Goal: Task Accomplishment & Management: Manage account settings

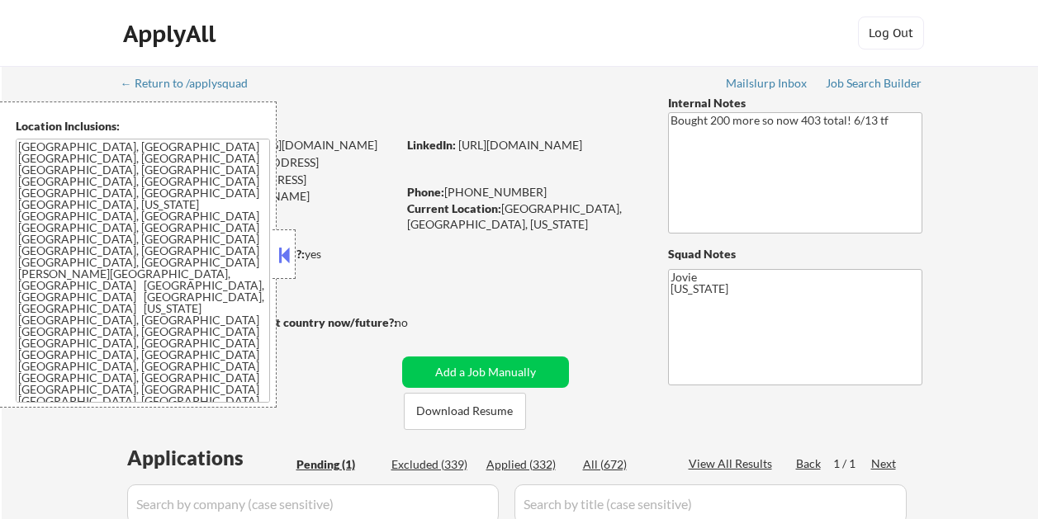
select select ""pending""
click at [287, 252] on button at bounding box center [284, 255] width 18 height 25
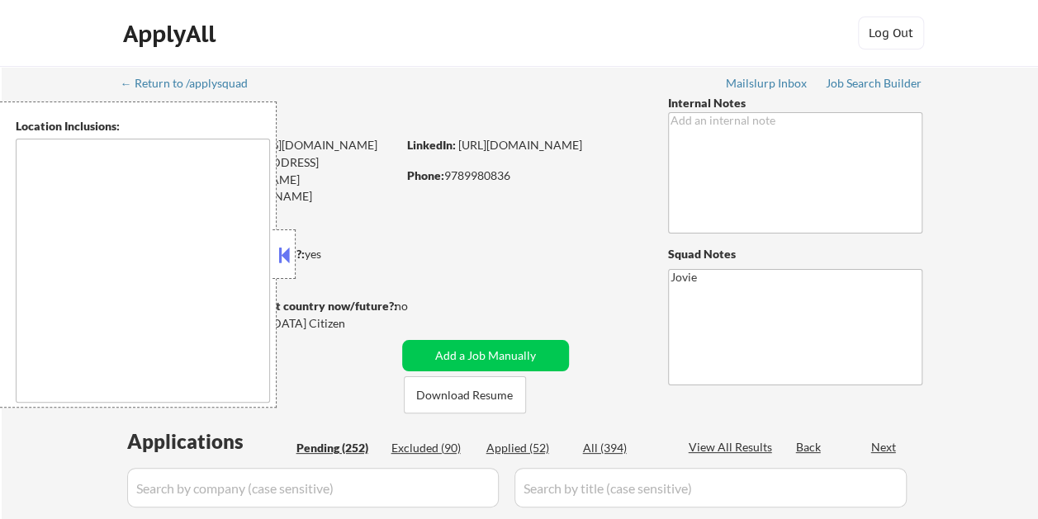
type textarea "[US_STATE], [GEOGRAPHIC_DATA] [GEOGRAPHIC_DATA], [GEOGRAPHIC_DATA] [GEOGRAPHIC_…"
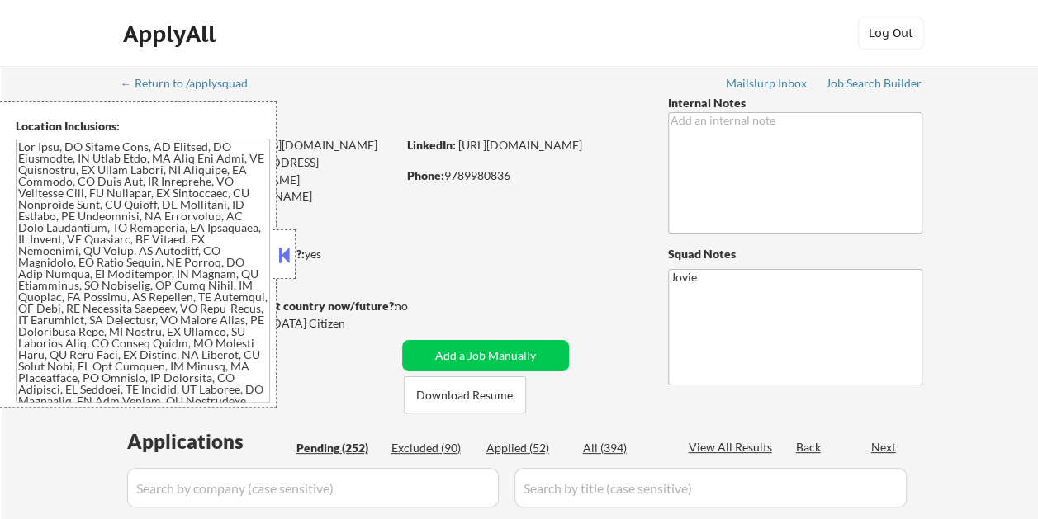
select select ""pending""
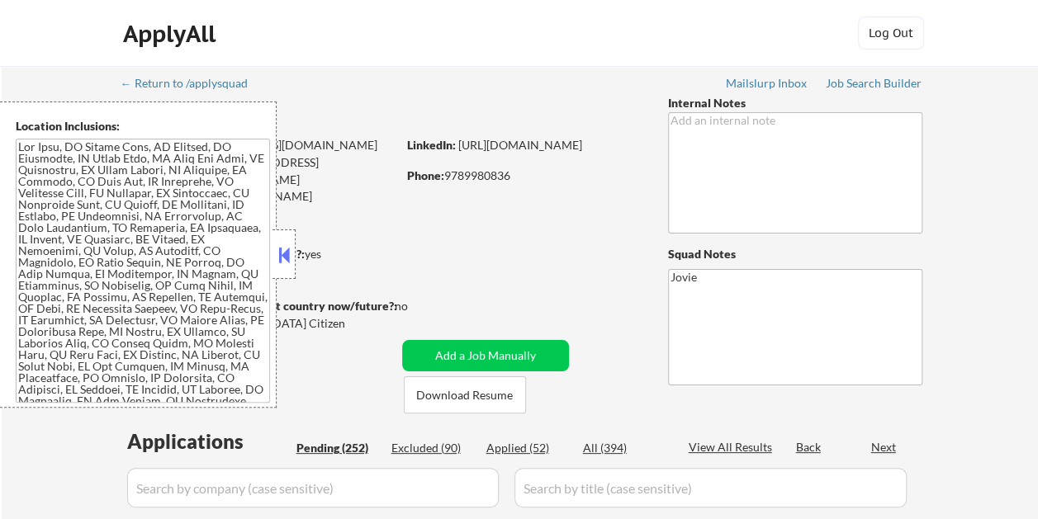
select select ""pending""
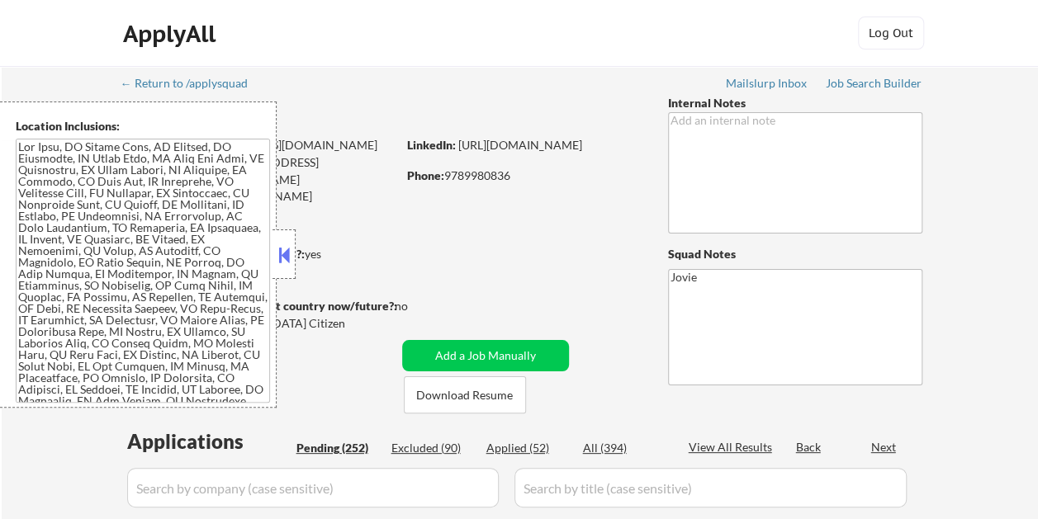
select select ""pending""
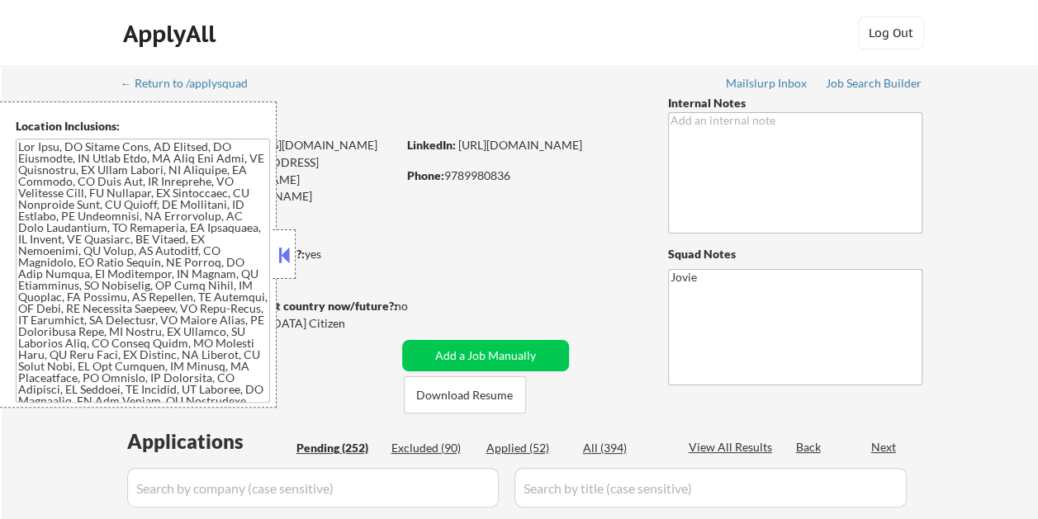
select select ""pending""
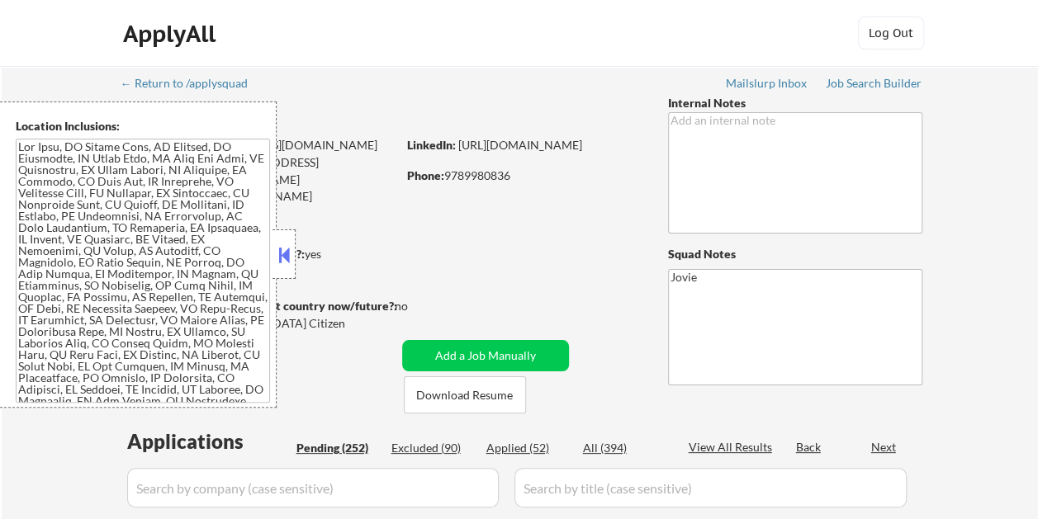
select select ""pending""
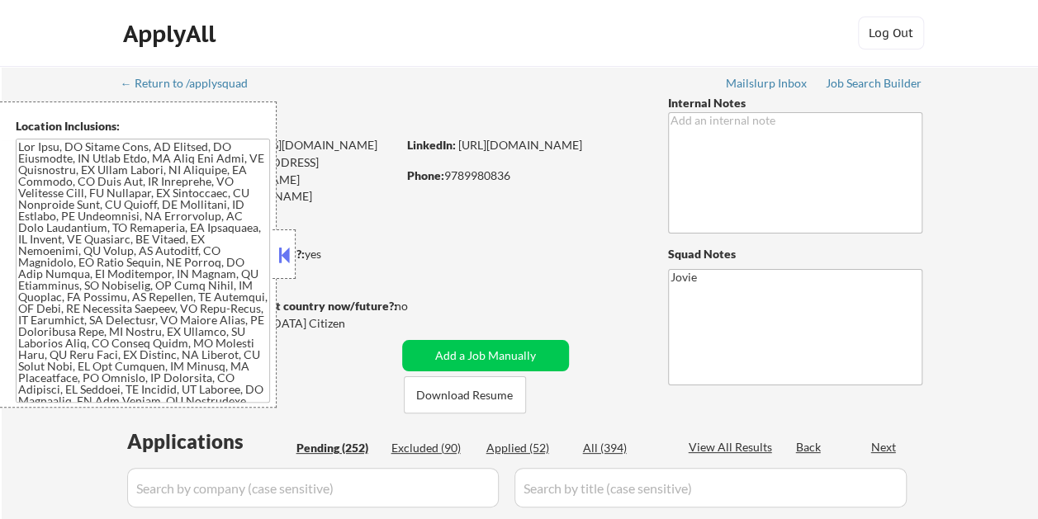
select select ""pending""
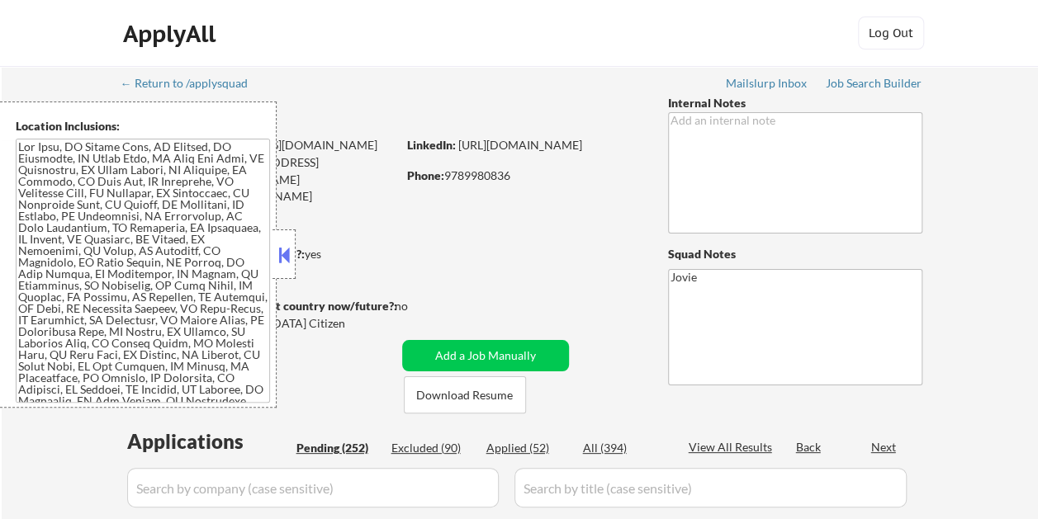
select select ""pending""
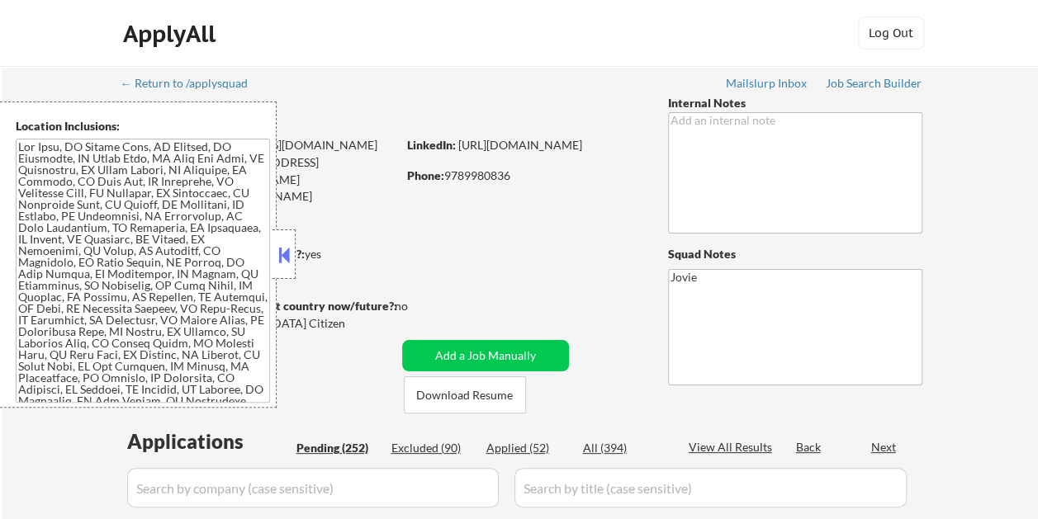
select select ""pending""
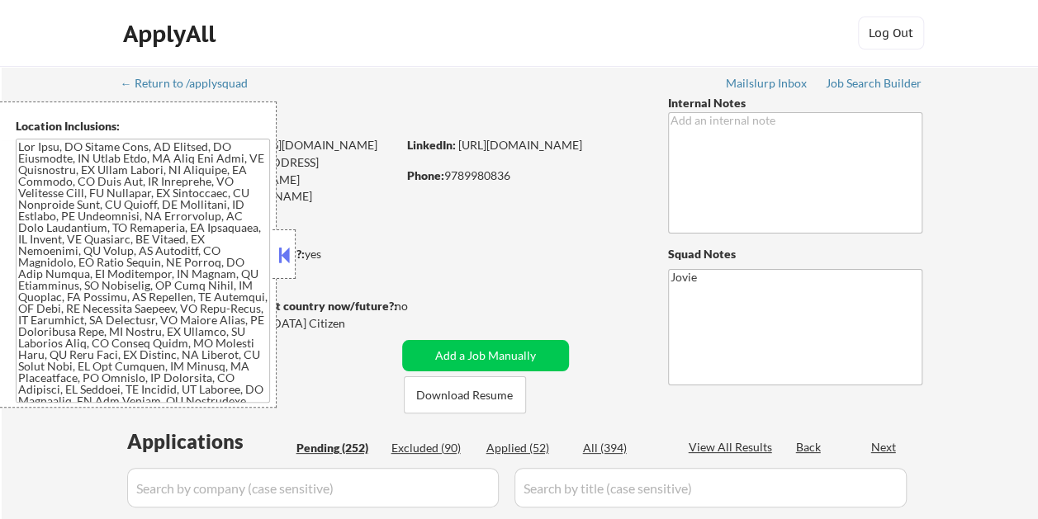
select select ""pending""
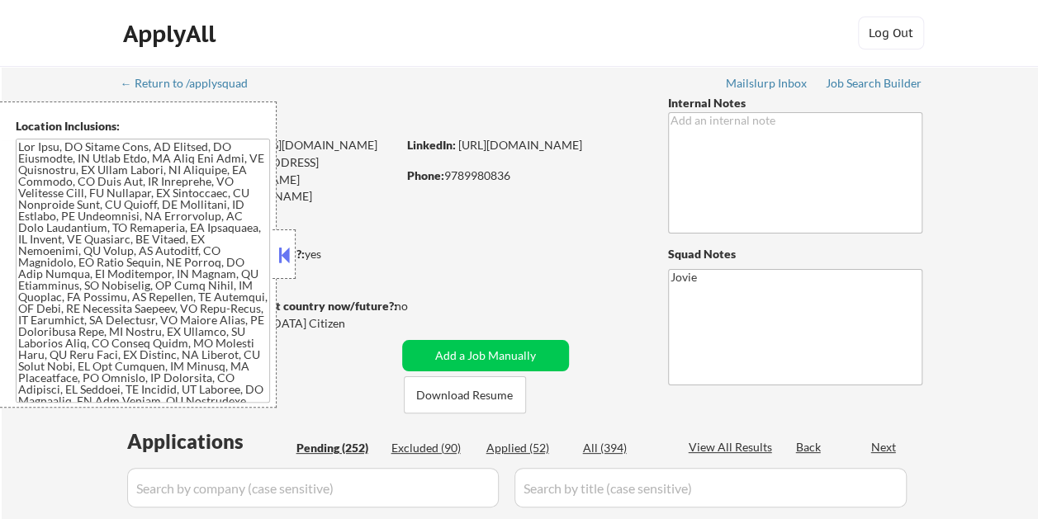
select select ""pending""
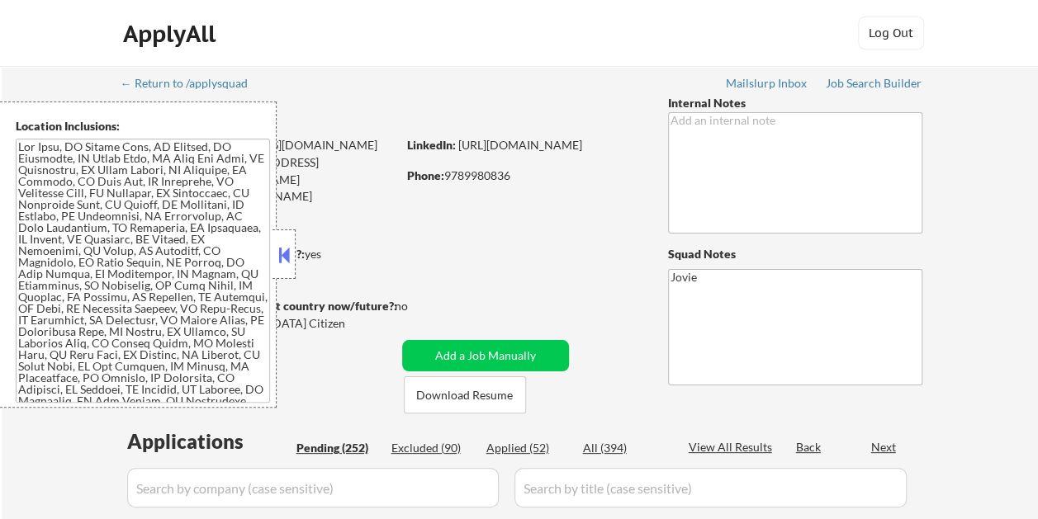
select select ""pending""
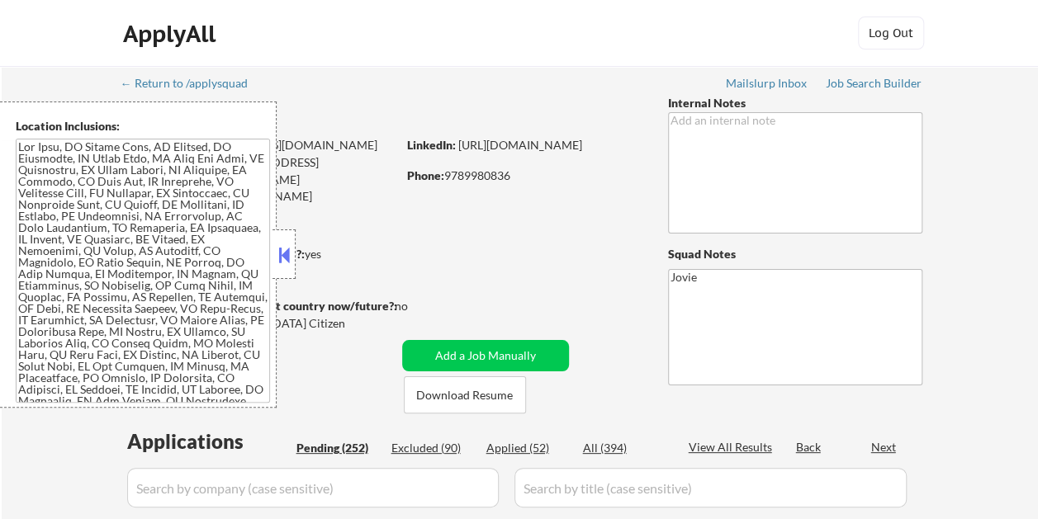
select select ""pending""
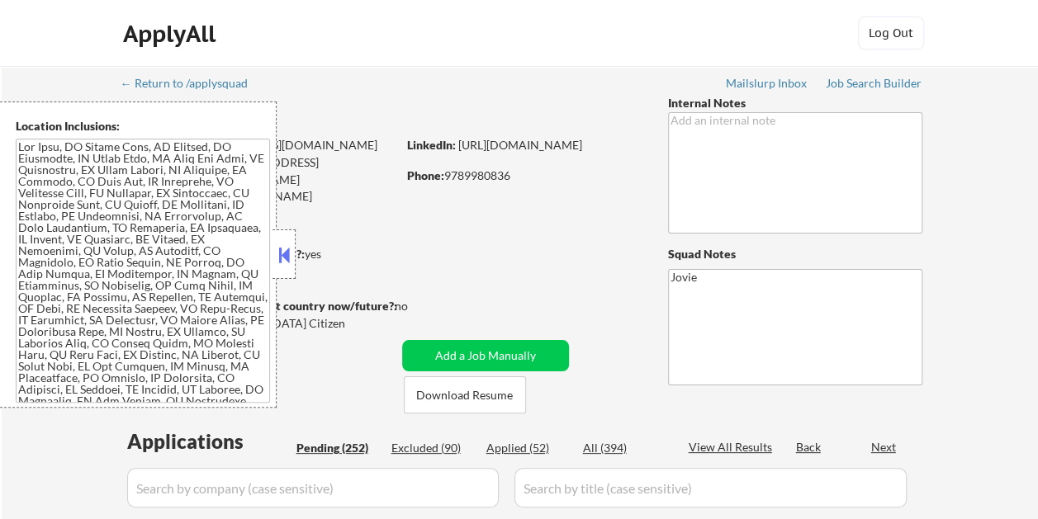
select select ""pending""
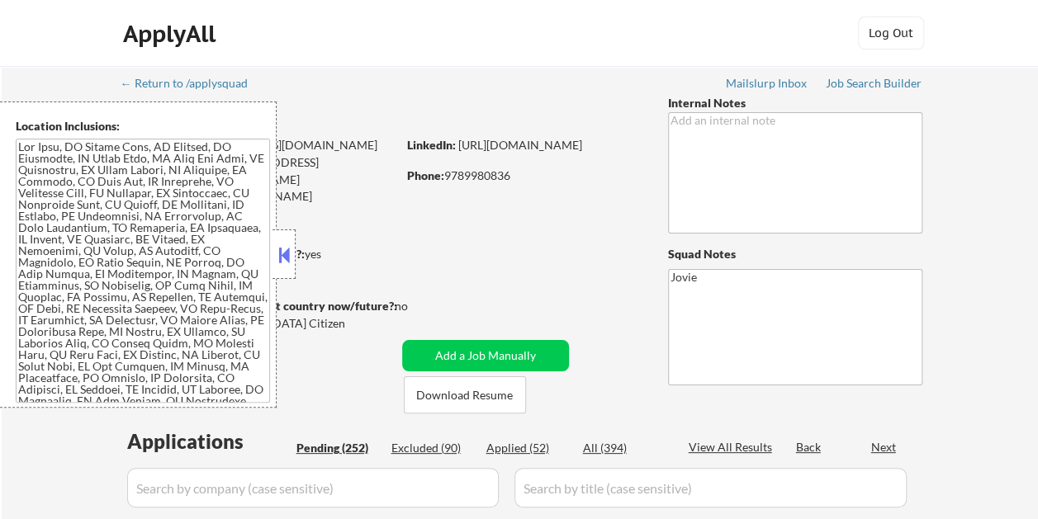
select select ""pending""
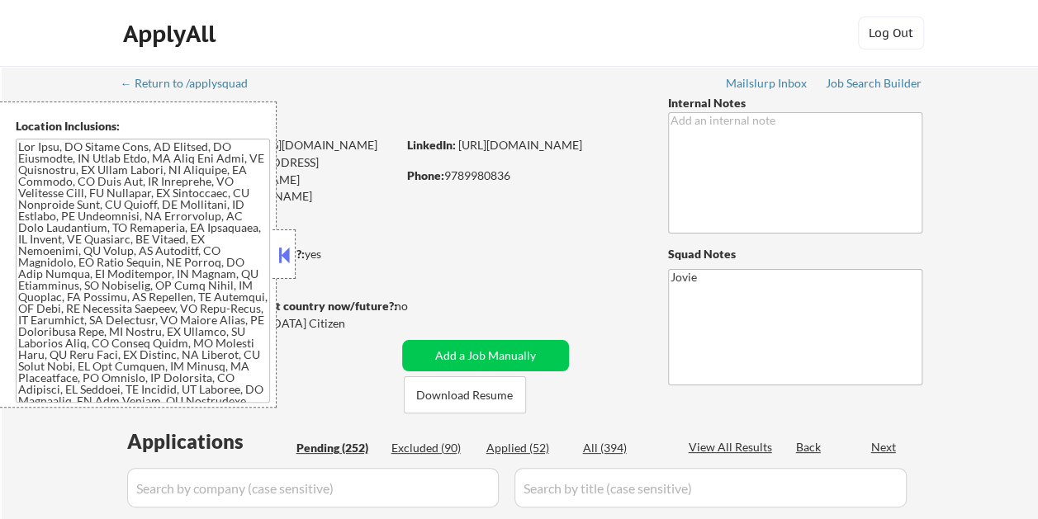
select select ""pending""
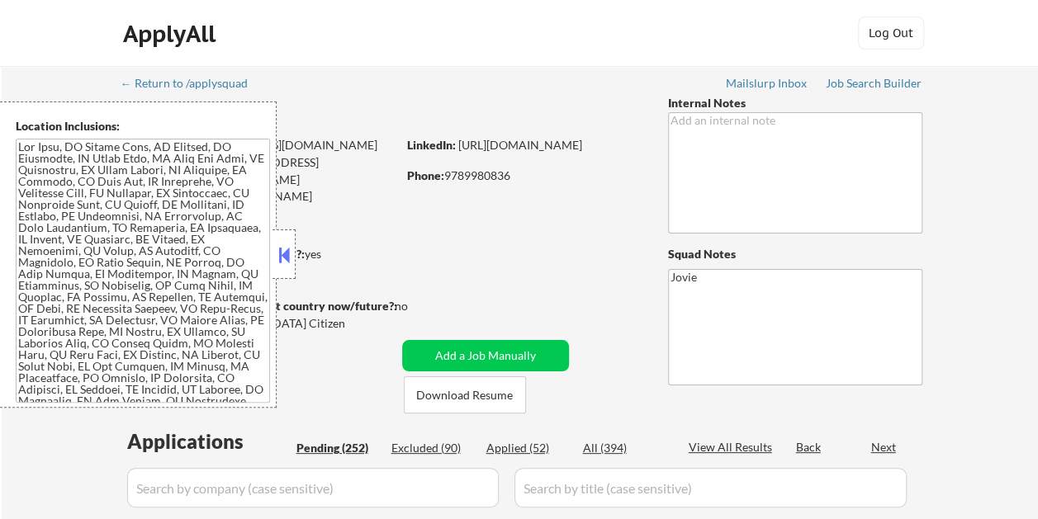
select select ""pending""
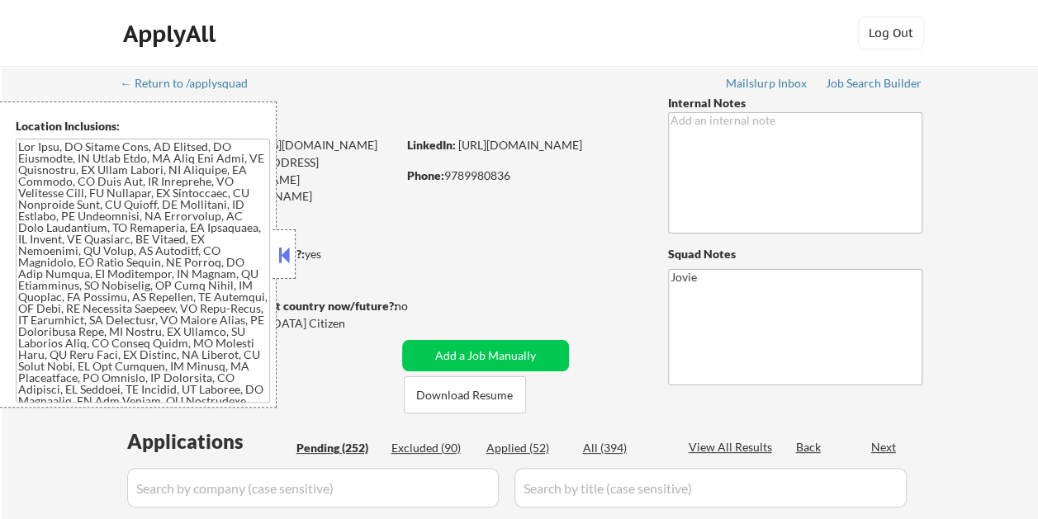
select select ""pending""
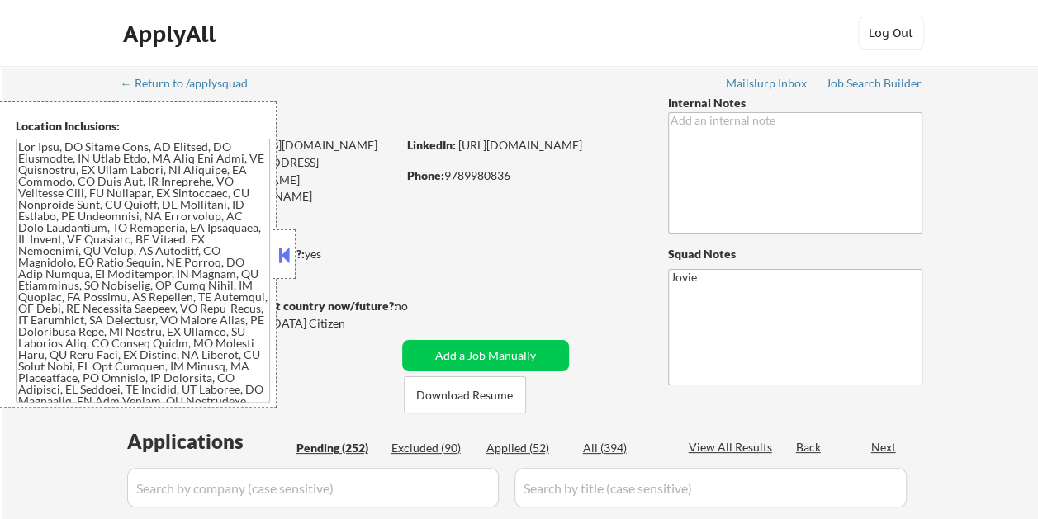
select select ""pending""
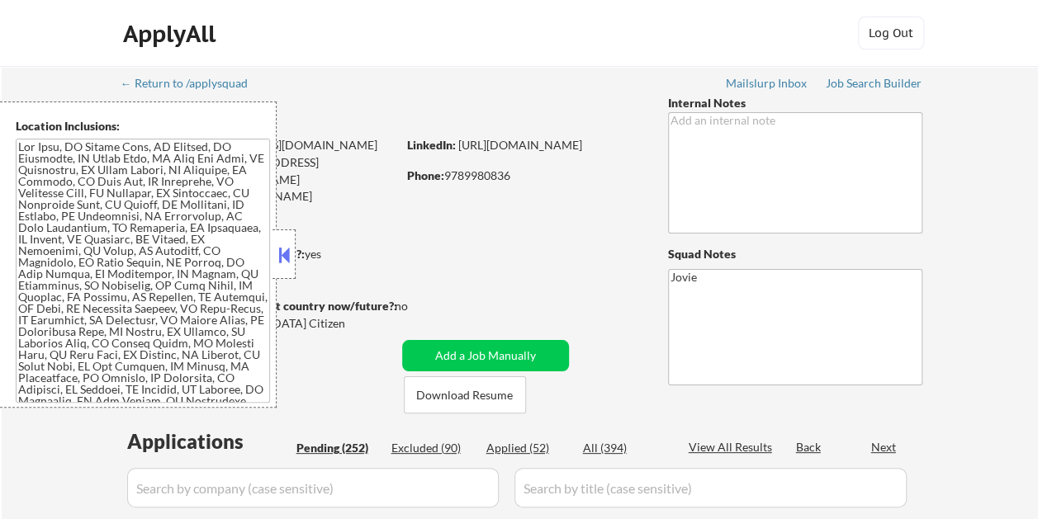
select select ""pending""
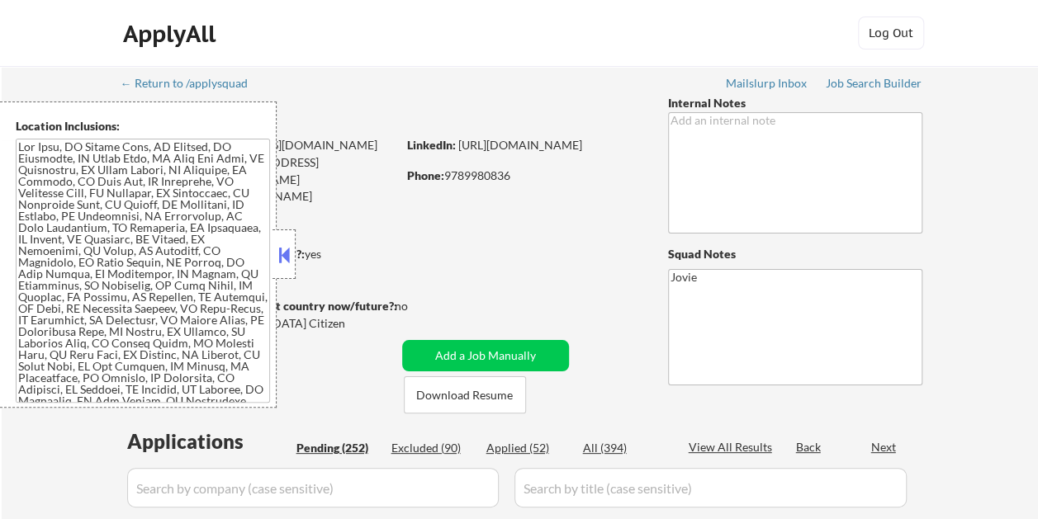
select select ""pending""
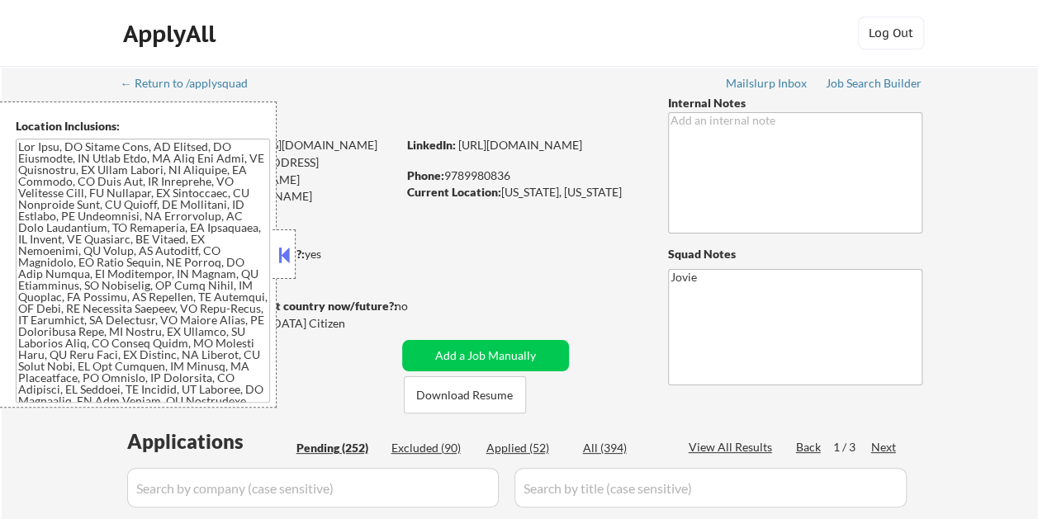
click at [293, 241] on div at bounding box center [283, 255] width 23 height 50
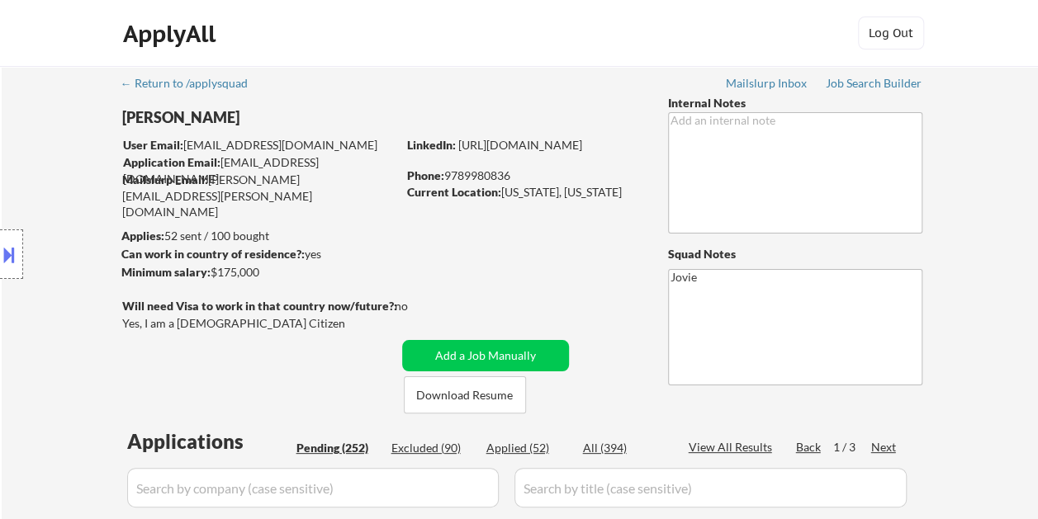
click at [887, 444] on div "Next" at bounding box center [884, 447] width 26 height 17
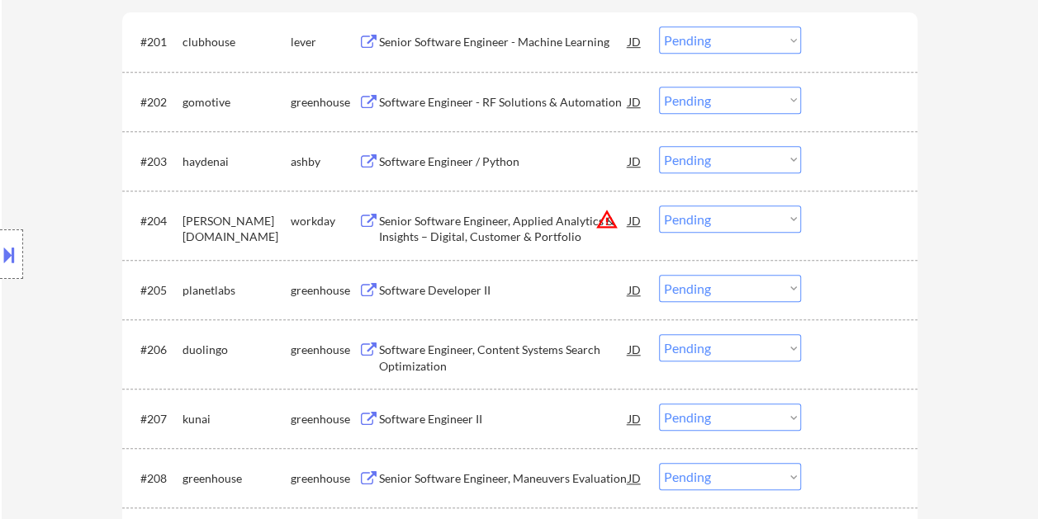
scroll to position [330, 0]
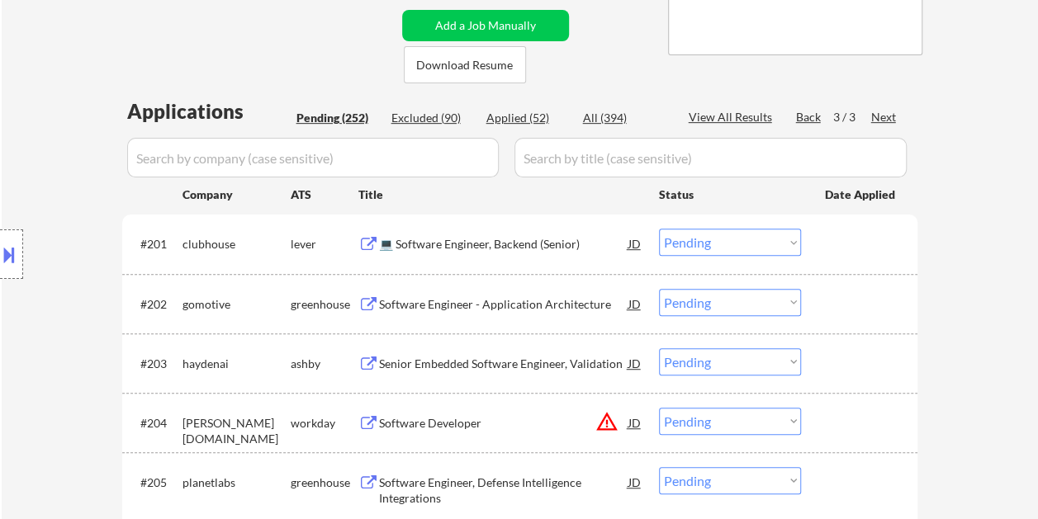
click at [855, 237] on div at bounding box center [861, 244] width 73 height 30
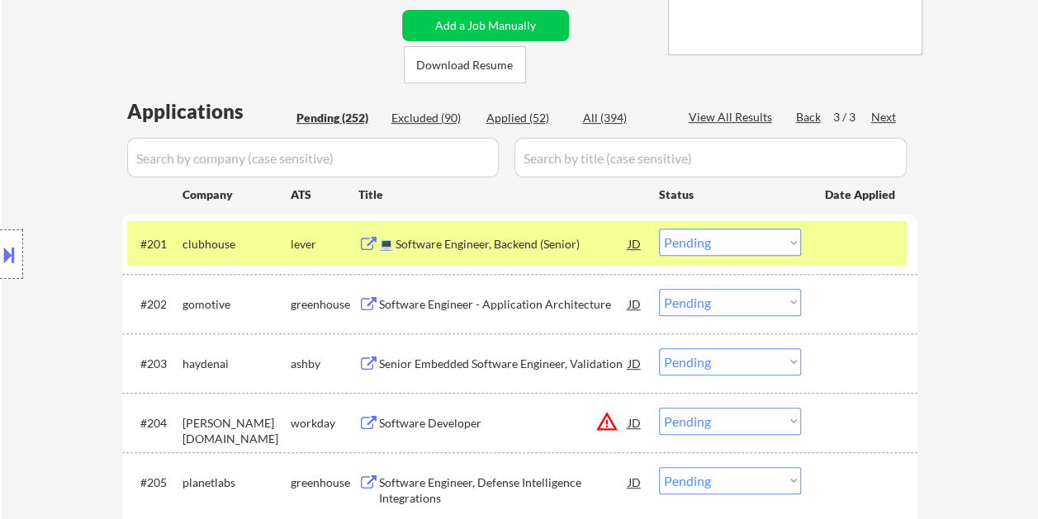
click at [455, 245] on div "💻 Software Engineer, Backend (Senior)" at bounding box center [503, 244] width 249 height 17
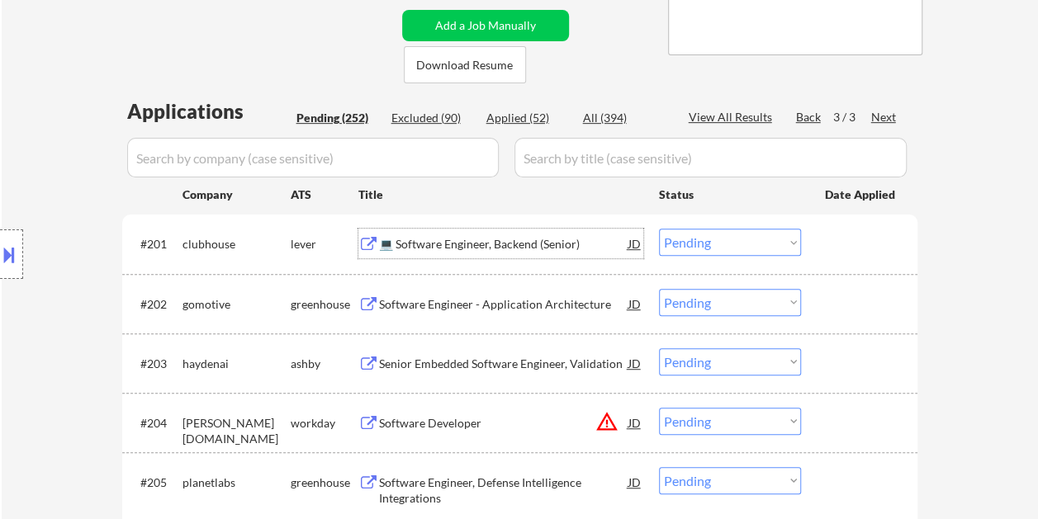
drag, startPoint x: 853, startPoint y: 240, endPoint x: 828, endPoint y: 245, distance: 25.3
click at [852, 239] on div at bounding box center [861, 244] width 73 height 30
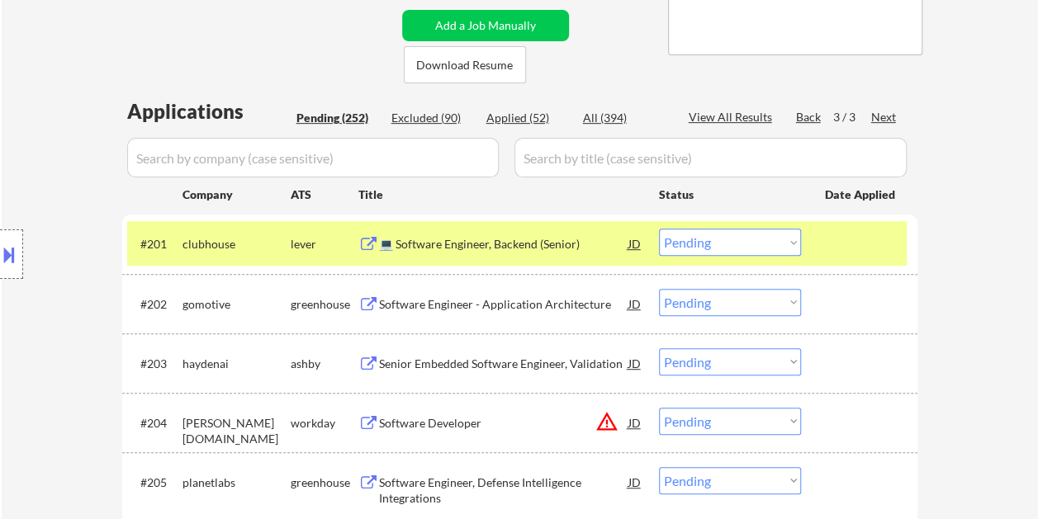
click at [801, 249] on div "#201 clubhouse lever 💻 Software Engineer, Backend (Senior) JD warning_amber Cho…" at bounding box center [516, 243] width 779 height 45
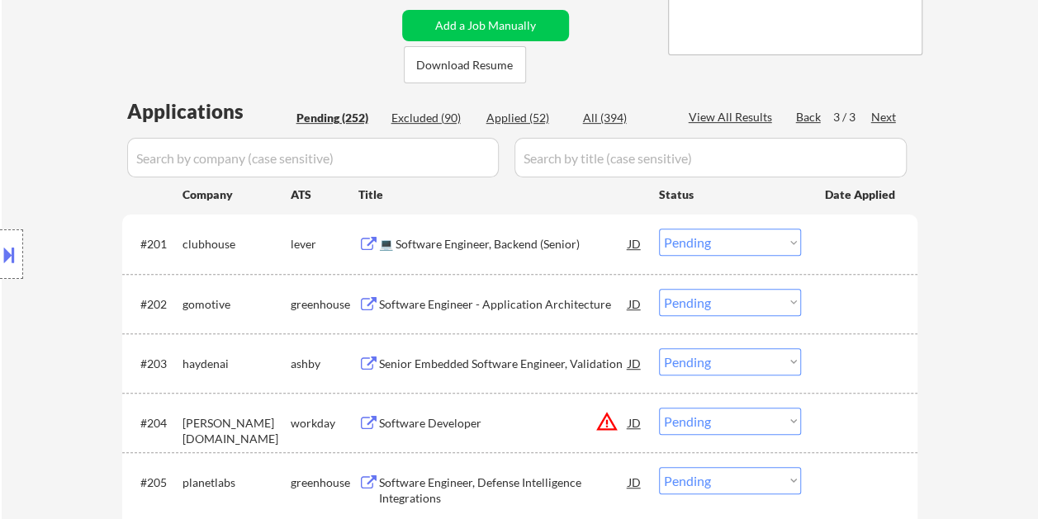
drag, startPoint x: 841, startPoint y: 256, endPoint x: 811, endPoint y: 253, distance: 29.9
click at [841, 256] on div at bounding box center [861, 244] width 73 height 30
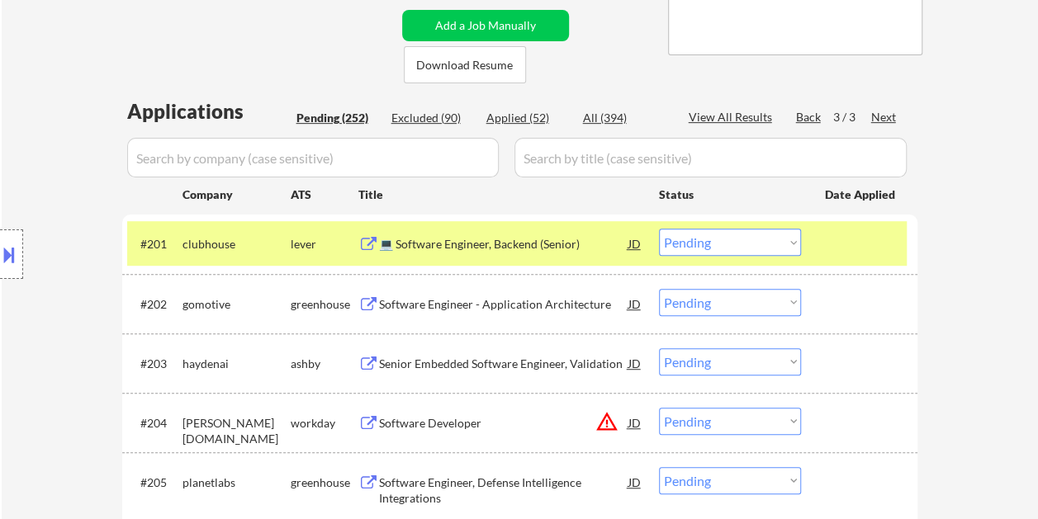
drag, startPoint x: 788, startPoint y: 239, endPoint x: 785, endPoint y: 251, distance: 11.8
click at [787, 239] on select "Choose an option... Pending Applied Excluded (Questions) Excluded (Expired) Exc…" at bounding box center [730, 242] width 142 height 27
click at [659, 229] on select "Choose an option... Pending Applied Excluded (Questions) Excluded (Expired) Exc…" at bounding box center [730, 242] width 142 height 27
select select ""pending""
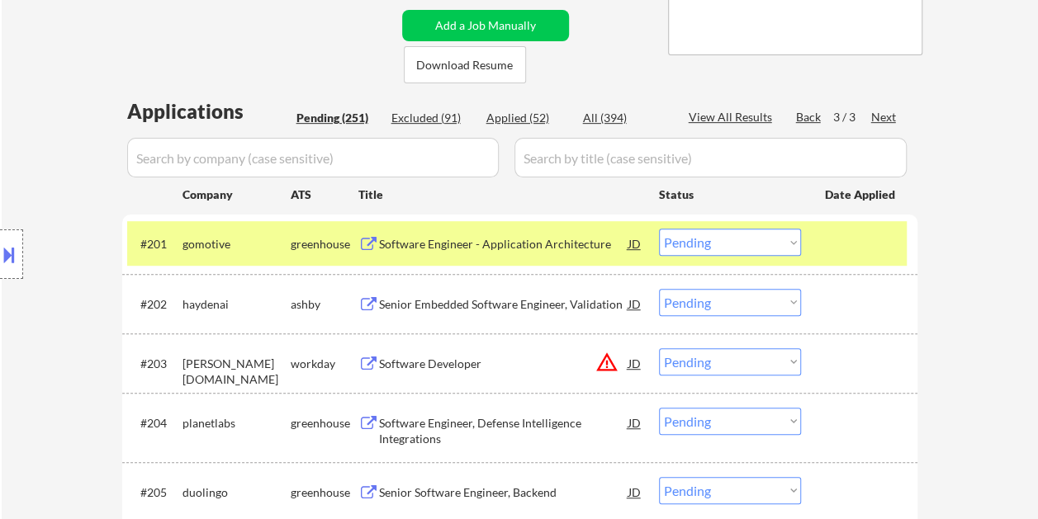
click at [868, 310] on div at bounding box center [861, 304] width 73 height 30
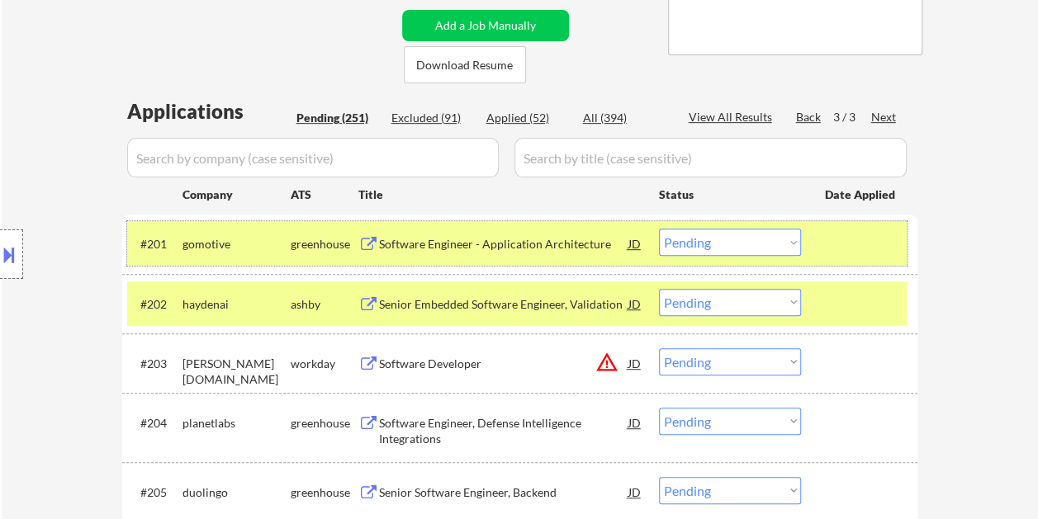
click at [867, 239] on div at bounding box center [861, 244] width 73 height 30
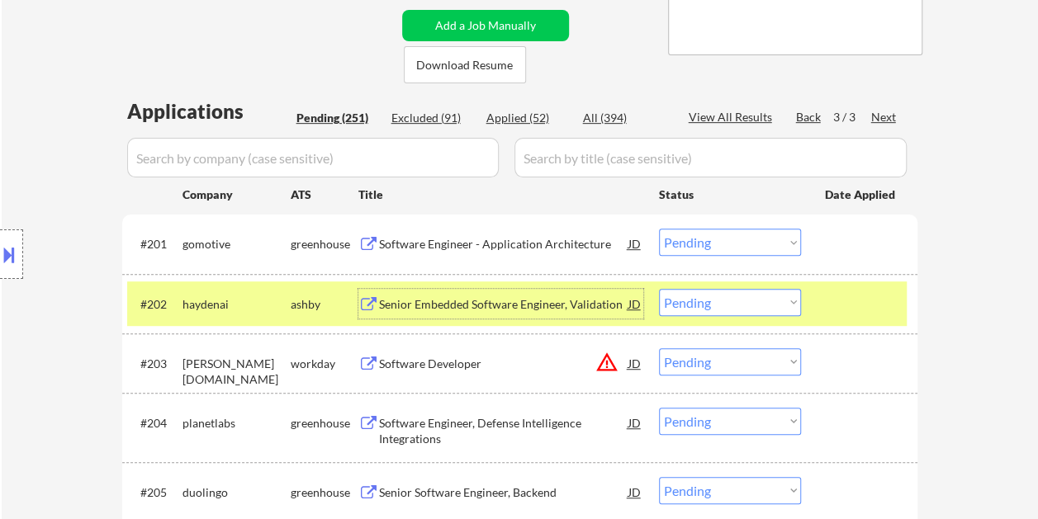
click at [476, 302] on div "Senior Embedded Software Engineer, Validation" at bounding box center [503, 304] width 249 height 17
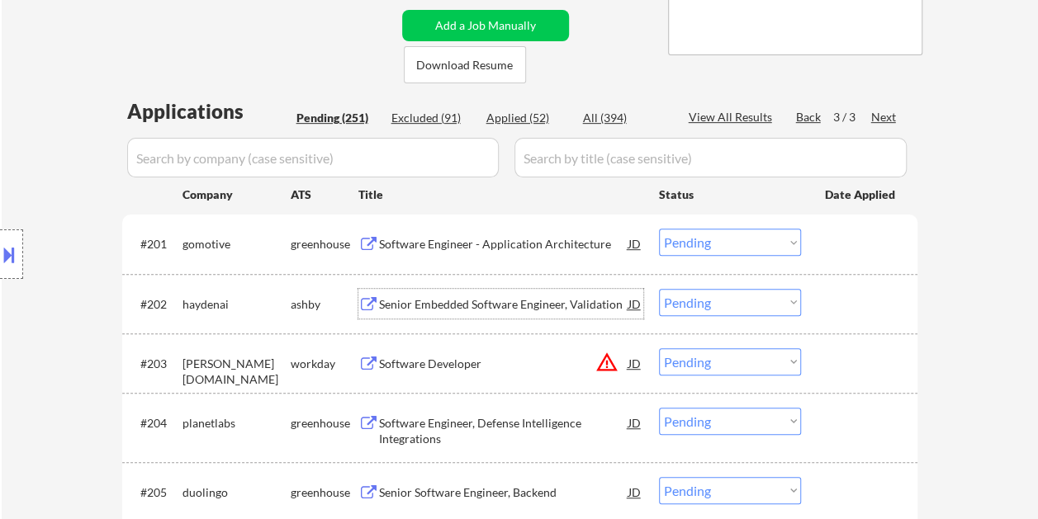
click at [828, 306] on div at bounding box center [861, 304] width 73 height 30
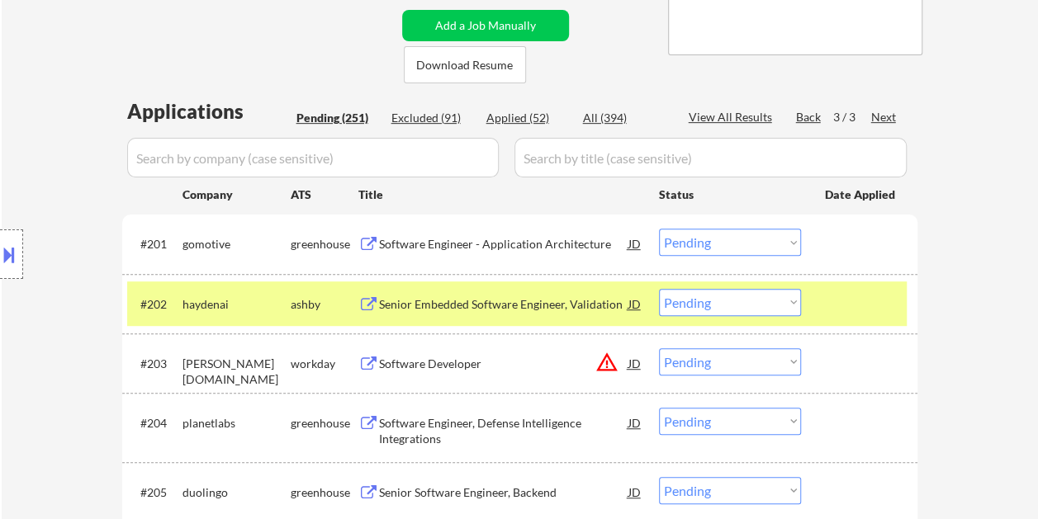
click at [784, 304] on select "Choose an option... Pending Applied Excluded (Questions) Excluded (Expired) Exc…" at bounding box center [730, 302] width 142 height 27
click at [659, 289] on select "Choose an option... Pending Applied Excluded (Questions) Excluded (Expired) Exc…" at bounding box center [730, 302] width 142 height 27
select select ""pending""
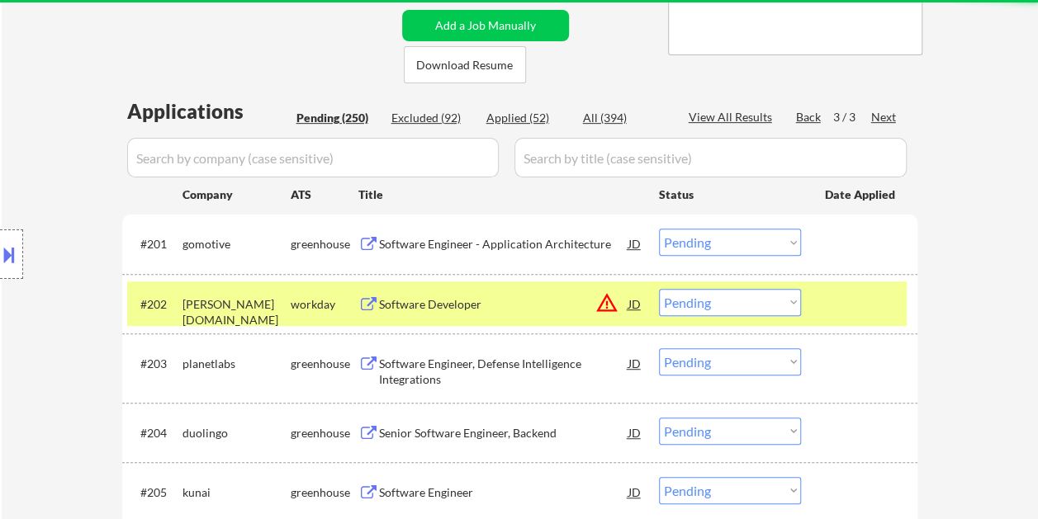
click at [841, 302] on div at bounding box center [861, 304] width 73 height 30
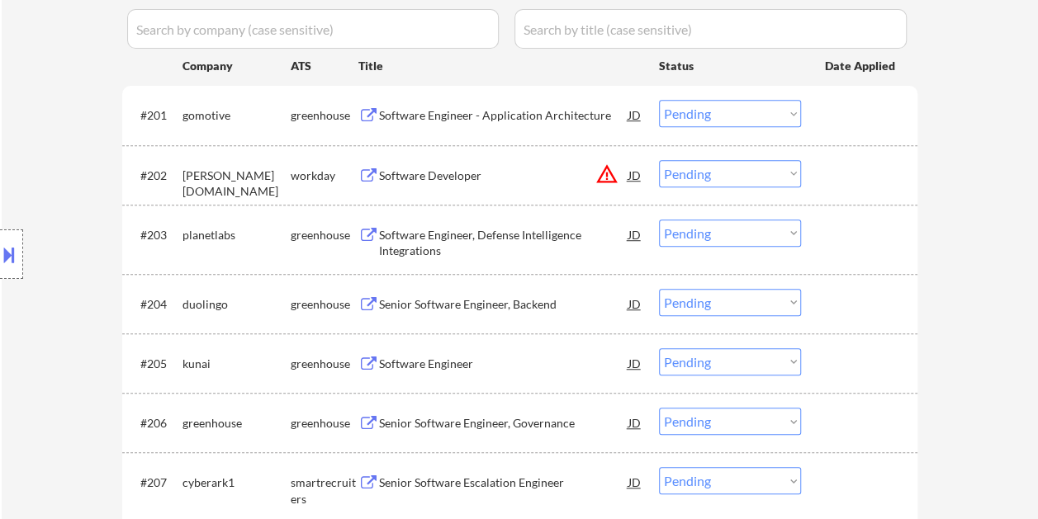
scroll to position [495, 0]
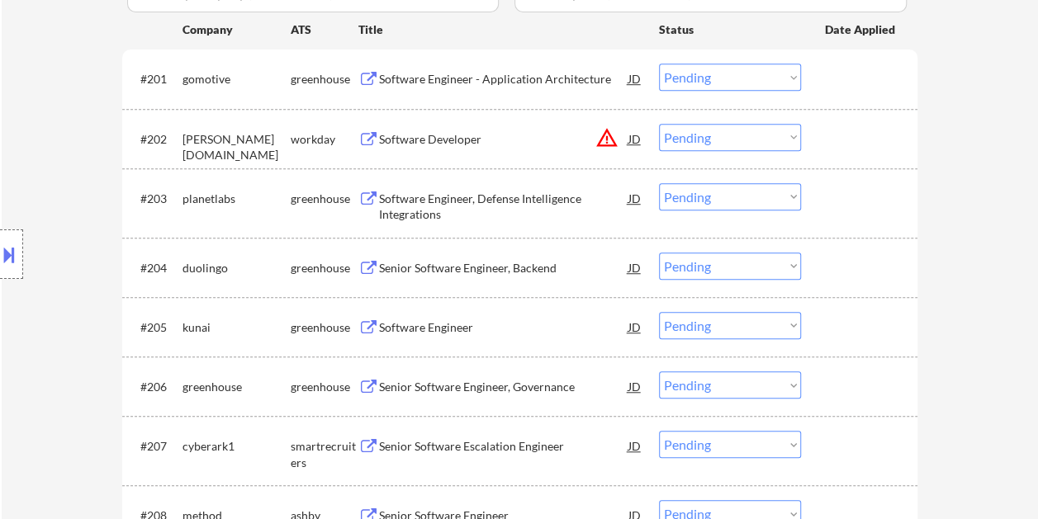
drag, startPoint x: 836, startPoint y: 198, endPoint x: 701, endPoint y: 213, distance: 135.4
click at [836, 198] on div at bounding box center [861, 198] width 73 height 30
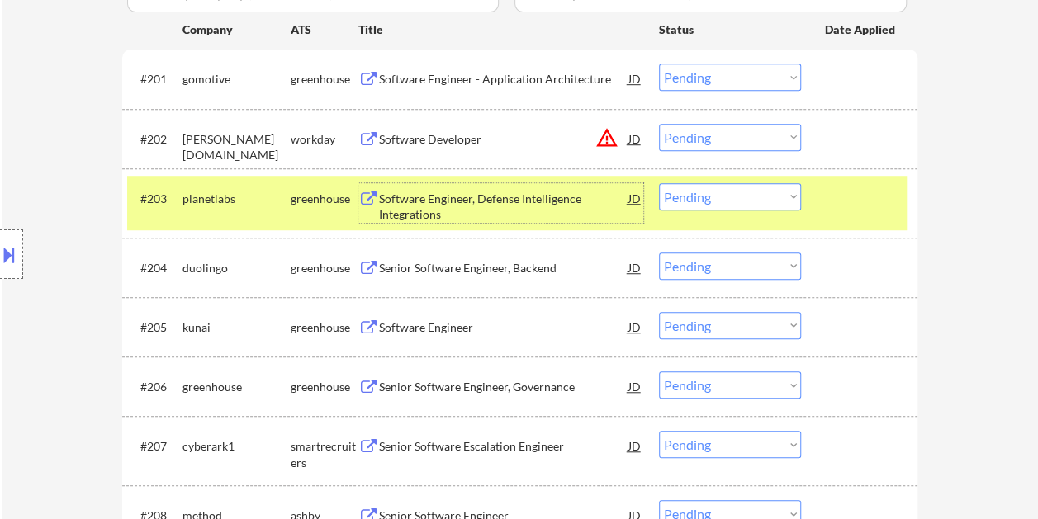
click at [512, 205] on div "Software Engineer, Defense Intelligence Integrations" at bounding box center [503, 207] width 249 height 32
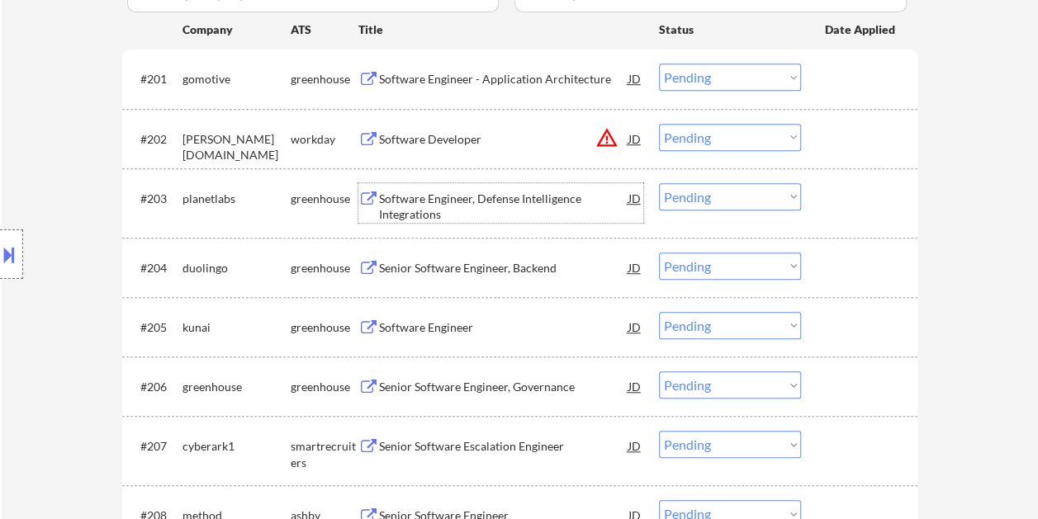
click at [817, 211] on div "#203 planetlabs greenhouse Software Engineer, Defense Intelligence Integrations…" at bounding box center [516, 203] width 779 height 54
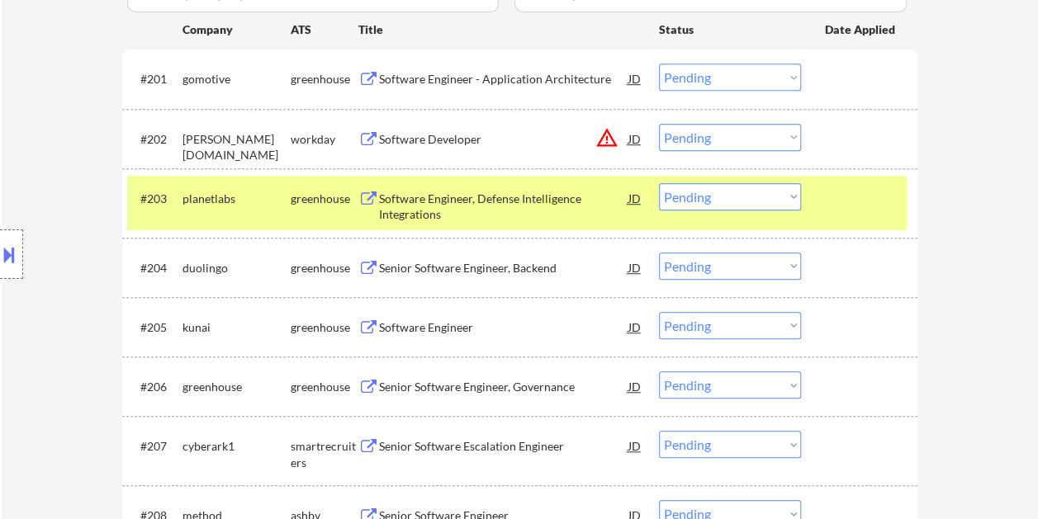
click at [793, 201] on select "Choose an option... Pending Applied Excluded (Questions) Excluded (Expired) Exc…" at bounding box center [730, 196] width 142 height 27
click at [659, 183] on select "Choose an option... Pending Applied Excluded (Questions) Excluded (Expired) Exc…" at bounding box center [730, 196] width 142 height 27
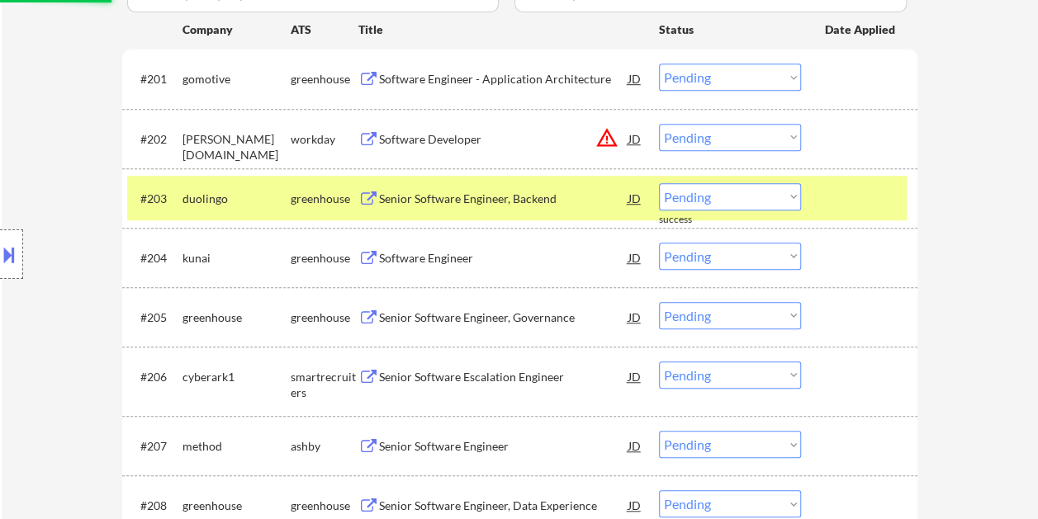
click at [857, 201] on div at bounding box center [861, 198] width 73 height 30
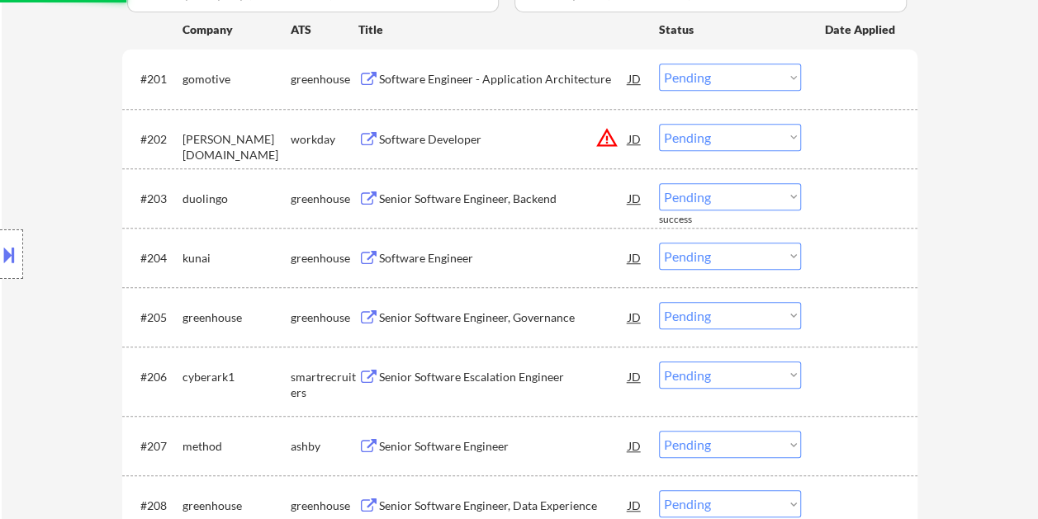
click at [860, 185] on div at bounding box center [861, 198] width 73 height 30
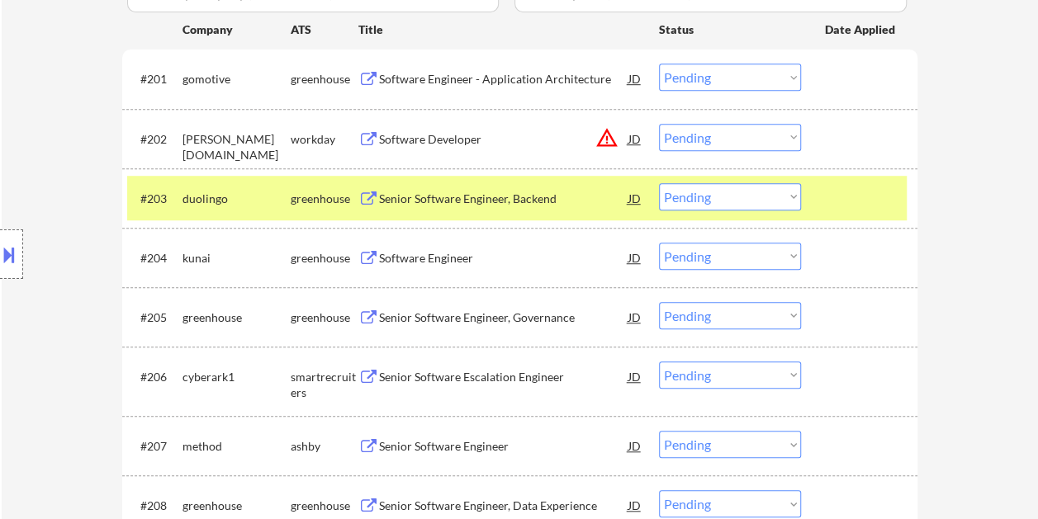
click at [466, 192] on div "Senior Software Engineer, Backend" at bounding box center [503, 199] width 249 height 17
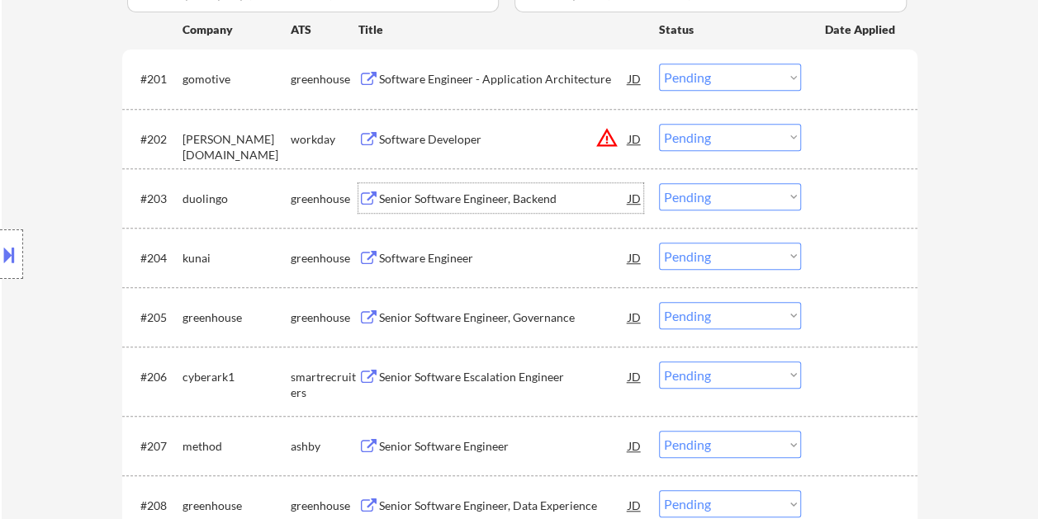
click at [830, 195] on div at bounding box center [861, 198] width 73 height 30
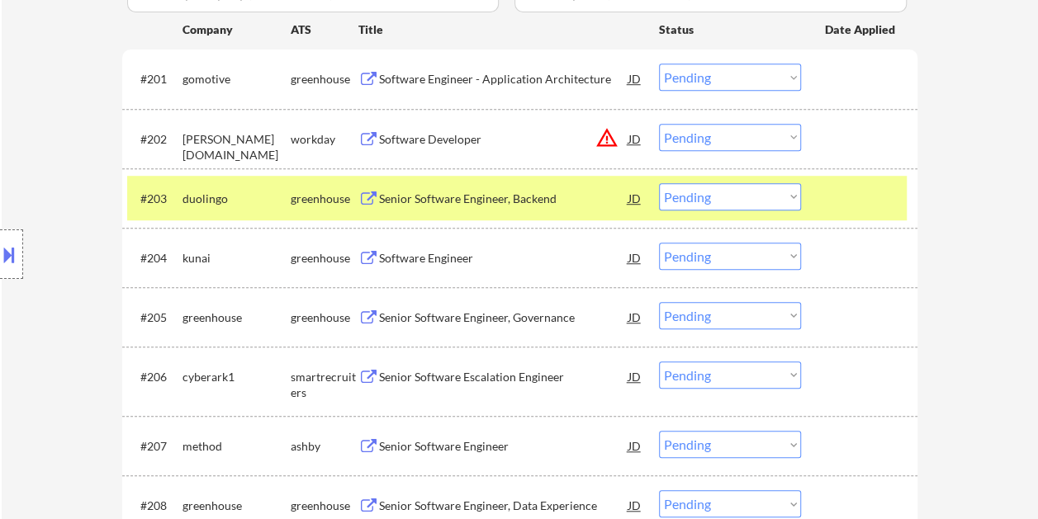
click at [794, 201] on select "Choose an option... Pending Applied Excluded (Questions) Excluded (Expired) Exc…" at bounding box center [730, 196] width 142 height 27
click at [659, 183] on select "Choose an option... Pending Applied Excluded (Questions) Excluded (Expired) Exc…" at bounding box center [730, 196] width 142 height 27
select select ""pending""
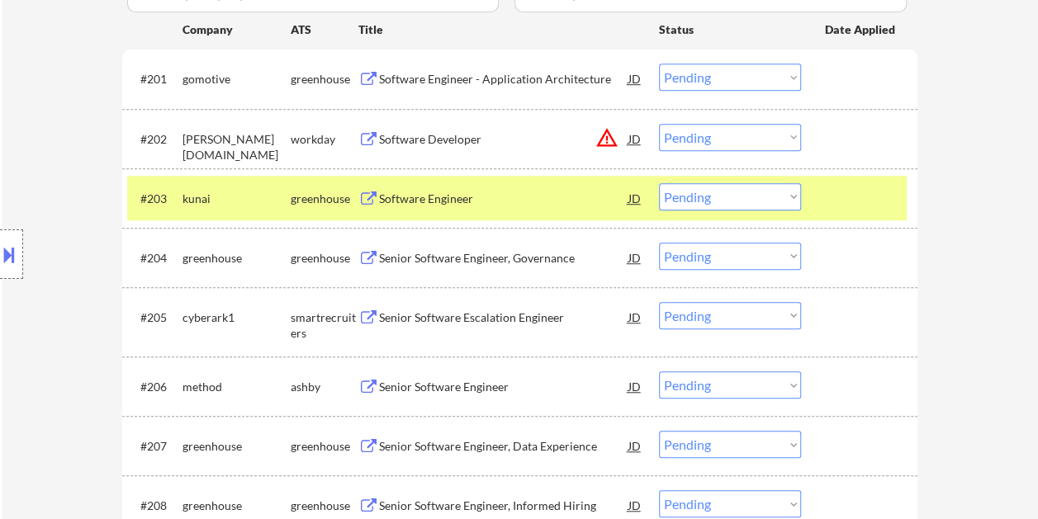
click at [815, 199] on div "#203 kunai greenhouse Software Engineer JD warning_amber Choose an option... Pe…" at bounding box center [516, 198] width 779 height 45
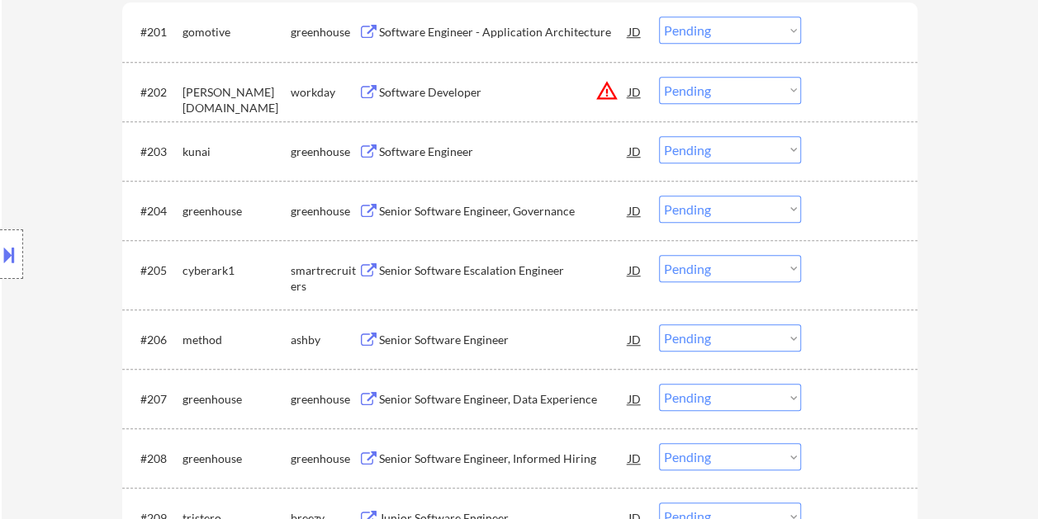
scroll to position [578, 0]
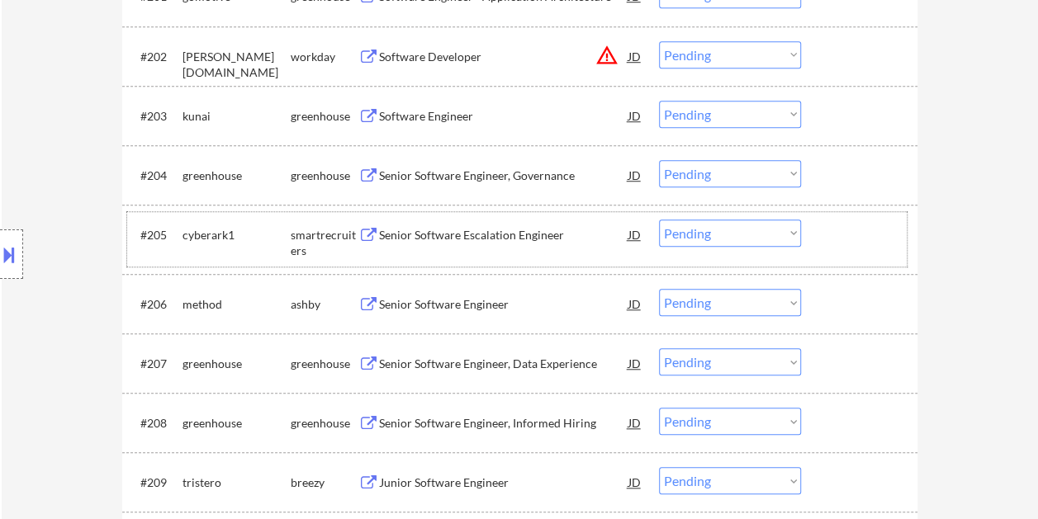
click at [834, 235] on div at bounding box center [861, 235] width 73 height 30
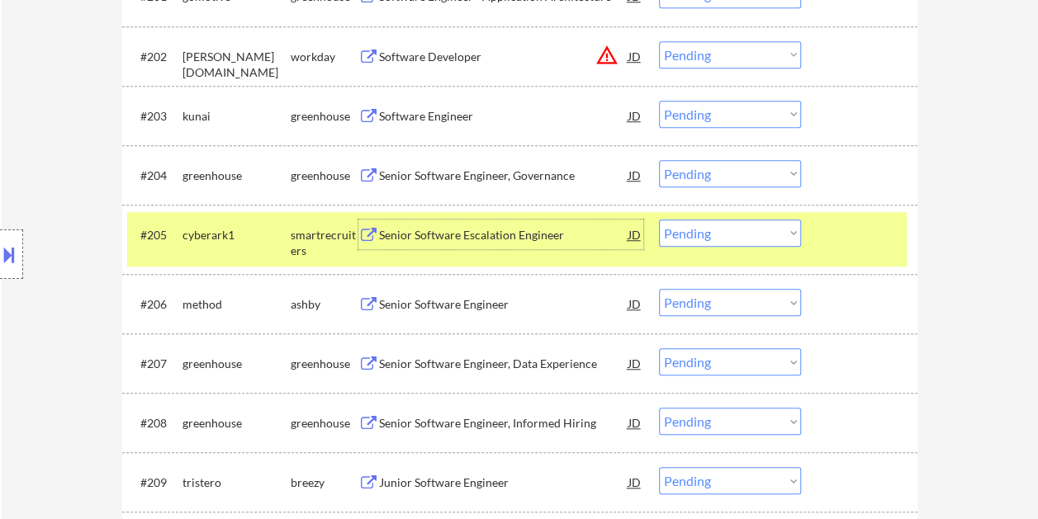
click at [431, 247] on div "Senior Software Escalation Engineer" at bounding box center [503, 235] width 249 height 30
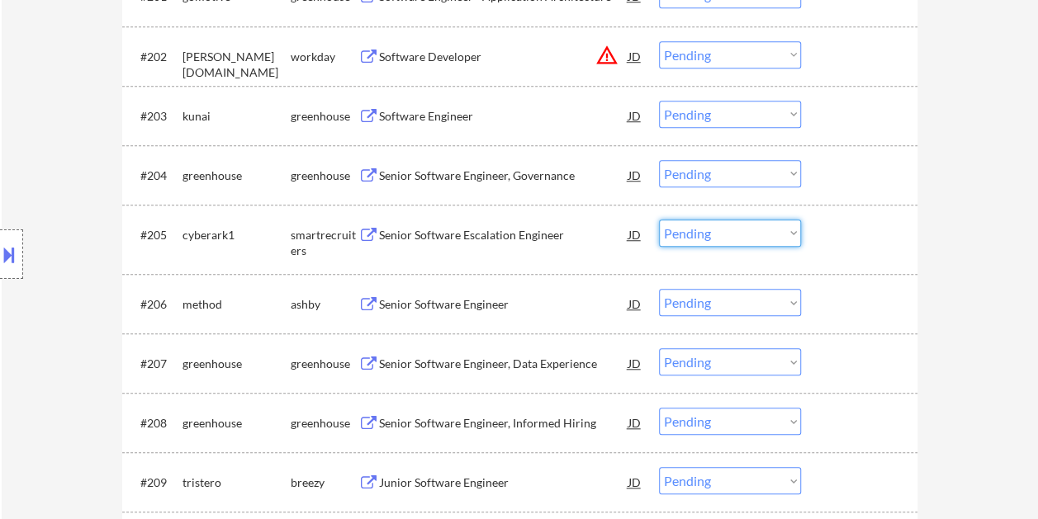
click at [791, 231] on select "Choose an option... Pending Applied Excluded (Questions) Excluded (Expired) Exc…" at bounding box center [730, 233] width 142 height 27
click at [659, 220] on select "Choose an option... Pending Applied Excluded (Questions) Excluded (Expired) Exc…" at bounding box center [730, 233] width 142 height 27
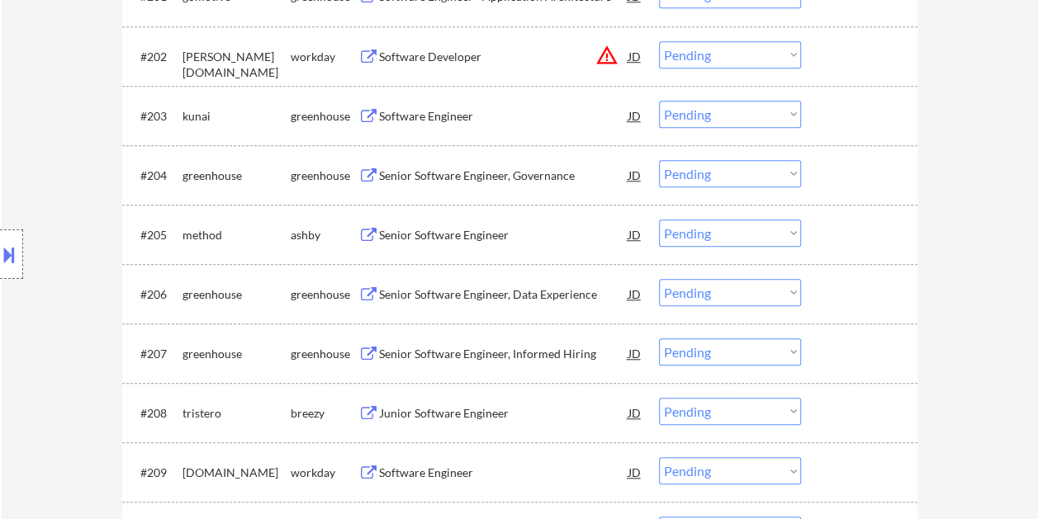
click at [835, 231] on div at bounding box center [861, 235] width 73 height 30
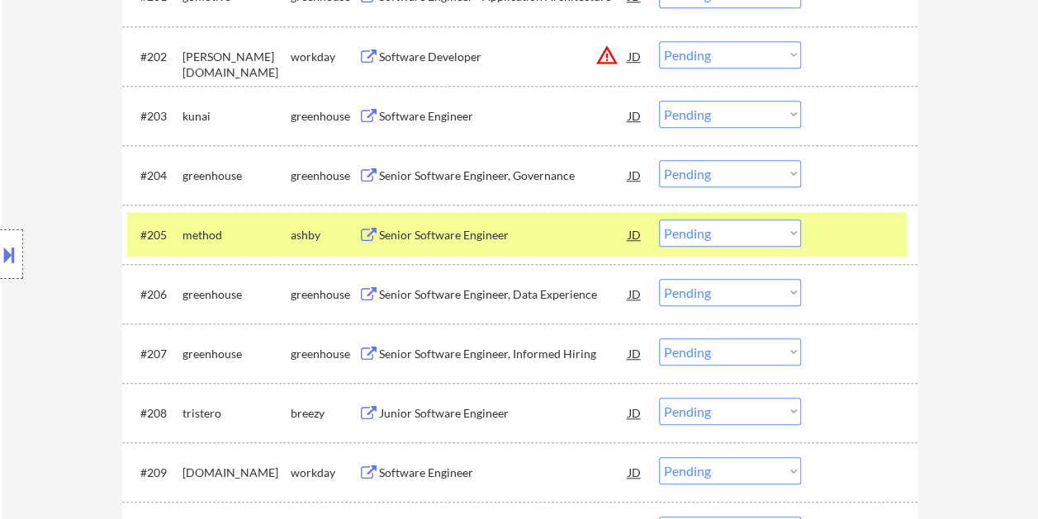
click at [511, 238] on div "Senior Software Engineer" at bounding box center [503, 235] width 249 height 17
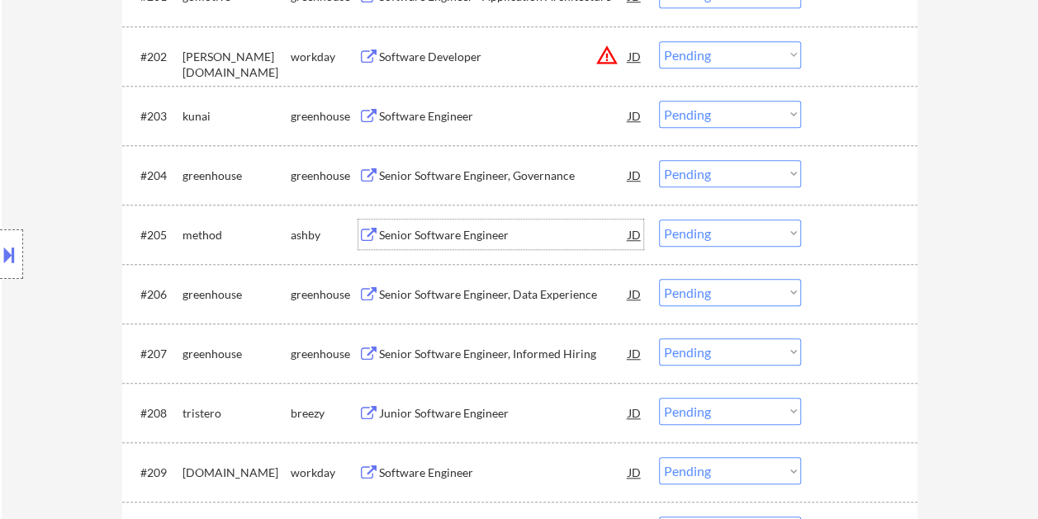
click at [832, 233] on div at bounding box center [861, 235] width 73 height 30
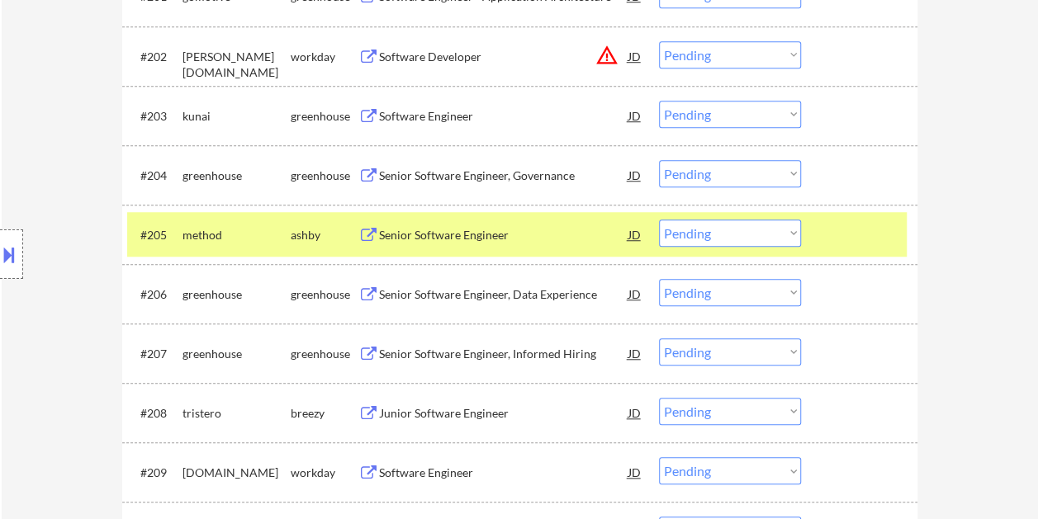
click at [776, 234] on select "Choose an option... Pending Applied Excluded (Questions) Excluded (Expired) Exc…" at bounding box center [730, 233] width 142 height 27
click at [659, 220] on select "Choose an option... Pending Applied Excluded (Questions) Excluded (Expired) Exc…" at bounding box center [730, 233] width 142 height 27
select select ""pending""
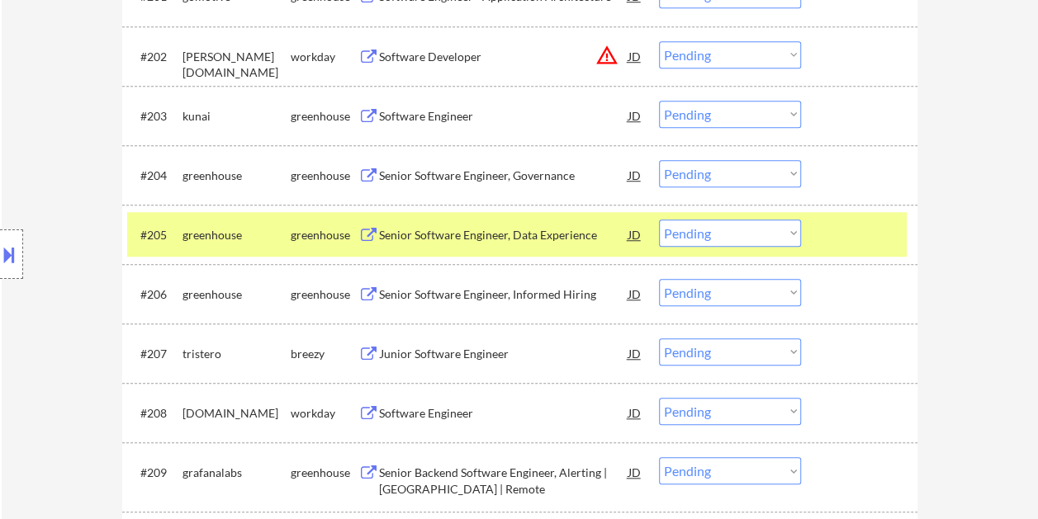
click at [827, 230] on div at bounding box center [861, 235] width 73 height 30
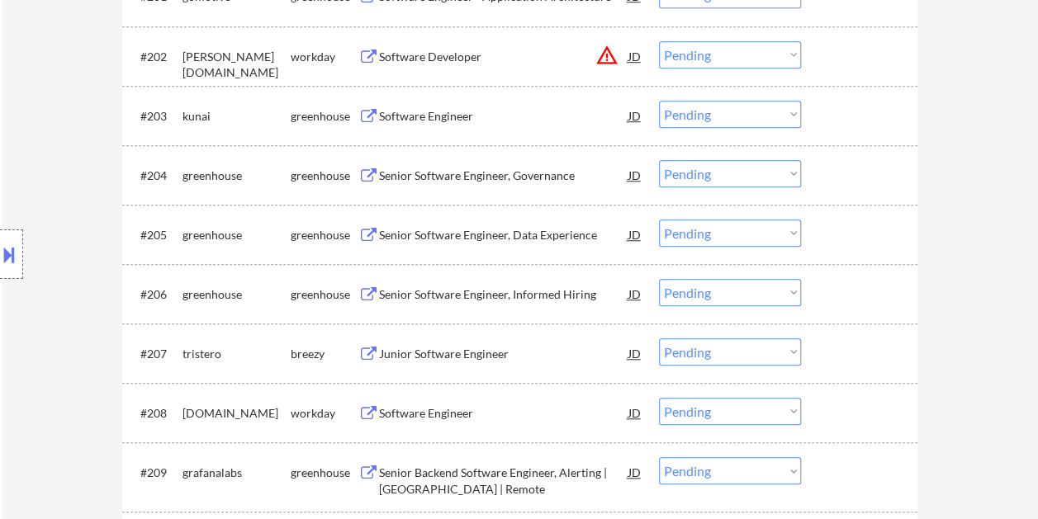
click at [846, 122] on div at bounding box center [861, 116] width 73 height 30
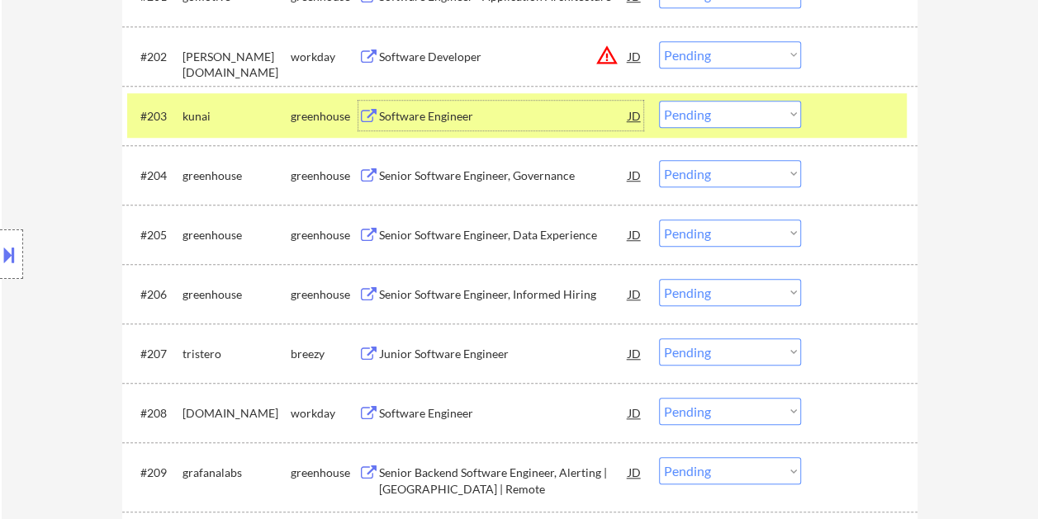
click at [525, 109] on div "Software Engineer" at bounding box center [503, 116] width 249 height 17
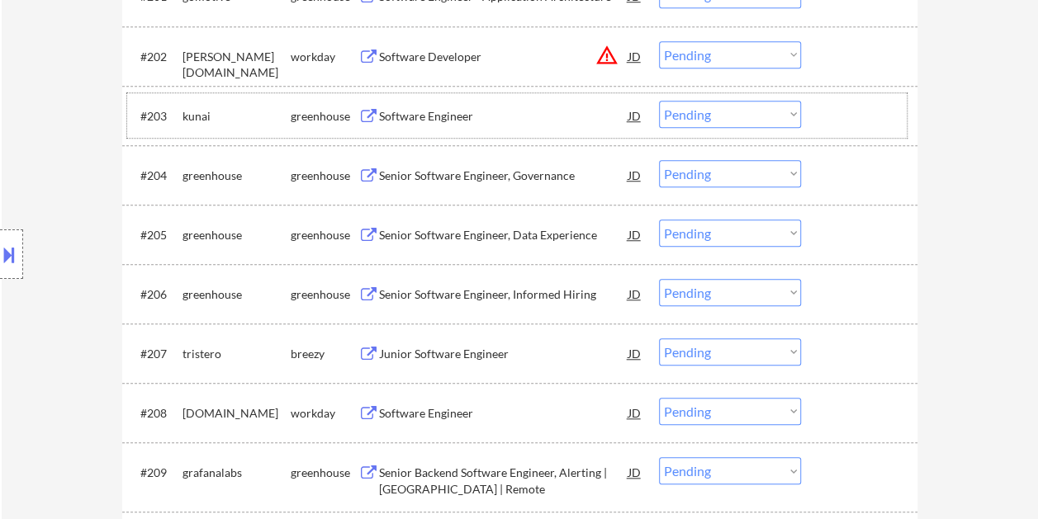
click at [819, 111] on div "#203 kunai greenhouse Software Engineer JD warning_amber Choose an option... Pe…" at bounding box center [516, 115] width 779 height 45
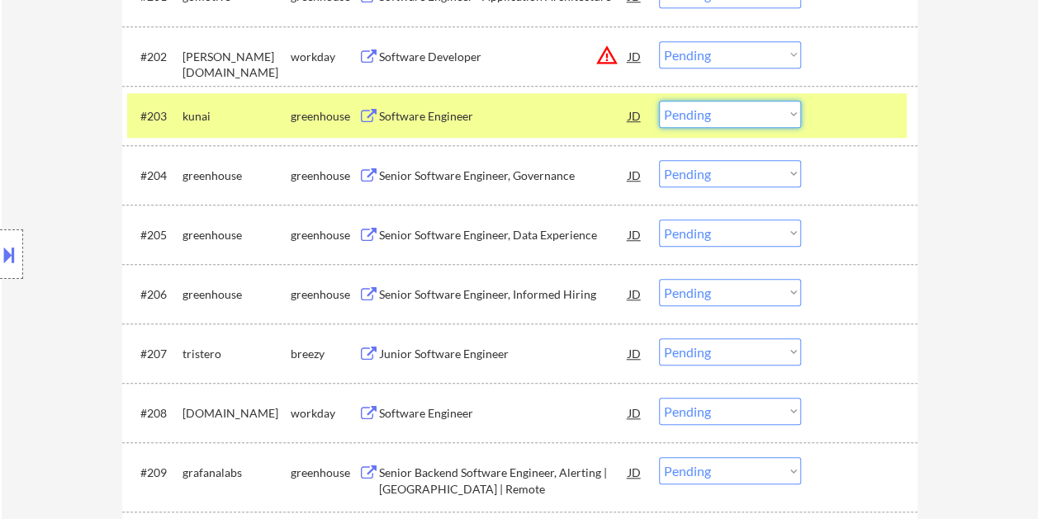
click at [796, 121] on select "Choose an option... Pending Applied Excluded (Questions) Excluded (Expired) Exc…" at bounding box center [730, 114] width 142 height 27
click at [659, 101] on select "Choose an option... Pending Applied Excluded (Questions) Excluded (Expired) Exc…" at bounding box center [730, 114] width 142 height 27
select select ""pending""
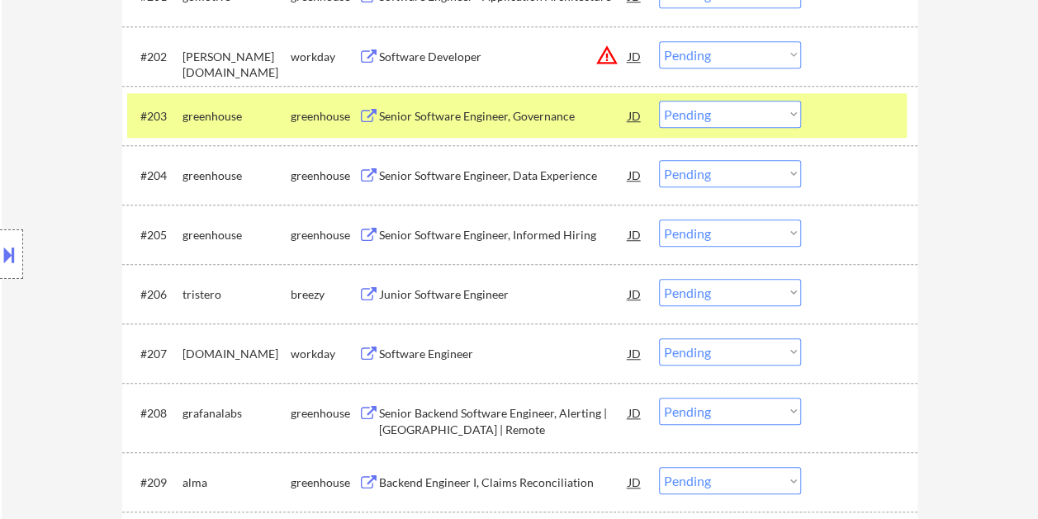
click at [850, 105] on div at bounding box center [861, 116] width 73 height 30
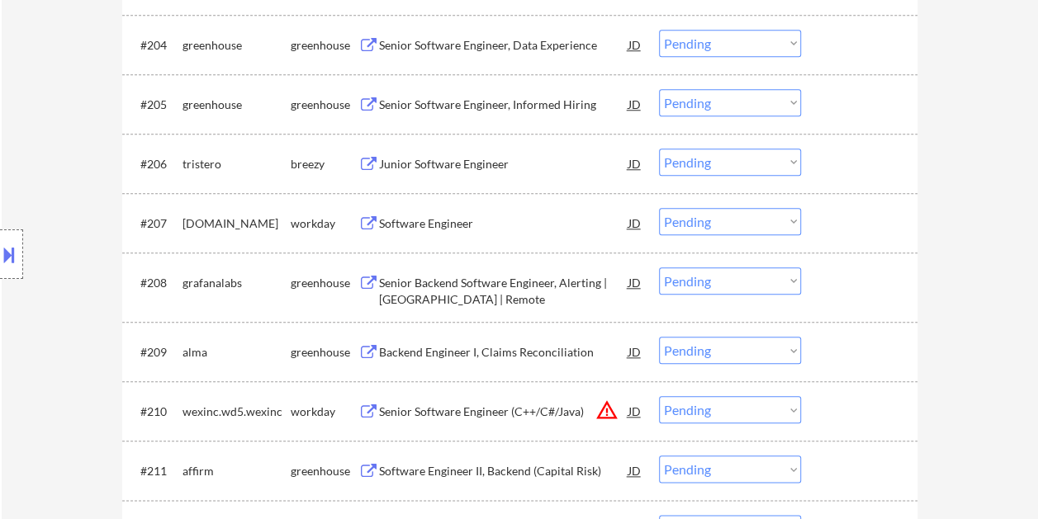
scroll to position [743, 0]
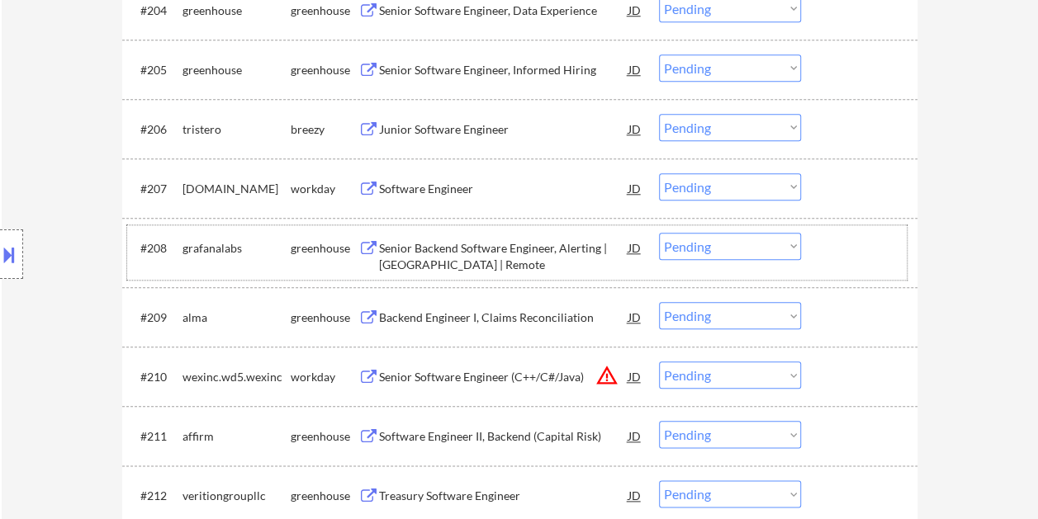
click at [864, 234] on div at bounding box center [861, 248] width 73 height 30
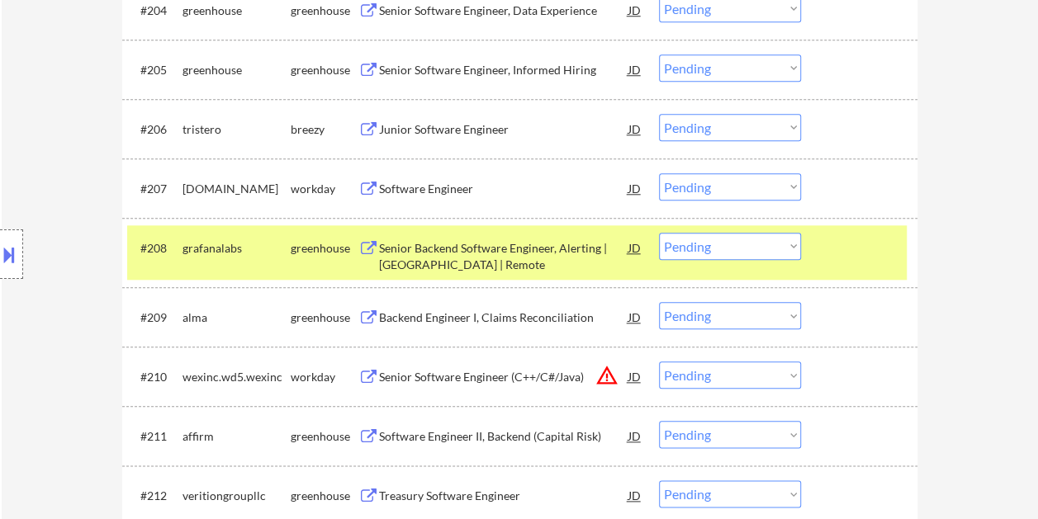
click at [453, 235] on div "Senior Backend Software Engineer, Alerting | [GEOGRAPHIC_DATA] | Remote" at bounding box center [503, 253] width 249 height 40
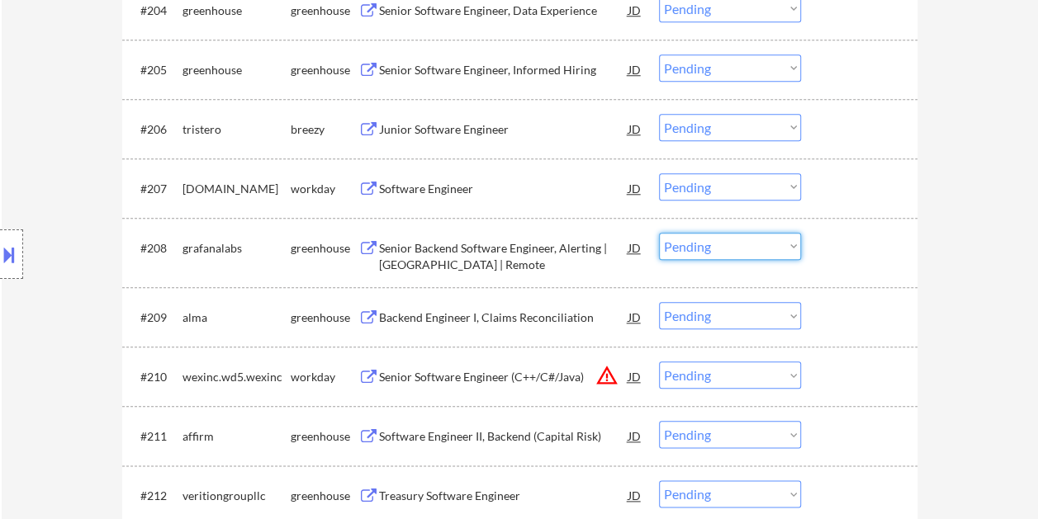
click at [794, 245] on select "Choose an option... Pending Applied Excluded (Questions) Excluded (Expired) Exc…" at bounding box center [730, 246] width 142 height 27
click at [659, 233] on select "Choose an option... Pending Applied Excluded (Questions) Excluded (Expired) Exc…" at bounding box center [730, 246] width 142 height 27
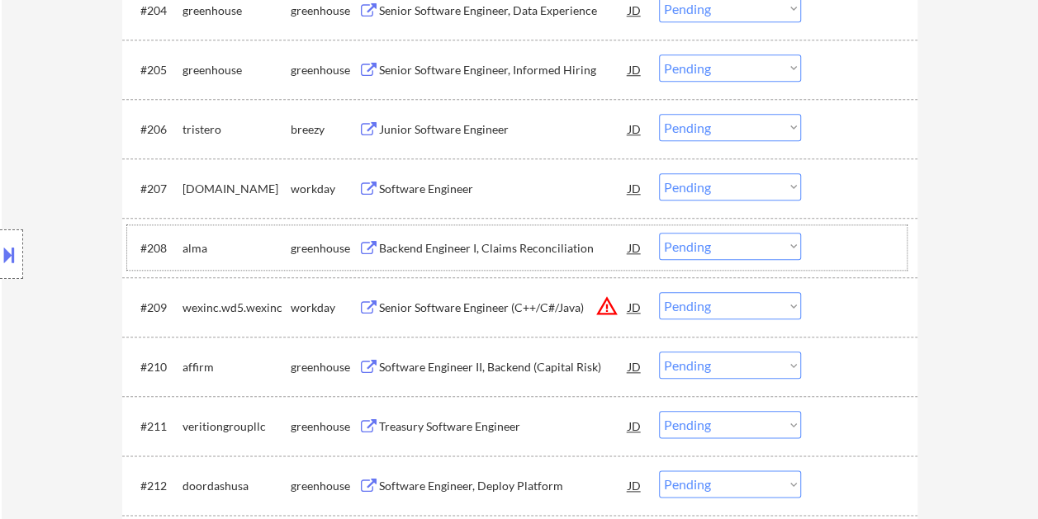
click at [846, 261] on div at bounding box center [861, 248] width 73 height 30
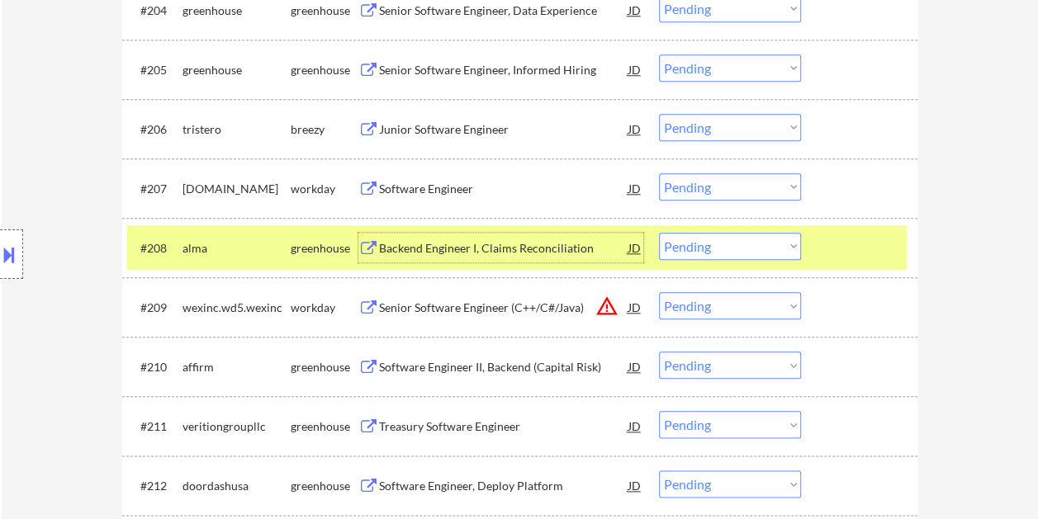
click at [521, 246] on div "Backend Engineer I, Claims Reconciliation" at bounding box center [503, 248] width 249 height 17
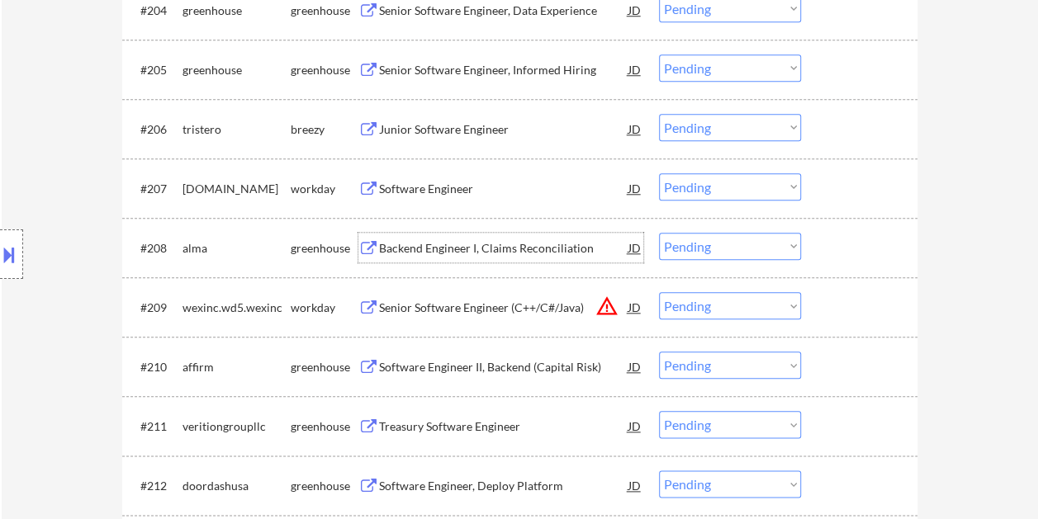
drag, startPoint x: 825, startPoint y: 234, endPoint x: 804, endPoint y: 248, distance: 24.5
click at [825, 238] on div at bounding box center [861, 248] width 73 height 30
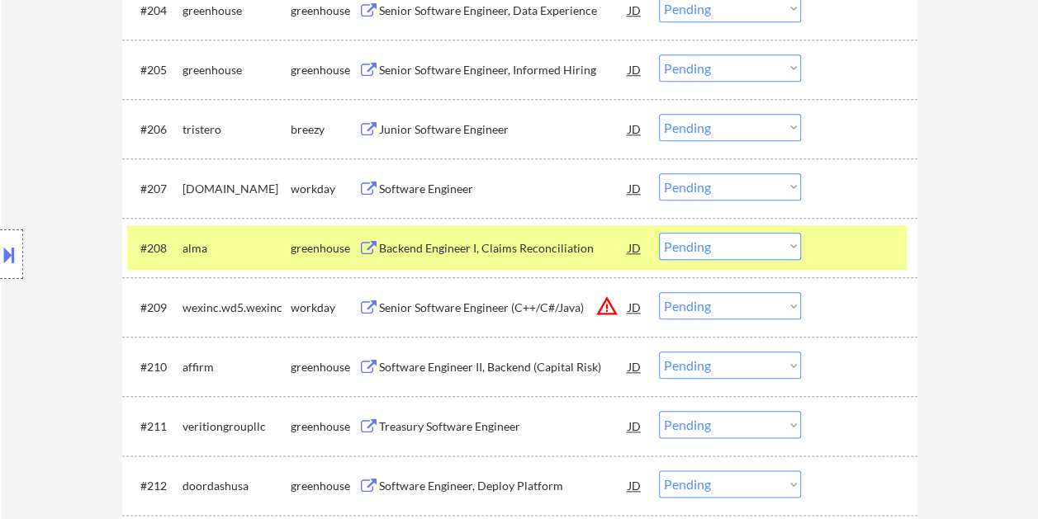
click at [798, 248] on select "Choose an option... Pending Applied Excluded (Questions) Excluded (Expired) Exc…" at bounding box center [730, 246] width 142 height 27
click at [659, 233] on select "Choose an option... Pending Applied Excluded (Questions) Excluded (Expired) Exc…" at bounding box center [730, 246] width 142 height 27
select select ""pending""
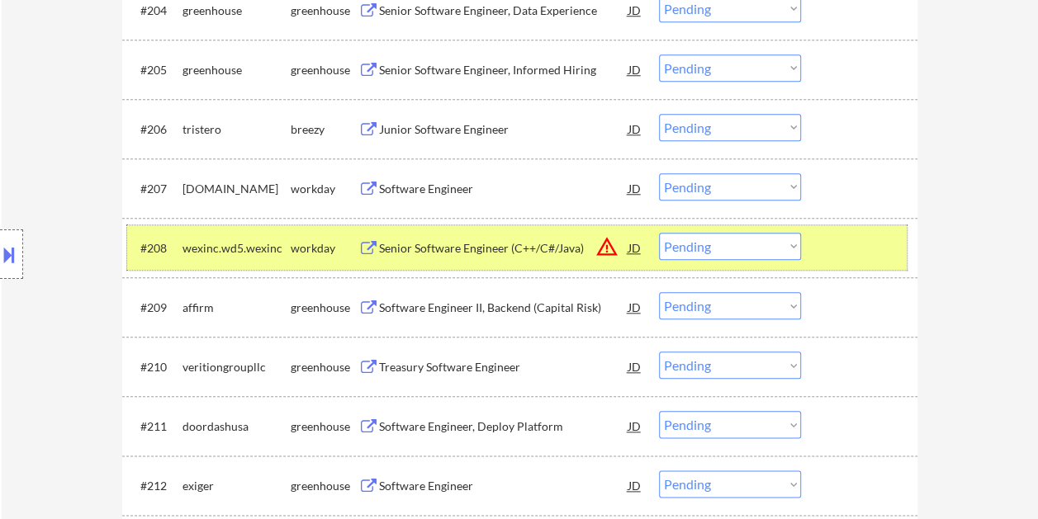
click at [846, 240] on div at bounding box center [861, 248] width 73 height 30
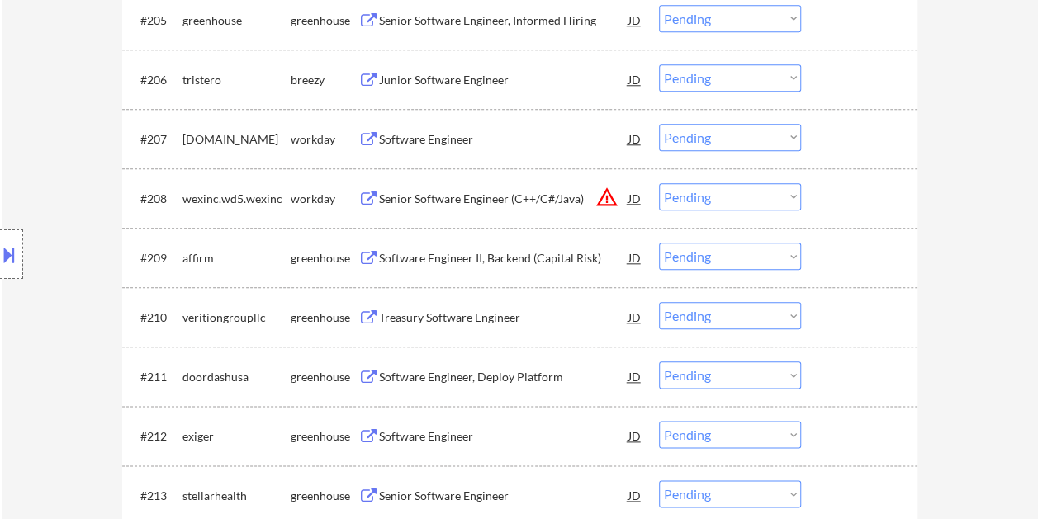
scroll to position [908, 0]
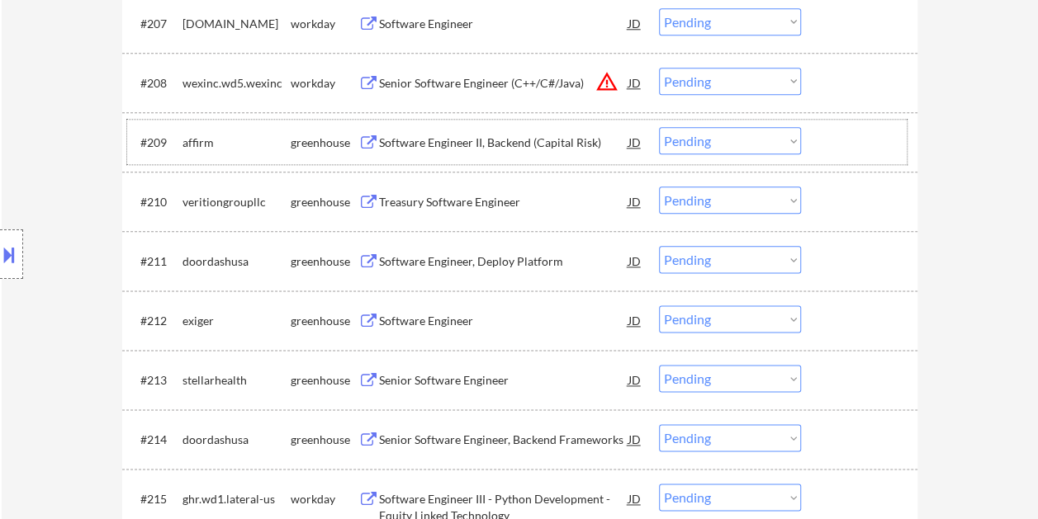
click at [827, 139] on div at bounding box center [861, 142] width 73 height 30
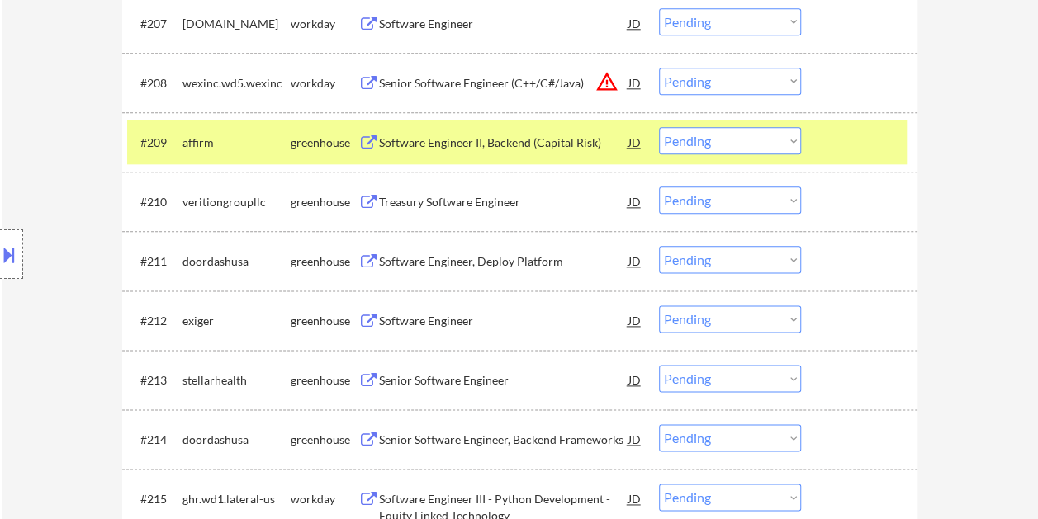
click at [484, 145] on div "Software Engineer II, Backend (Capital Risk)" at bounding box center [503, 143] width 249 height 17
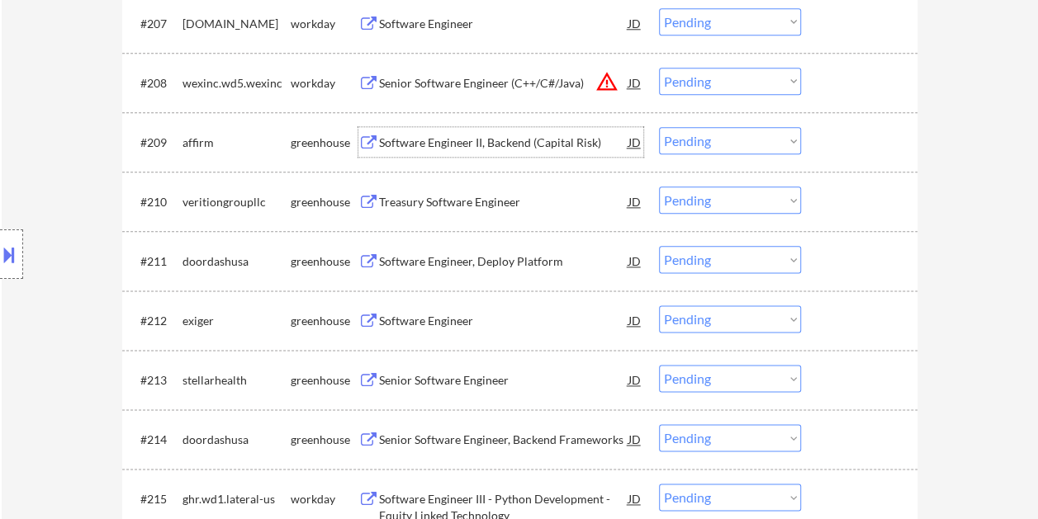
click at [815, 146] on div "#209 affirm greenhouse Software Engineer II, Backend (Capital Risk) JD warning_…" at bounding box center [516, 142] width 779 height 45
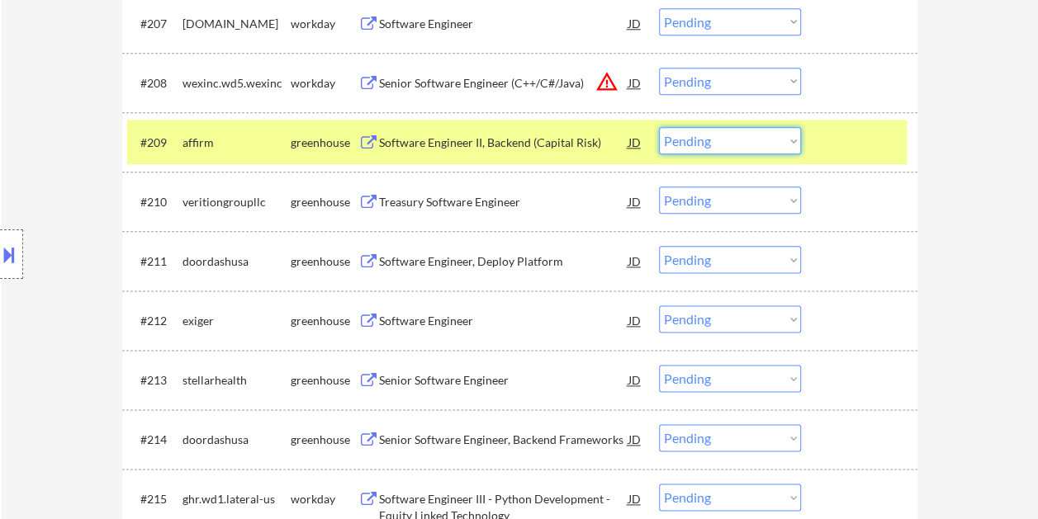
drag, startPoint x: 788, startPoint y: 140, endPoint x: 786, endPoint y: 151, distance: 10.9
click at [788, 140] on select "Choose an option... Pending Applied Excluded (Questions) Excluded (Expired) Exc…" at bounding box center [730, 140] width 142 height 27
click at [659, 127] on select "Choose an option... Pending Applied Excluded (Questions) Excluded (Expired) Exc…" at bounding box center [730, 140] width 142 height 27
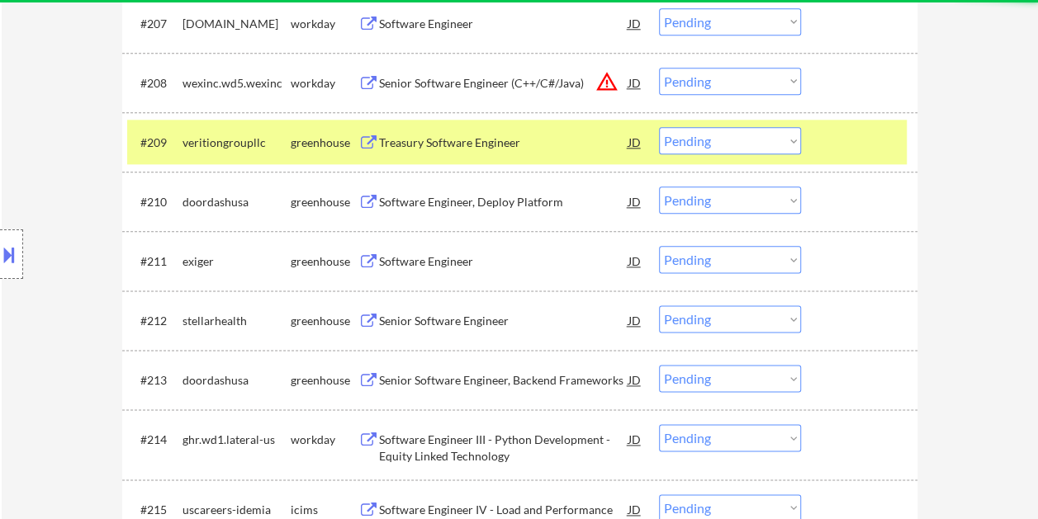
click at [814, 144] on div "#209 veritiongroupllc greenhouse Treasury Software Engineer JD warning_amber Ch…" at bounding box center [516, 142] width 779 height 45
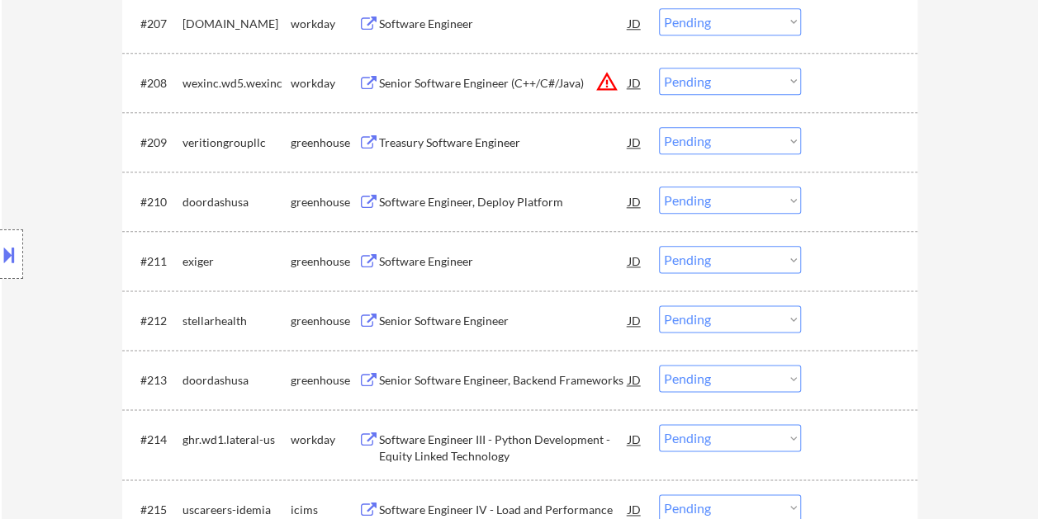
click at [817, 152] on div "#209 veritiongroupllc greenhouse Treasury Software Engineer JD warning_amber Ch…" at bounding box center [516, 142] width 779 height 45
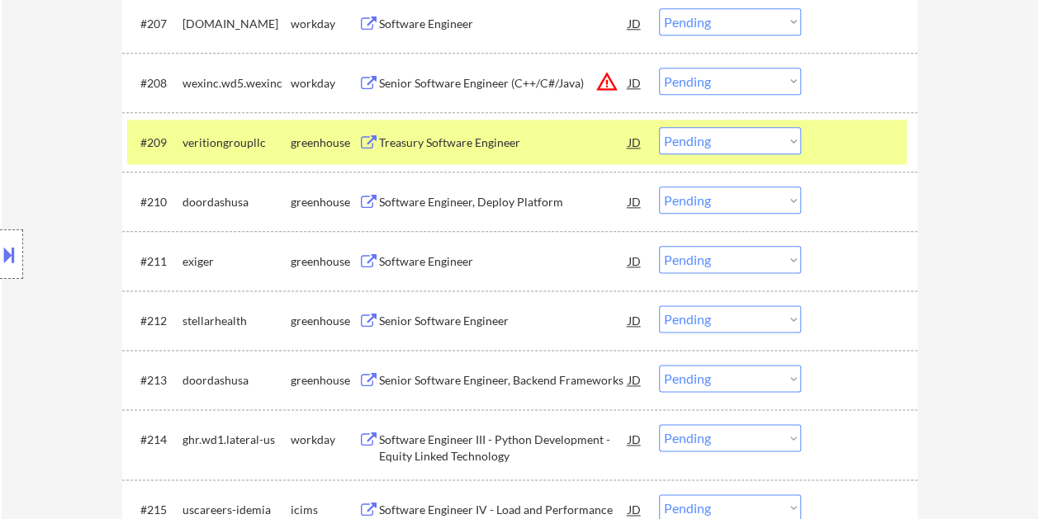
click at [576, 138] on div "Treasury Software Engineer" at bounding box center [503, 143] width 249 height 17
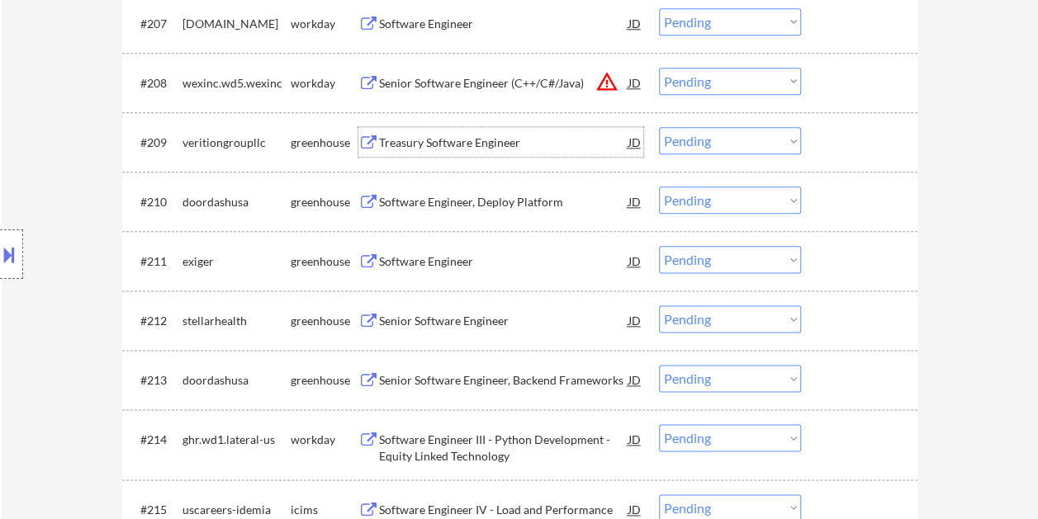
click at [836, 132] on div at bounding box center [861, 142] width 73 height 30
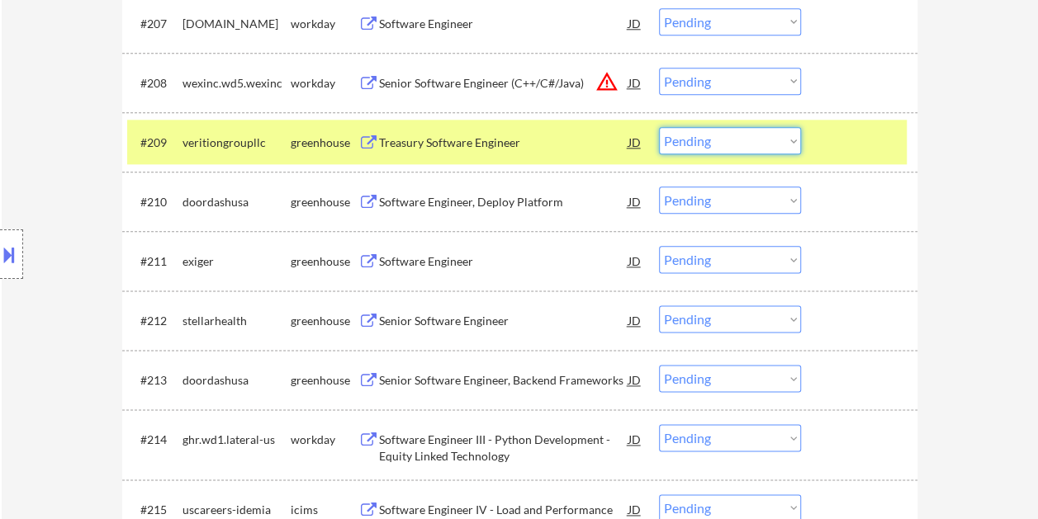
click at [770, 135] on select "Choose an option... Pending Applied Excluded (Questions) Excluded (Expired) Exc…" at bounding box center [730, 140] width 142 height 27
click at [659, 127] on select "Choose an option... Pending Applied Excluded (Questions) Excluded (Expired) Exc…" at bounding box center [730, 140] width 142 height 27
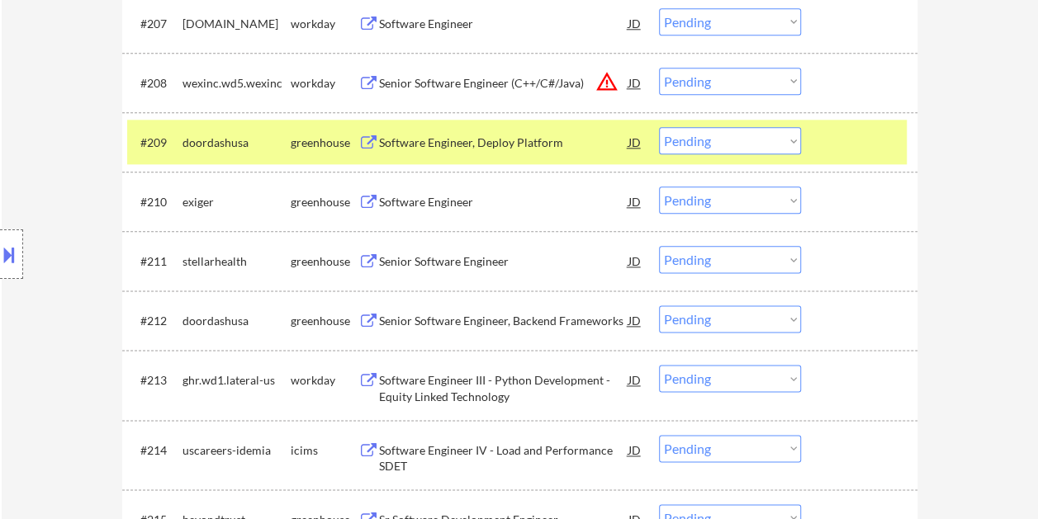
click at [826, 135] on div at bounding box center [861, 142] width 73 height 30
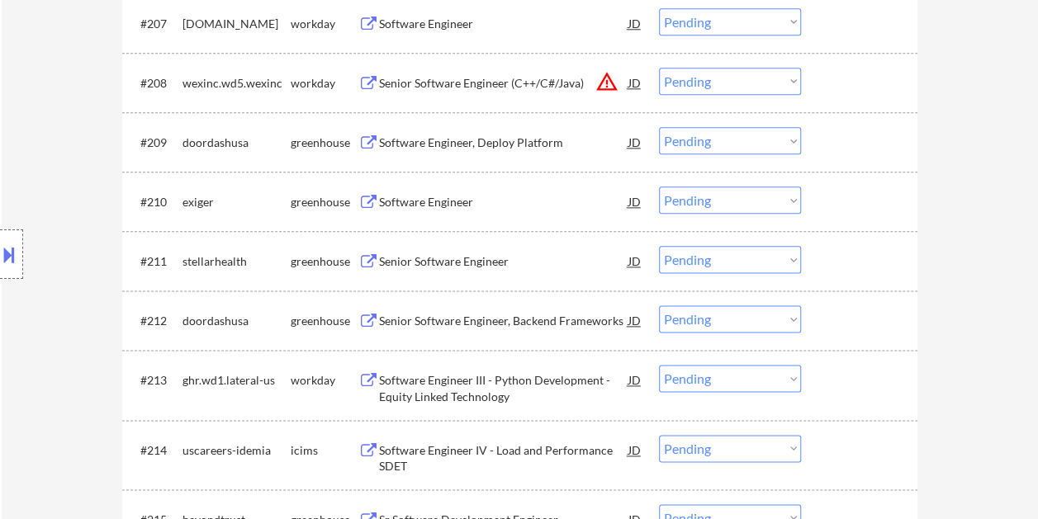
click at [834, 134] on div at bounding box center [861, 142] width 73 height 30
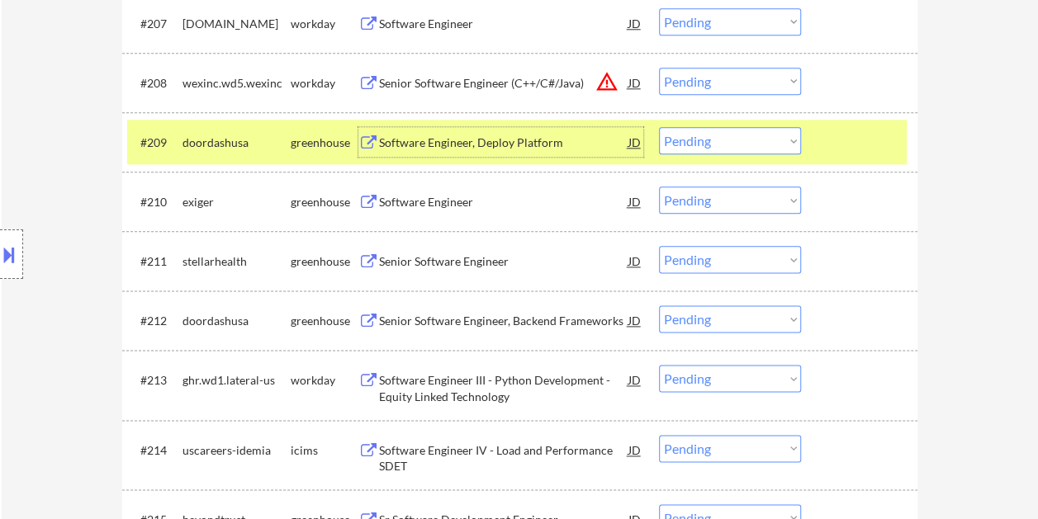
click at [464, 143] on div "Software Engineer, Deploy Platform" at bounding box center [503, 143] width 249 height 17
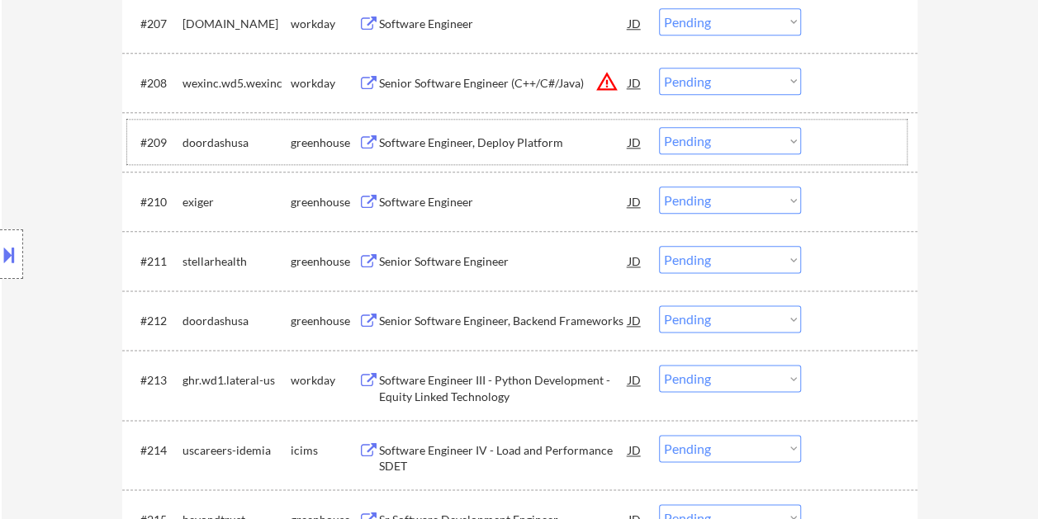
click at [841, 140] on div at bounding box center [861, 142] width 73 height 30
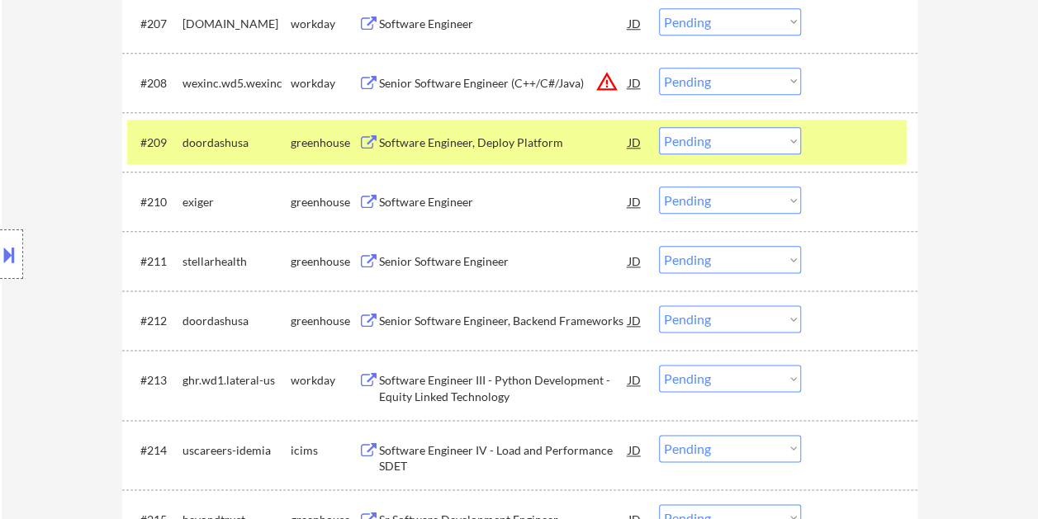
click at [788, 137] on select "Choose an option... Pending Applied Excluded (Questions) Excluded (Expired) Exc…" at bounding box center [730, 140] width 142 height 27
click at [659, 127] on select "Choose an option... Pending Applied Excluded (Questions) Excluded (Expired) Exc…" at bounding box center [730, 140] width 142 height 27
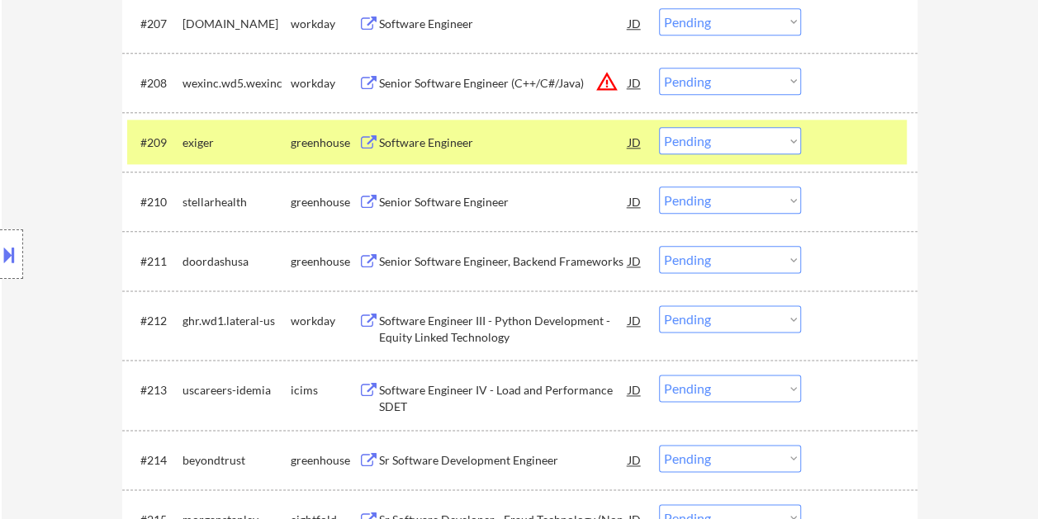
click at [833, 153] on div at bounding box center [861, 142] width 73 height 30
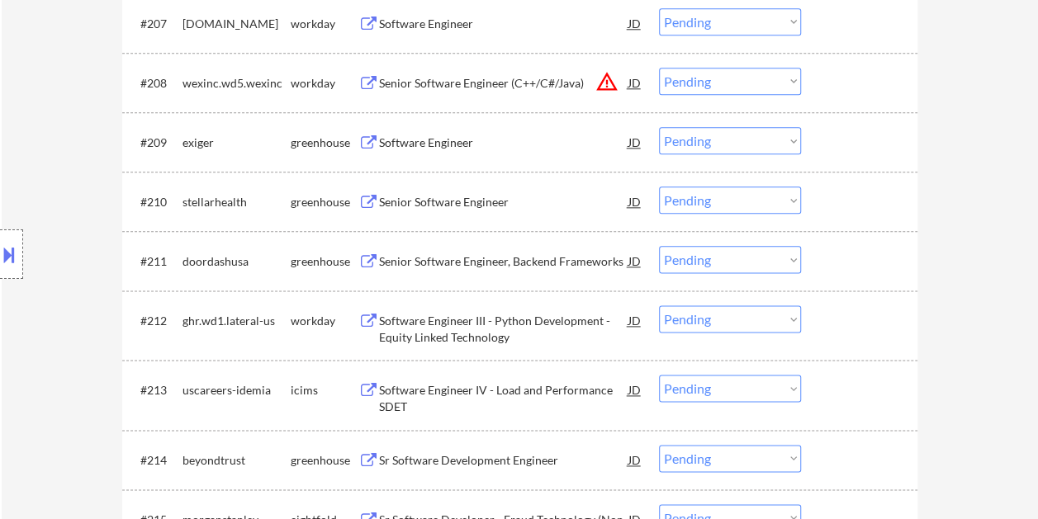
click at [834, 149] on div at bounding box center [861, 142] width 73 height 30
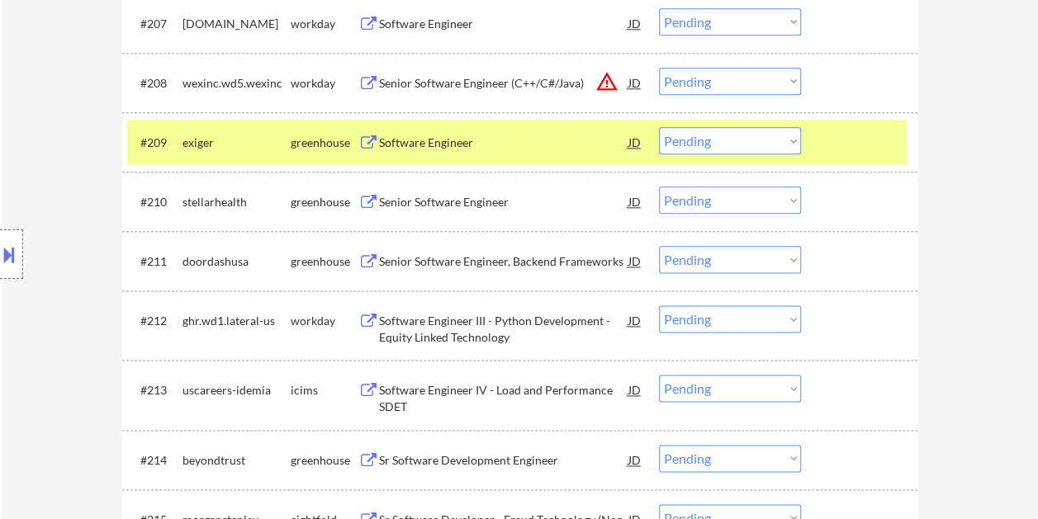
click at [466, 132] on div "Software Engineer" at bounding box center [503, 142] width 249 height 30
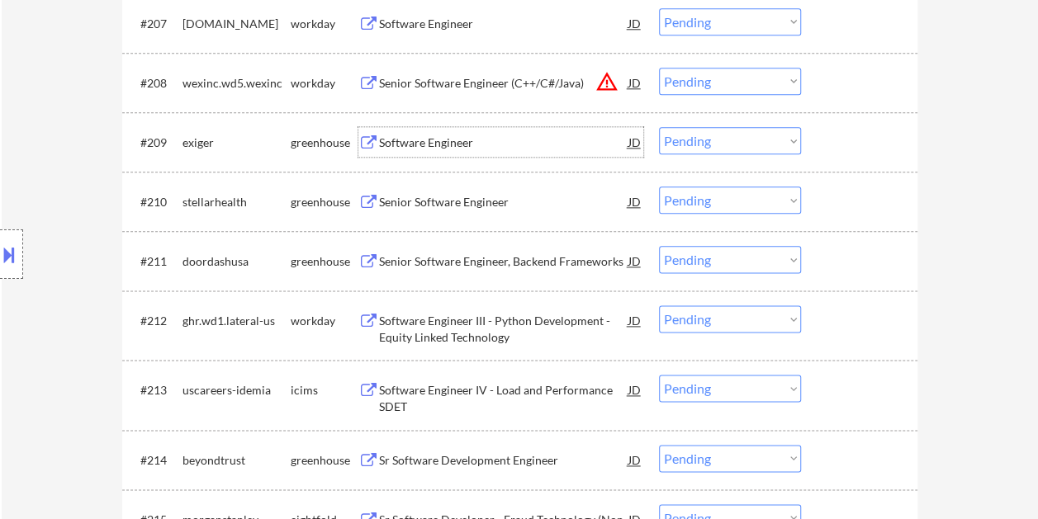
click at [839, 133] on div at bounding box center [861, 142] width 73 height 30
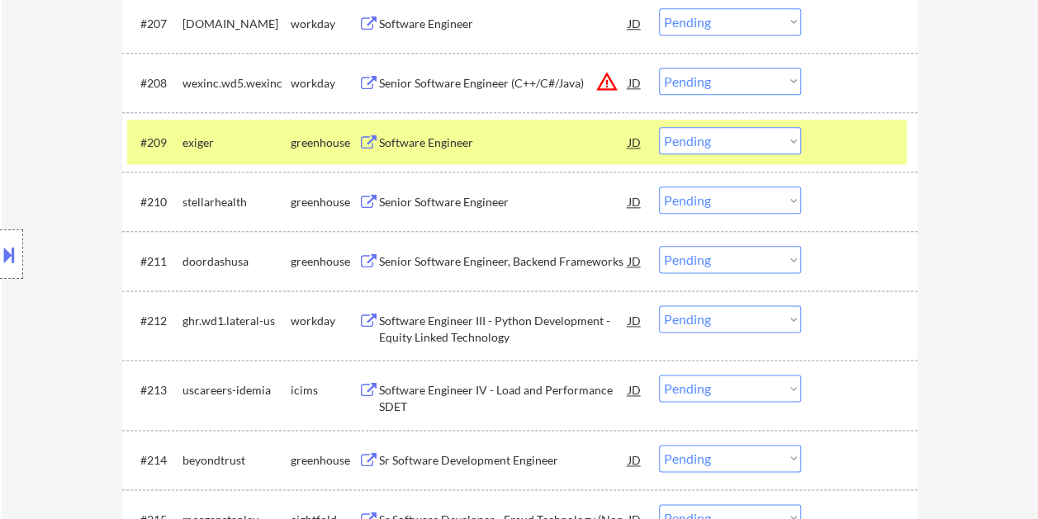
click at [787, 140] on select "Choose an option... Pending Applied Excluded (Questions) Excluded (Expired) Exc…" at bounding box center [730, 140] width 142 height 27
click at [659, 127] on select "Choose an option... Pending Applied Excluded (Questions) Excluded (Expired) Exc…" at bounding box center [730, 140] width 142 height 27
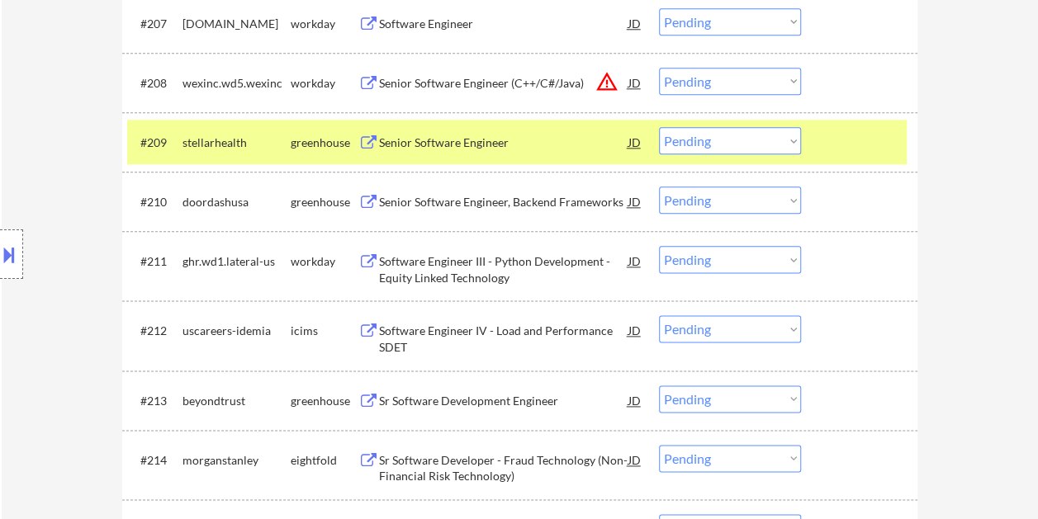
click at [841, 143] on div at bounding box center [861, 142] width 73 height 30
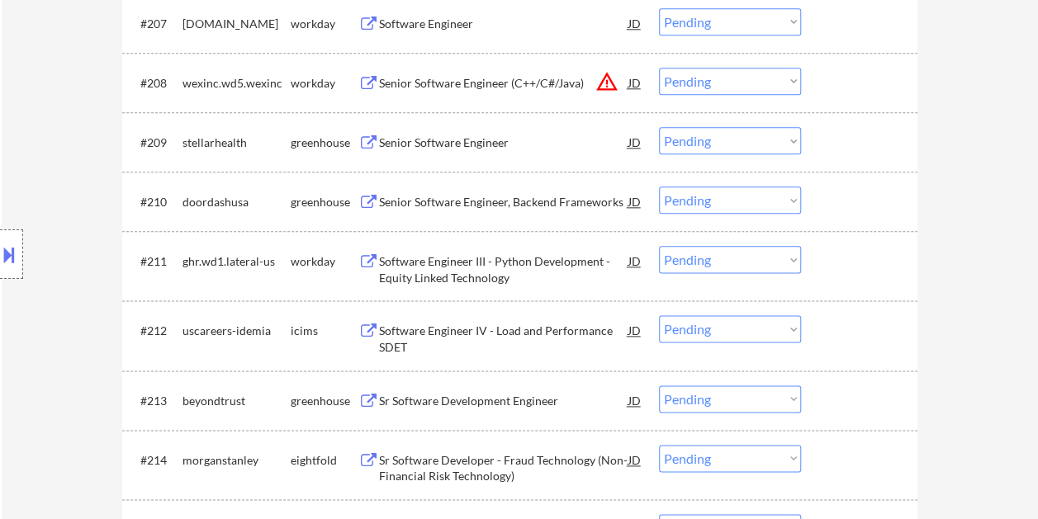
click at [887, 144] on div at bounding box center [861, 142] width 73 height 30
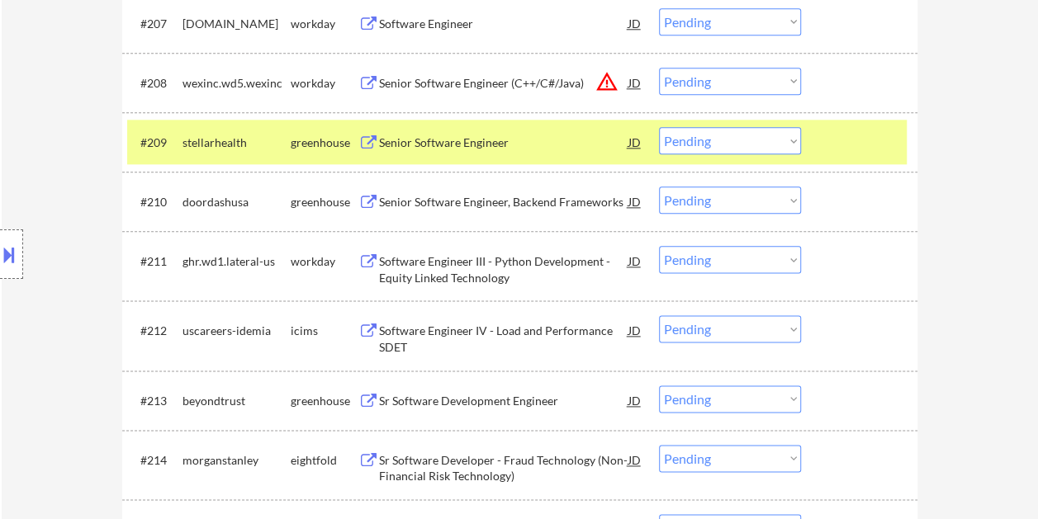
click at [547, 142] on div "Senior Software Engineer" at bounding box center [503, 143] width 249 height 17
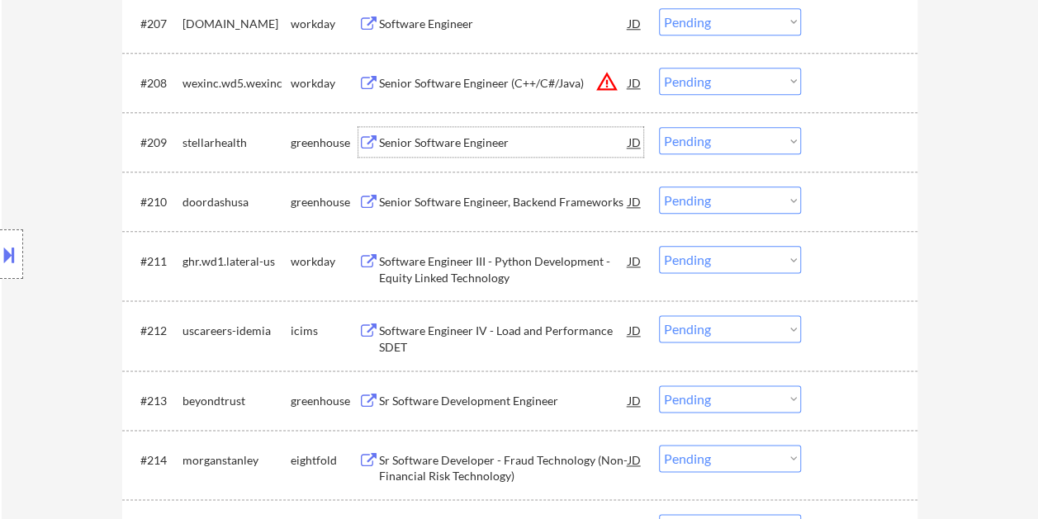
click at [821, 139] on div "#209 stellarhealth greenhouse Senior Software Engineer JD warning_amber Choose …" at bounding box center [516, 142] width 779 height 45
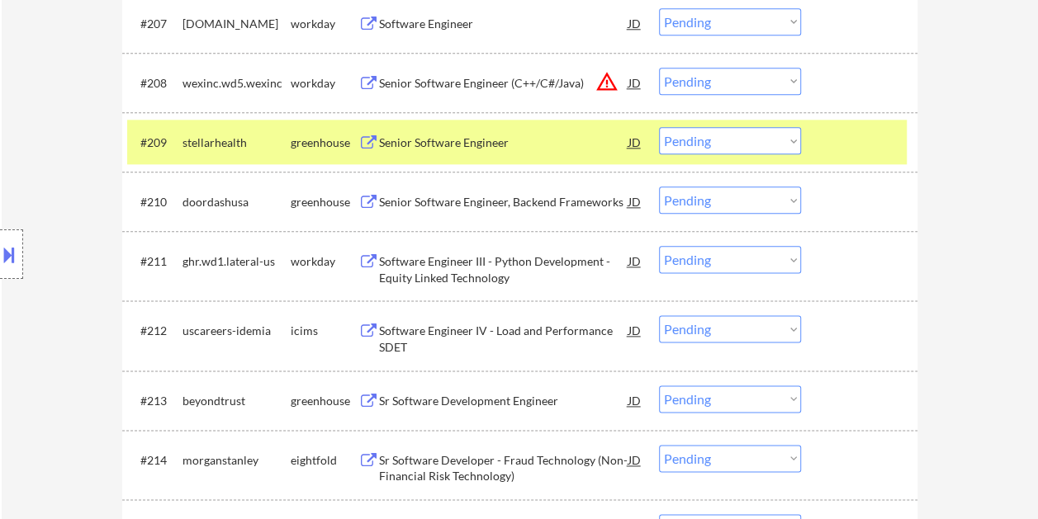
click at [791, 142] on select "Choose an option... Pending Applied Excluded (Questions) Excluded (Expired) Exc…" at bounding box center [730, 140] width 142 height 27
click at [659, 127] on select "Choose an option... Pending Applied Excluded (Questions) Excluded (Expired) Exc…" at bounding box center [730, 140] width 142 height 27
select select ""pending""
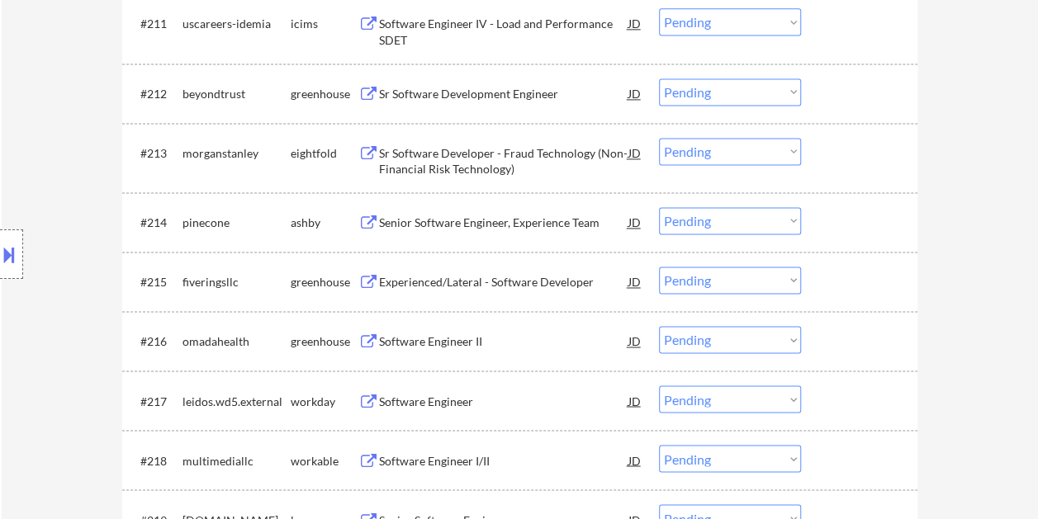
scroll to position [1239, 0]
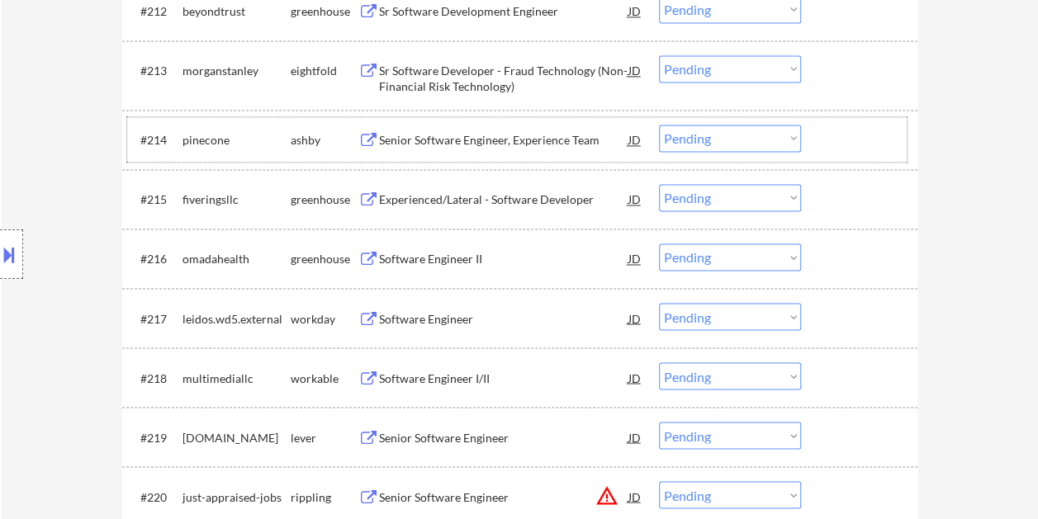
click at [830, 139] on div at bounding box center [861, 140] width 73 height 30
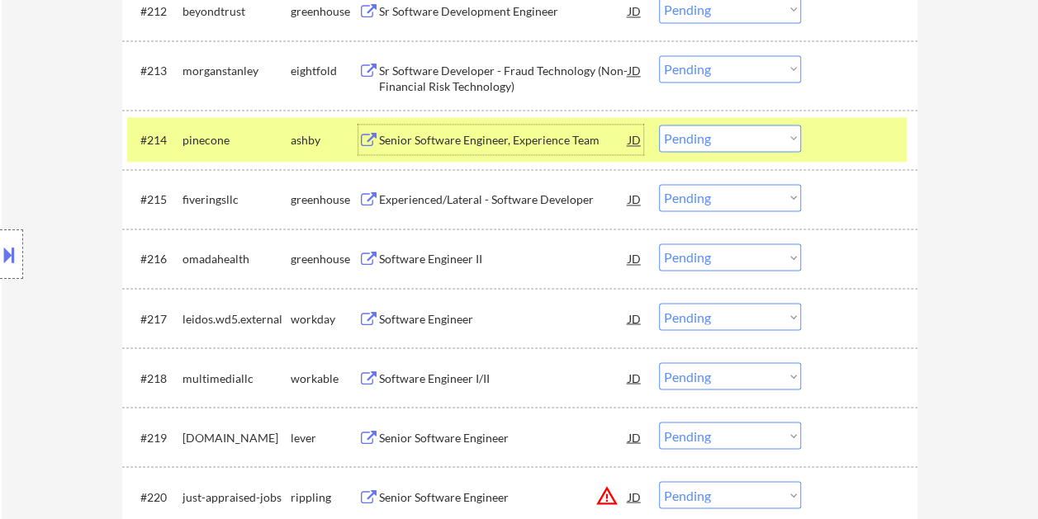
click at [561, 133] on div "Senior Software Engineer, Experience Team" at bounding box center [503, 140] width 249 height 17
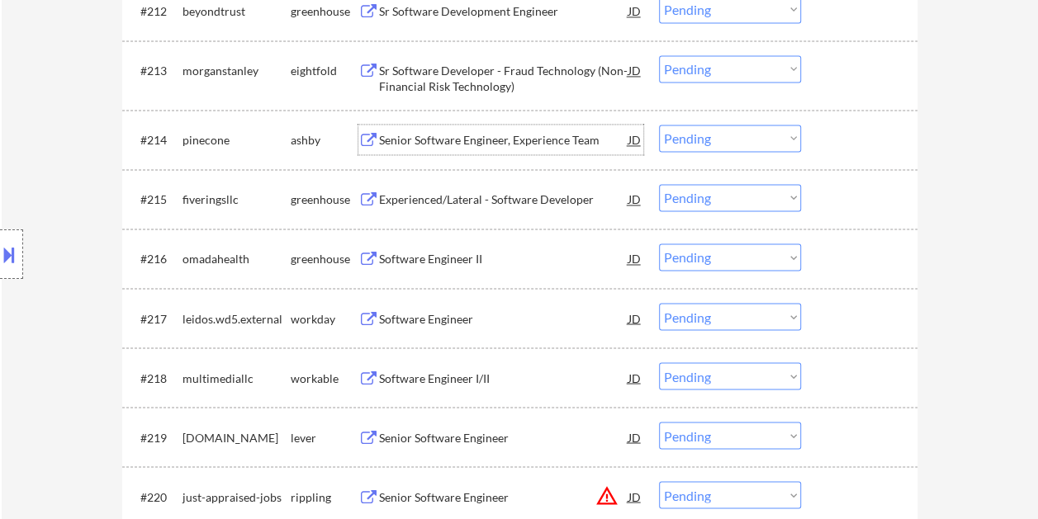
click at [821, 135] on div "#214 pinecone [PERSON_NAME] Senior Software Engineer, Experience Team JD warnin…" at bounding box center [516, 139] width 779 height 45
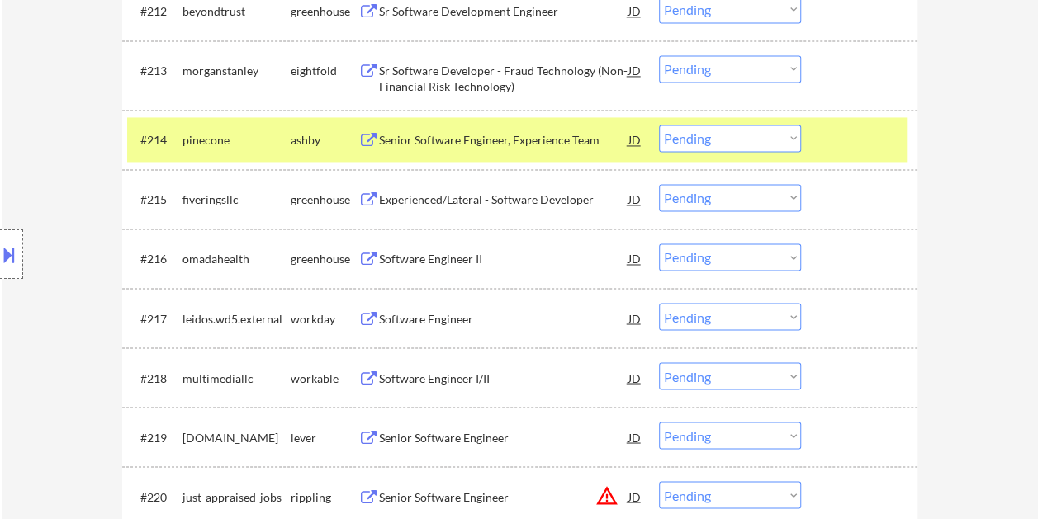
click at [784, 160] on div "#214 pinecone [PERSON_NAME] Senior Software Engineer, Experience Team JD warnin…" at bounding box center [516, 139] width 779 height 45
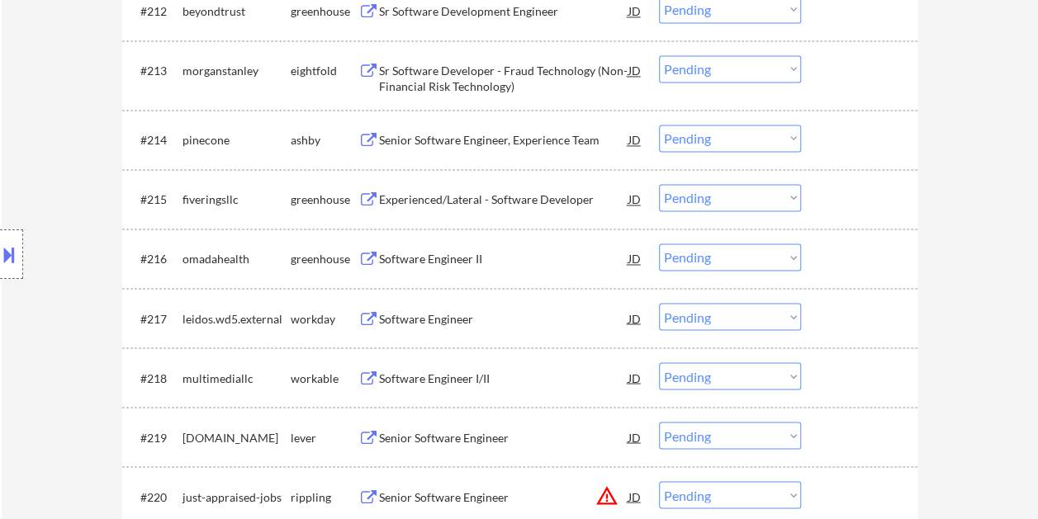
click at [843, 137] on div at bounding box center [861, 140] width 73 height 30
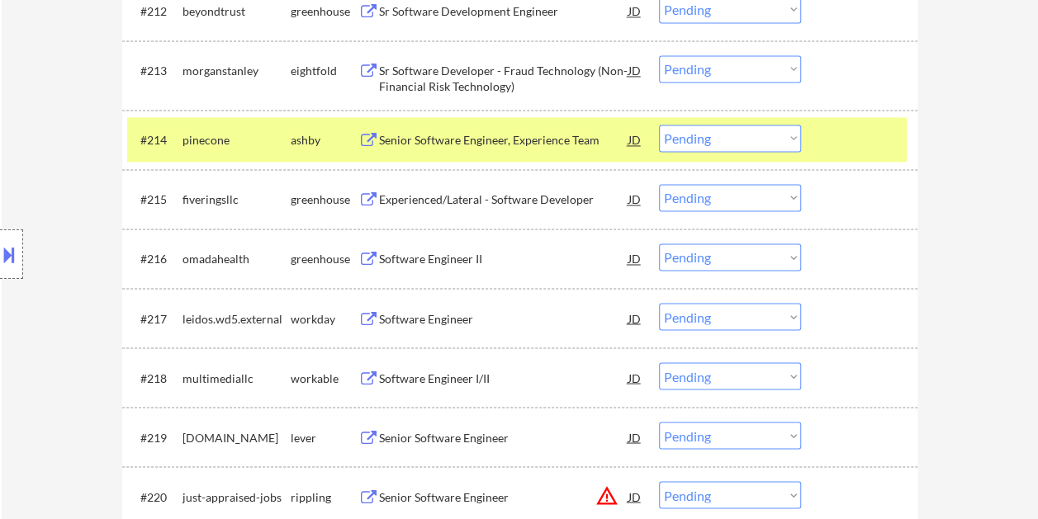
click at [796, 139] on select "Choose an option... Pending Applied Excluded (Questions) Excluded (Expired) Exc…" at bounding box center [730, 138] width 142 height 27
click at [659, 125] on select "Choose an option... Pending Applied Excluded (Questions) Excluded (Expired) Exc…" at bounding box center [730, 138] width 142 height 27
select select ""pending""
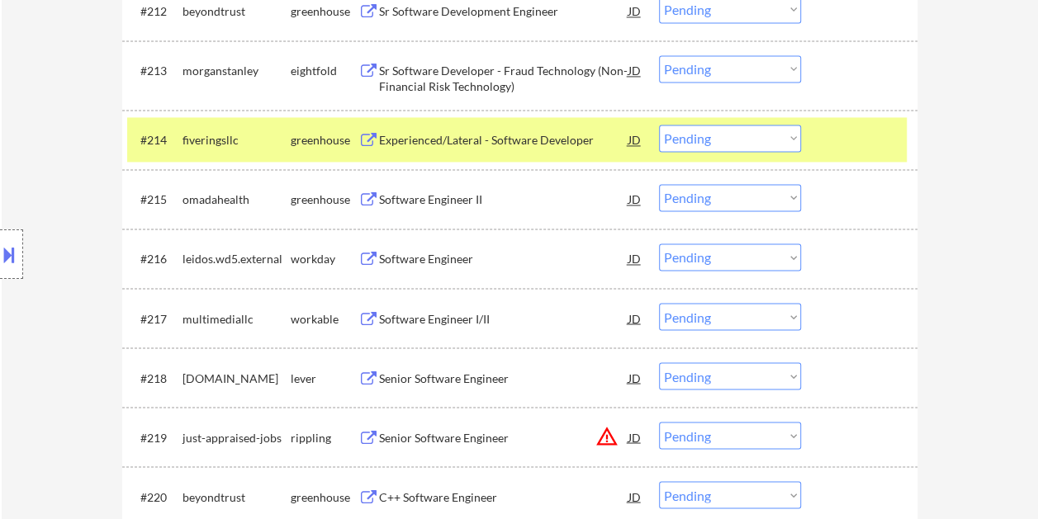
click at [819, 149] on div "#214 fiveringsllc greenhouse Experienced/Lateral - Software Developer JD warnin…" at bounding box center [516, 139] width 779 height 45
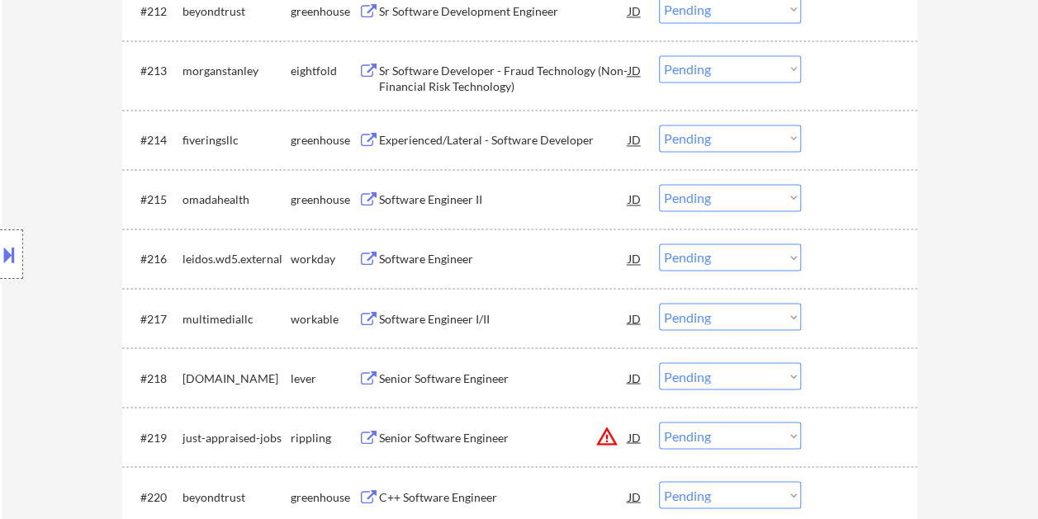
drag, startPoint x: 831, startPoint y: 314, endPoint x: 790, endPoint y: 316, distance: 40.5
click at [829, 313] on div at bounding box center [861, 318] width 73 height 30
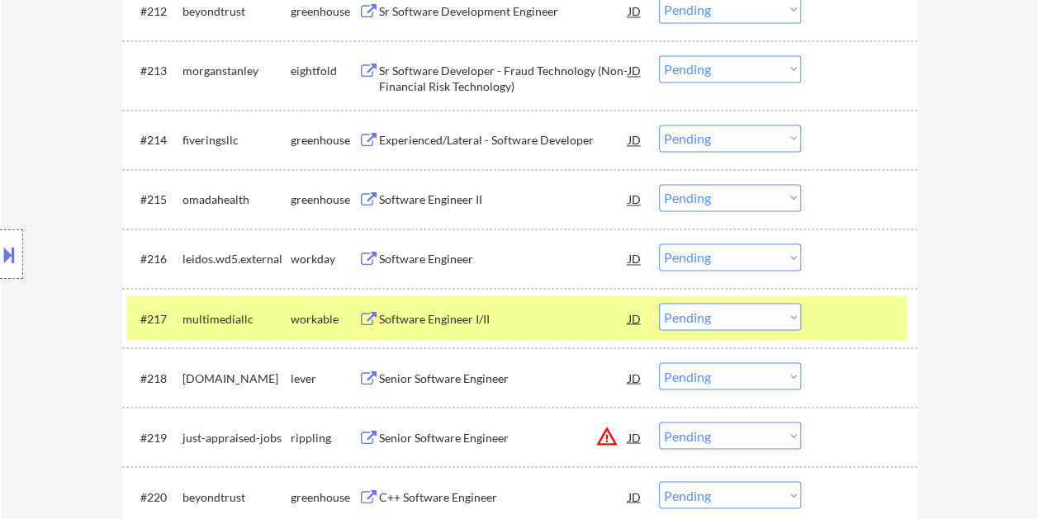
click at [477, 311] on div "Software Engineer I/II" at bounding box center [503, 318] width 249 height 17
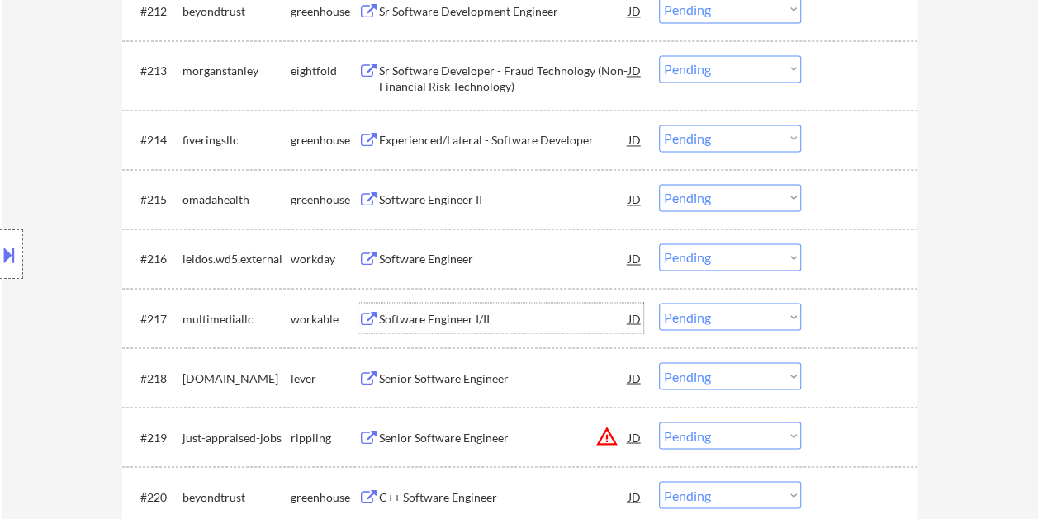
click at [812, 306] on div "#217 multimediallc workable Software Engineer I/II JD warning_amber Choose an o…" at bounding box center [516, 318] width 779 height 45
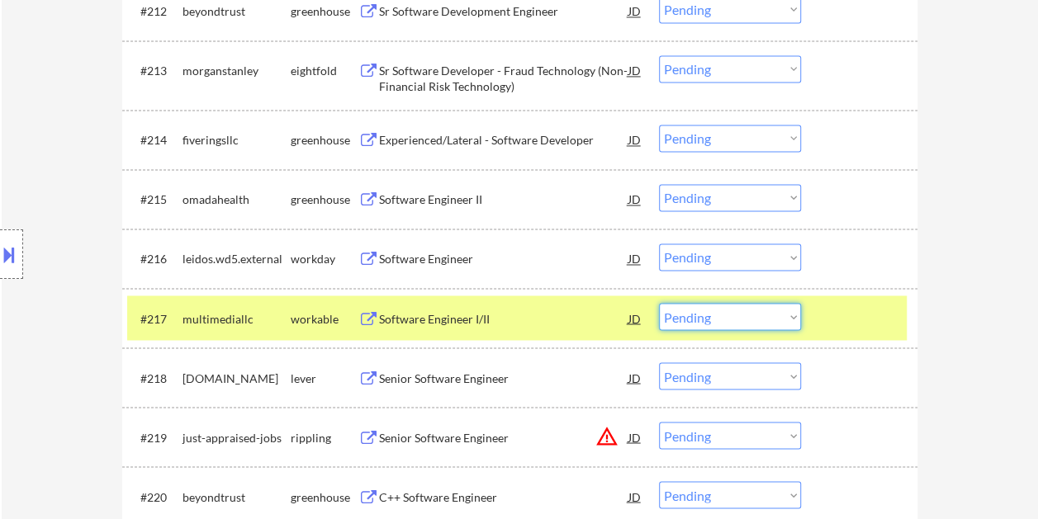
click at [788, 312] on select "Choose an option... Pending Applied Excluded (Questions) Excluded (Expired) Exc…" at bounding box center [730, 316] width 142 height 27
click at [659, 303] on select "Choose an option... Pending Applied Excluded (Questions) Excluded (Expired) Exc…" at bounding box center [730, 316] width 142 height 27
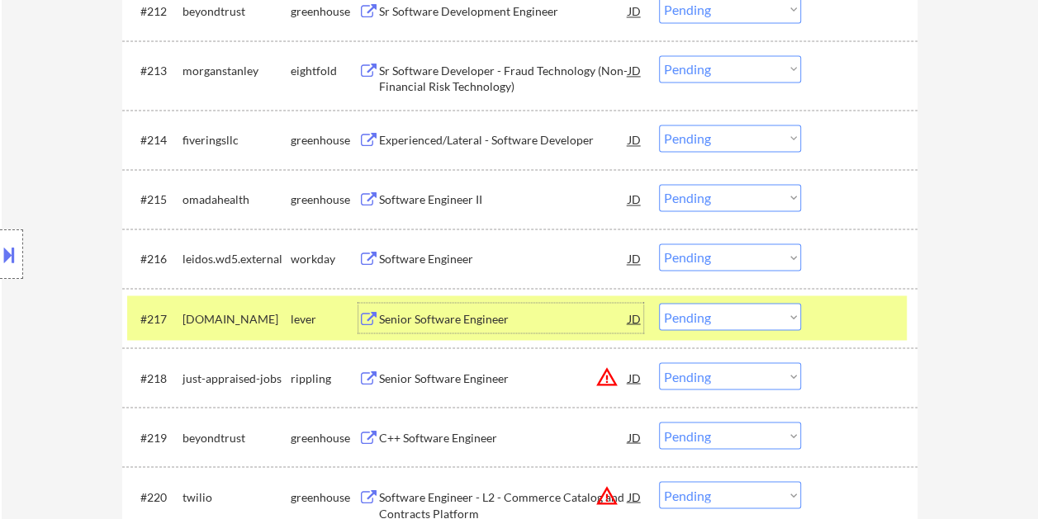
click at [486, 310] on div "Senior Software Engineer" at bounding box center [503, 318] width 249 height 17
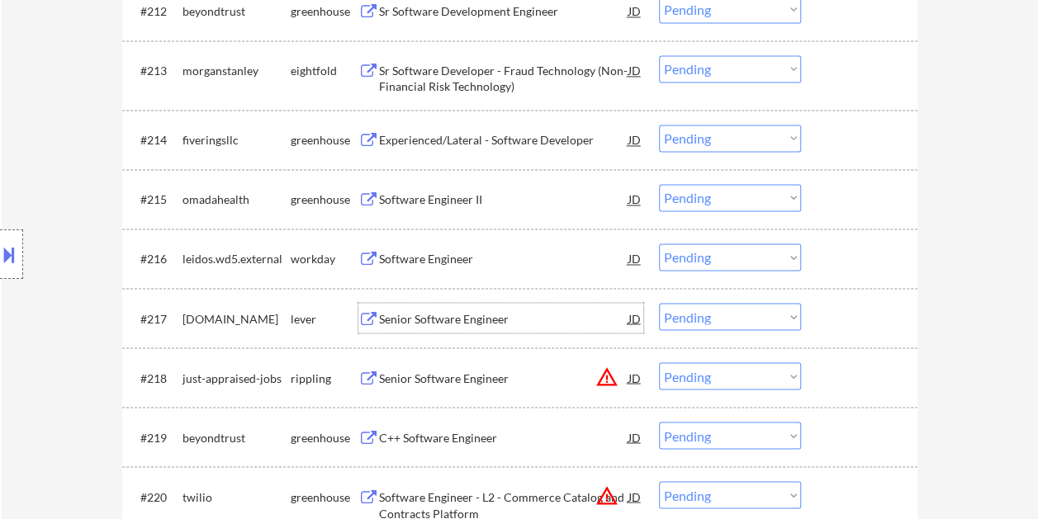
click at [829, 314] on div at bounding box center [861, 318] width 73 height 30
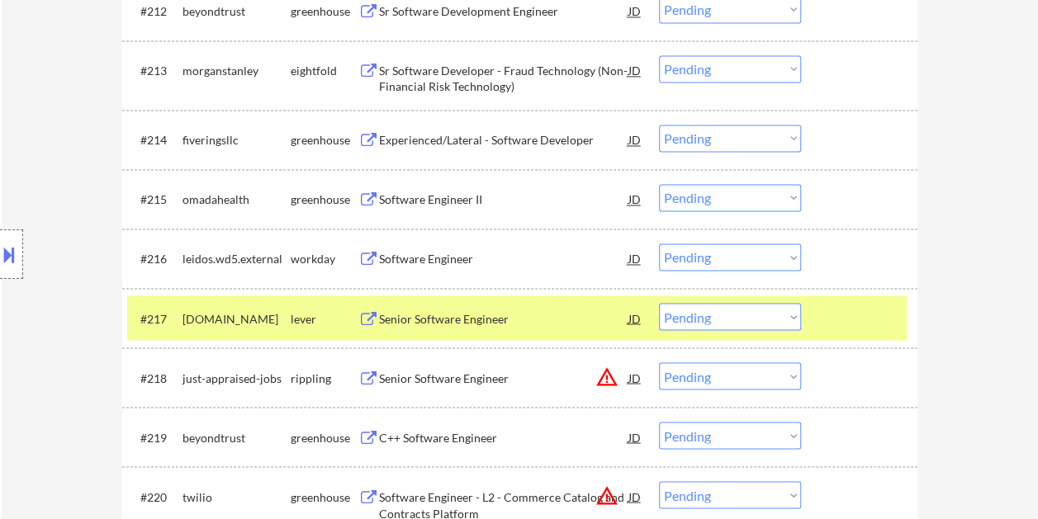
click at [779, 315] on select "Choose an option... Pending Applied Excluded (Questions) Excluded (Expired) Exc…" at bounding box center [730, 316] width 142 height 27
click at [659, 303] on select "Choose an option... Pending Applied Excluded (Questions) Excluded (Expired) Exc…" at bounding box center [730, 316] width 142 height 27
select select ""pending""
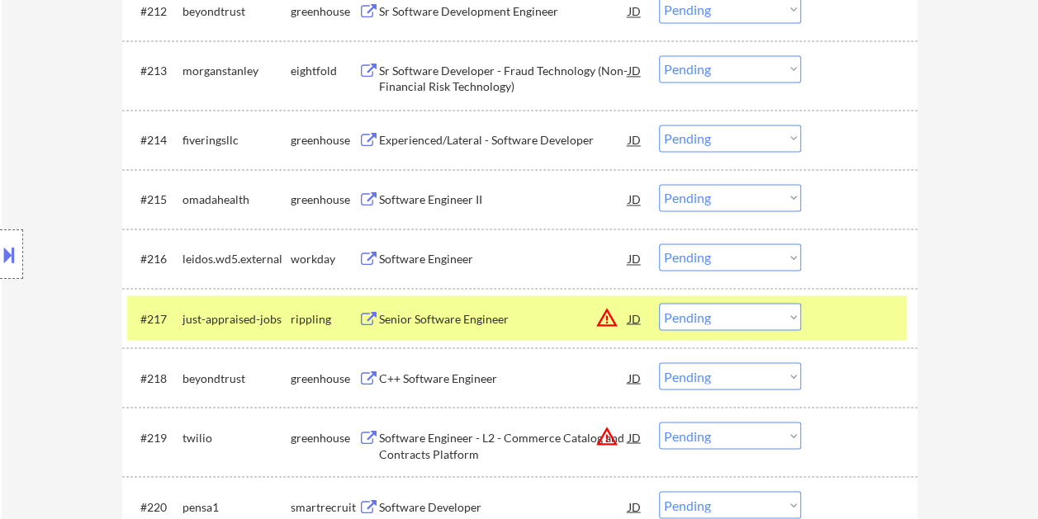
scroll to position [1321, 0]
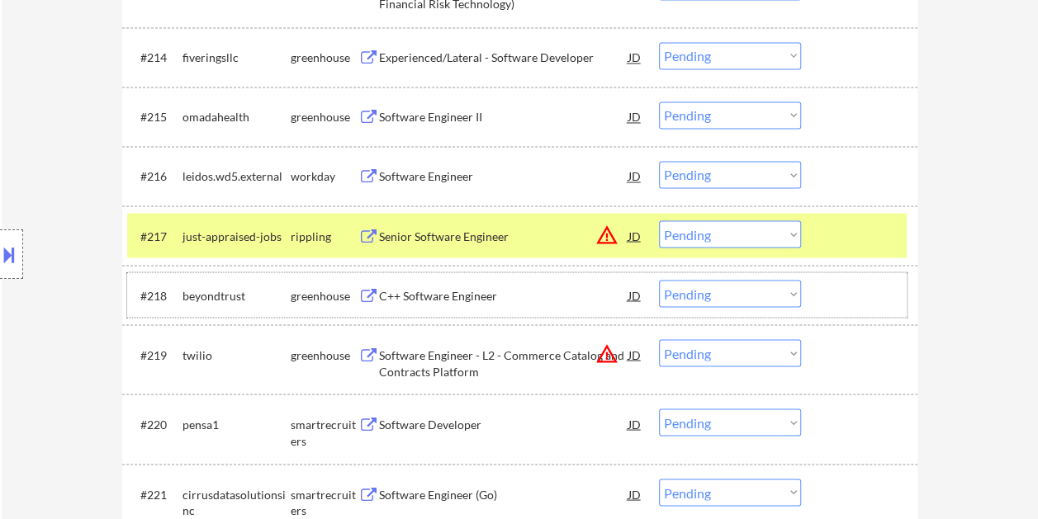
click at [846, 301] on div at bounding box center [861, 295] width 73 height 30
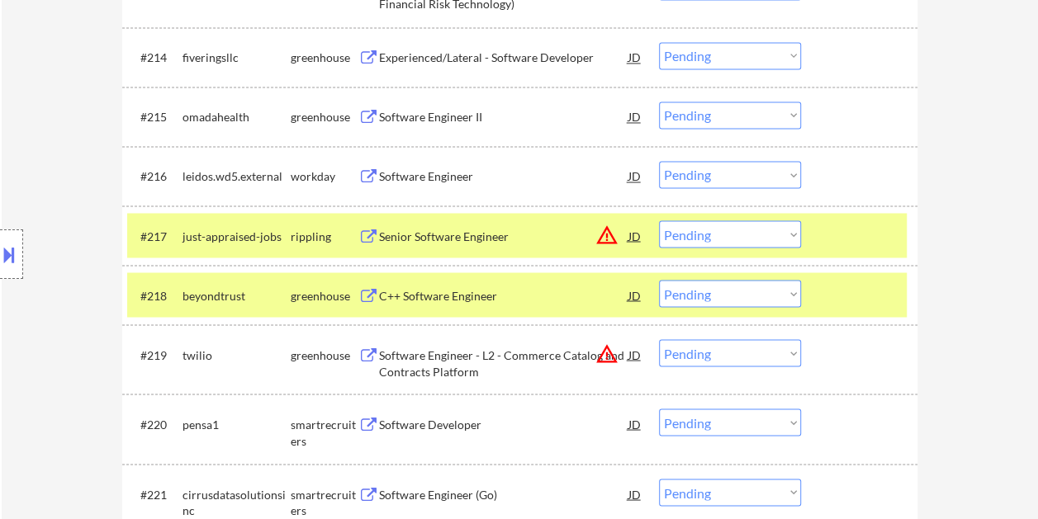
click at [817, 227] on div "#217 just-appraised-jobs rippling Senior Software Engineer JD warning_amber Cho…" at bounding box center [516, 235] width 779 height 45
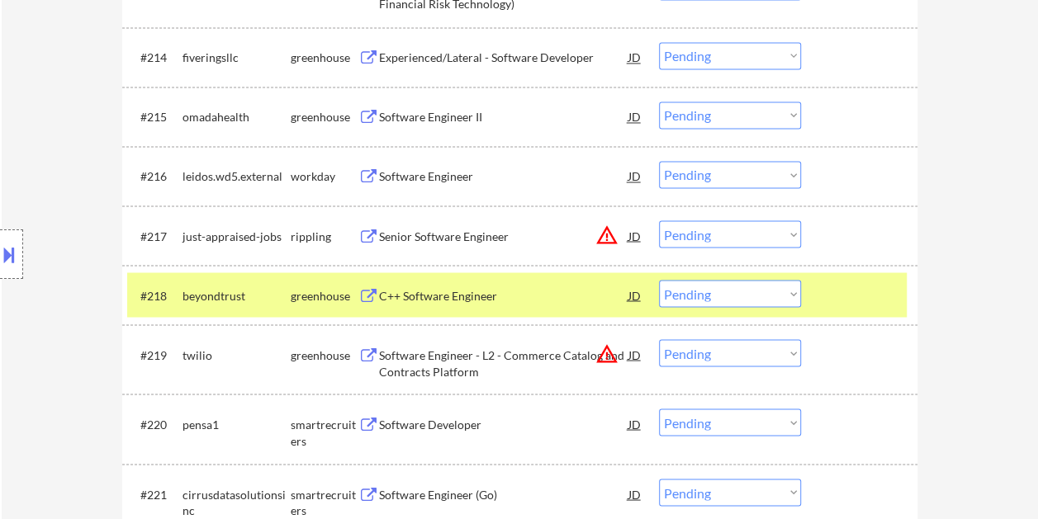
click at [433, 287] on div "C++ Software Engineer" at bounding box center [503, 295] width 249 height 17
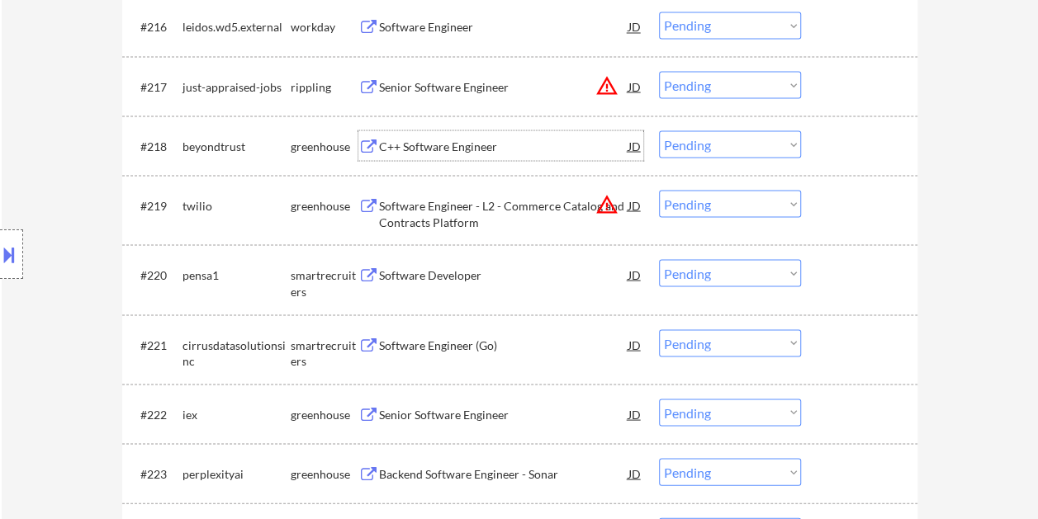
scroll to position [1486, 0]
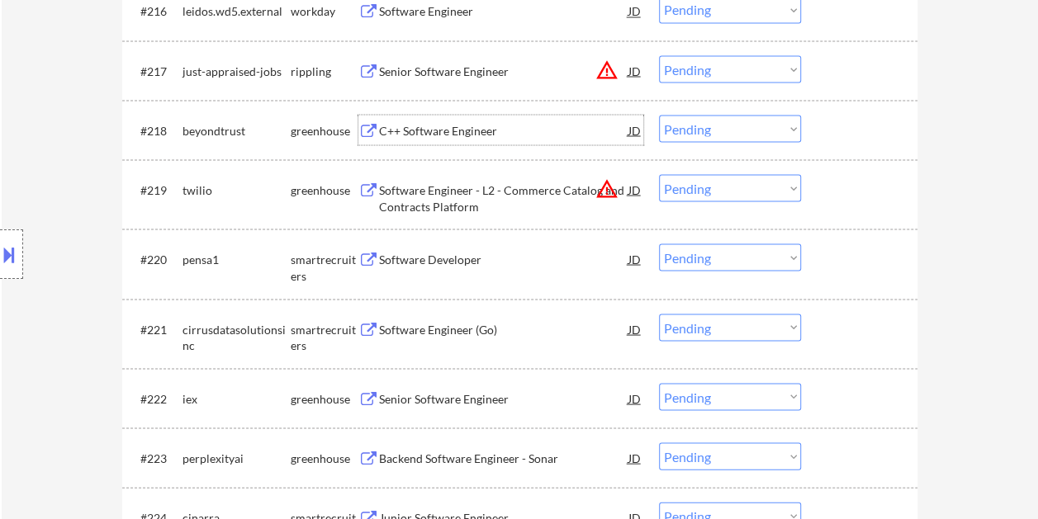
click at [837, 190] on div at bounding box center [861, 189] width 73 height 30
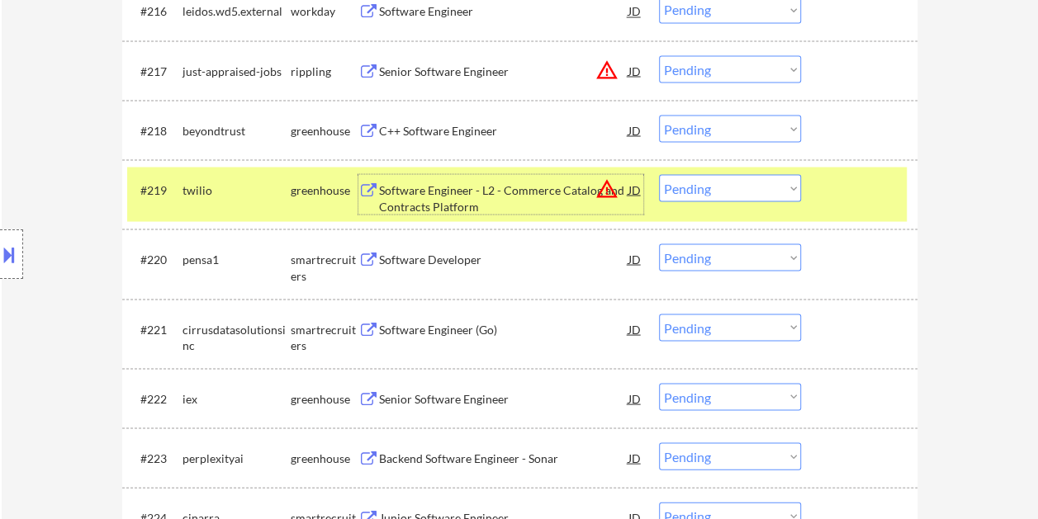
click at [414, 192] on div "Software Engineer - L2 - Commerce Catalog and Contracts Platform" at bounding box center [503, 198] width 249 height 32
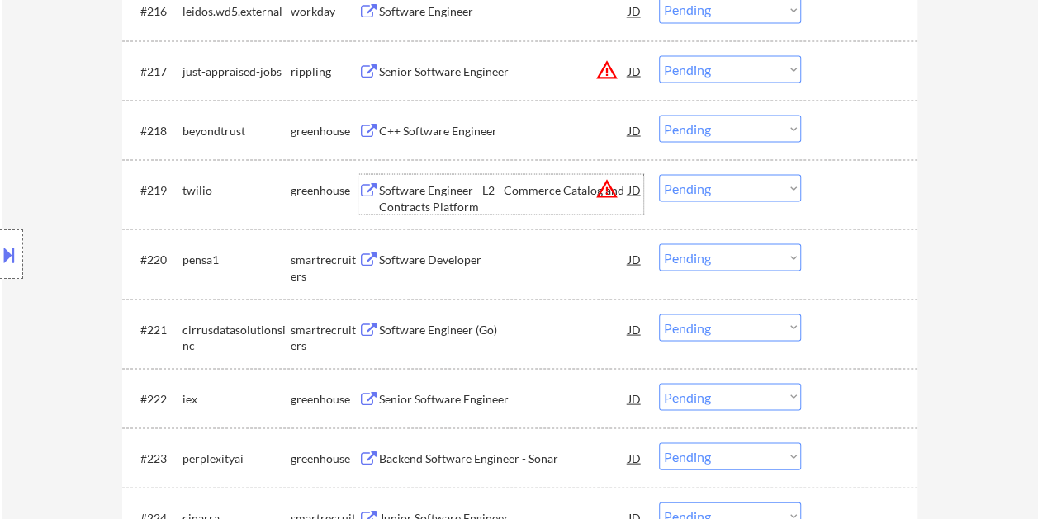
click at [827, 195] on div at bounding box center [861, 189] width 73 height 30
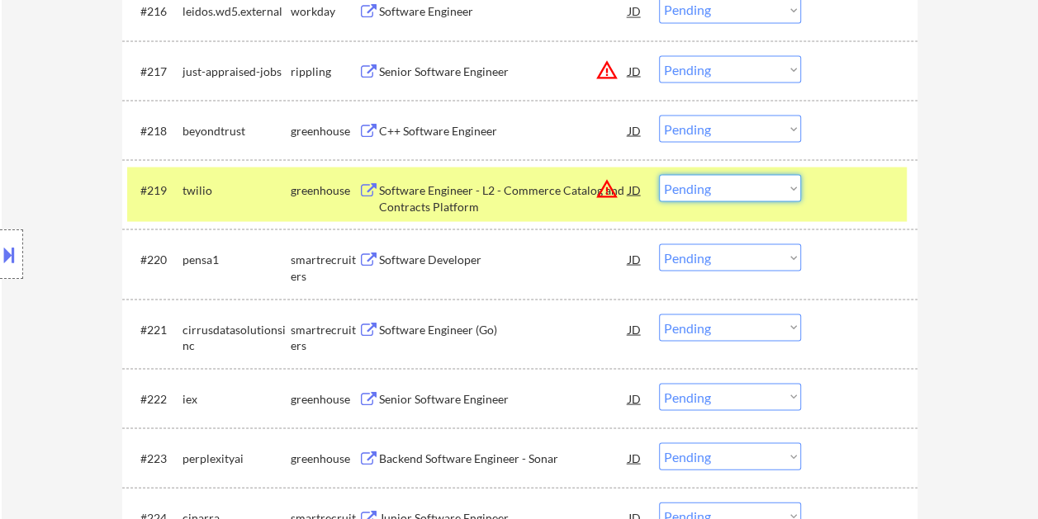
click at [781, 178] on select "Choose an option... Pending Applied Excluded (Questions) Excluded (Expired) Exc…" at bounding box center [730, 187] width 142 height 27
click at [659, 174] on select "Choose an option... Pending Applied Excluded (Questions) Excluded (Expired) Exc…" at bounding box center [730, 187] width 142 height 27
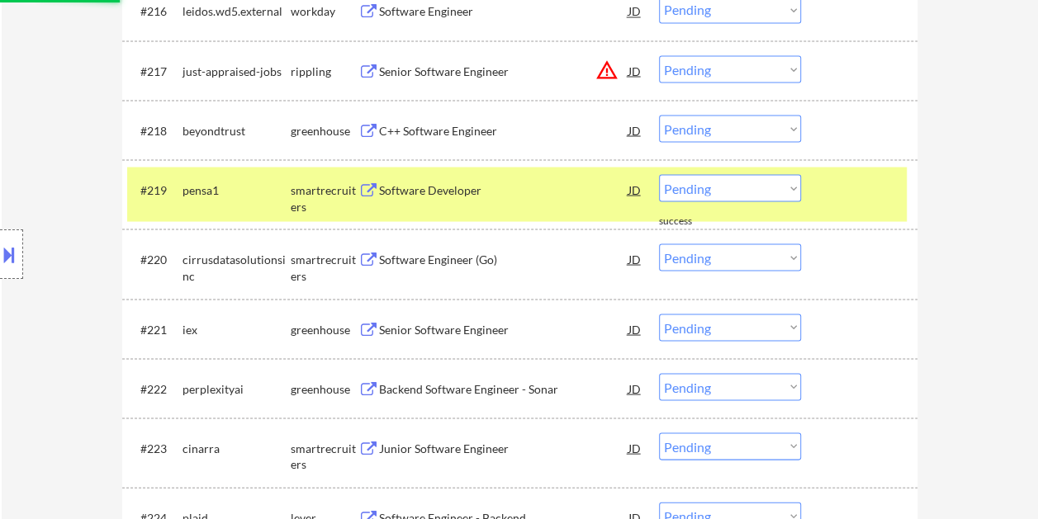
click at [853, 202] on div at bounding box center [861, 189] width 73 height 30
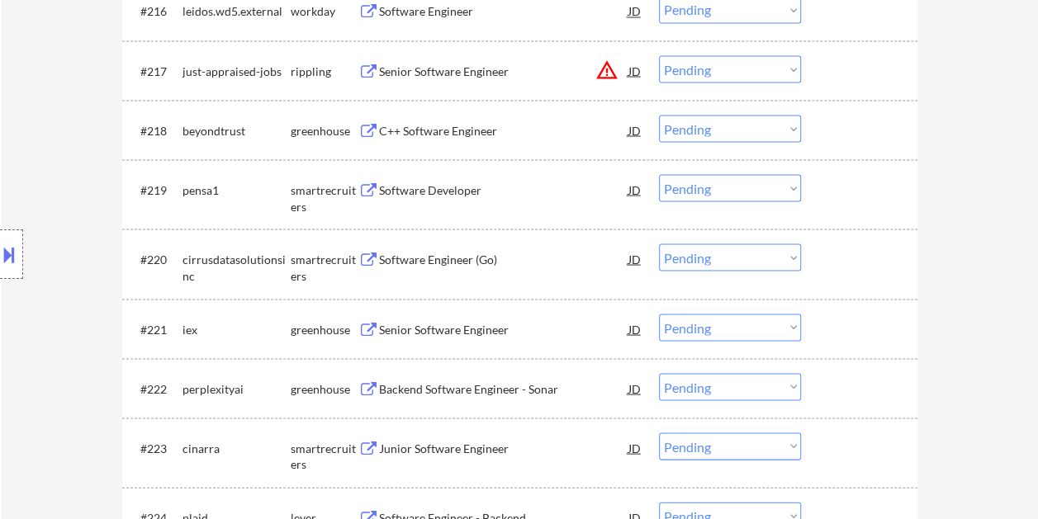
click at [869, 205] on div "#219 pensa1 smartrecruiters Software Developer JD warning_amber Choose an optio…" at bounding box center [516, 194] width 779 height 54
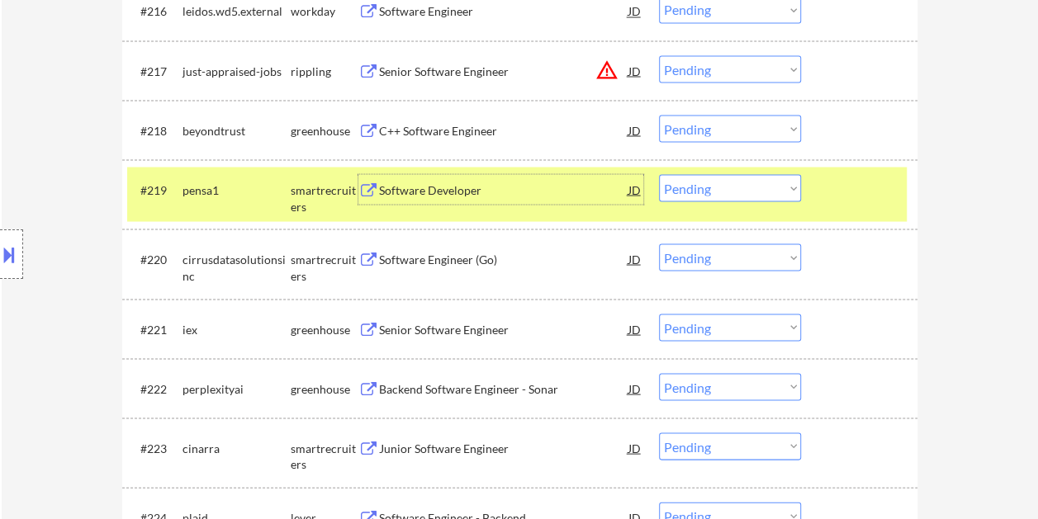
click at [449, 198] on div "Software Developer" at bounding box center [503, 189] width 249 height 30
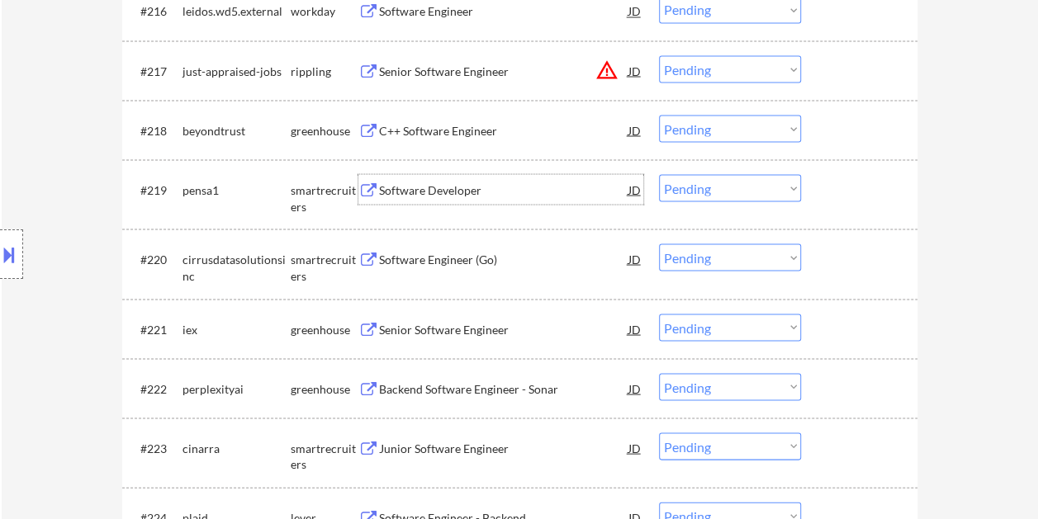
click at [831, 192] on div at bounding box center [861, 189] width 73 height 30
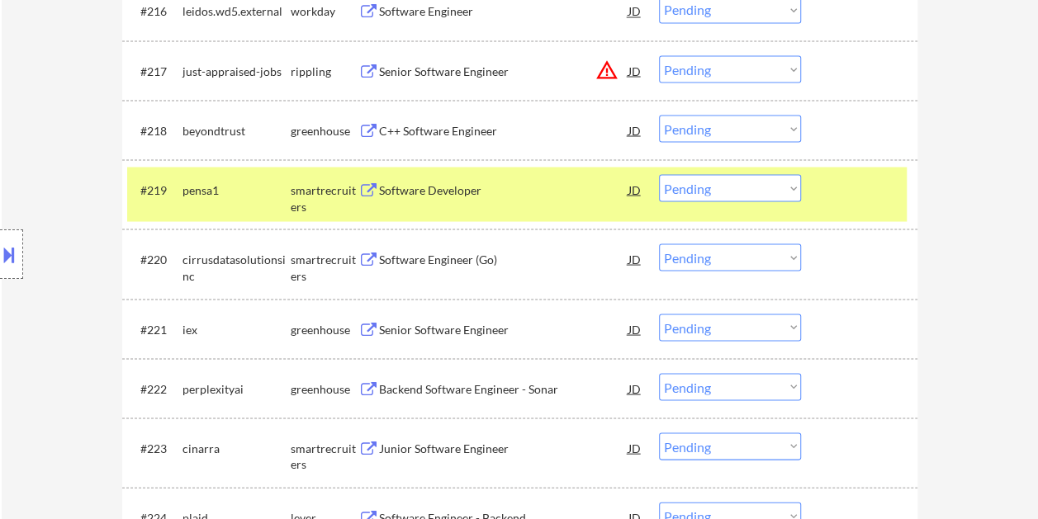
click at [796, 187] on select "Choose an option... Pending Applied Excluded (Questions) Excluded (Expired) Exc…" at bounding box center [730, 187] width 142 height 27
click at [659, 174] on select "Choose an option... Pending Applied Excluded (Questions) Excluded (Expired) Exc…" at bounding box center [730, 187] width 142 height 27
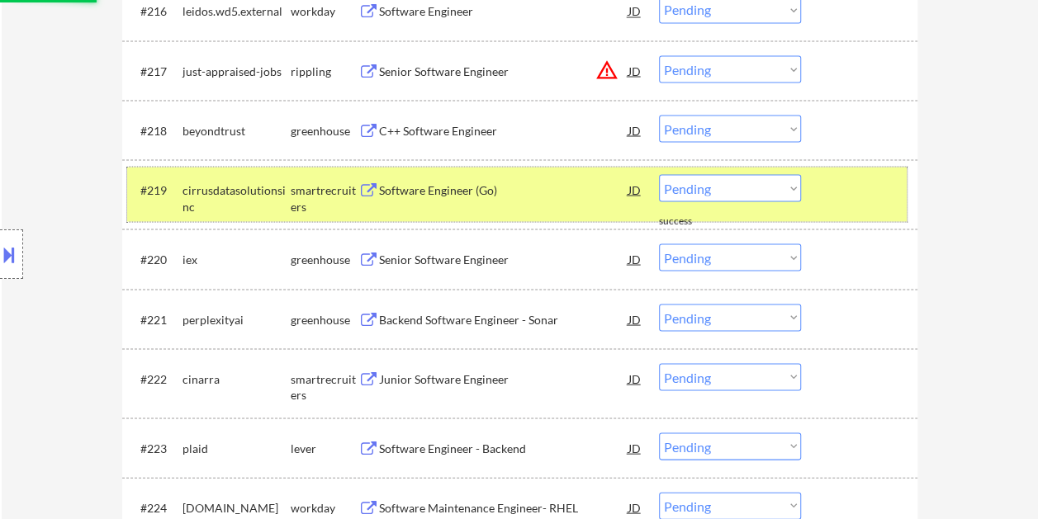
drag, startPoint x: 855, startPoint y: 173, endPoint x: 860, endPoint y: 192, distance: 18.8
click at [855, 173] on div "#219 cirrusdatasolutionsinc smartrecruiters Software Engineer (Go) JD warning_a…" at bounding box center [516, 194] width 779 height 54
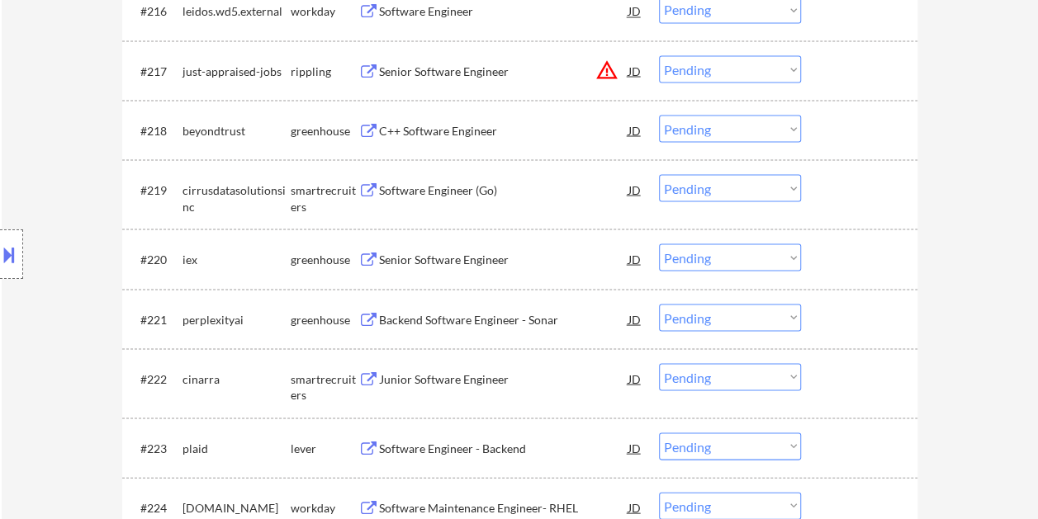
click at [885, 192] on div at bounding box center [861, 189] width 73 height 30
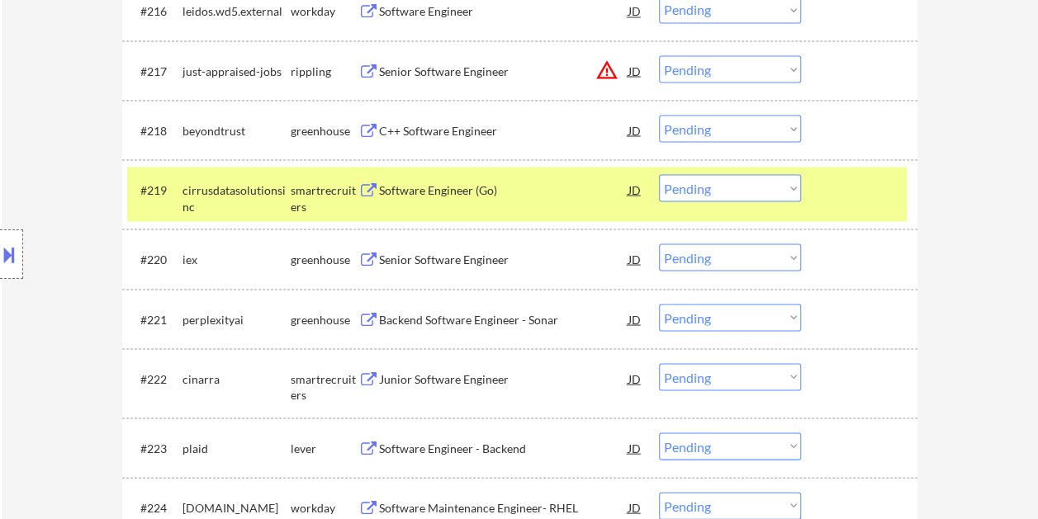
click at [439, 188] on div "Software Engineer (Go)" at bounding box center [503, 190] width 249 height 17
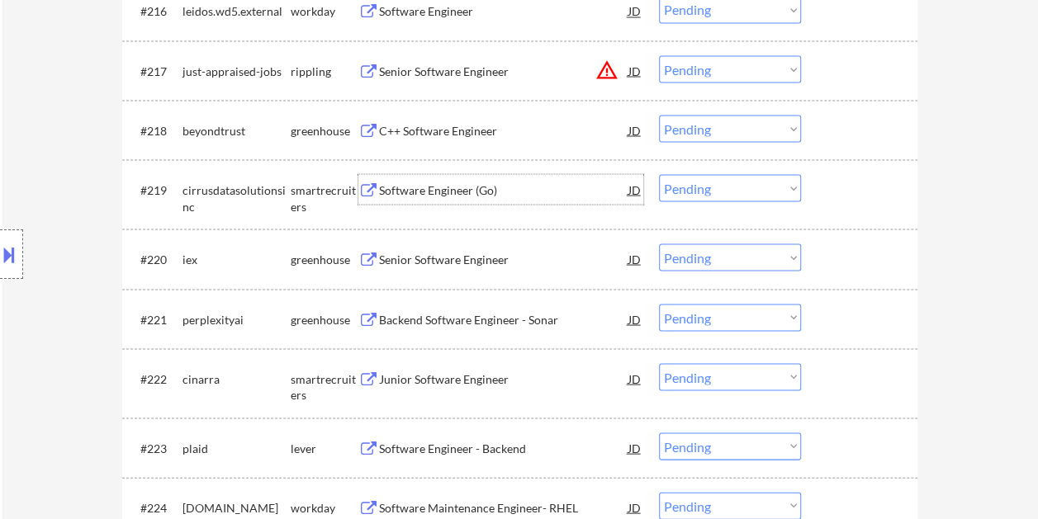
click at [825, 187] on div at bounding box center [861, 189] width 73 height 30
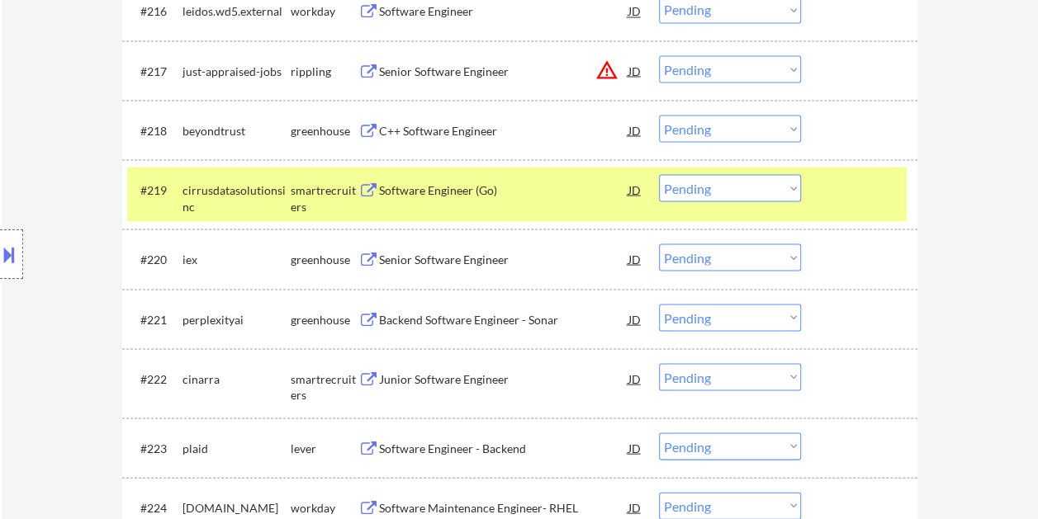
click at [793, 188] on select "Choose an option... Pending Applied Excluded (Questions) Excluded (Expired) Exc…" at bounding box center [730, 187] width 142 height 27
click at [659, 174] on select "Choose an option... Pending Applied Excluded (Questions) Excluded (Expired) Exc…" at bounding box center [730, 187] width 142 height 27
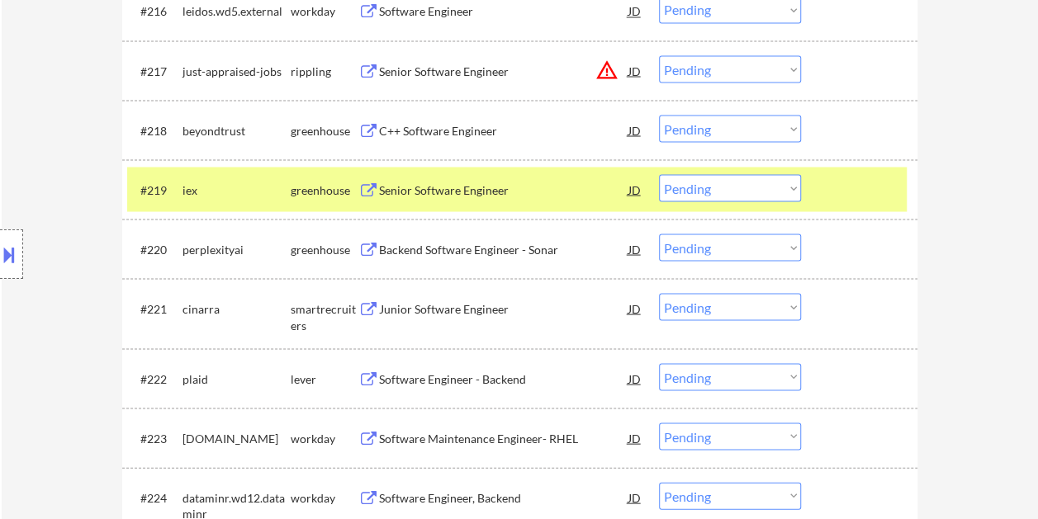
click at [852, 189] on div at bounding box center [861, 189] width 73 height 30
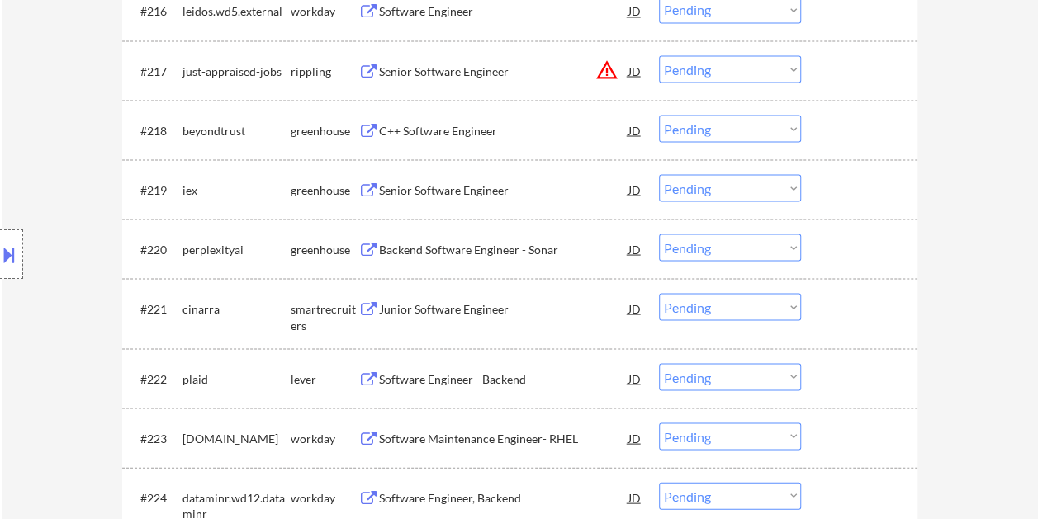
click at [855, 186] on div at bounding box center [861, 189] width 73 height 30
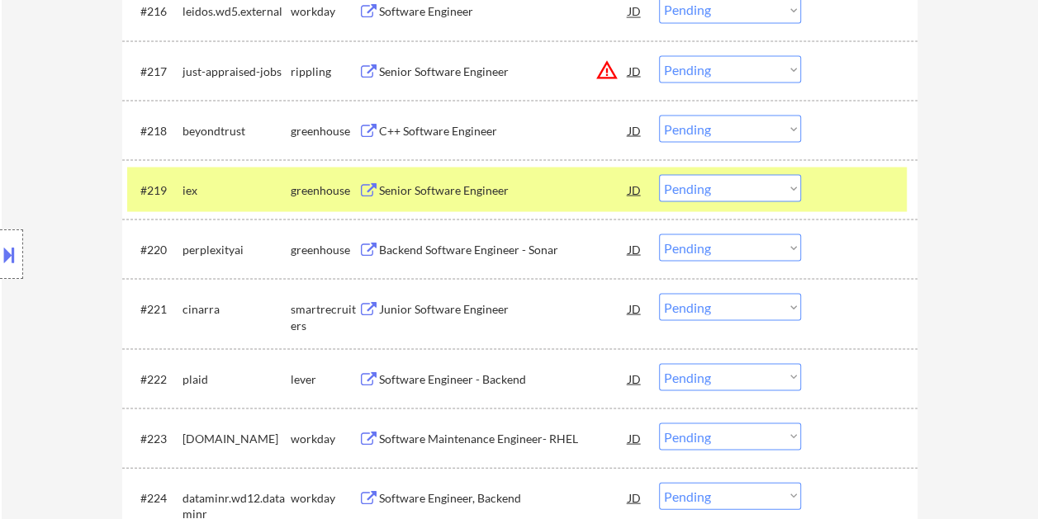
click at [515, 185] on div "Senior Software Engineer" at bounding box center [503, 190] width 249 height 17
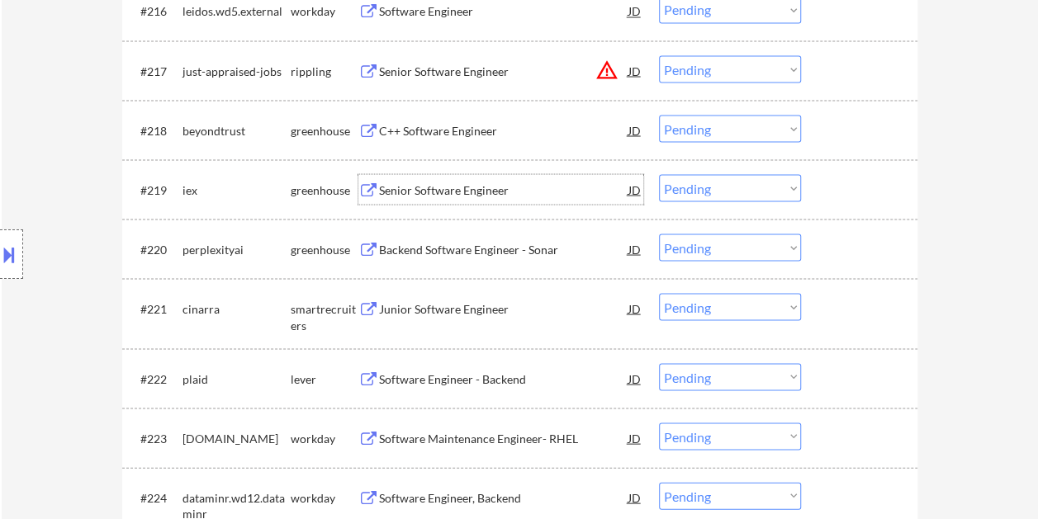
click at [837, 178] on div at bounding box center [861, 189] width 73 height 30
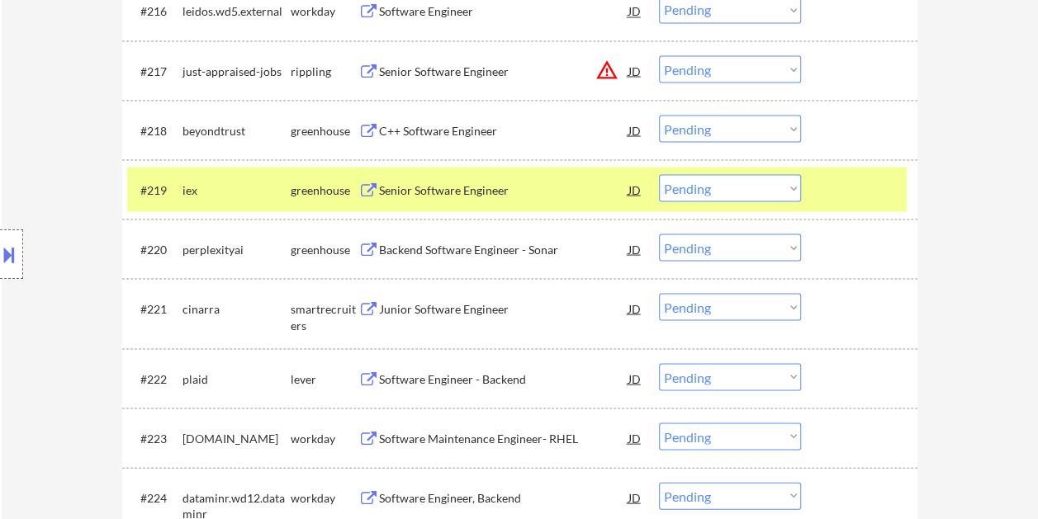
click at [791, 187] on select "Choose an option... Pending Applied Excluded (Questions) Excluded (Expired) Exc…" at bounding box center [730, 187] width 142 height 27
click at [659, 174] on select "Choose an option... Pending Applied Excluded (Questions) Excluded (Expired) Exc…" at bounding box center [730, 187] width 142 height 27
select select ""pending""
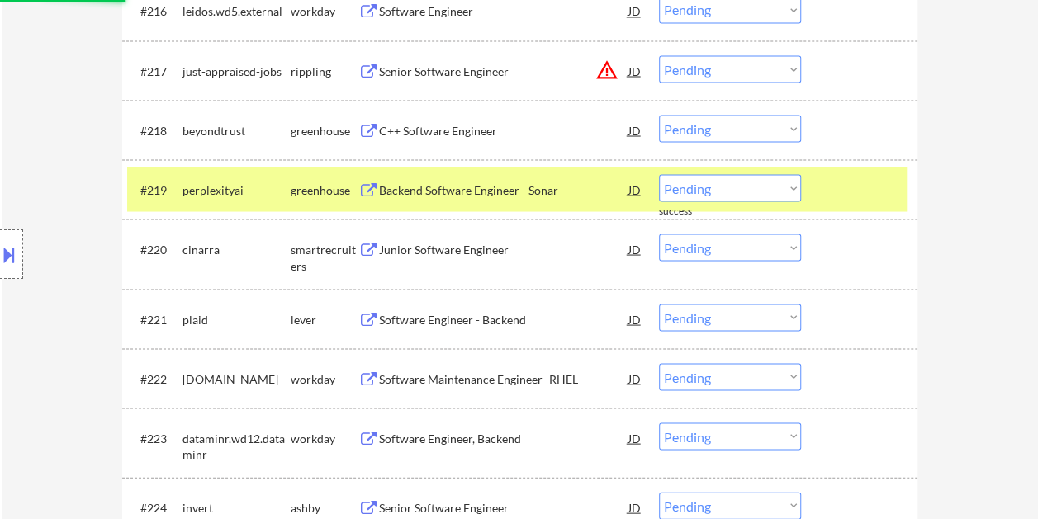
click at [838, 187] on div at bounding box center [861, 189] width 73 height 30
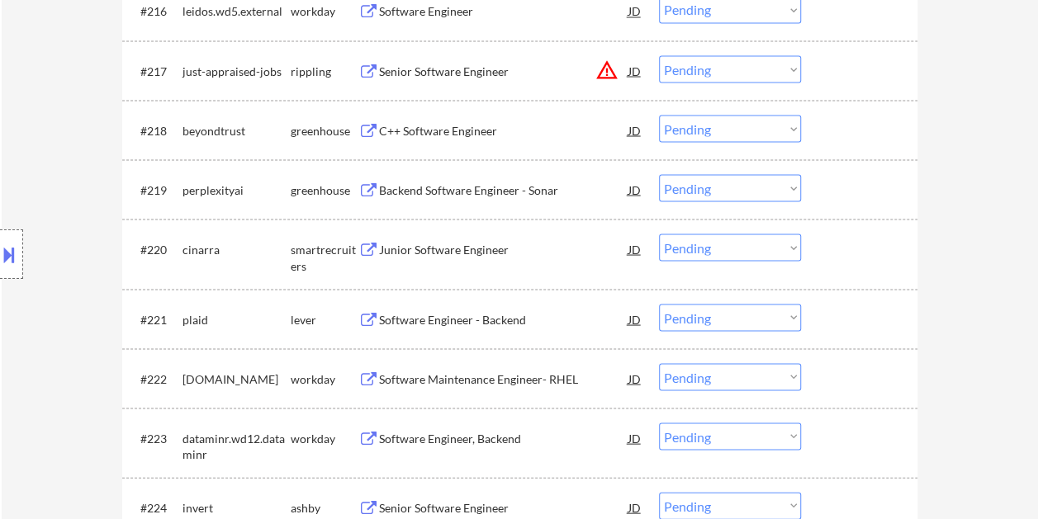
click at [853, 319] on div at bounding box center [861, 319] width 73 height 30
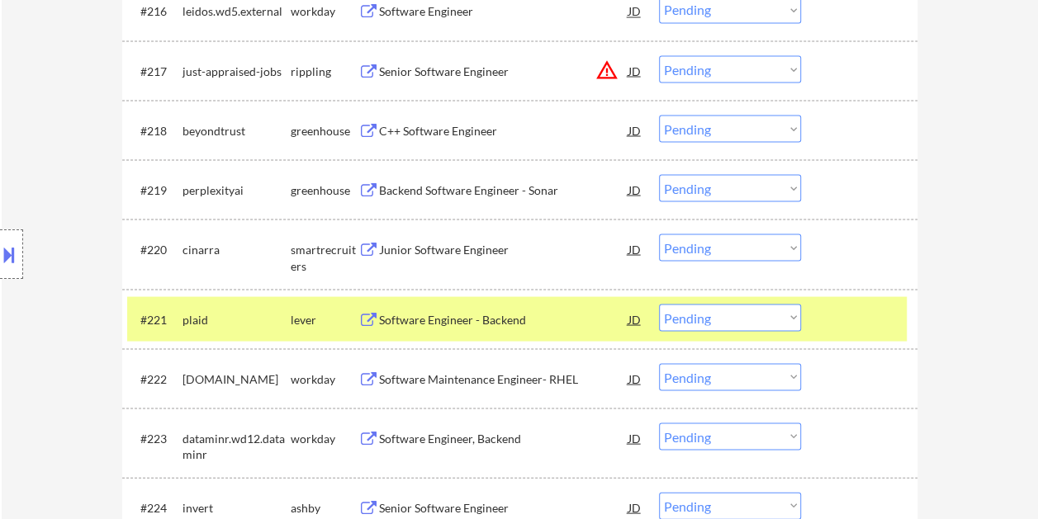
click at [584, 310] on div "Software Engineer - Backend" at bounding box center [503, 319] width 249 height 30
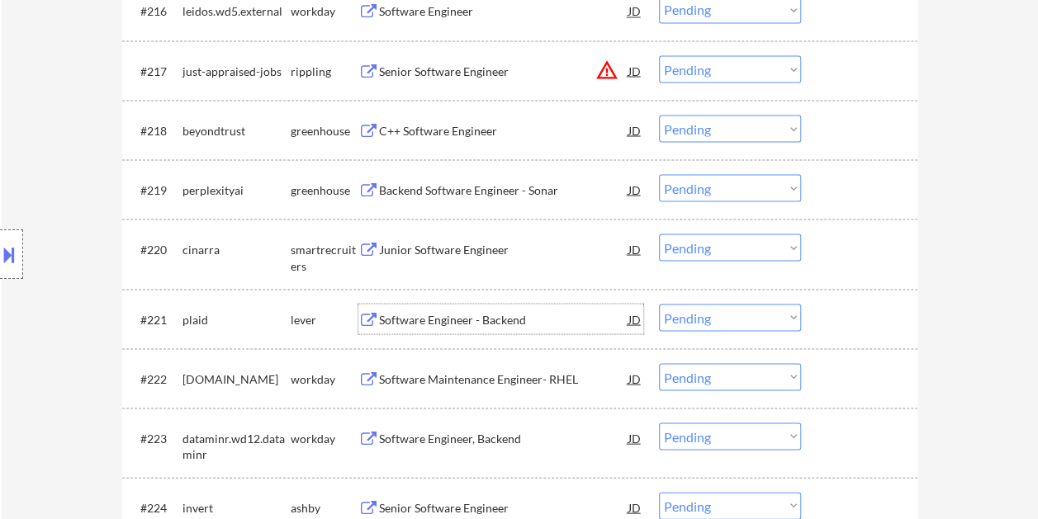
click at [788, 319] on select "Choose an option... Pending Applied Excluded (Questions) Excluded (Expired) Exc…" at bounding box center [730, 317] width 142 height 27
click at [659, 304] on select "Choose an option... Pending Applied Excluded (Questions) Excluded (Expired) Exc…" at bounding box center [730, 317] width 142 height 27
select select ""pending""
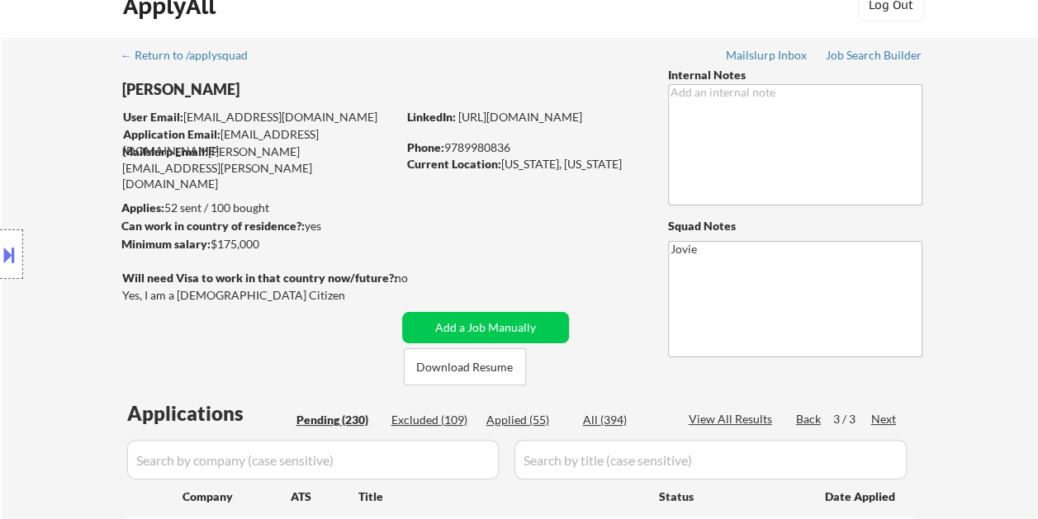
scroll to position [0, 0]
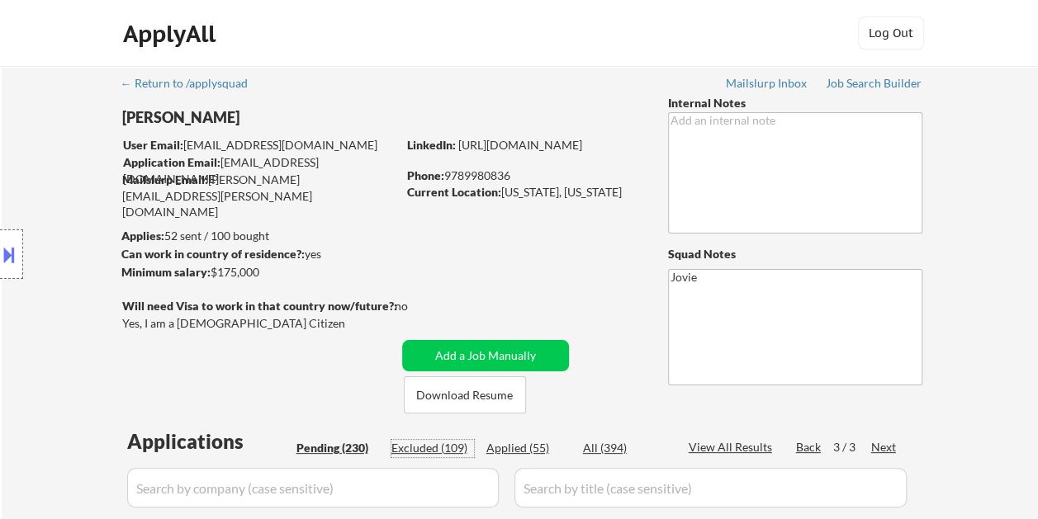
click at [413, 452] on div "Excluded (109)" at bounding box center [432, 448] width 83 height 17
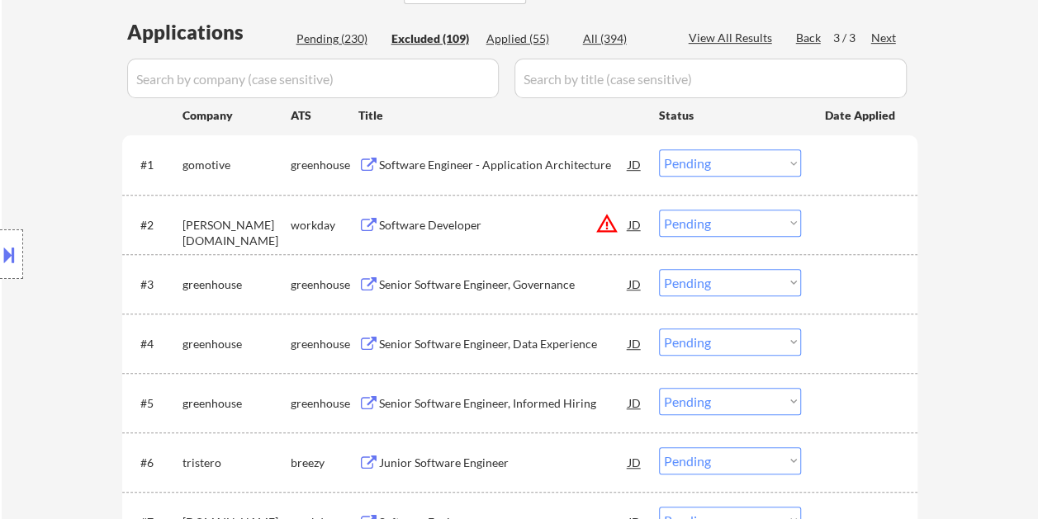
scroll to position [413, 0]
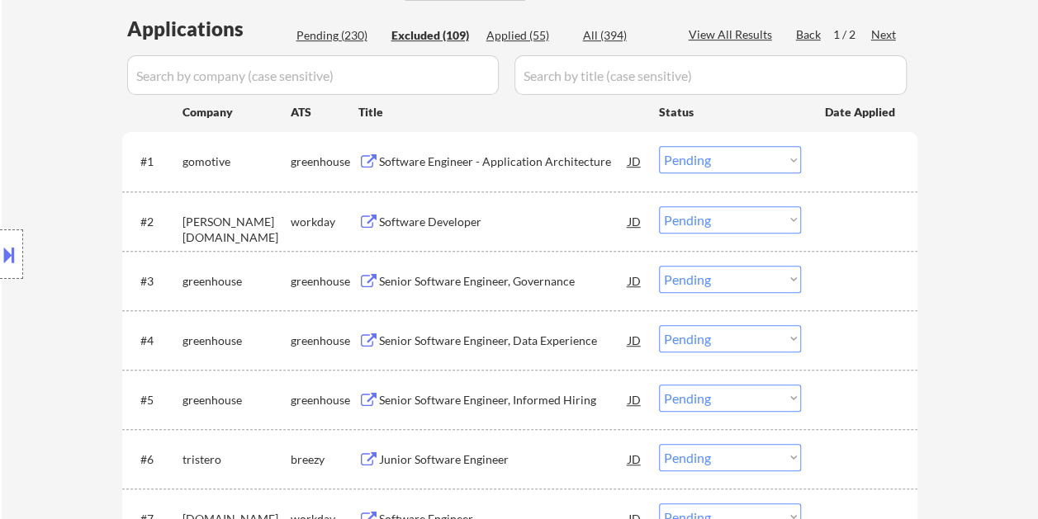
select select ""excluded__bad_match_""
select select ""excluded""
select select ""excluded__bad_match_""
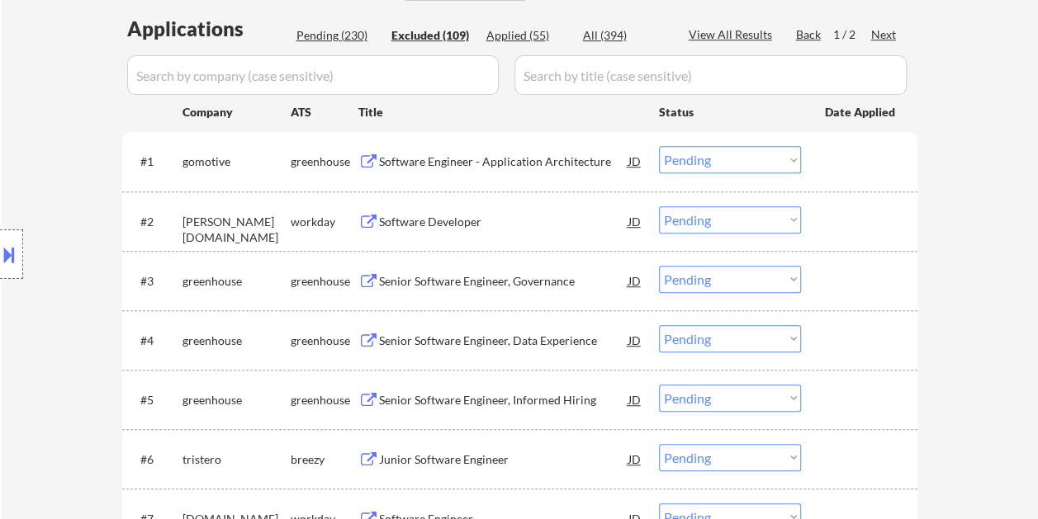
select select ""excluded__bad_match_""
select select ""excluded__expired_""
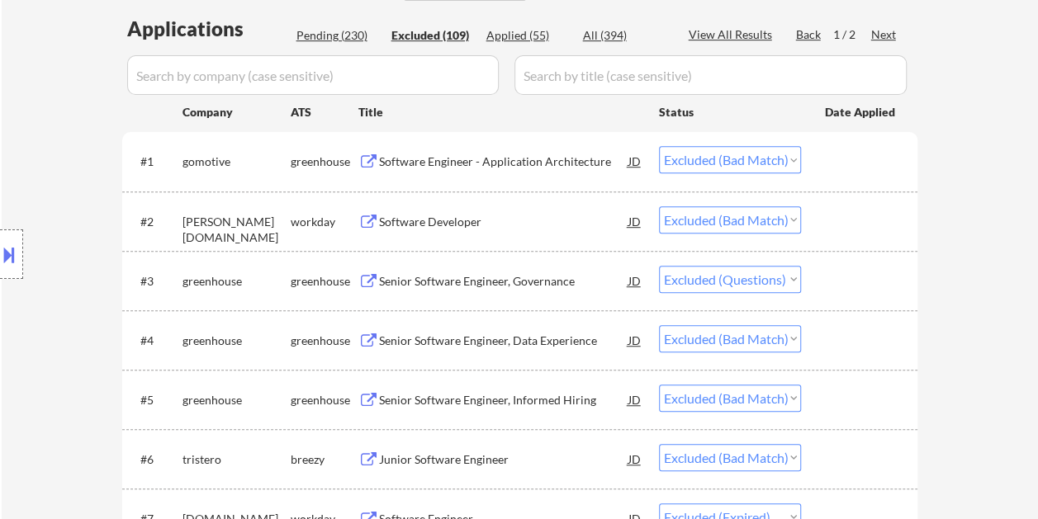
select select ""excluded""
select select ""excluded__bad_match_""
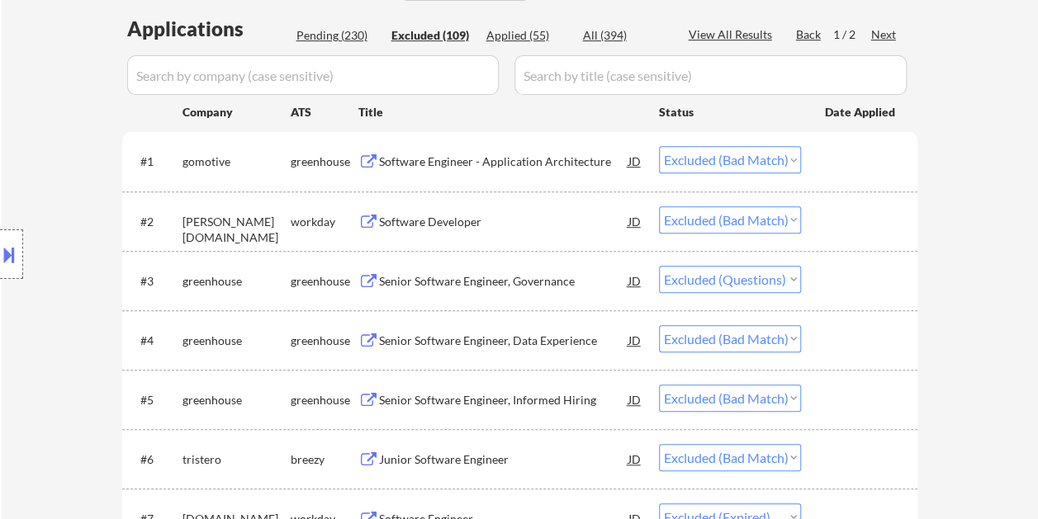
select select ""excluded""
select select ""excluded__bad_match_""
select select ""excluded__expired_""
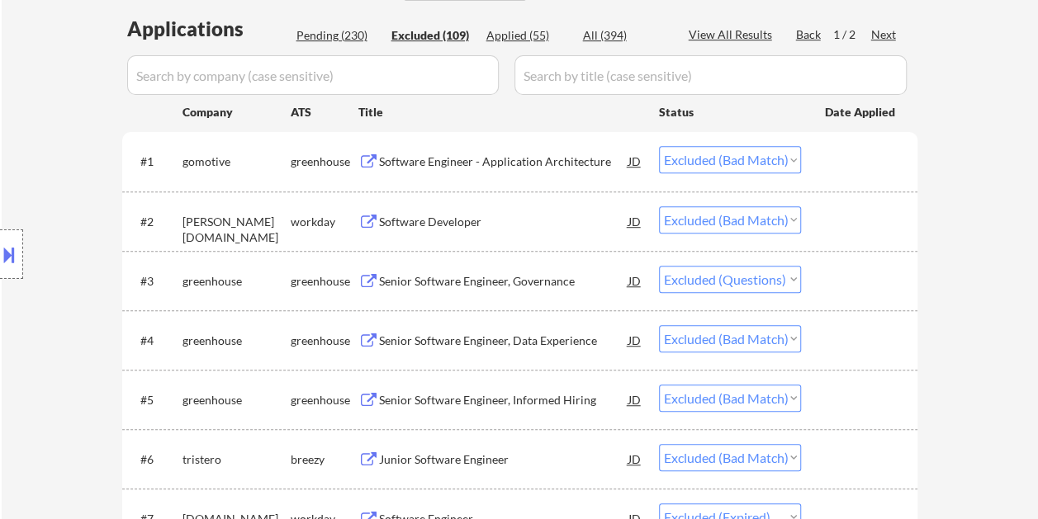
select select ""excluded__bad_match_""
select select ""excluded""
select select ""excluded__bad_match_""
select select ""excluded""
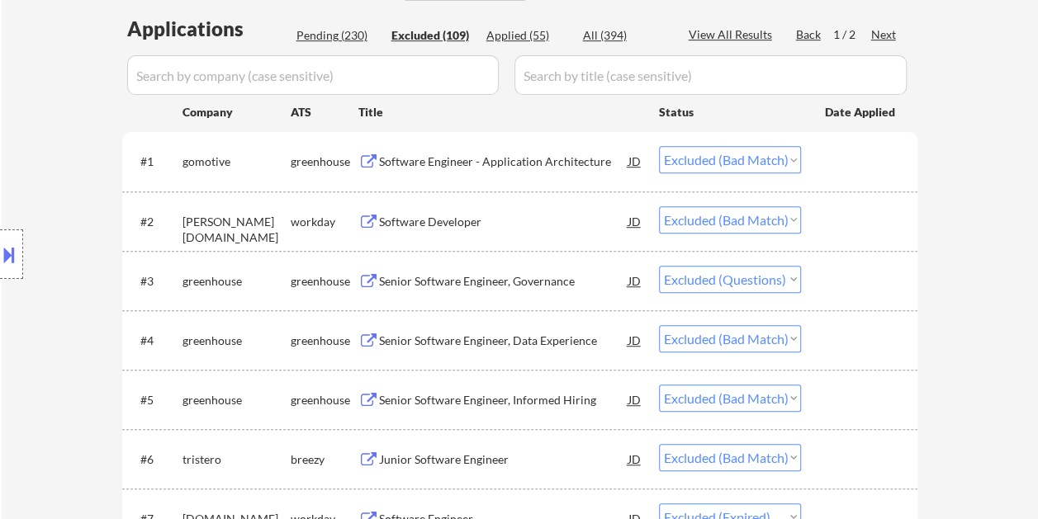
select select ""excluded""
select select ""excluded__bad_match_""
select select ""excluded""
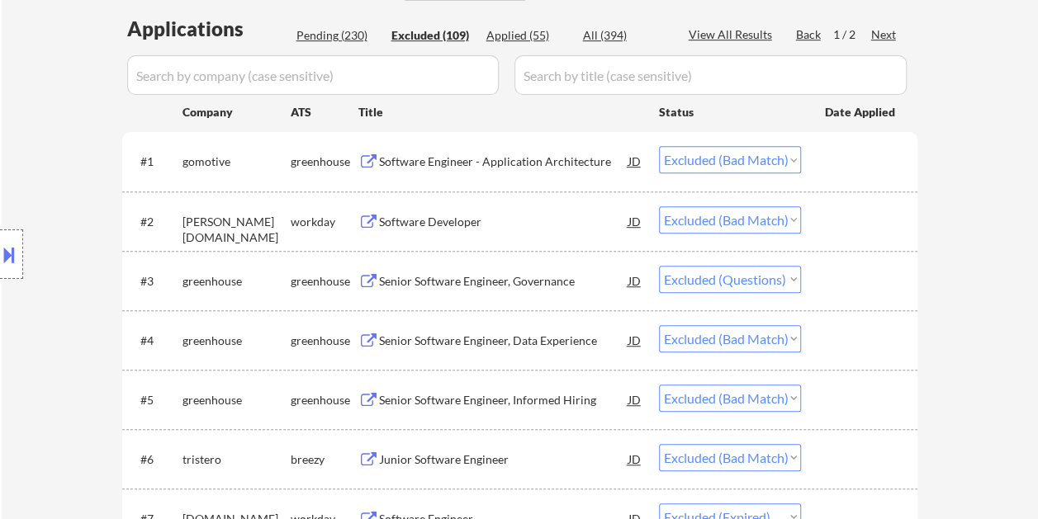
select select ""excluded""
select select ""excluded__bad_match_""
select select ""excluded__expired_""
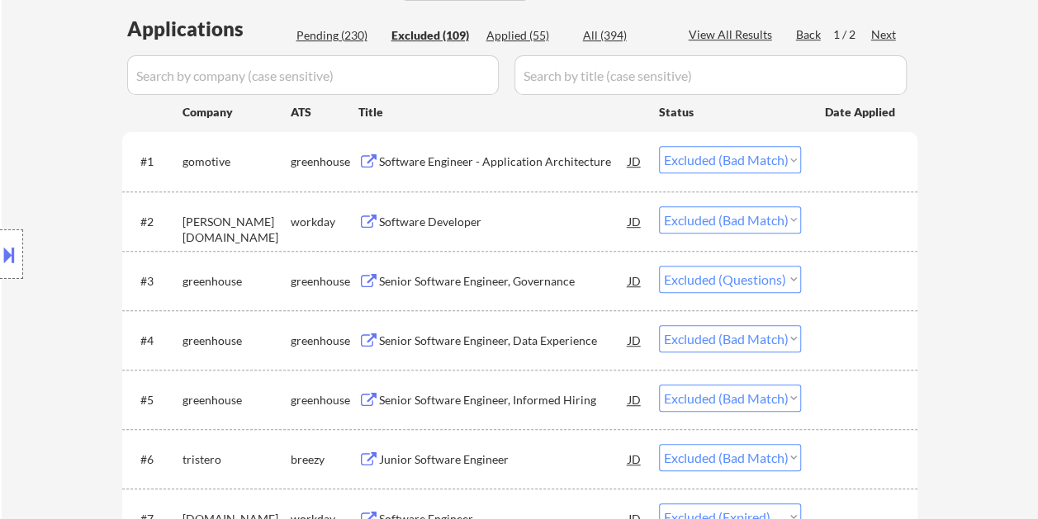
select select ""excluded__bad_match_""
select select ""excluded__expired_""
select select ""excluded""
select select ""excluded__expired_""
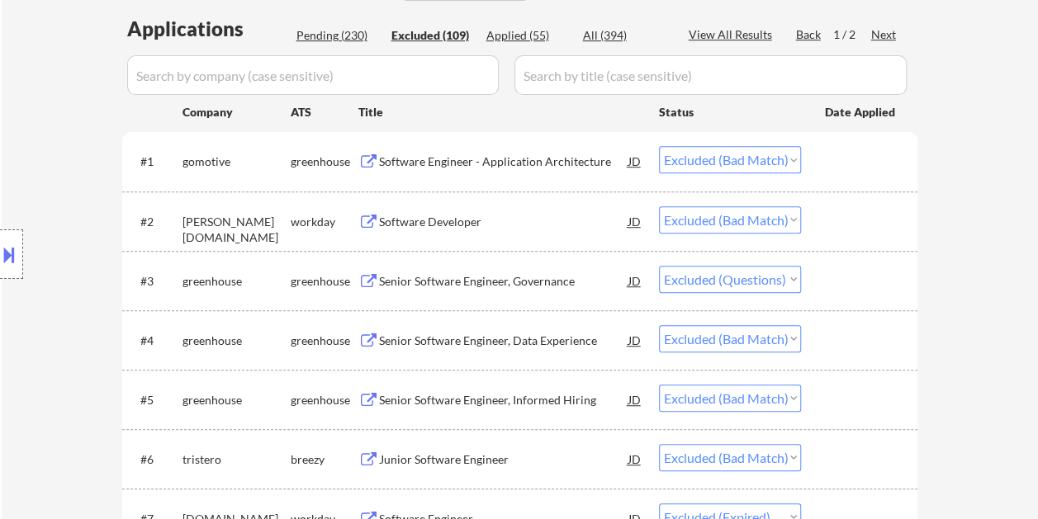
select select ""excluded""
select select ""excluded__bad_match_""
select select ""excluded__expired_""
select select ""excluded__bad_match_""
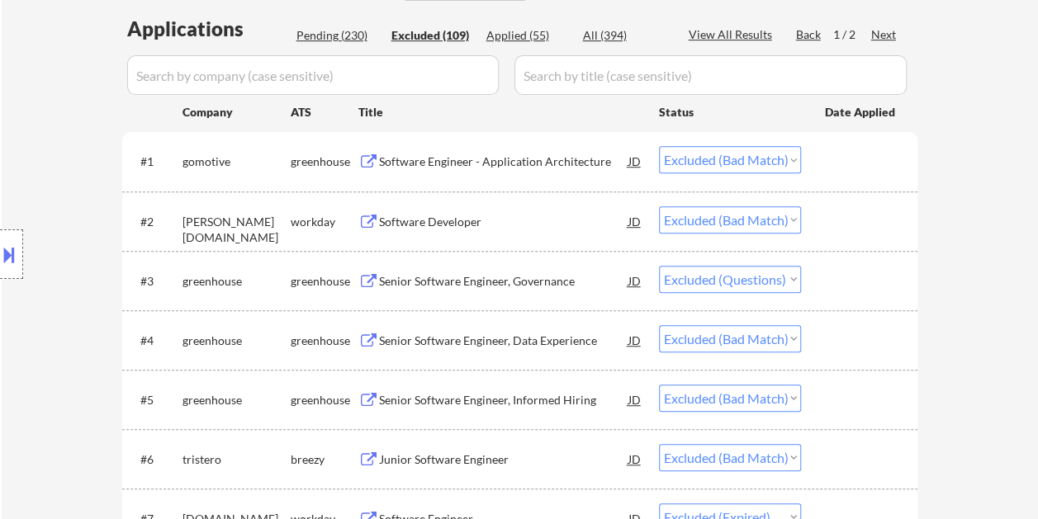
select select ""excluded""
select select ""excluded__expired_""
select select ""excluded__bad_match_""
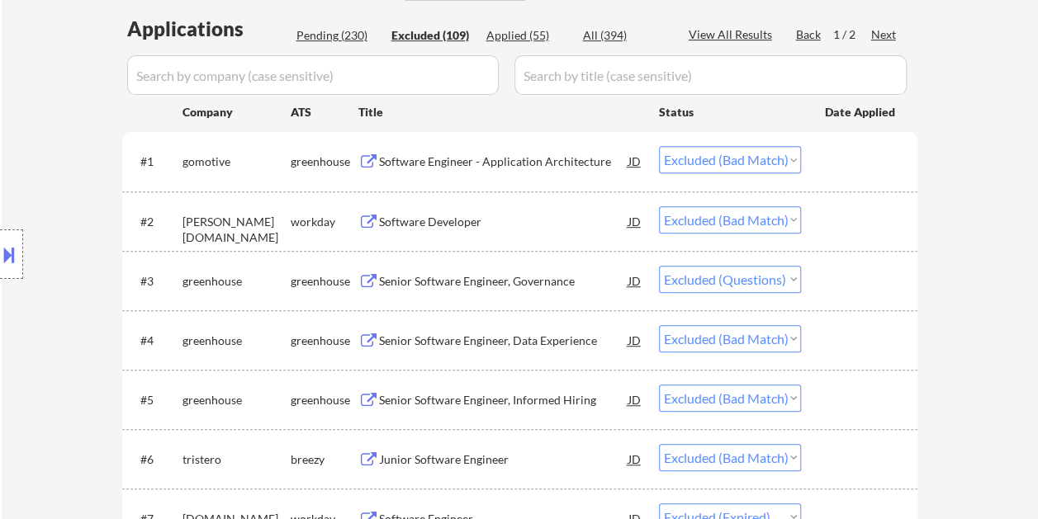
select select ""excluded__bad_match_""
select select ""excluded""
select select ""excluded__expired_""
select select ""excluded__bad_match_""
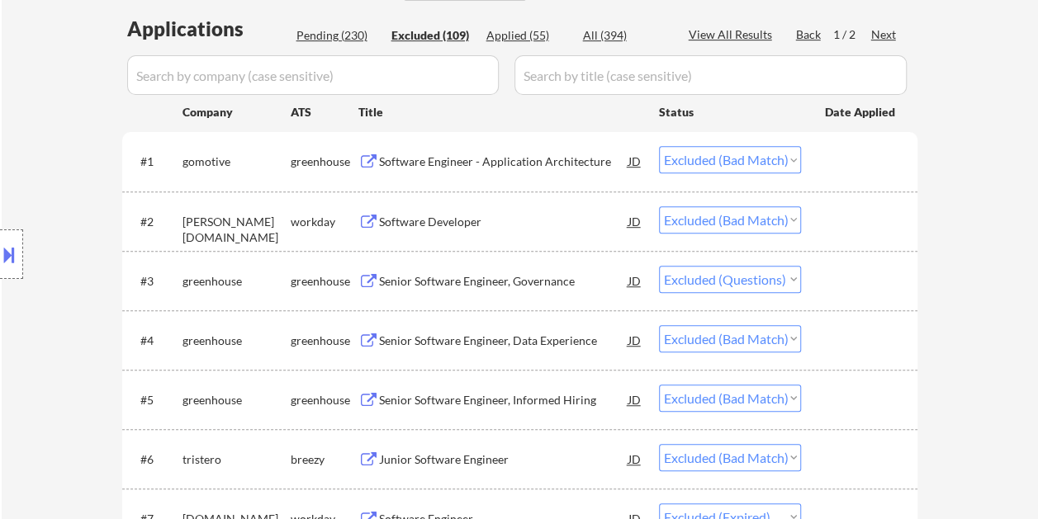
select select ""excluded__bad_match_""
select select ""excluded__other_""
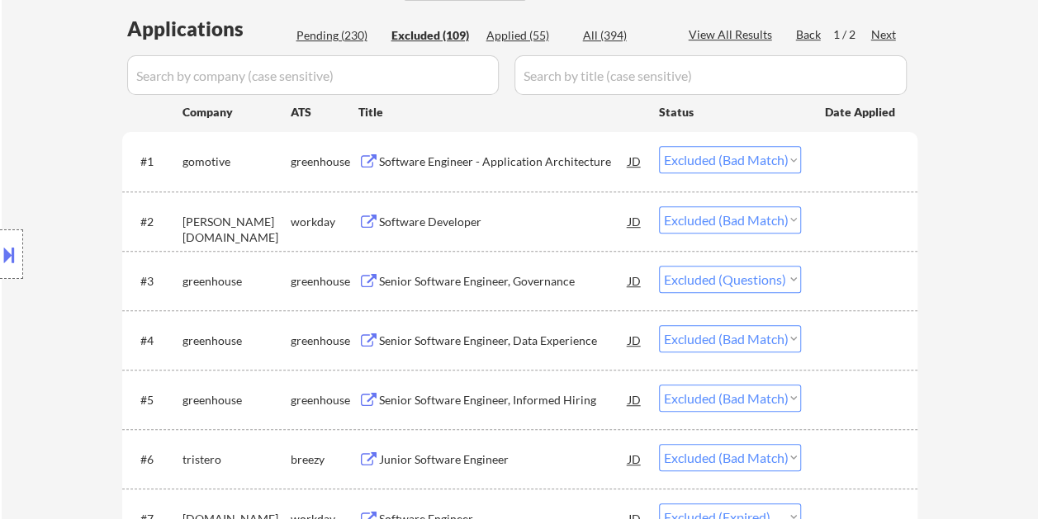
select select ""excluded""
select select ""excluded__bad_match_""
select select ""excluded__expired_""
select select ""excluded__bad_match_""
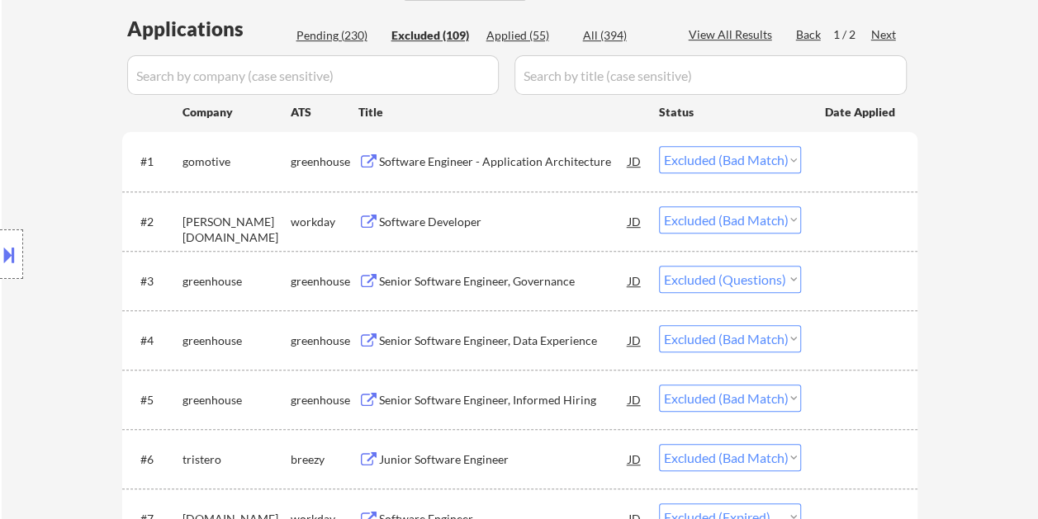
select select ""excluded__expired_""
select select ""excluded__bad_match_""
select select ""excluded__expired_""
select select ""excluded__bad_match_""
select select ""excluded""
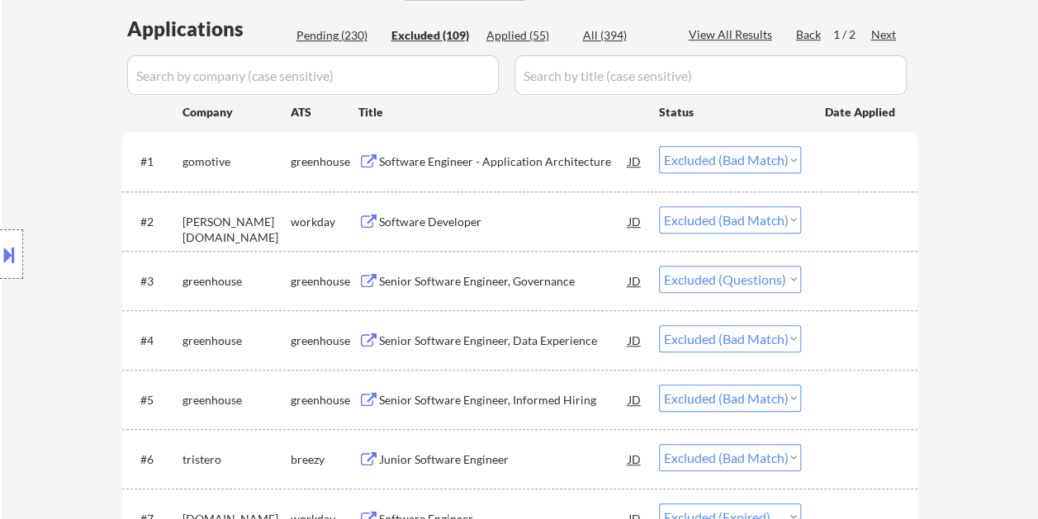
select select ""excluded__bad_match_""
select select ""excluded__other_""
select select ""excluded__expired_""
select select ""excluded__bad_match_""
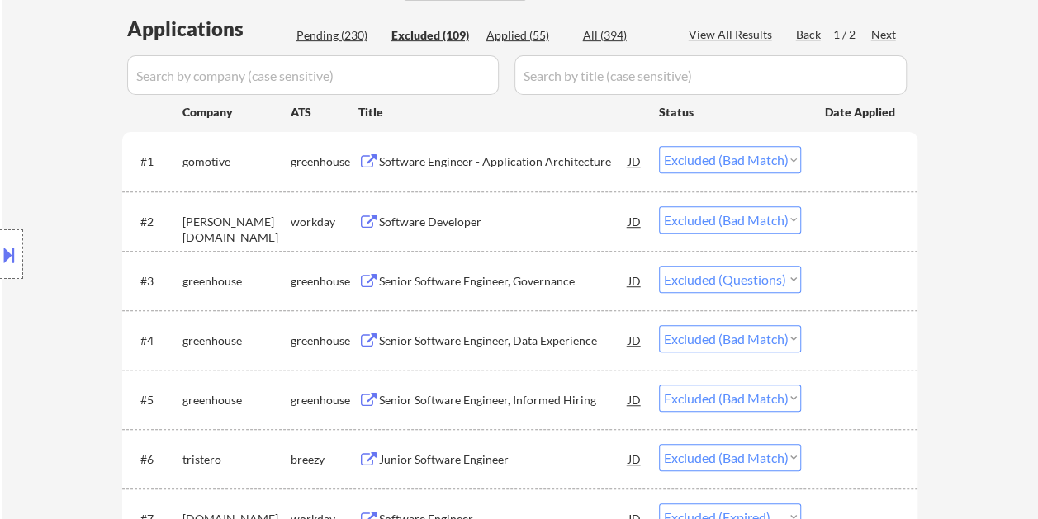
select select ""excluded__other_""
select select ""excluded""
select select ""excluded__bad_match_""
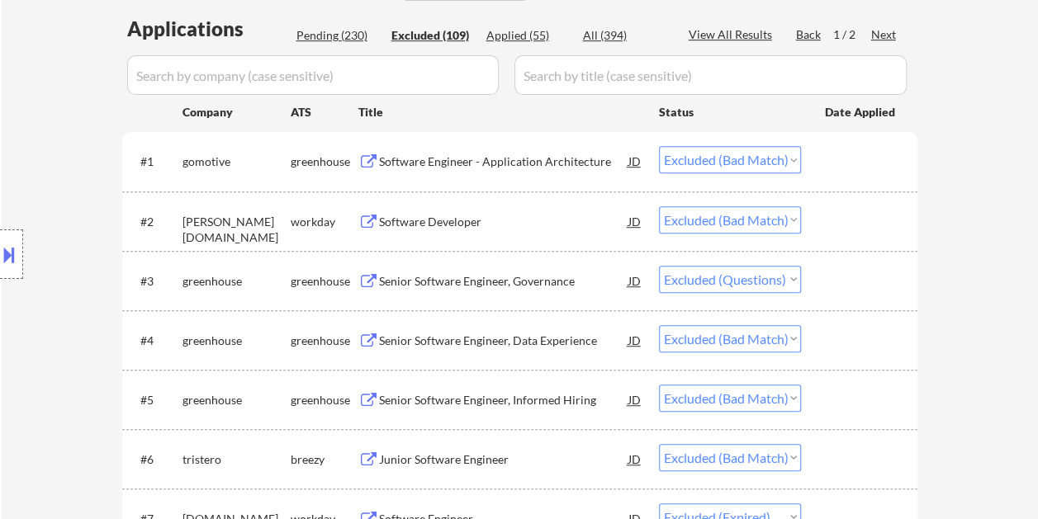
select select ""excluded__bad_match_""
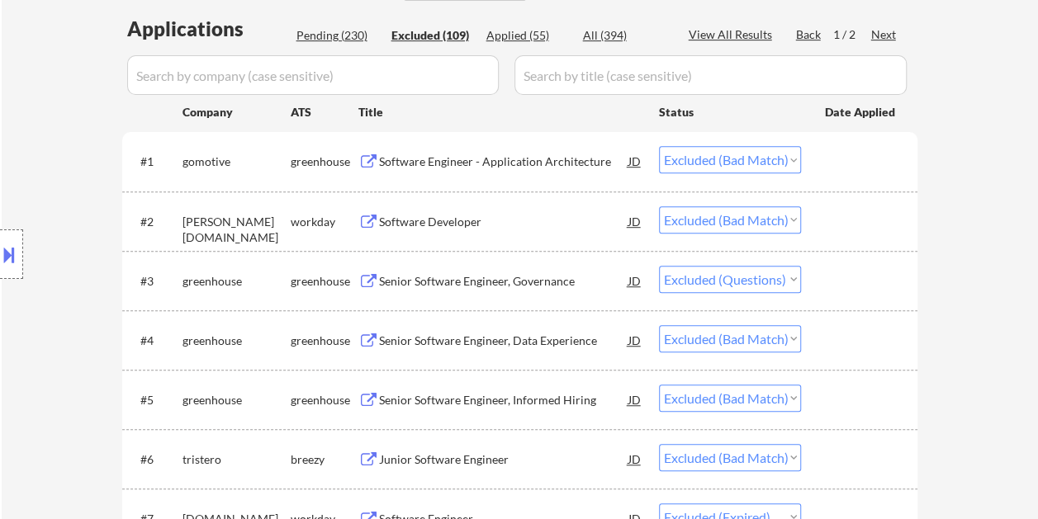
select select ""excluded__bad_match_""
select select ""excluded__expired_""
select select ""excluded__bad_match_""
select select ""excluded__expired_""
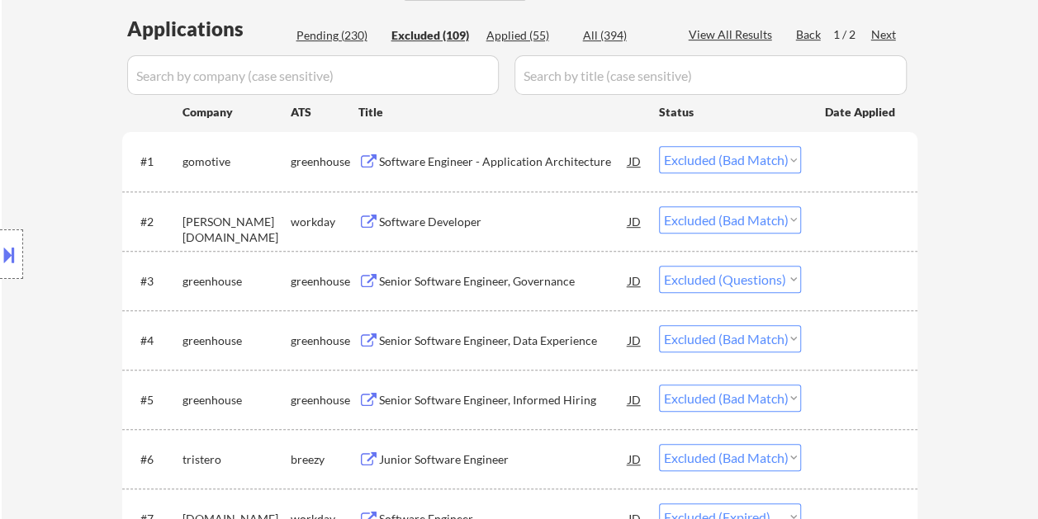
select select ""excluded__bad_match_""
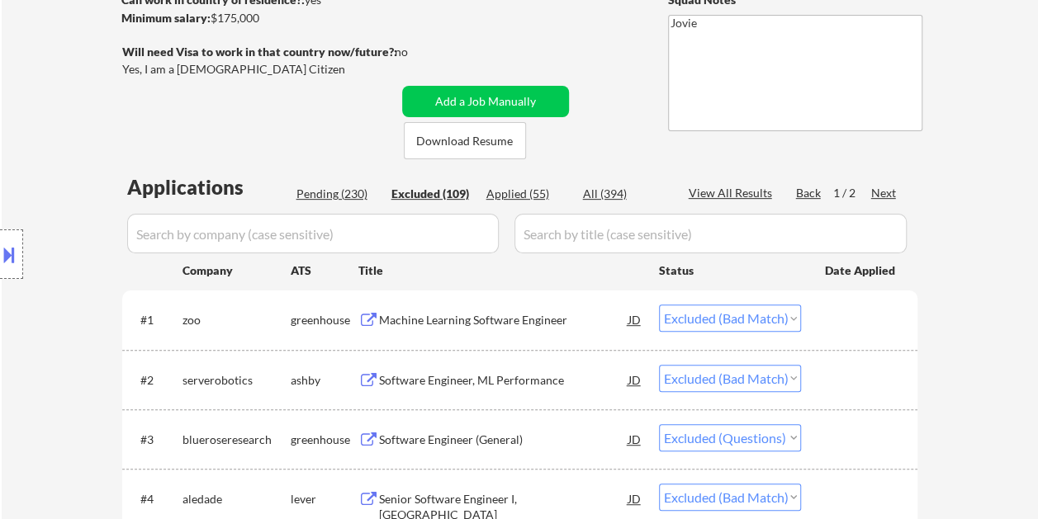
scroll to position [324, 0]
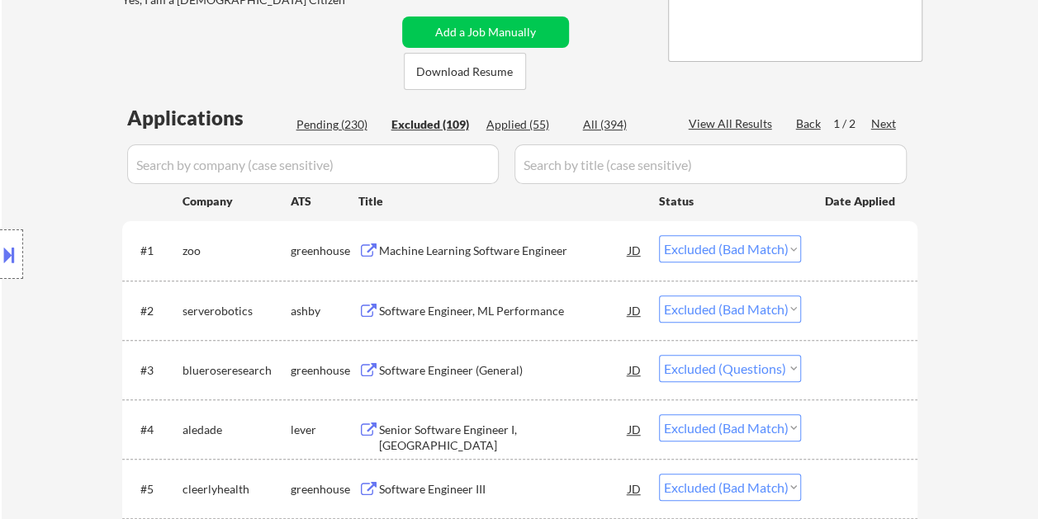
click at [886, 122] on div "Next" at bounding box center [884, 124] width 26 height 17
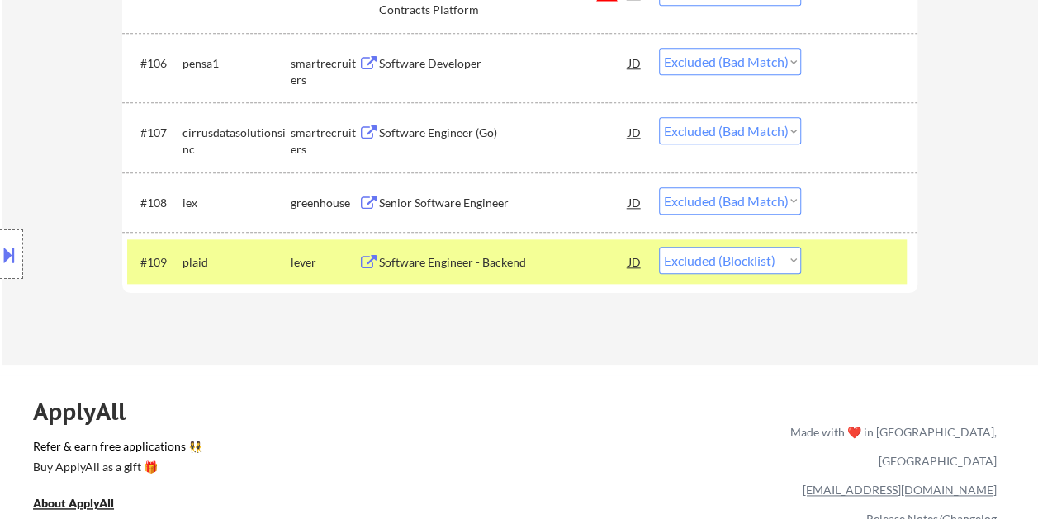
scroll to position [819, 0]
click at [799, 258] on select "Choose an option... Pending Applied Excluded (Questions) Excluded (Expired) Exc…" at bounding box center [730, 260] width 142 height 27
click at [659, 247] on select "Choose an option... Pending Applied Excluded (Questions) Excluded (Expired) Exc…" at bounding box center [730, 260] width 142 height 27
click at [863, 274] on div at bounding box center [861, 262] width 73 height 30
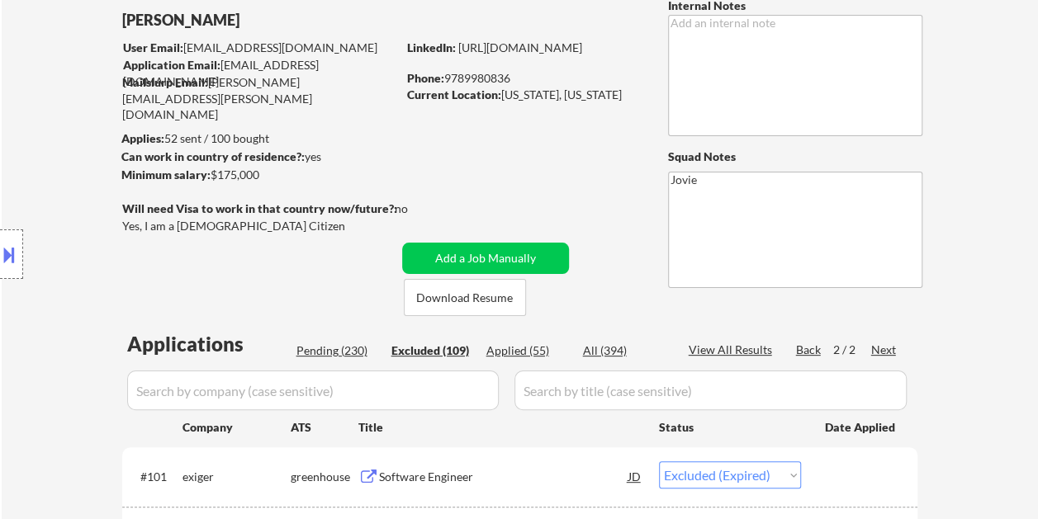
scroll to position [0, 0]
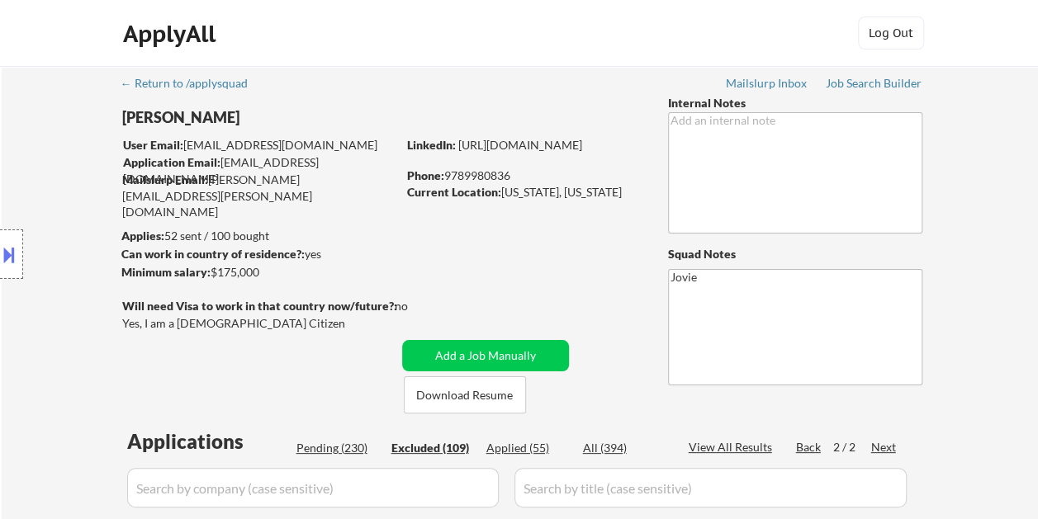
click at [330, 440] on div "Pending (230)" at bounding box center [337, 448] width 83 height 17
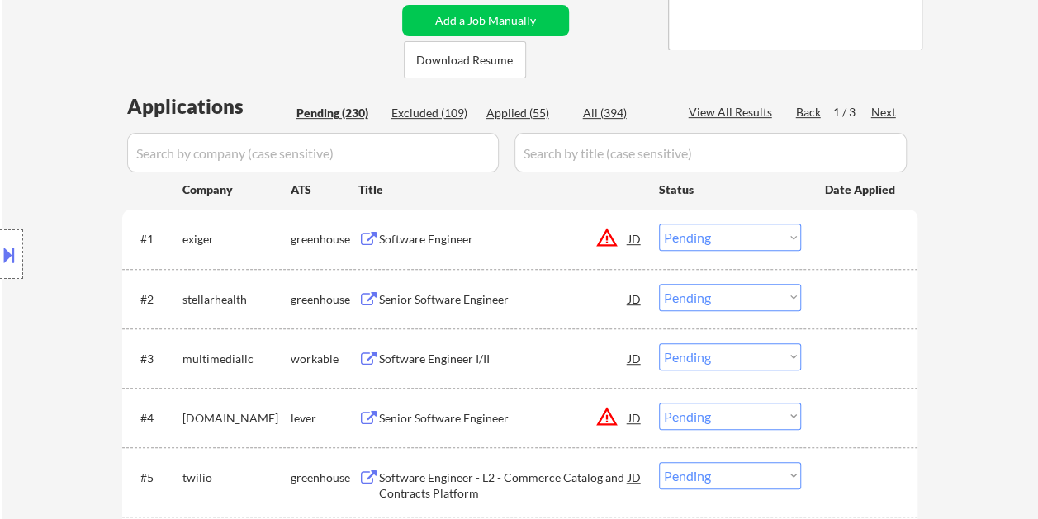
scroll to position [495, 0]
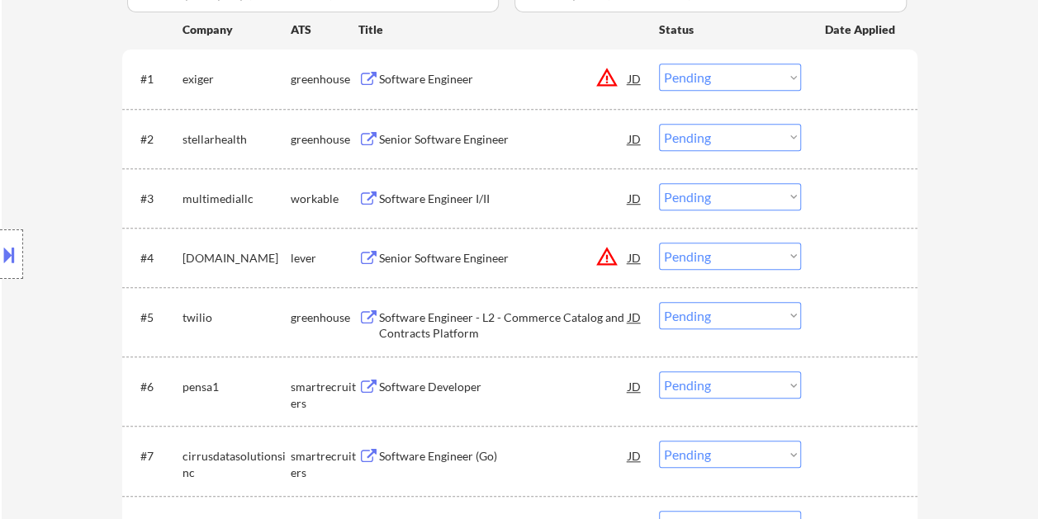
click at [841, 249] on div "#4 [DOMAIN_NAME] lever Senior Software Engineer JD warning_amber Choose an opti…" at bounding box center [516, 257] width 779 height 45
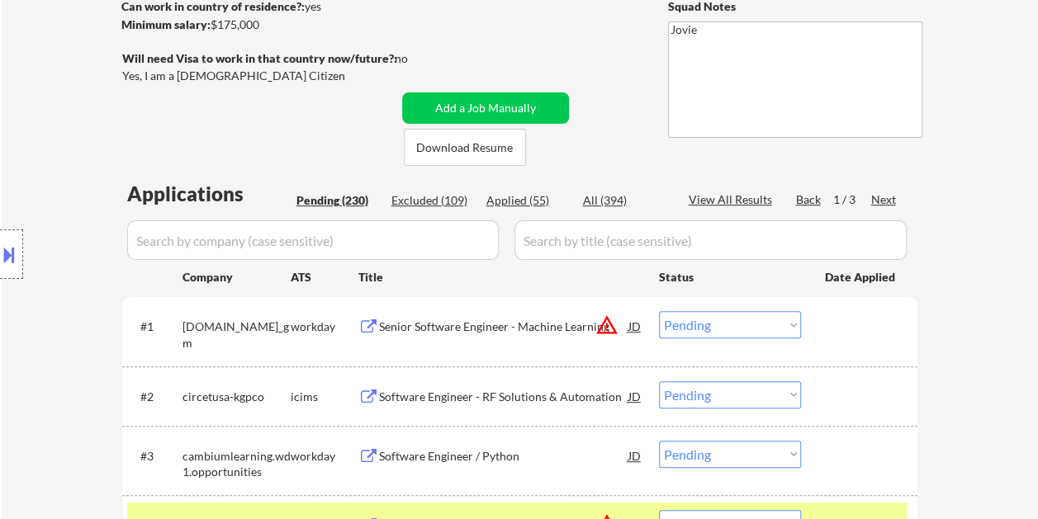
scroll to position [248, 0]
click at [878, 198] on div "Next" at bounding box center [884, 200] width 26 height 17
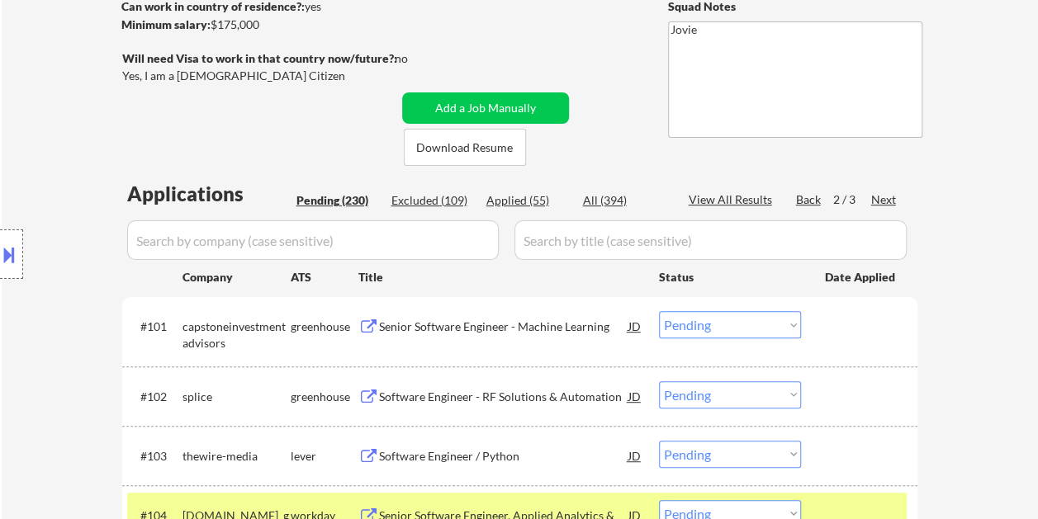
click at [878, 198] on div "Next" at bounding box center [884, 200] width 26 height 17
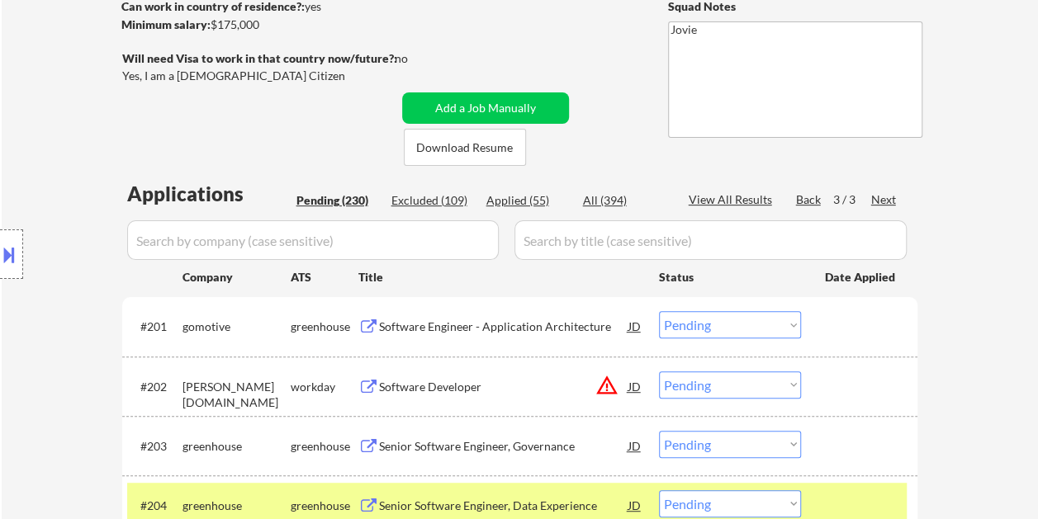
scroll to position [1912, 0]
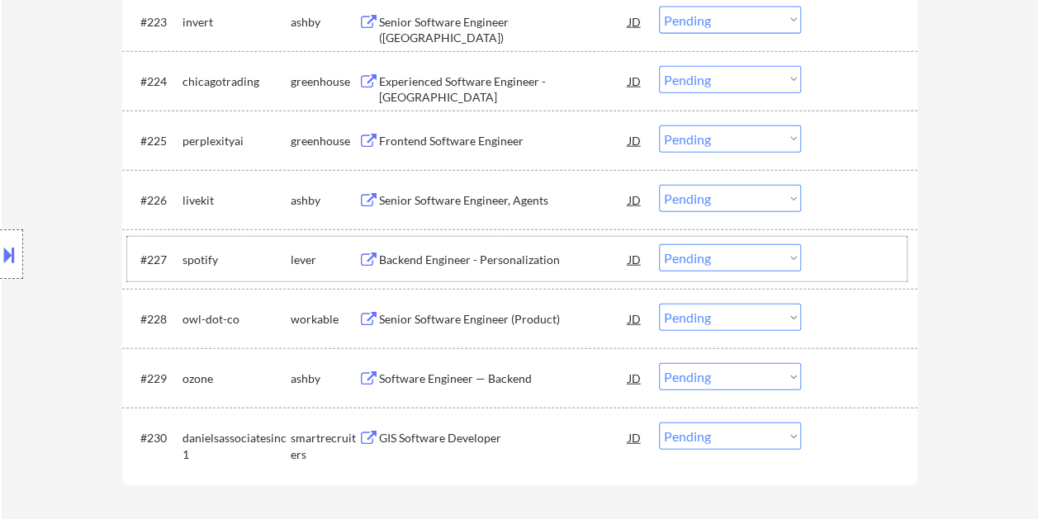
click at [837, 259] on div at bounding box center [861, 259] width 73 height 30
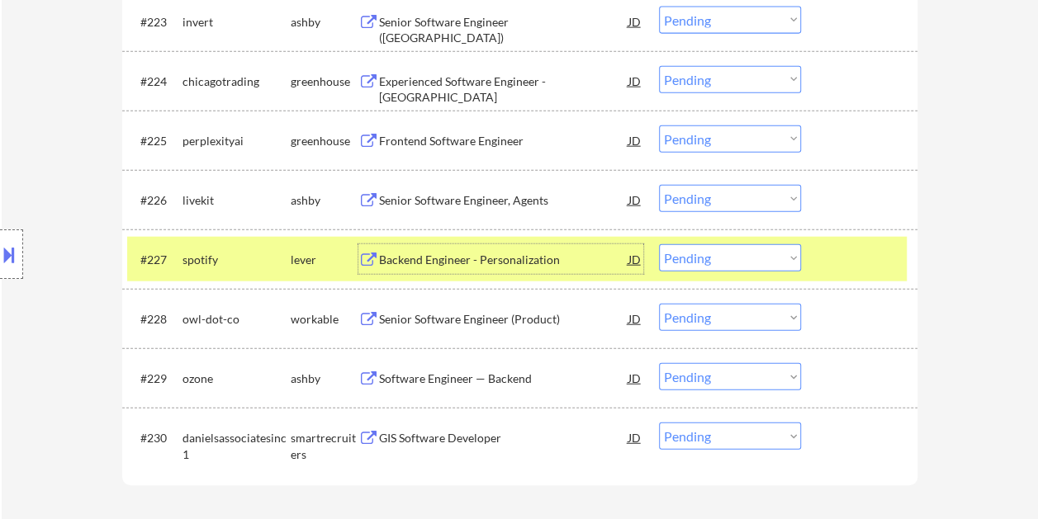
click at [530, 271] on div "Backend Engineer - Personalization" at bounding box center [503, 259] width 249 height 30
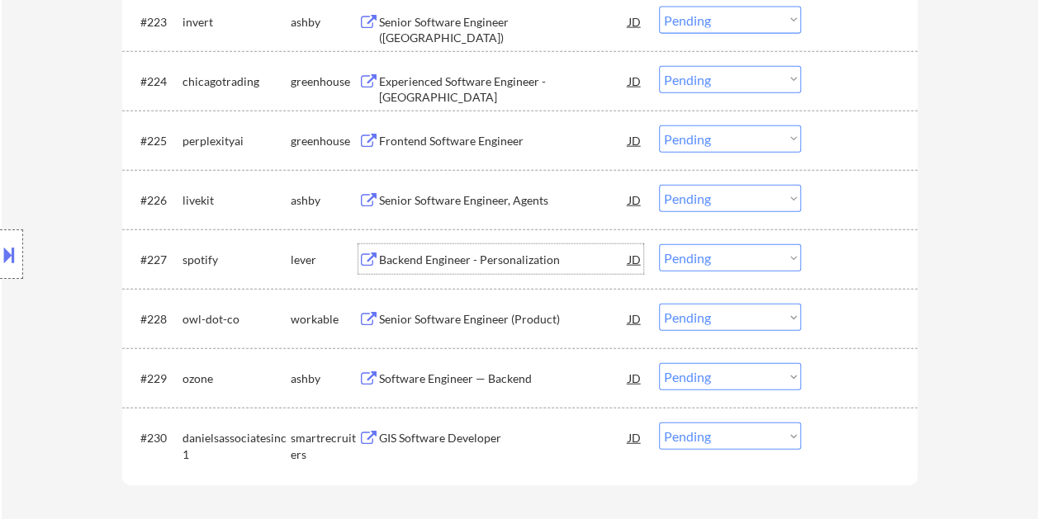
click at [828, 263] on div at bounding box center [861, 259] width 73 height 30
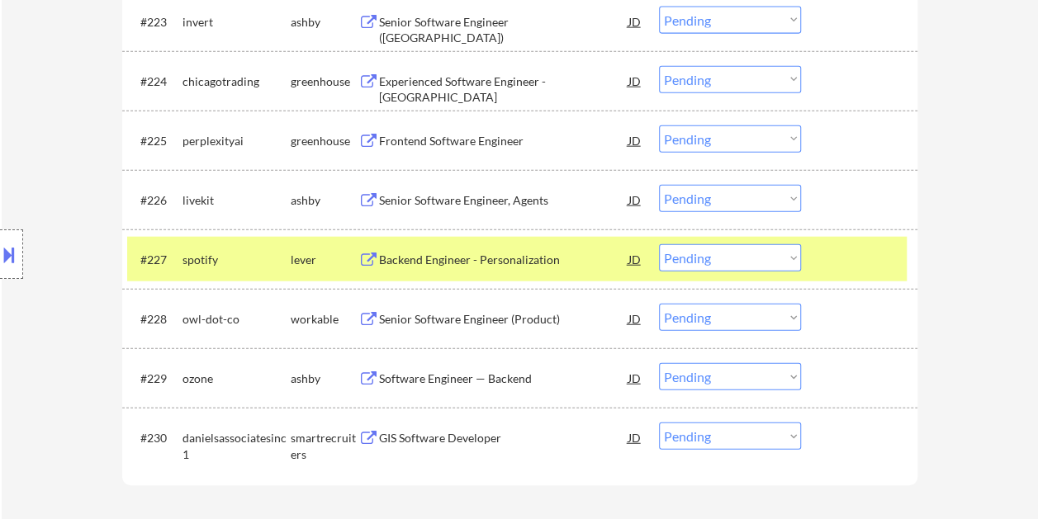
click at [785, 253] on select "Choose an option... Pending Applied Excluded (Questions) Excluded (Expired) Exc…" at bounding box center [730, 257] width 142 height 27
click at [659, 244] on select "Choose an option... Pending Applied Excluded (Questions) Excluded (Expired) Exc…" at bounding box center [730, 257] width 142 height 27
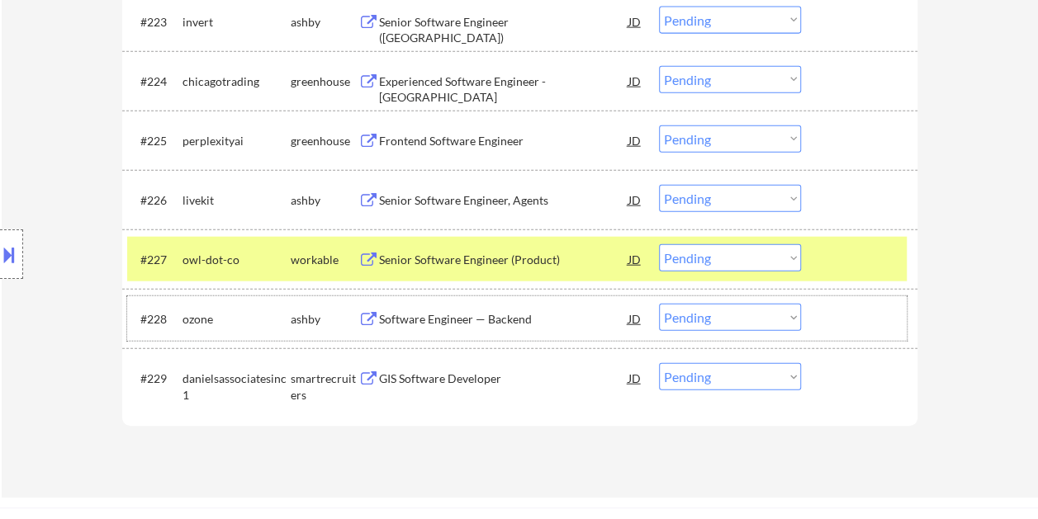
click at [859, 318] on div at bounding box center [861, 319] width 73 height 30
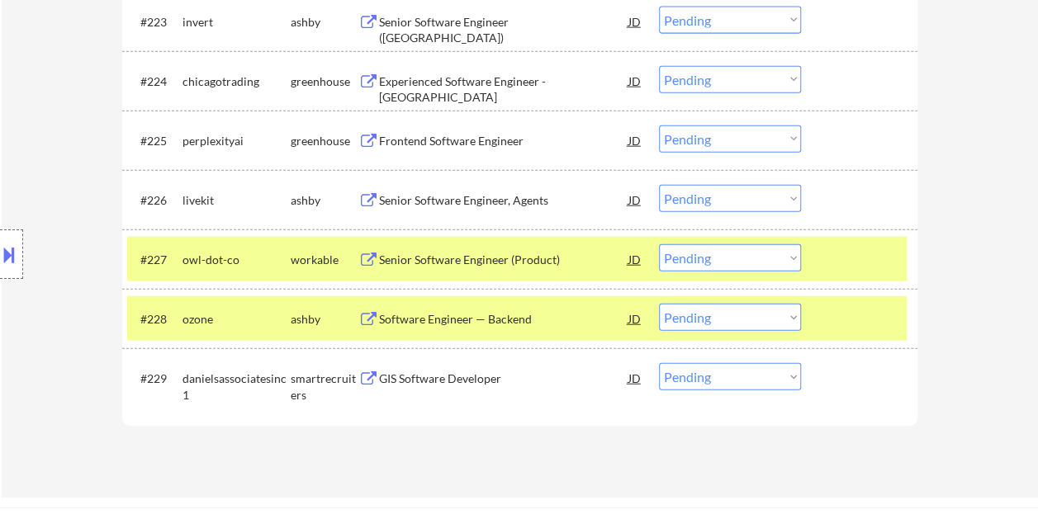
click at [855, 259] on div at bounding box center [861, 259] width 73 height 30
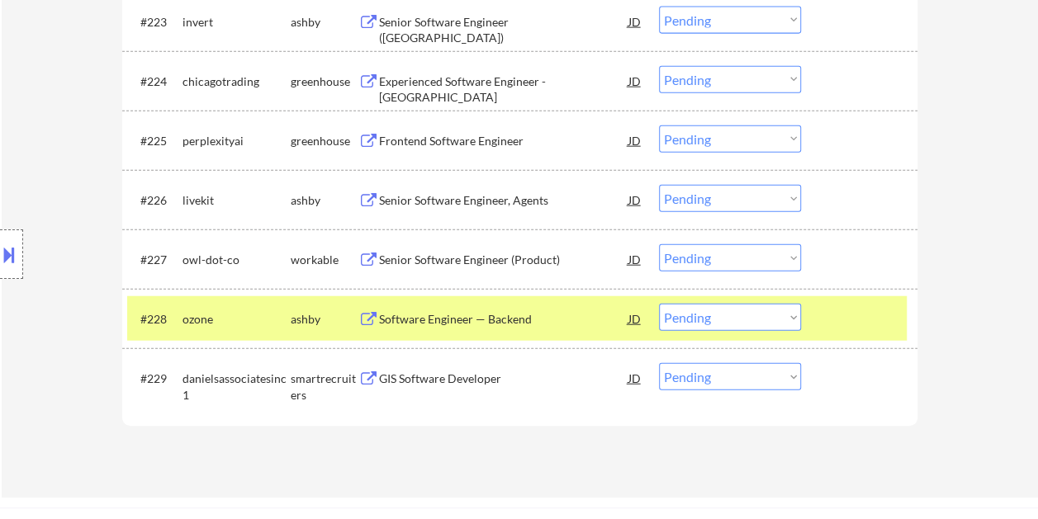
click at [490, 304] on div "Software Engineer — Backend" at bounding box center [503, 319] width 249 height 30
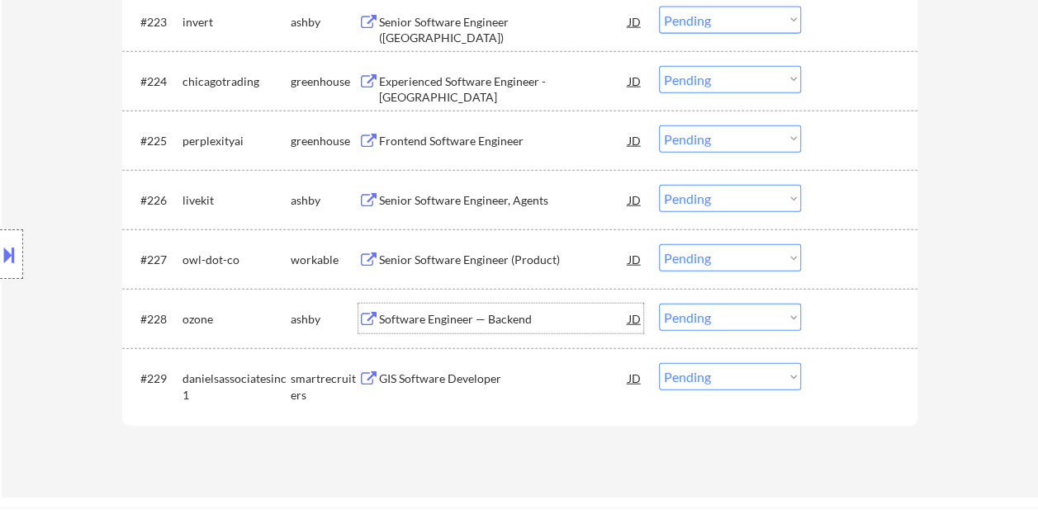
click at [844, 329] on div at bounding box center [861, 319] width 73 height 30
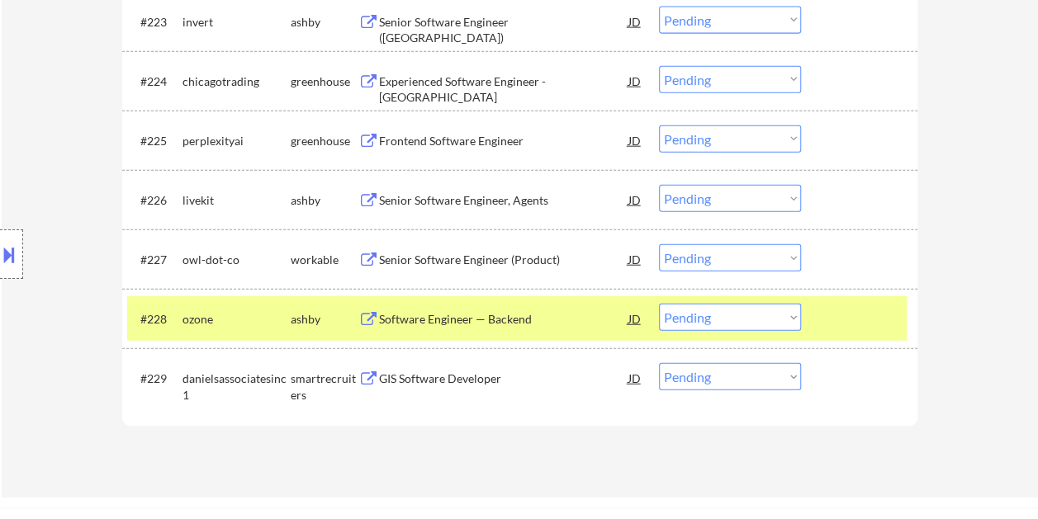
click at [786, 315] on select "Choose an option... Pending Applied Excluded (Questions) Excluded (Expired) Exc…" at bounding box center [730, 317] width 142 height 27
click at [659, 304] on select "Choose an option... Pending Applied Excluded (Questions) Excluded (Expired) Exc…" at bounding box center [730, 317] width 142 height 27
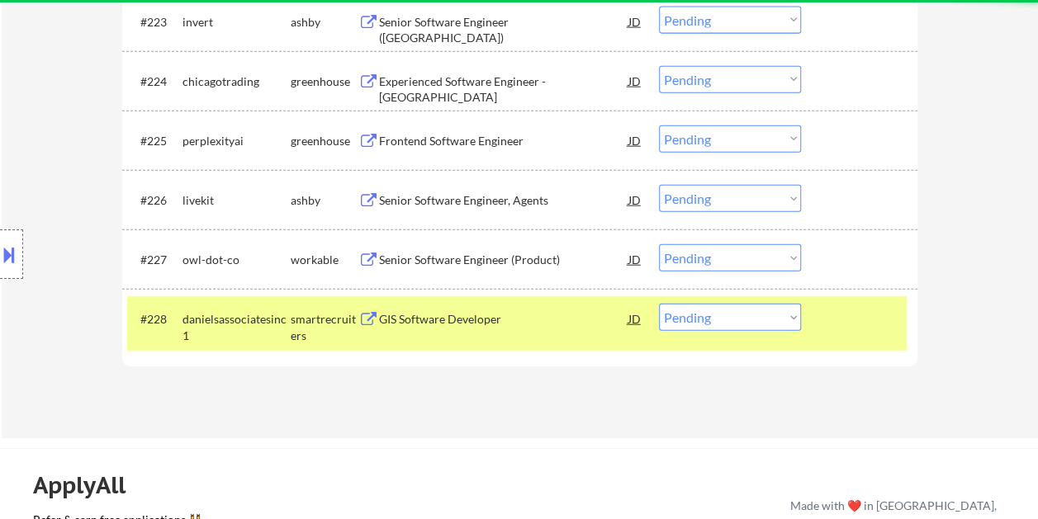
click at [838, 330] on div at bounding box center [861, 319] width 73 height 30
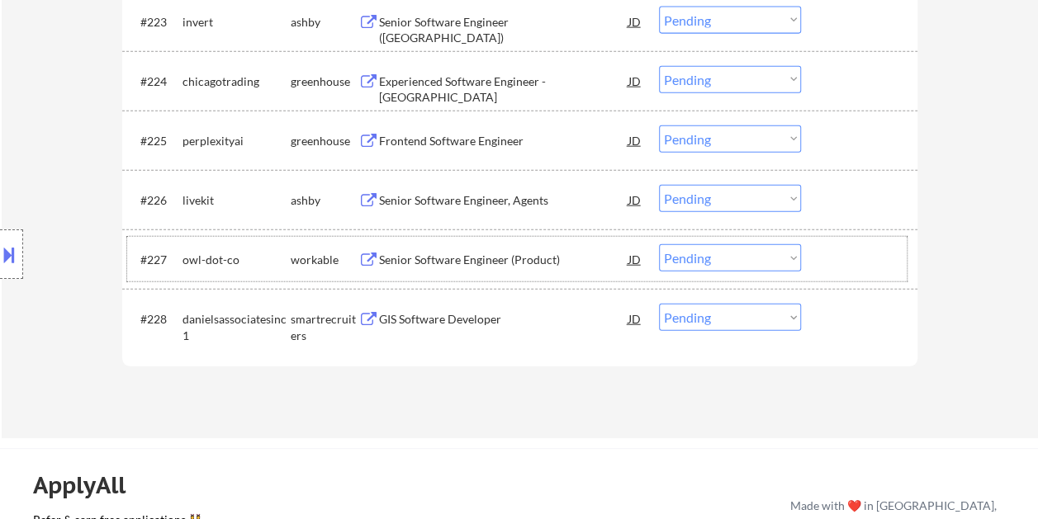
click at [844, 257] on div at bounding box center [861, 259] width 73 height 30
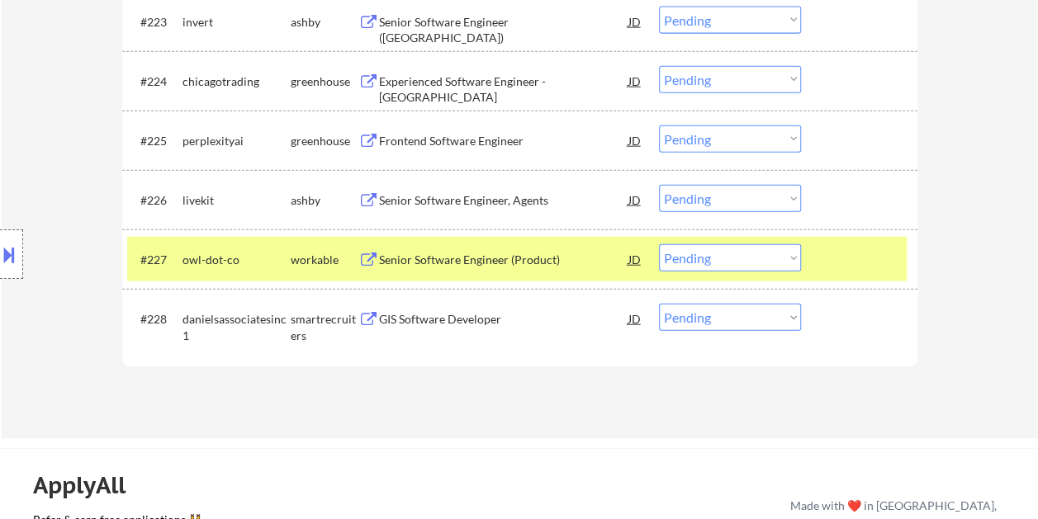
click at [504, 266] on div "Senior Software Engineer (Product)" at bounding box center [503, 260] width 249 height 17
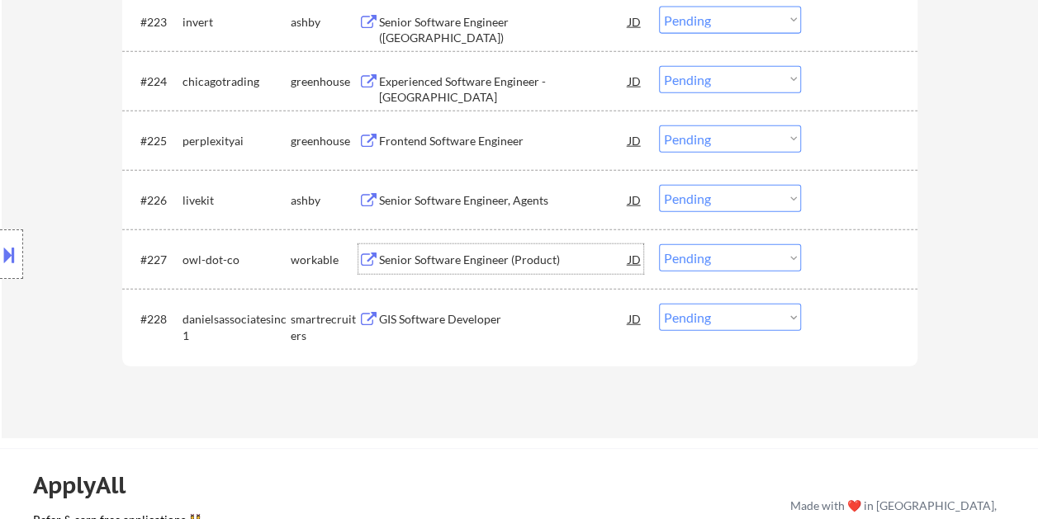
click at [839, 258] on div at bounding box center [861, 259] width 73 height 30
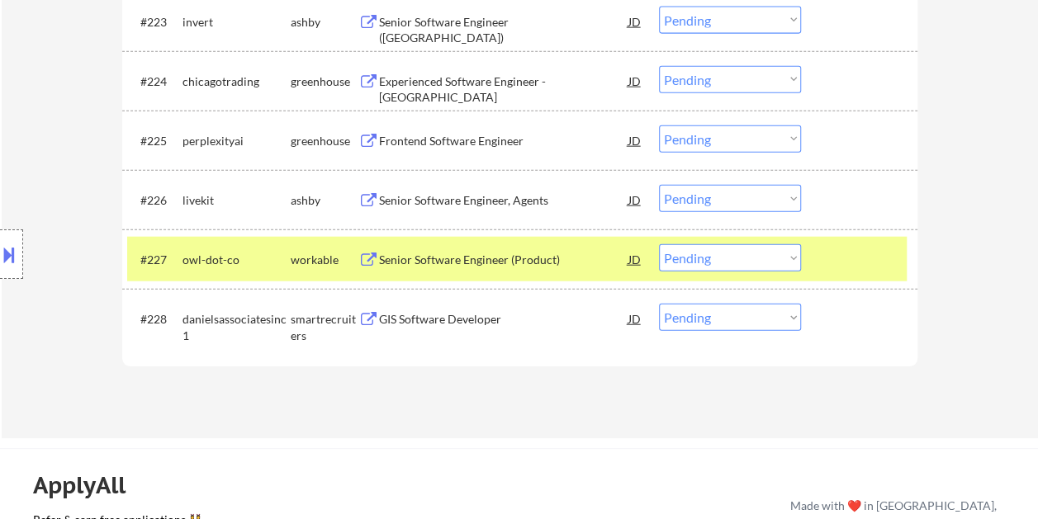
click at [787, 258] on select "Choose an option... Pending Applied Excluded (Questions) Excluded (Expired) Exc…" at bounding box center [730, 257] width 142 height 27
click at [659, 244] on select "Choose an option... Pending Applied Excluded (Questions) Excluded (Expired) Exc…" at bounding box center [730, 257] width 142 height 27
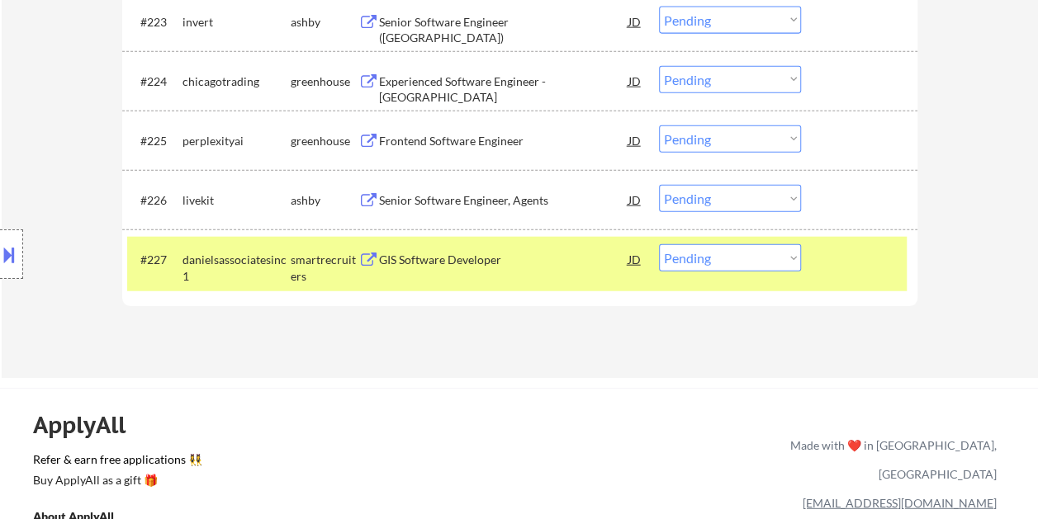
click at [834, 266] on div at bounding box center [861, 259] width 73 height 30
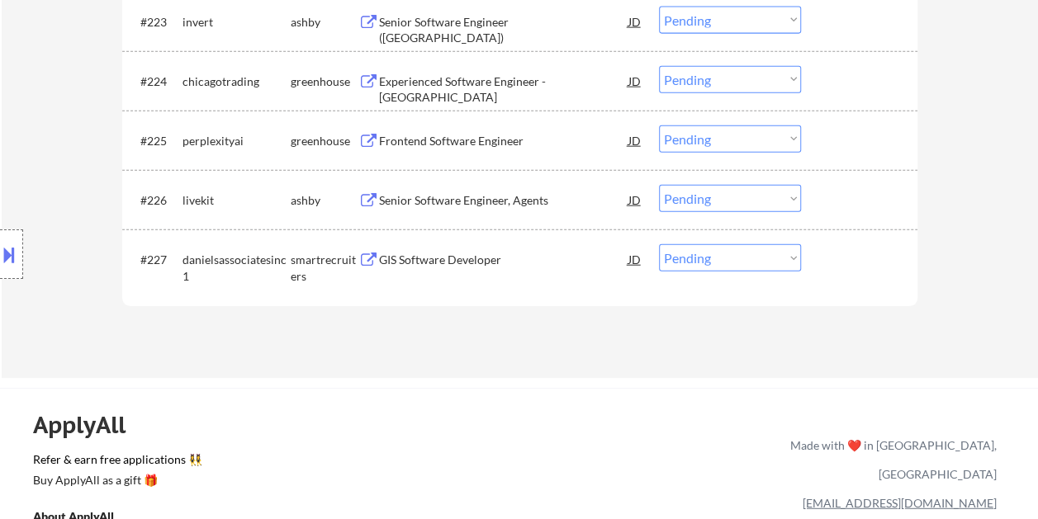
click at [847, 193] on div at bounding box center [861, 200] width 73 height 30
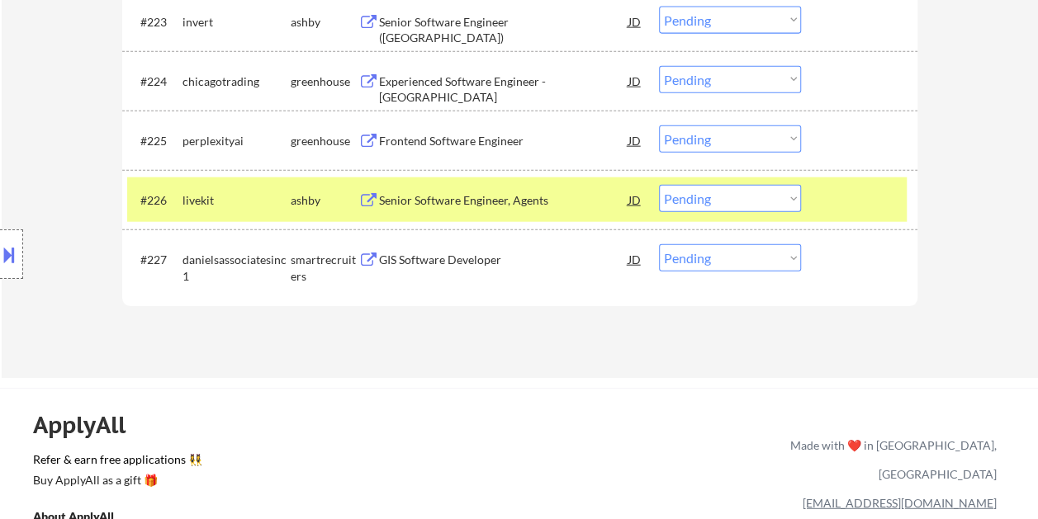
click at [481, 192] on div "Senior Software Engineer, Agents" at bounding box center [503, 200] width 249 height 17
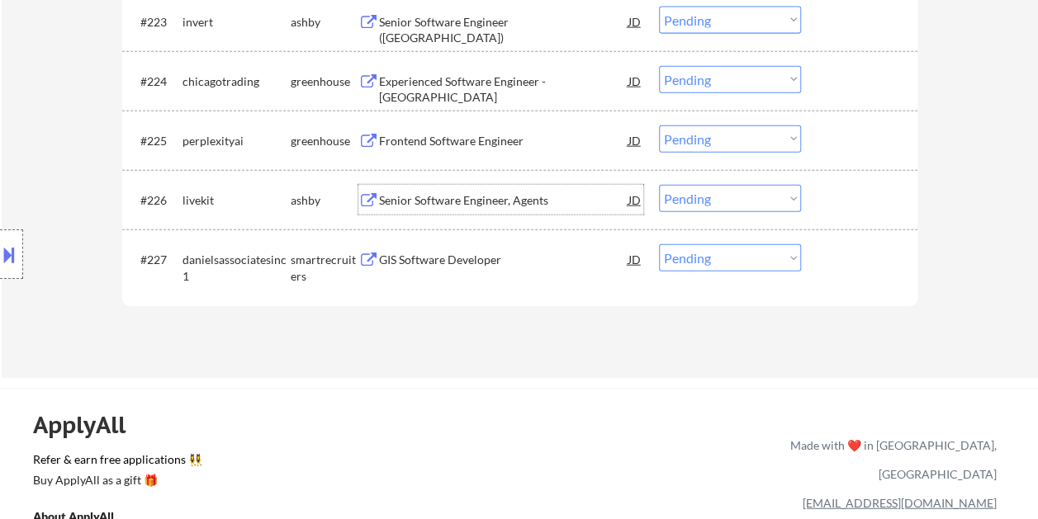
click at [827, 200] on div at bounding box center [861, 200] width 73 height 30
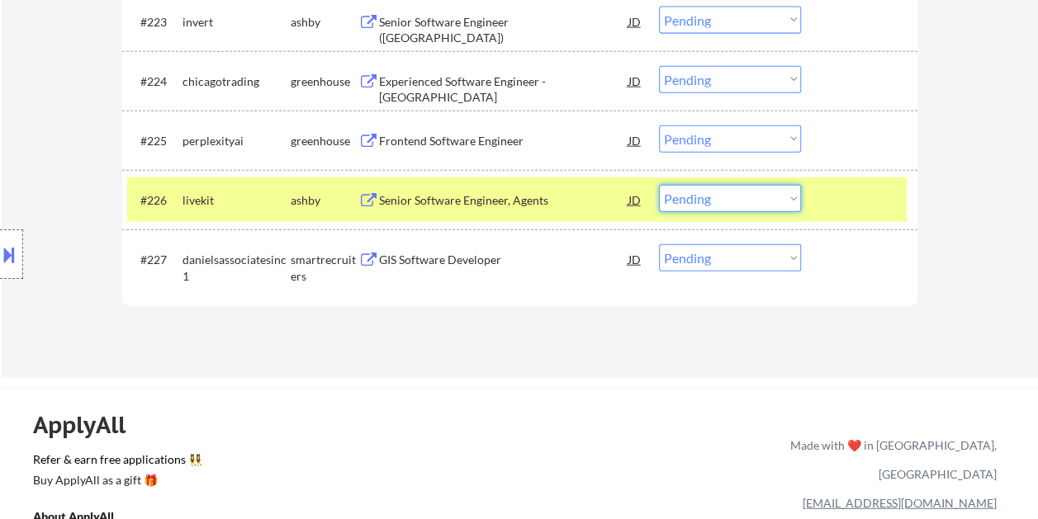
click at [766, 188] on select "Choose an option... Pending Applied Excluded (Questions) Excluded (Expired) Exc…" at bounding box center [730, 198] width 142 height 27
click at [659, 185] on select "Choose an option... Pending Applied Excluded (Questions) Excluded (Expired) Exc…" at bounding box center [730, 198] width 142 height 27
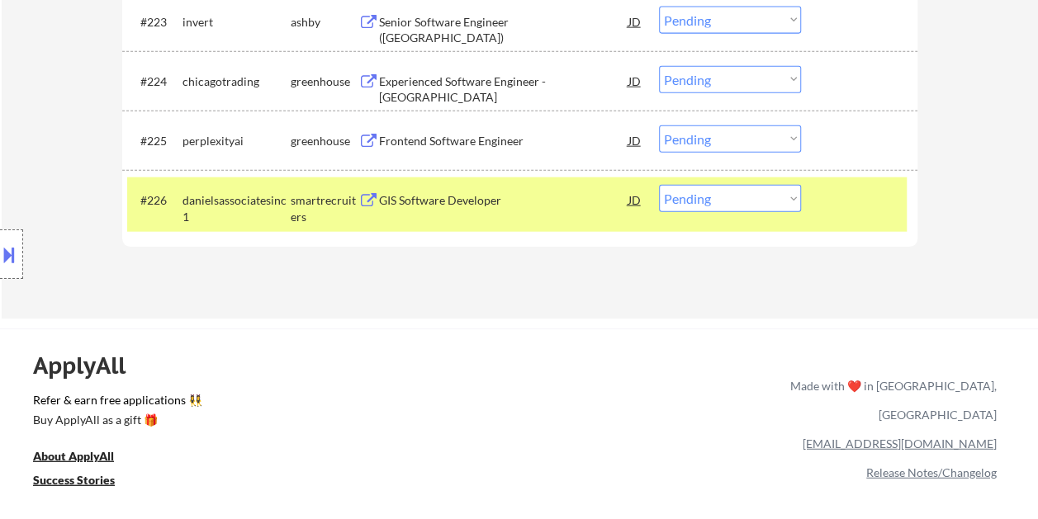
click at [879, 208] on div at bounding box center [861, 200] width 73 height 30
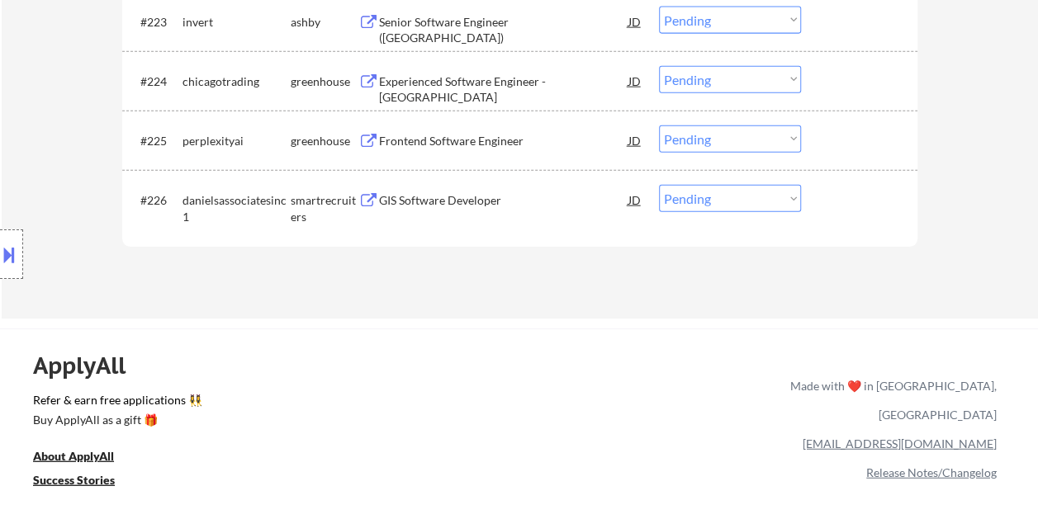
click at [827, 200] on div at bounding box center [861, 200] width 73 height 30
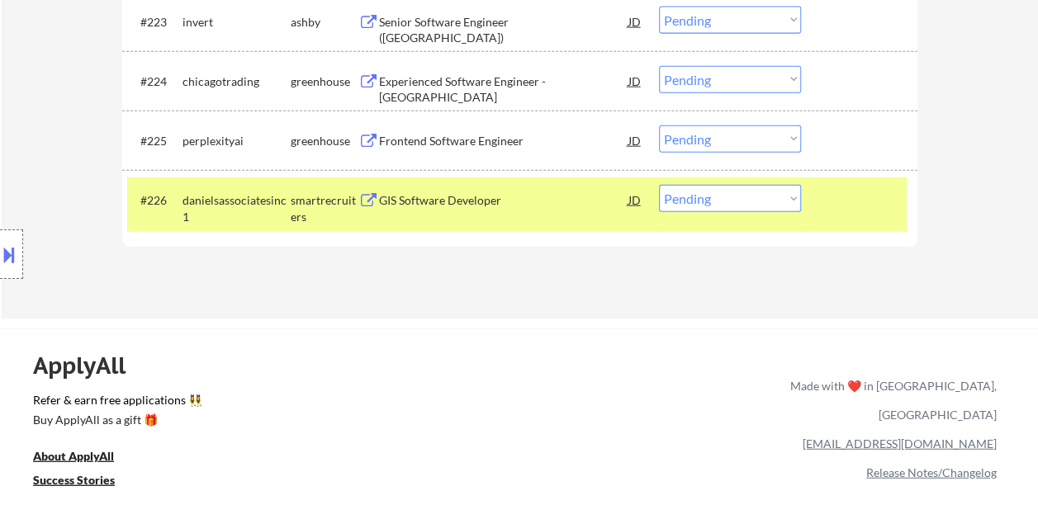
click at [537, 228] on div "#226 danielsassociatesinc1 smartrecruiters GIS Software Developer JD warning_am…" at bounding box center [516, 205] width 779 height 54
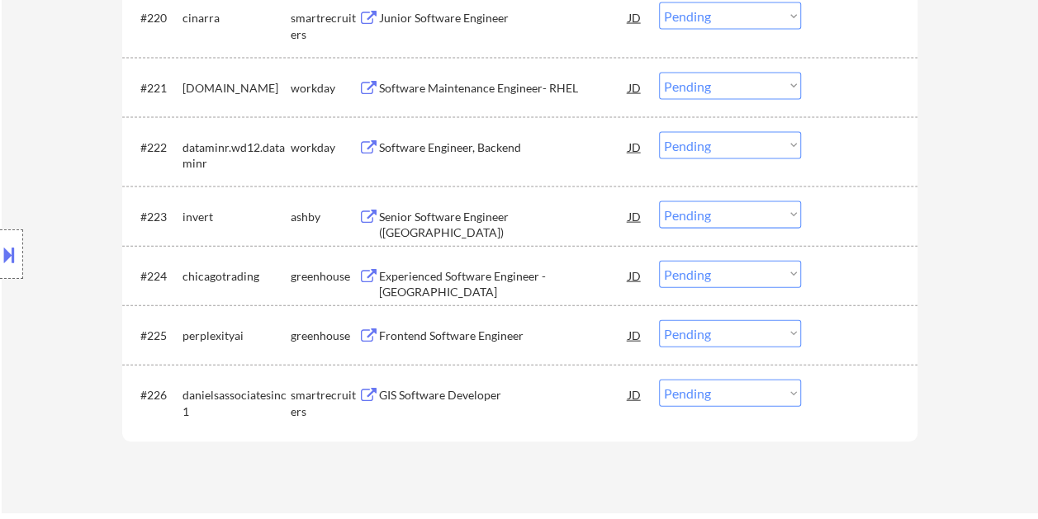
scroll to position [1665, 0]
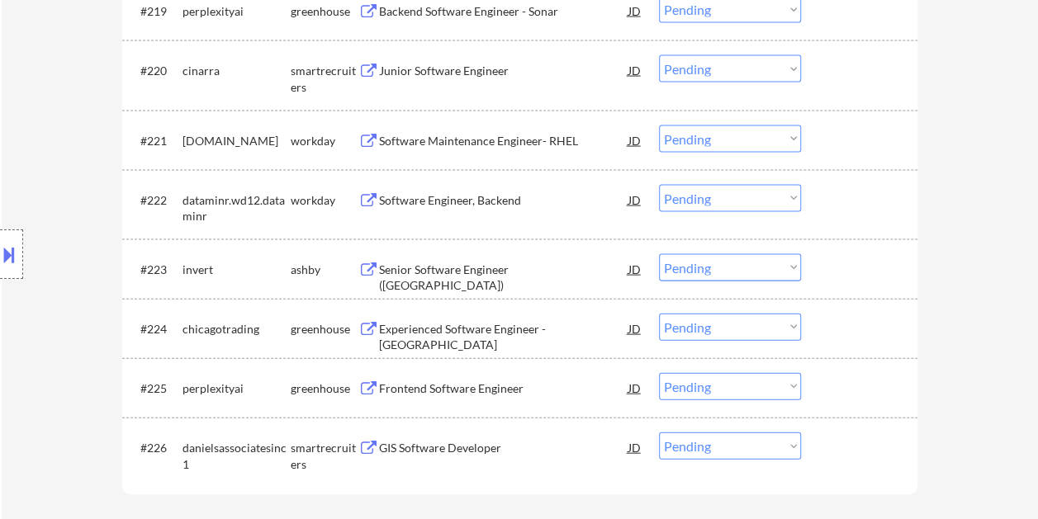
click at [839, 275] on div at bounding box center [861, 269] width 73 height 30
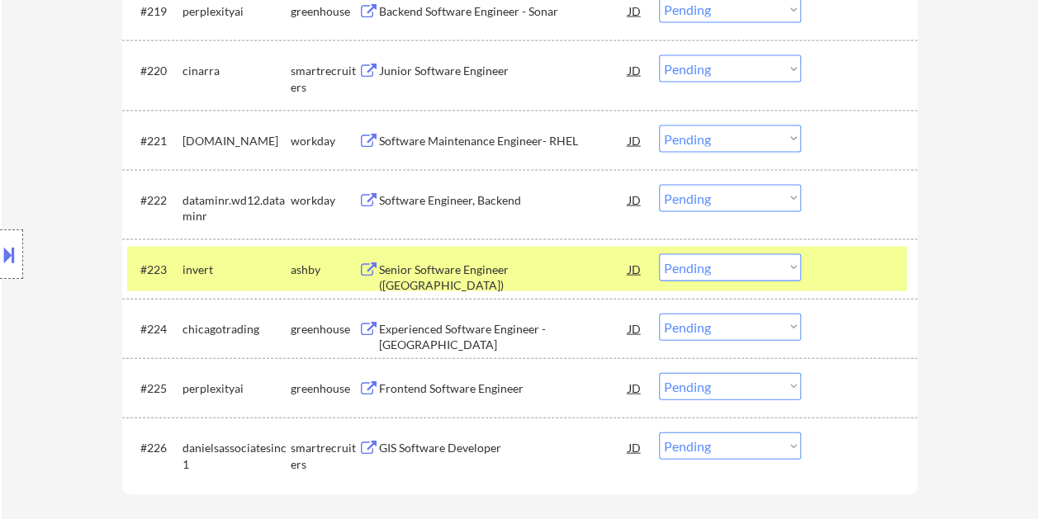
click at [552, 268] on div "Senior Software Engineer ([GEOGRAPHIC_DATA])" at bounding box center [503, 278] width 249 height 32
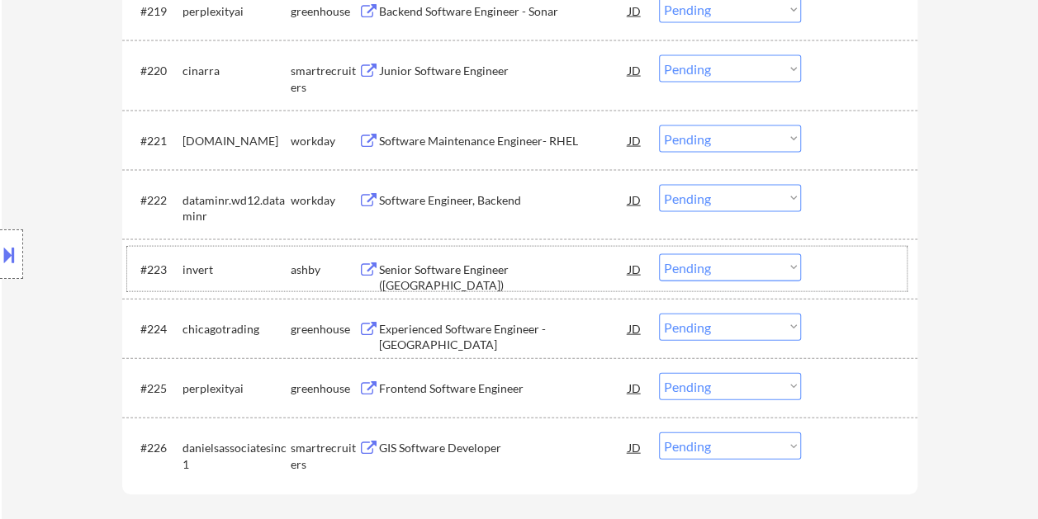
click at [828, 256] on div at bounding box center [861, 269] width 73 height 30
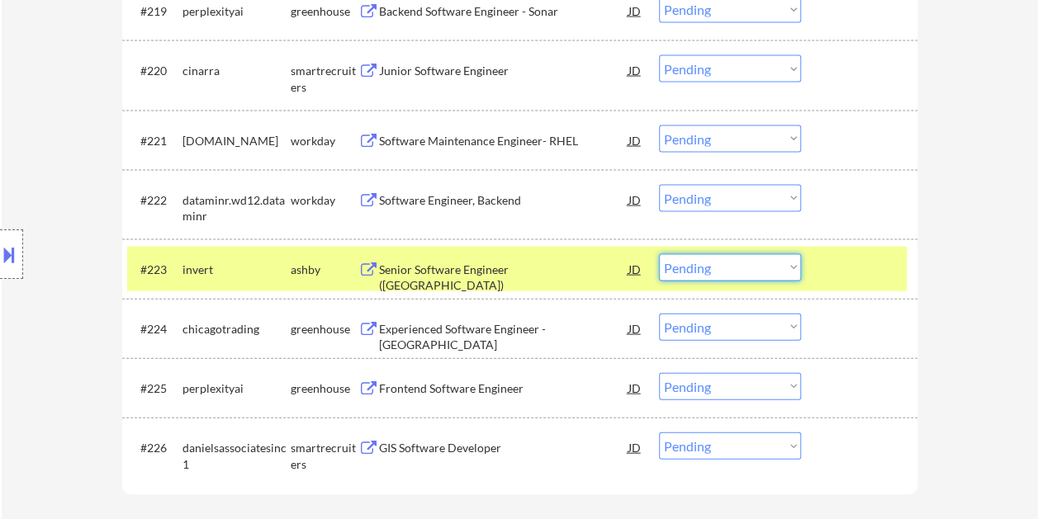
click at [787, 268] on select "Choose an option... Pending Applied Excluded (Questions) Excluded (Expired) Exc…" at bounding box center [730, 267] width 142 height 27
click at [659, 254] on select "Choose an option... Pending Applied Excluded (Questions) Excluded (Expired) Exc…" at bounding box center [730, 267] width 142 height 27
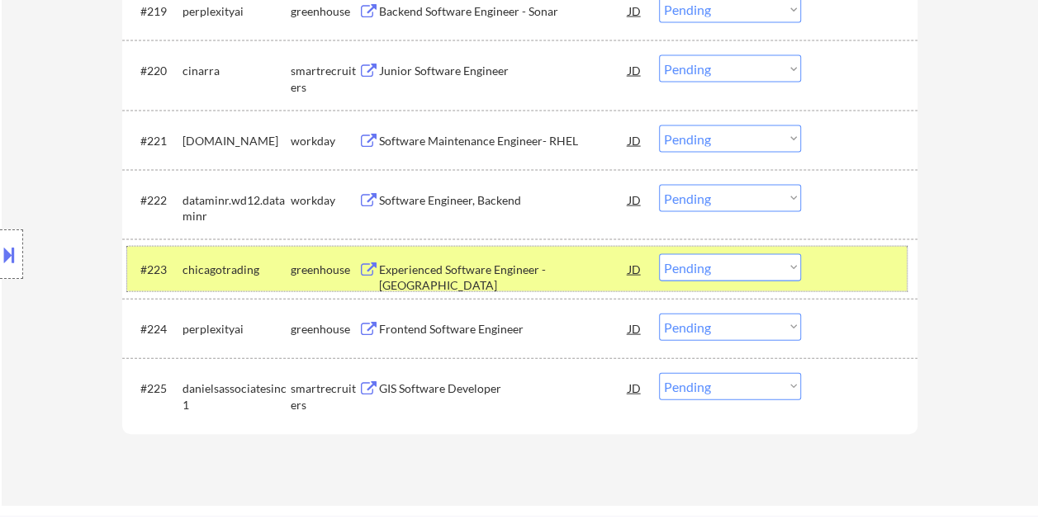
click at [832, 268] on div at bounding box center [861, 269] width 73 height 30
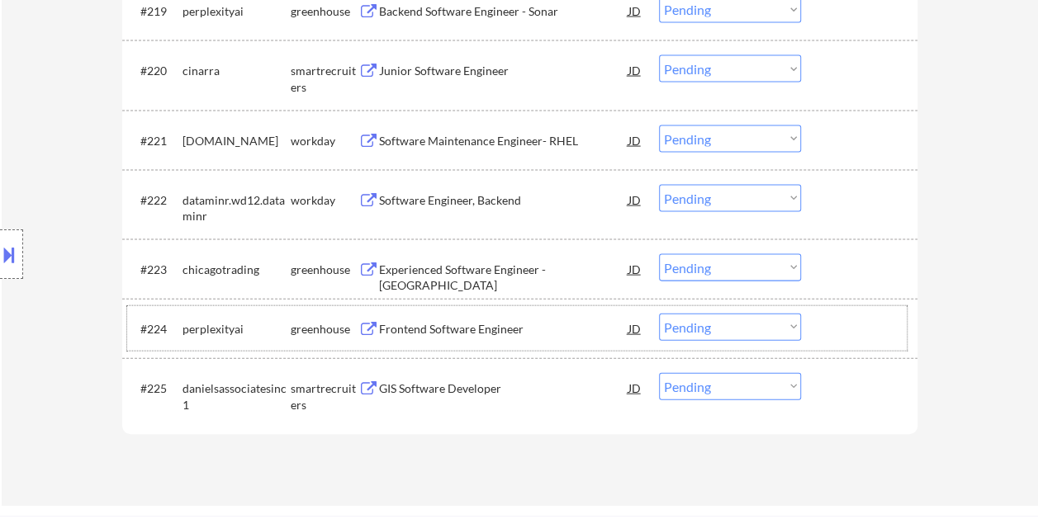
click at [847, 326] on div at bounding box center [861, 329] width 73 height 30
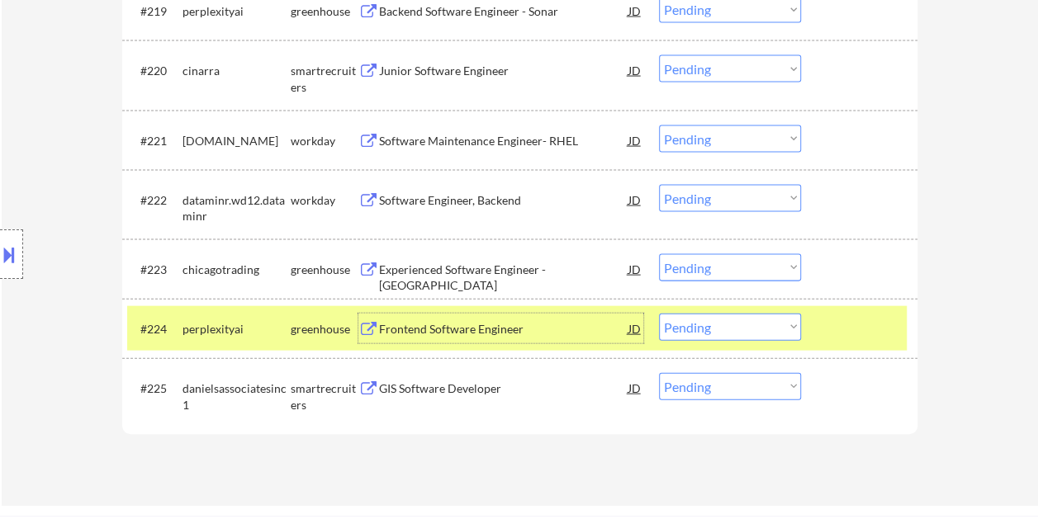
click at [553, 332] on div "Frontend Software Engineer" at bounding box center [503, 329] width 249 height 17
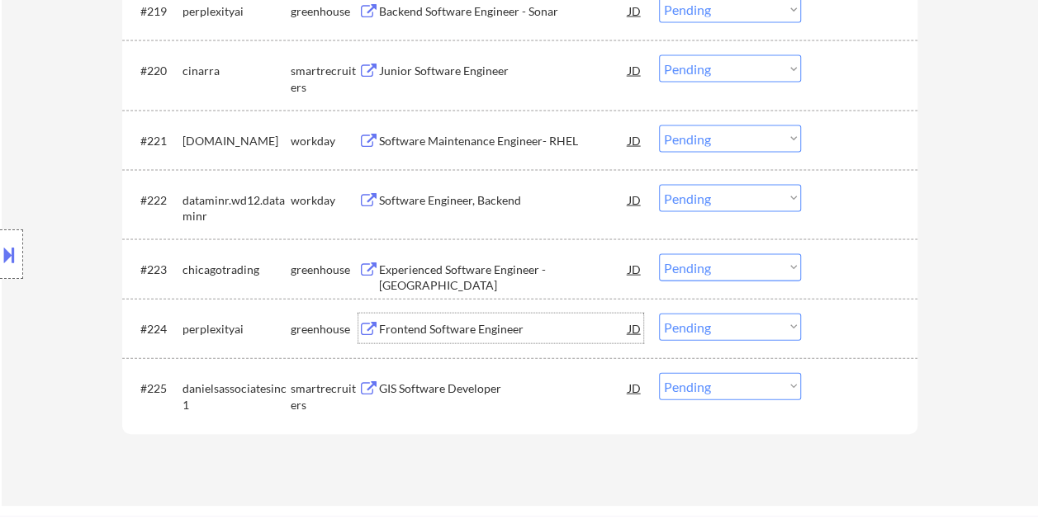
click at [809, 327] on div "#224 perplexityai greenhouse Frontend Software Engineer JD warning_amber Choose…" at bounding box center [516, 328] width 779 height 45
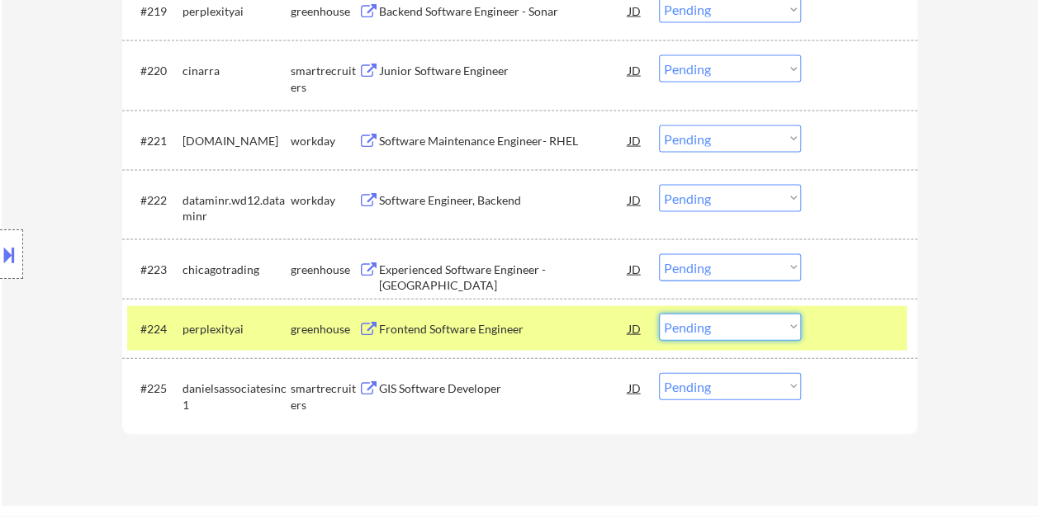
click at [796, 327] on select "Choose an option... Pending Applied Excluded (Questions) Excluded (Expired) Exc…" at bounding box center [730, 327] width 142 height 27
click at [659, 314] on select "Choose an option... Pending Applied Excluded (Questions) Excluded (Expired) Exc…" at bounding box center [730, 327] width 142 height 27
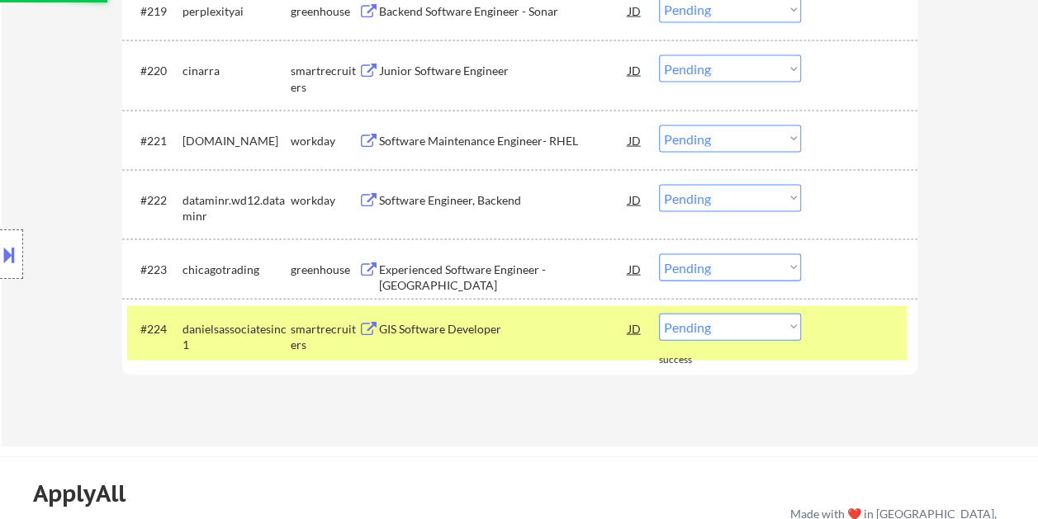
click at [839, 330] on div at bounding box center [861, 329] width 73 height 30
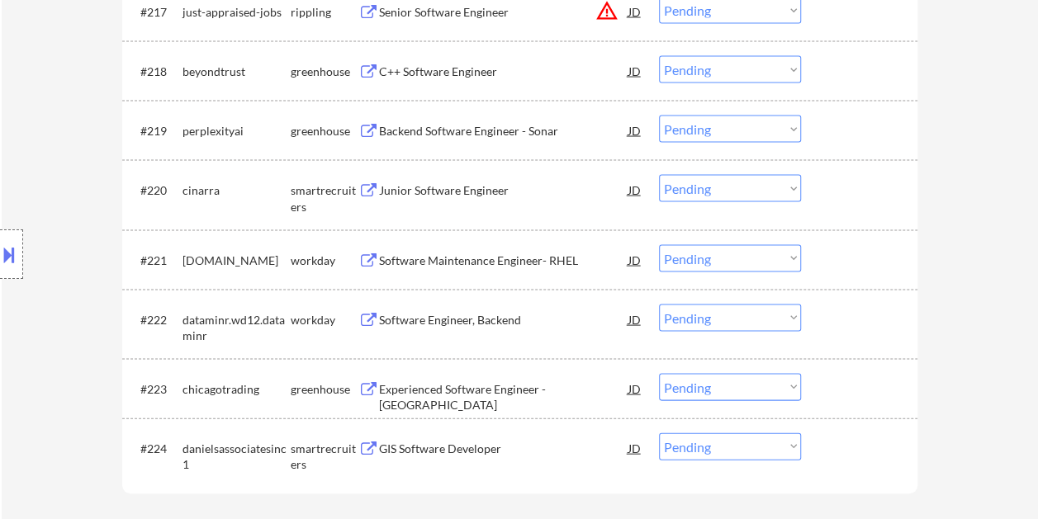
scroll to position [1499, 0]
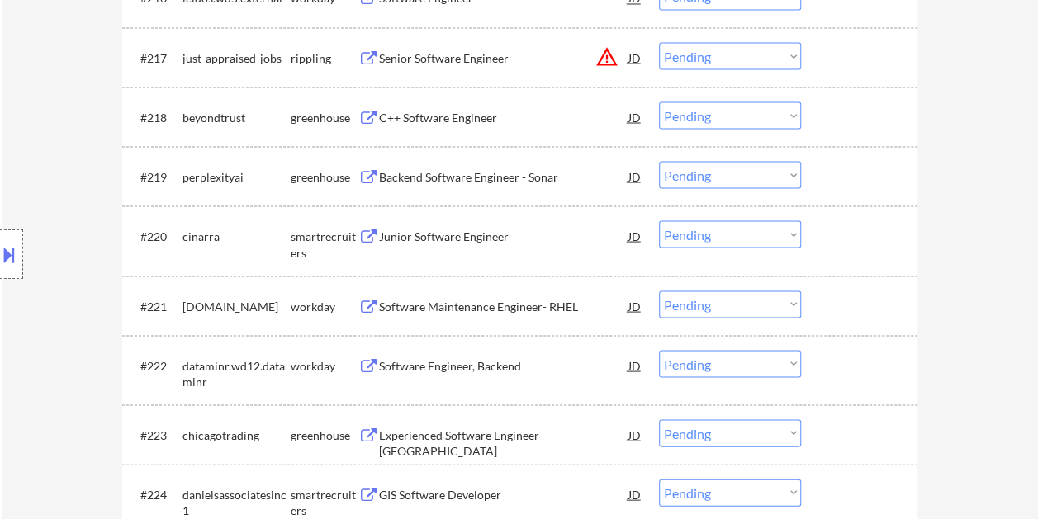
click at [862, 239] on div at bounding box center [861, 235] width 73 height 30
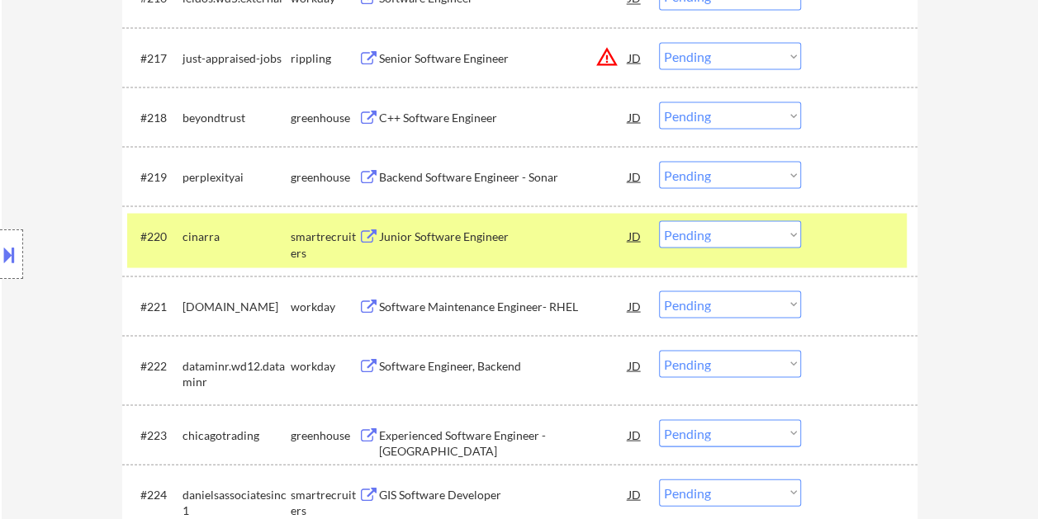
click at [500, 238] on div "Junior Software Engineer" at bounding box center [503, 236] width 249 height 17
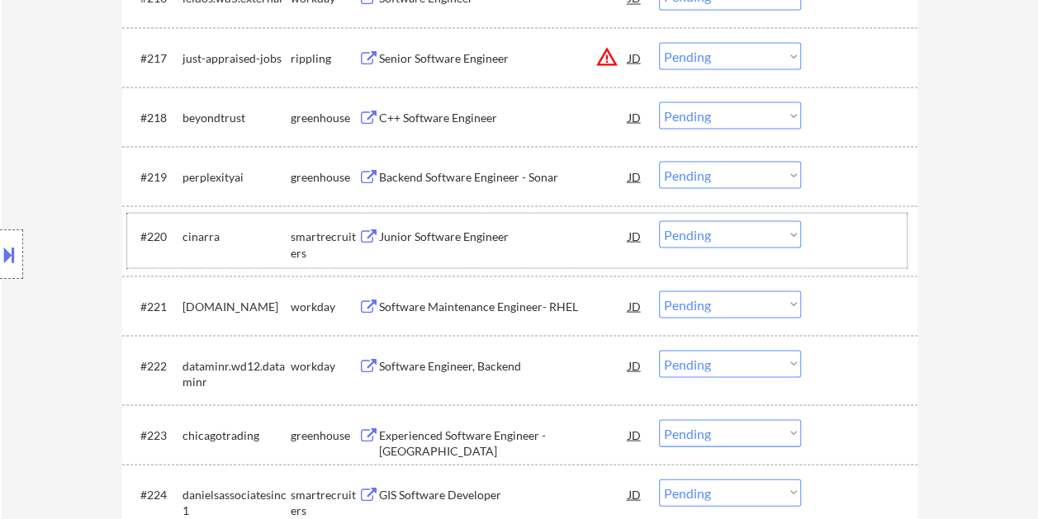
click at [822, 243] on div "#220 cinarra smartrecruiters Junior Software Engineer JD warning_amber Choose a…" at bounding box center [516, 240] width 779 height 54
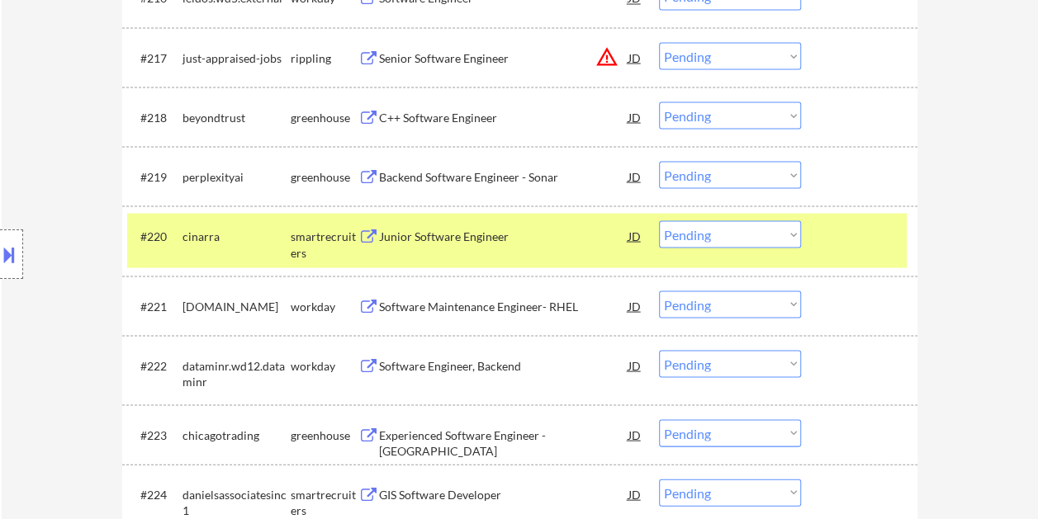
click at [791, 233] on select "Choose an option... Pending Applied Excluded (Questions) Excluded (Expired) Exc…" at bounding box center [730, 233] width 142 height 27
click at [659, 220] on select "Choose an option... Pending Applied Excluded (Questions) Excluded (Expired) Exc…" at bounding box center [730, 233] width 142 height 27
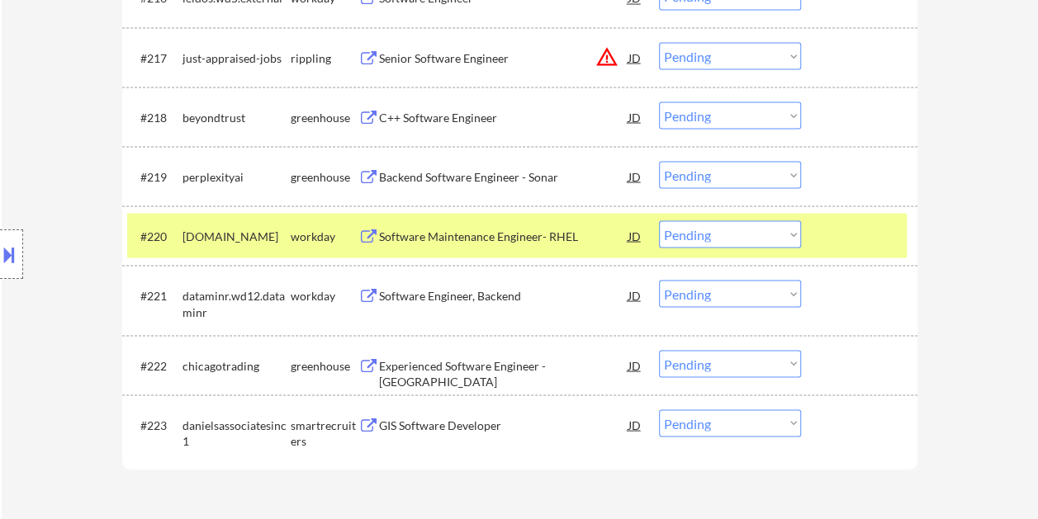
click at [826, 229] on div at bounding box center [861, 235] width 73 height 30
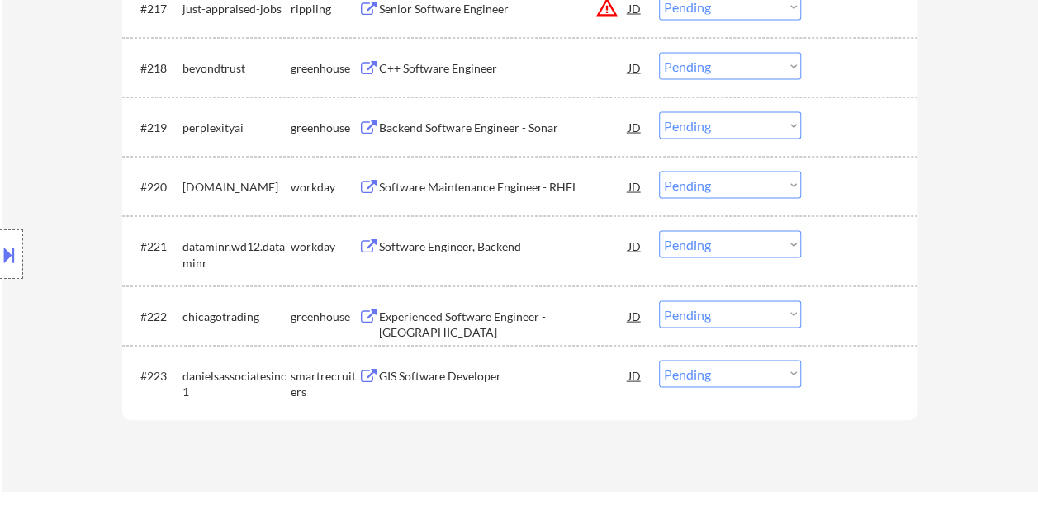
scroll to position [1582, 0]
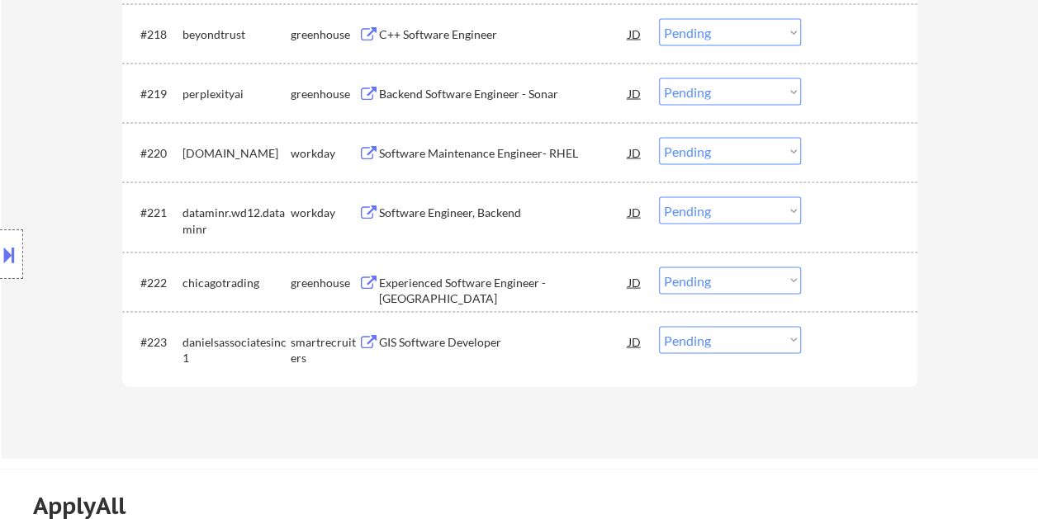
click at [848, 337] on div at bounding box center [861, 342] width 73 height 30
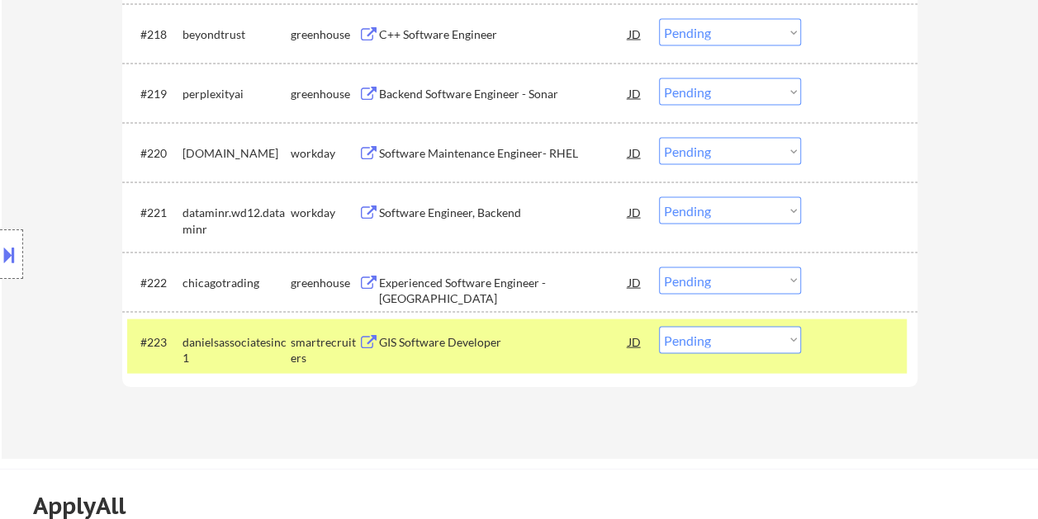
click at [561, 345] on div "GIS Software Developer" at bounding box center [503, 342] width 249 height 17
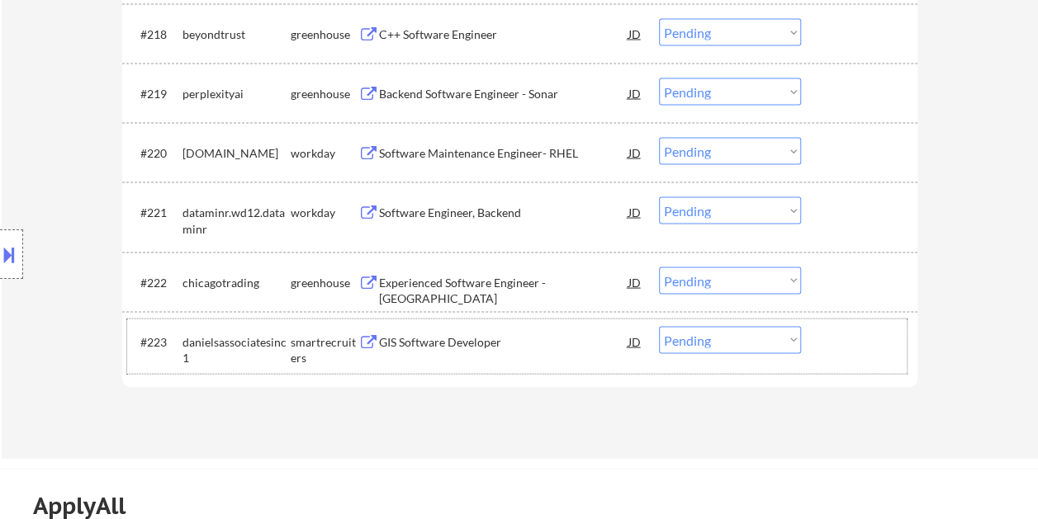
click at [827, 345] on div at bounding box center [861, 342] width 73 height 30
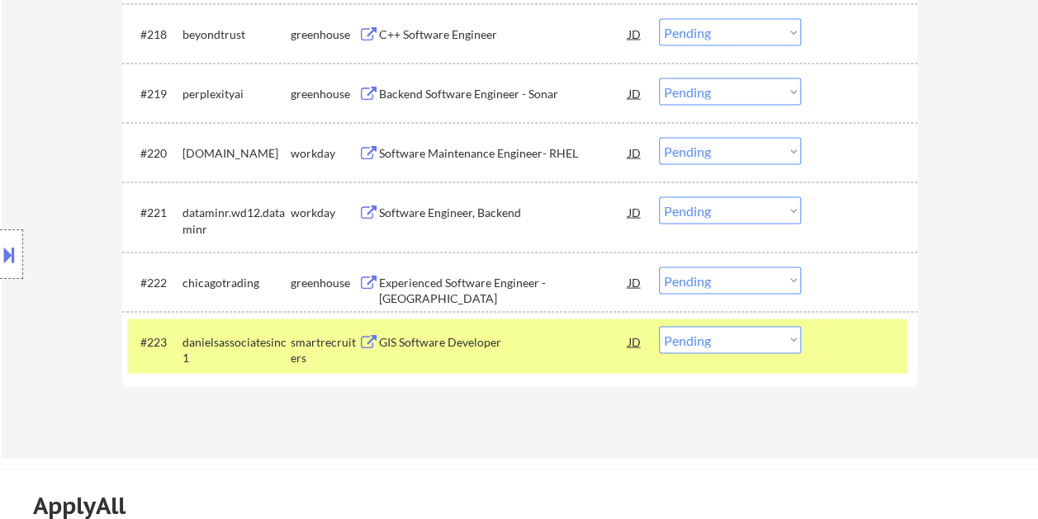
click at [790, 342] on select "Choose an option... Pending Applied Excluded (Questions) Excluded (Expired) Exc…" at bounding box center [730, 340] width 142 height 27
click at [659, 327] on select "Choose an option... Pending Applied Excluded (Questions) Excluded (Expired) Exc…" at bounding box center [730, 340] width 142 height 27
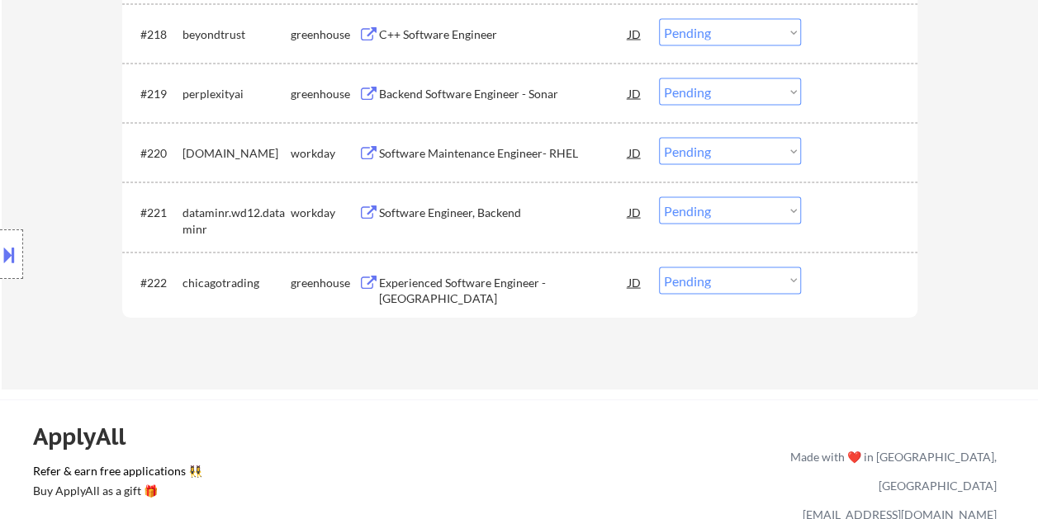
scroll to position [1499, 0]
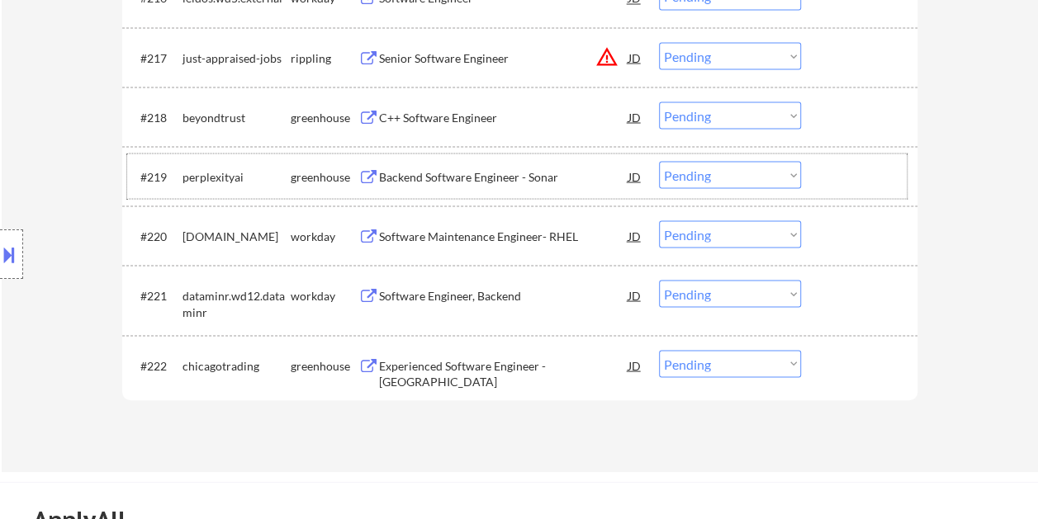
click at [822, 173] on div "#219 perplexityai greenhouse Backend Software Engineer - Sonar JD warning_amber…" at bounding box center [516, 176] width 779 height 45
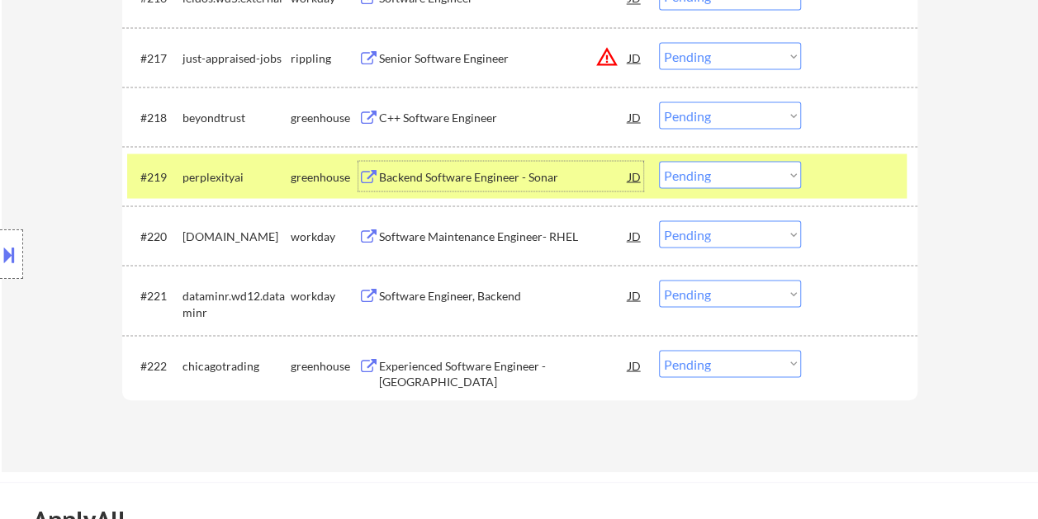
click at [471, 173] on div "Backend Software Engineer - Sonar" at bounding box center [503, 176] width 249 height 17
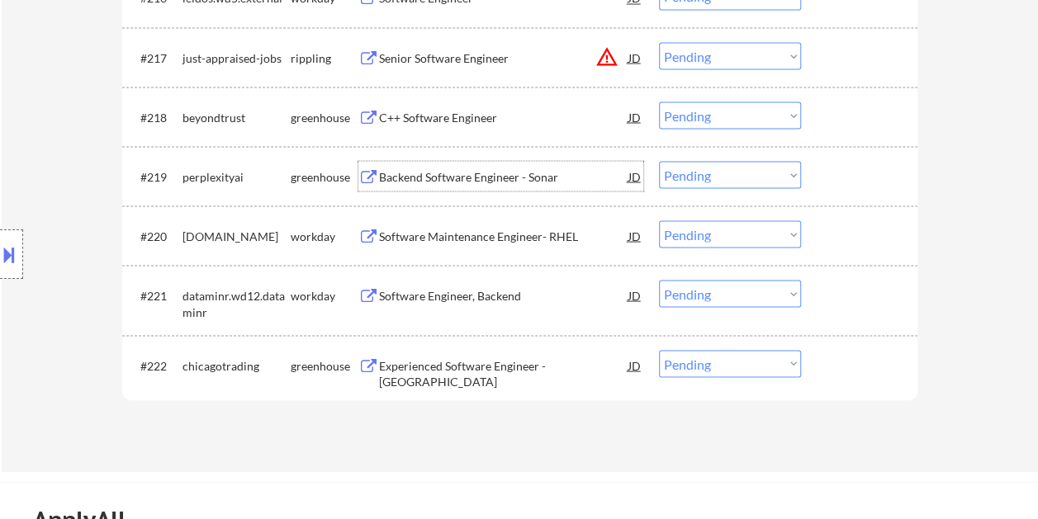
drag, startPoint x: 844, startPoint y: 162, endPoint x: 828, endPoint y: 172, distance: 18.6
click at [842, 162] on div at bounding box center [861, 176] width 73 height 30
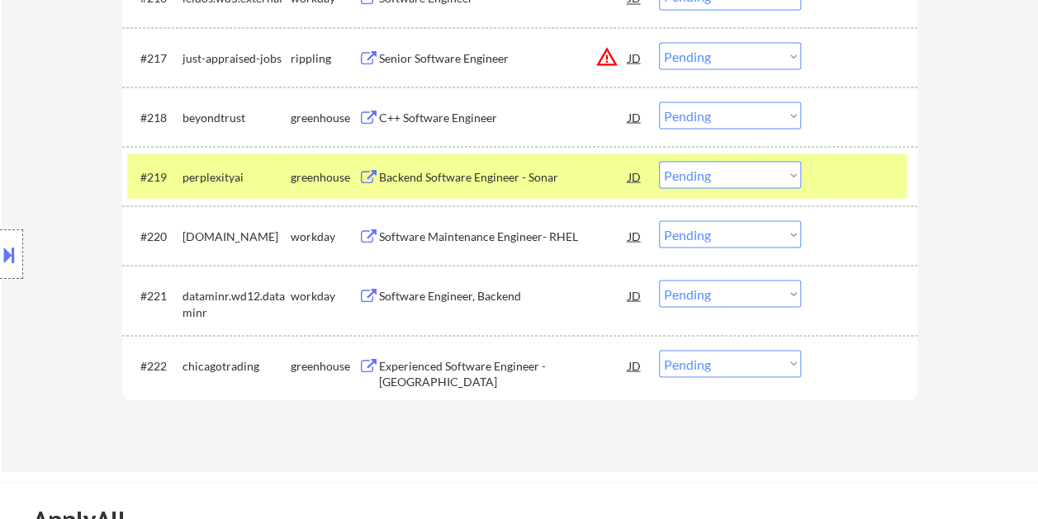
click at [794, 173] on select "Choose an option... Pending Applied Excluded (Questions) Excluded (Expired) Exc…" at bounding box center [730, 174] width 142 height 27
click at [659, 161] on select "Choose an option... Pending Applied Excluded (Questions) Excluded (Expired) Exc…" at bounding box center [730, 174] width 142 height 27
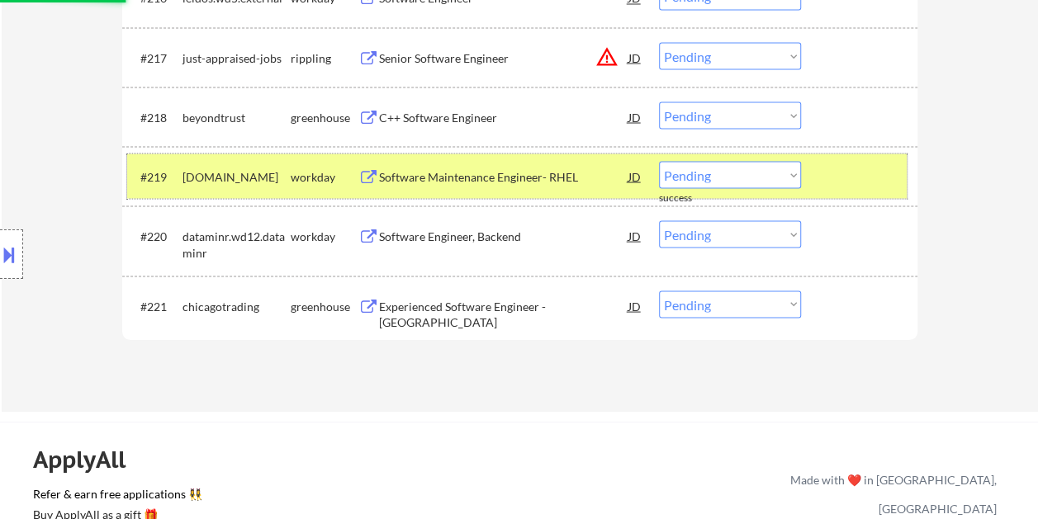
click at [839, 173] on div at bounding box center [861, 176] width 73 height 30
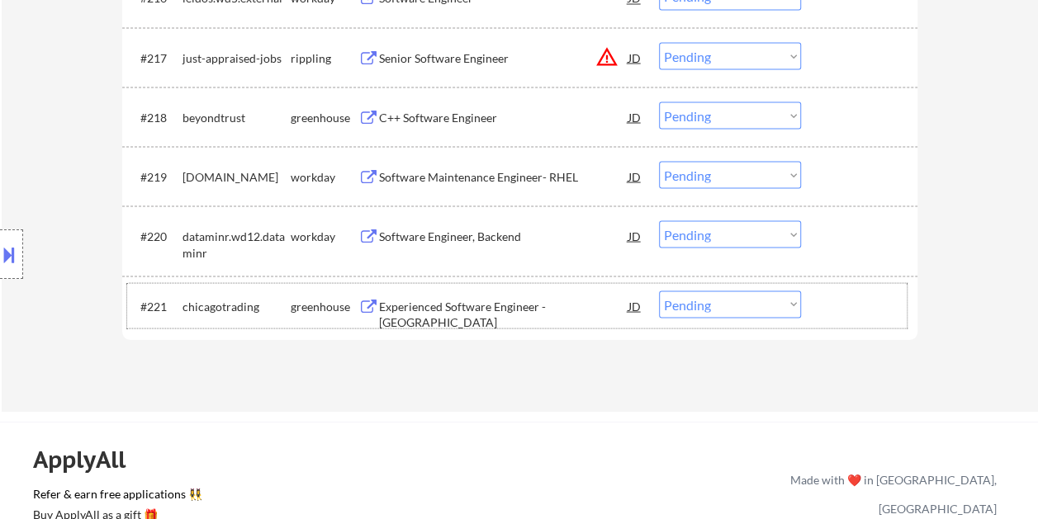
click at [859, 304] on div at bounding box center [861, 306] width 73 height 30
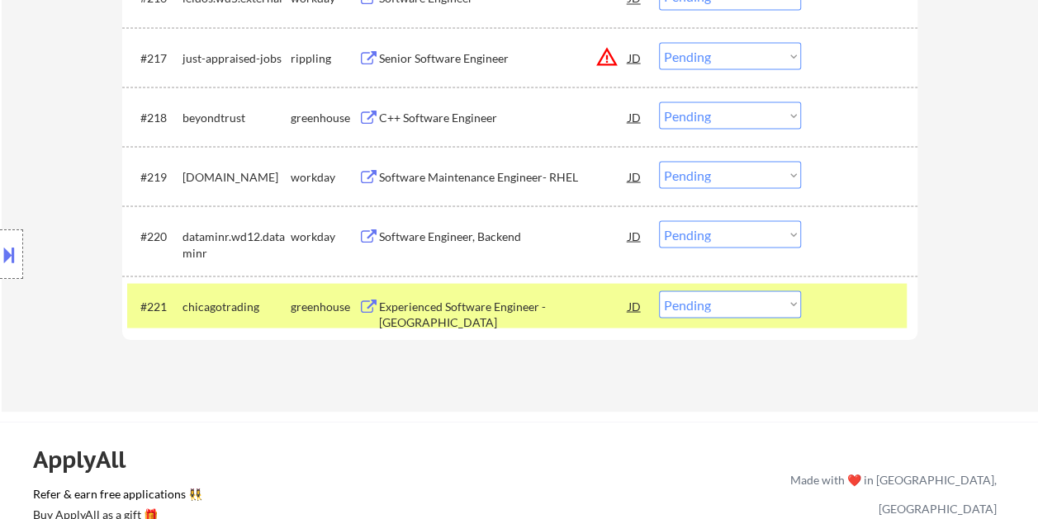
click at [822, 306] on div "#221 chicagotrading greenhouse Experienced Software Engineer - US JD warning_am…" at bounding box center [516, 305] width 779 height 45
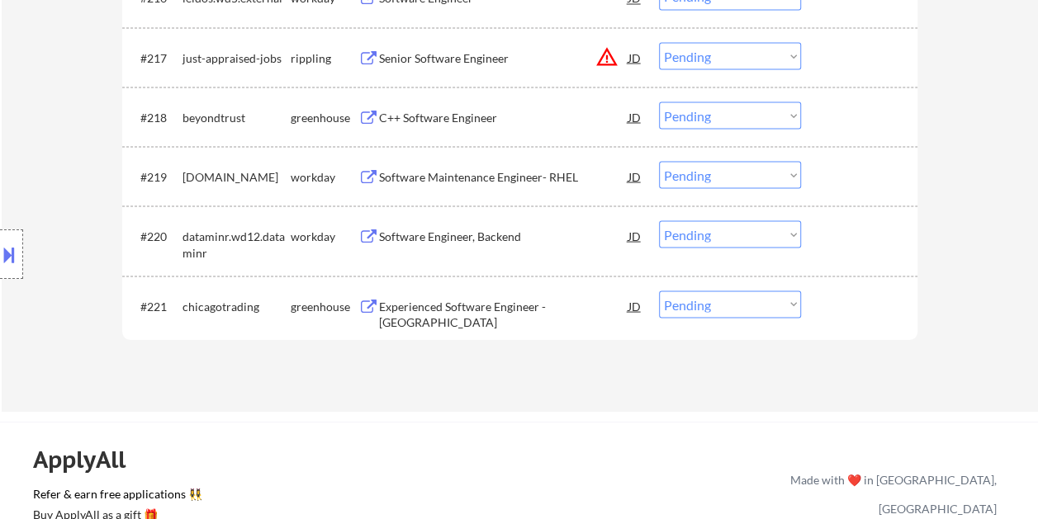
click at [844, 276] on div "#221 chicagotrading greenhouse Experienced Software Engineer - US JD warning_am…" at bounding box center [519, 305] width 795 height 59
click at [842, 315] on div at bounding box center [861, 306] width 73 height 30
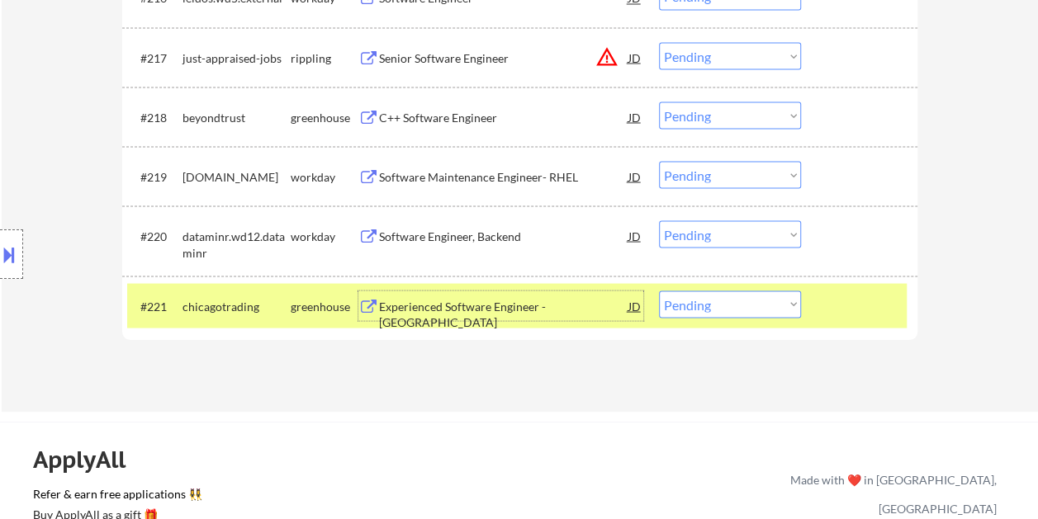
click at [453, 309] on div "Experienced Software Engineer - [GEOGRAPHIC_DATA]" at bounding box center [503, 314] width 249 height 32
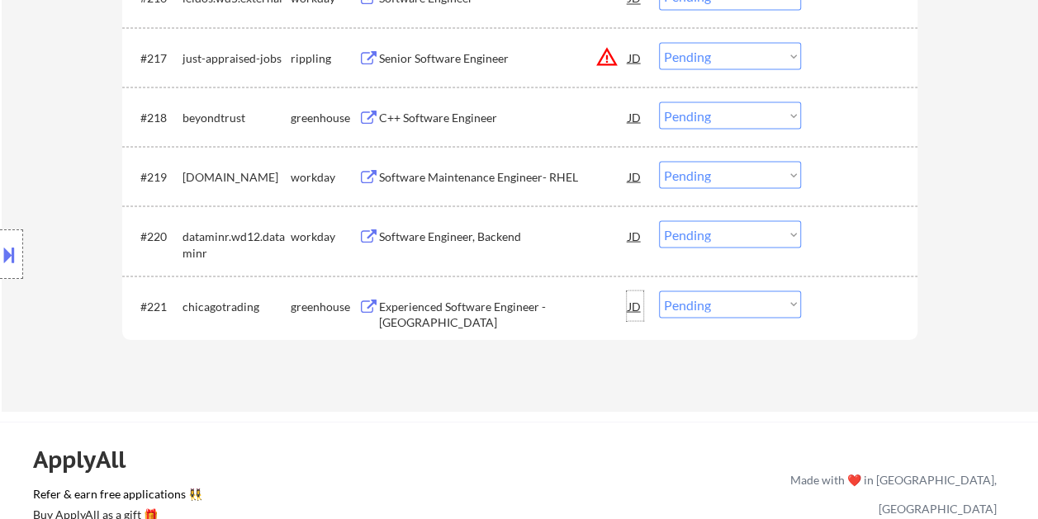
click at [636, 303] on div "JD" at bounding box center [635, 306] width 17 height 30
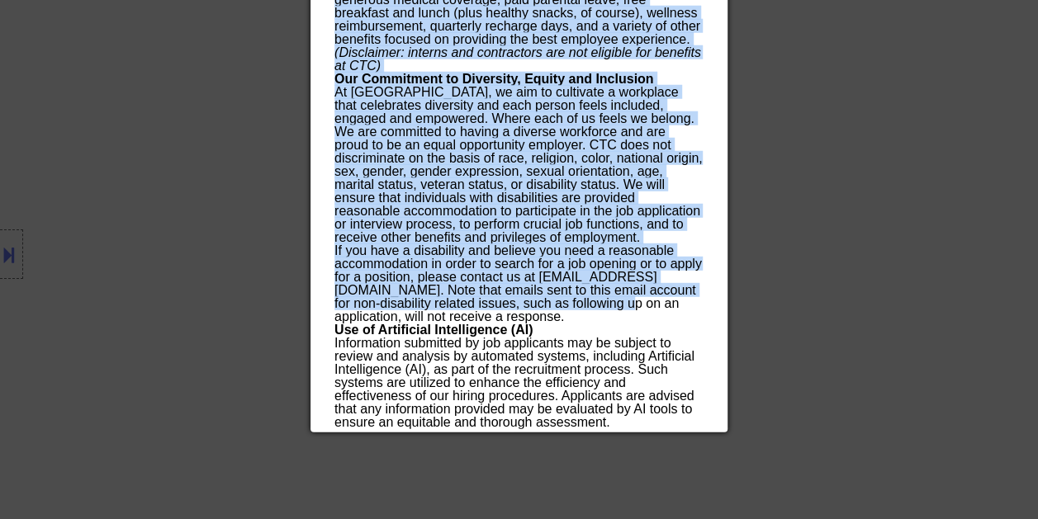
scroll to position [2239, 0]
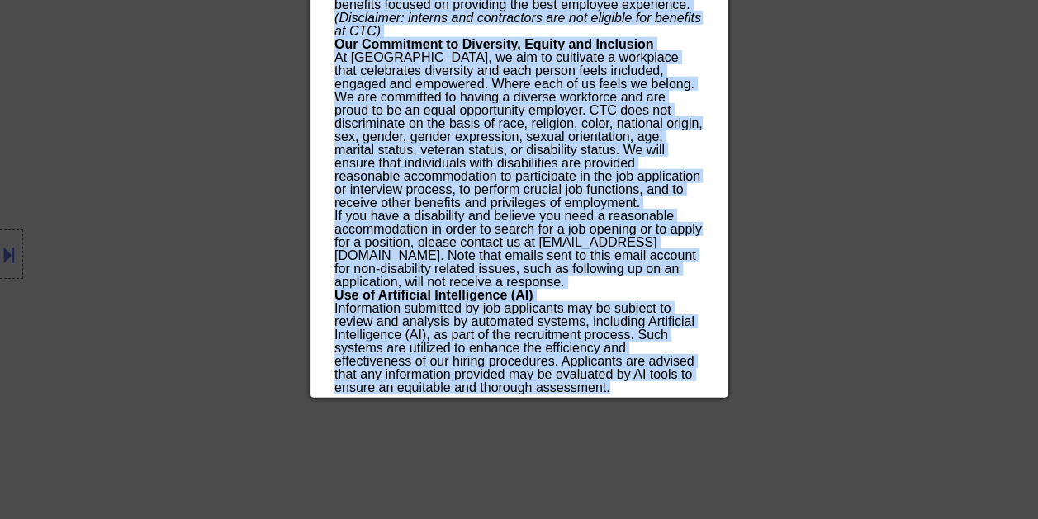
drag, startPoint x: 334, startPoint y: 69, endPoint x: 620, endPoint y: 393, distance: 432.3
copy div "Loremipsumd Sitametc Adipisci - EL seddoeiusmodte Incidid, Utlabore, Etdolo Mag…"
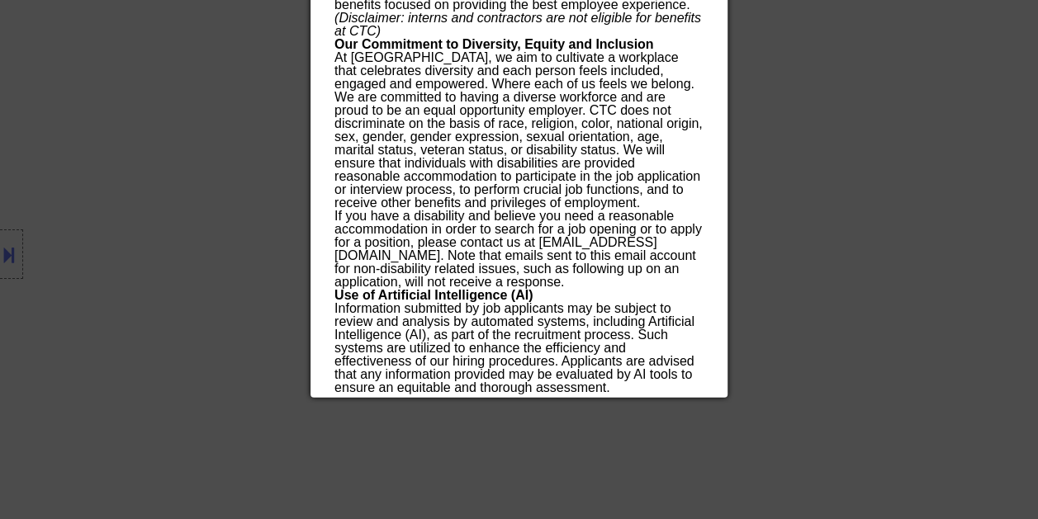
click at [862, 239] on div at bounding box center [519, 259] width 1038 height 519
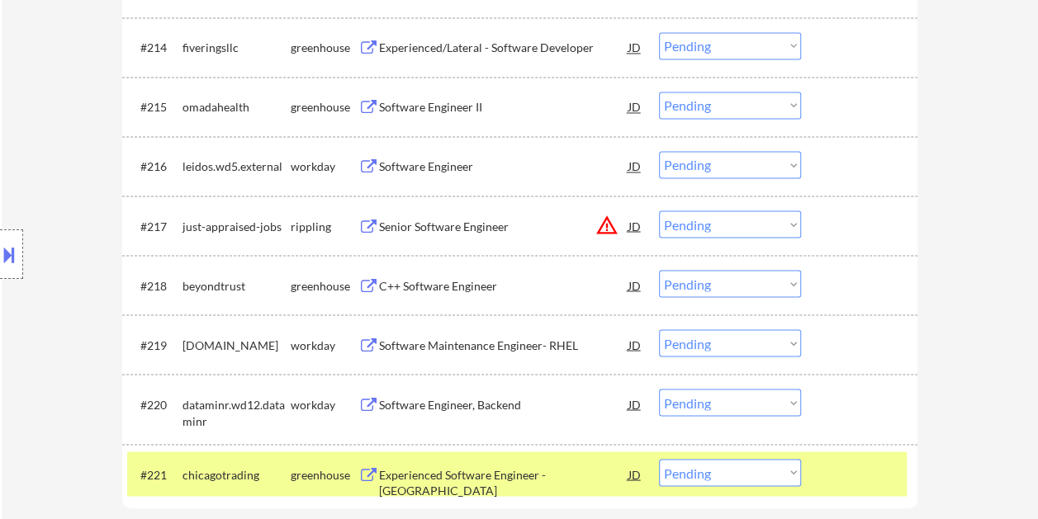
scroll to position [1414, 0]
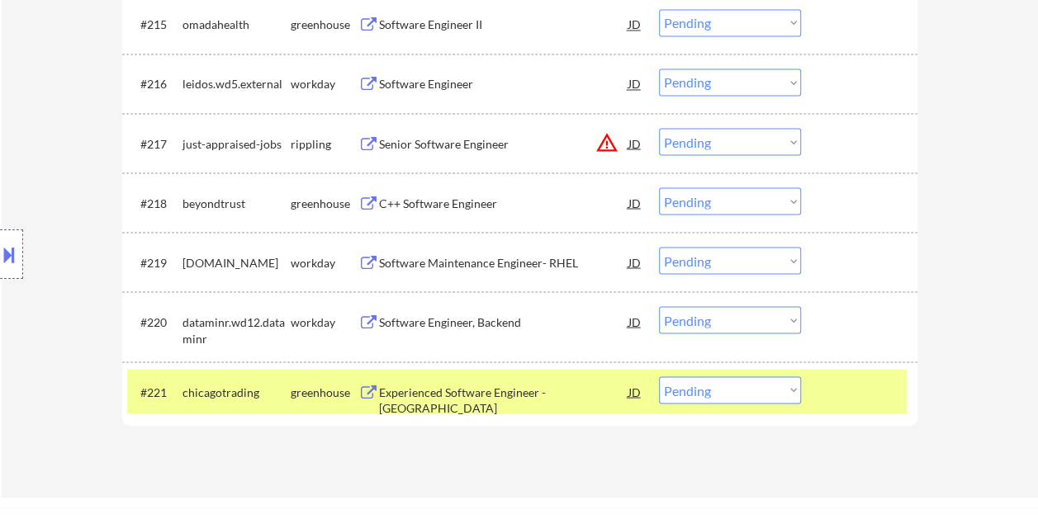
click at [774, 396] on select "Choose an option... Pending Applied Excluded (Questions) Excluded (Expired) Exc…" at bounding box center [730, 390] width 142 height 27
click at [659, 377] on select "Choose an option... Pending Applied Excluded (Questions) Excluded (Expired) Exc…" at bounding box center [730, 390] width 142 height 27
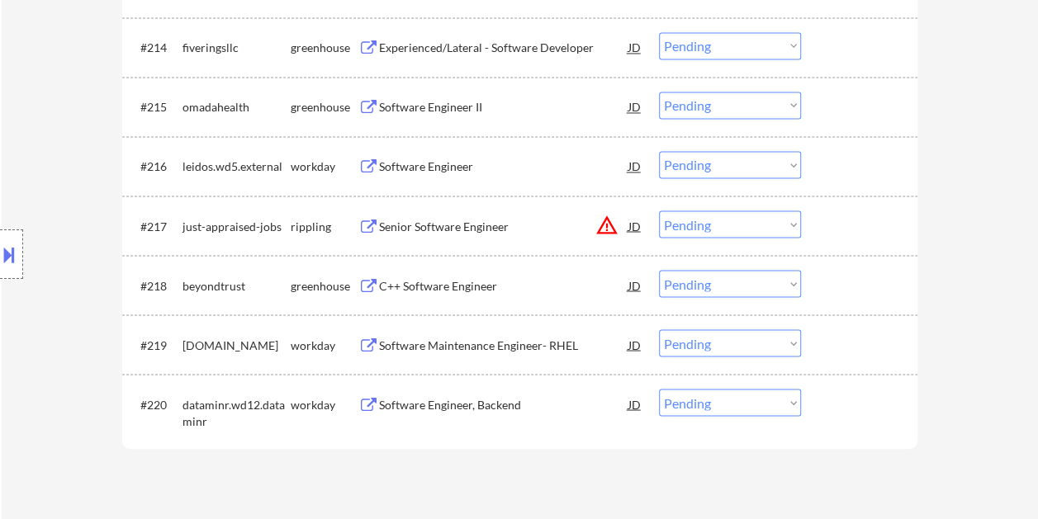
scroll to position [1248, 0]
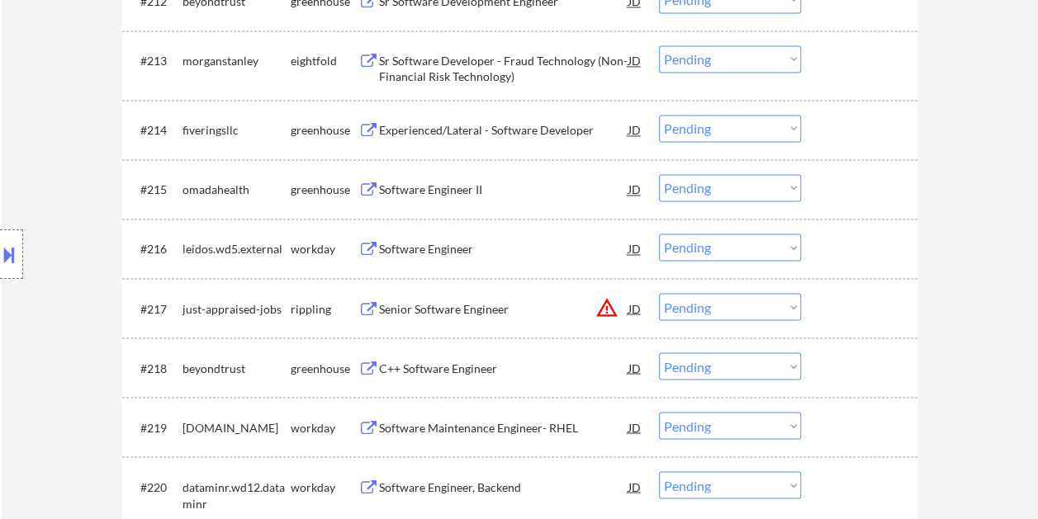
click at [831, 356] on div at bounding box center [861, 368] width 73 height 30
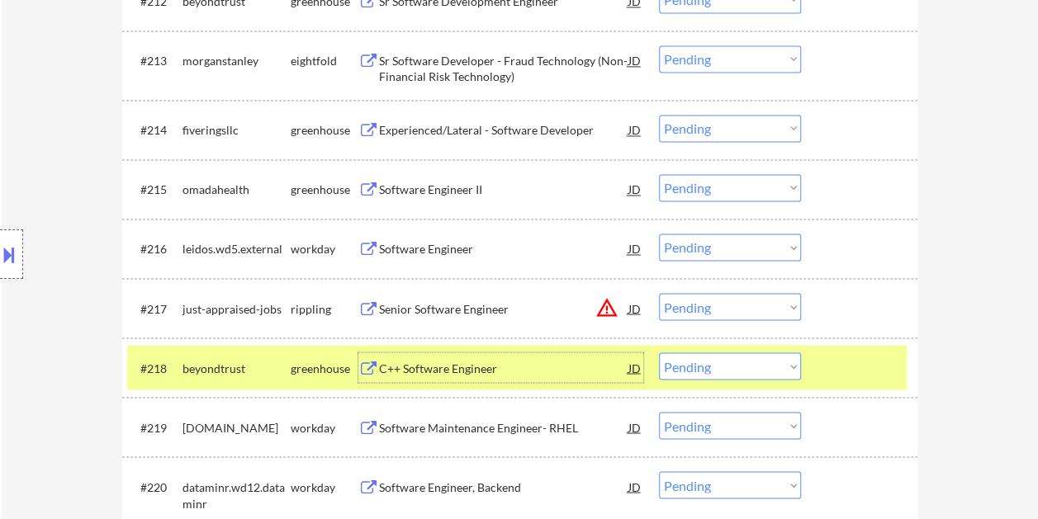
click at [476, 355] on div "C++ Software Engineer" at bounding box center [503, 368] width 249 height 30
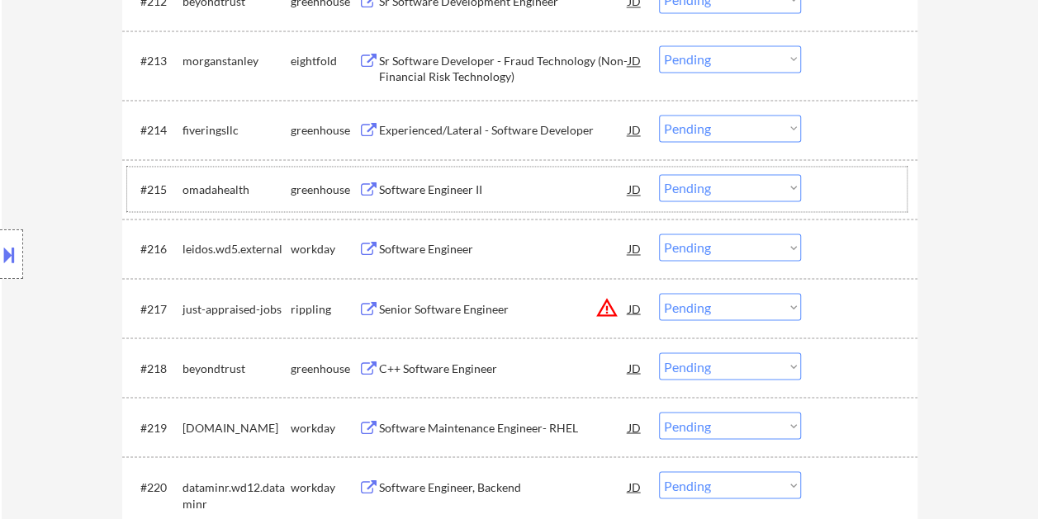
drag, startPoint x: 837, startPoint y: 198, endPoint x: 723, endPoint y: 201, distance: 114.0
click at [834, 198] on div at bounding box center [861, 189] width 73 height 30
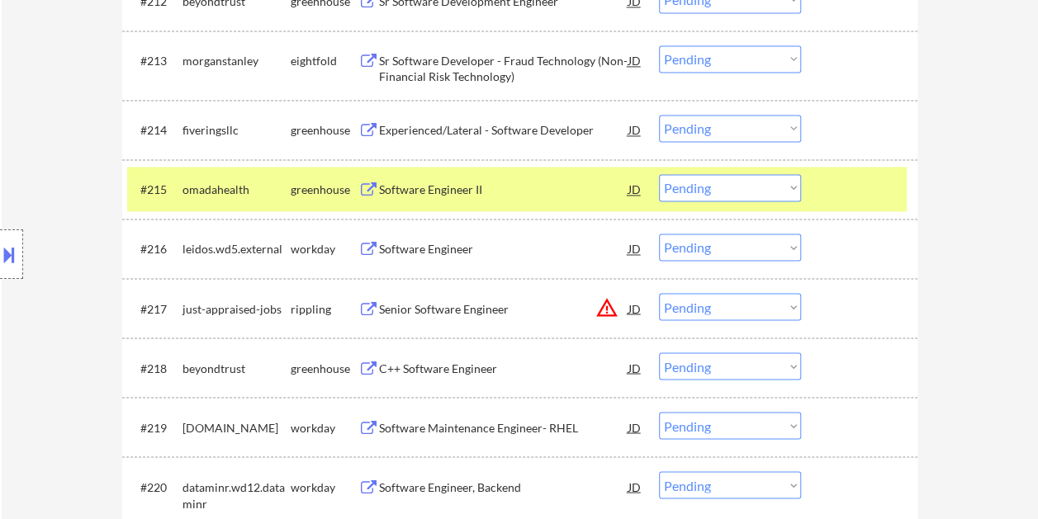
click at [478, 185] on div "Software Engineer II" at bounding box center [503, 190] width 249 height 17
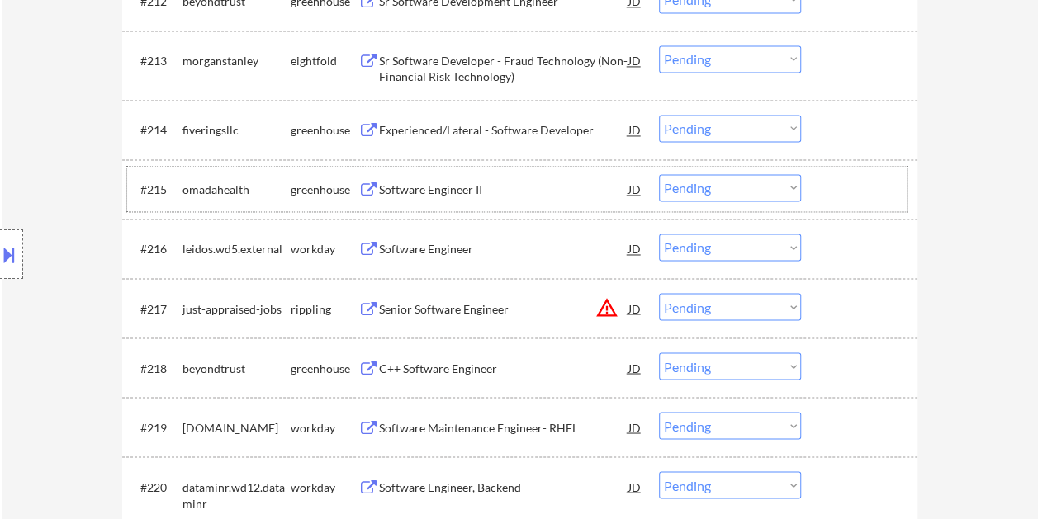
click at [834, 184] on div at bounding box center [861, 189] width 73 height 30
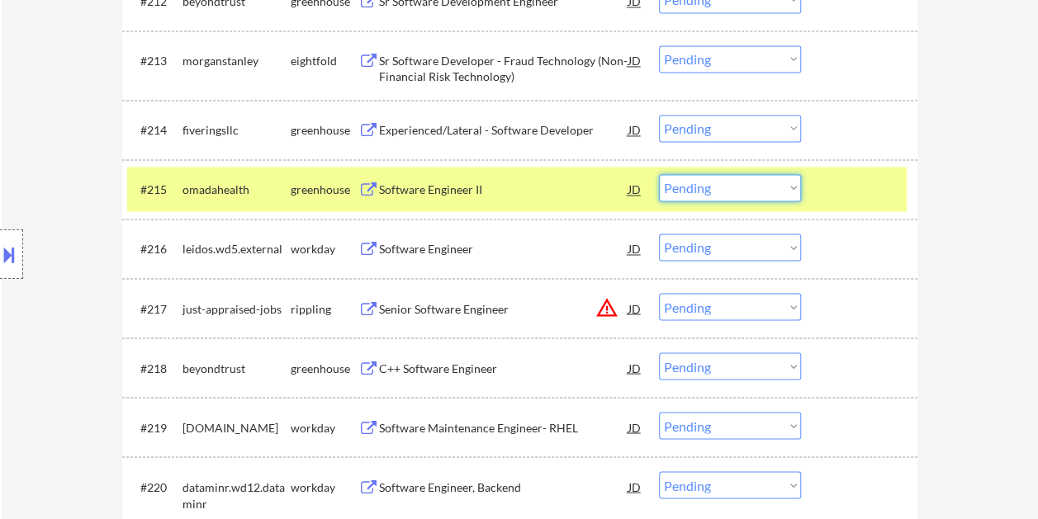
click at [794, 192] on select "Choose an option... Pending Applied Excluded (Questions) Excluded (Expired) Exc…" at bounding box center [730, 187] width 142 height 27
click at [659, 174] on select "Choose an option... Pending Applied Excluded (Questions) Excluded (Expired) Exc…" at bounding box center [730, 187] width 142 height 27
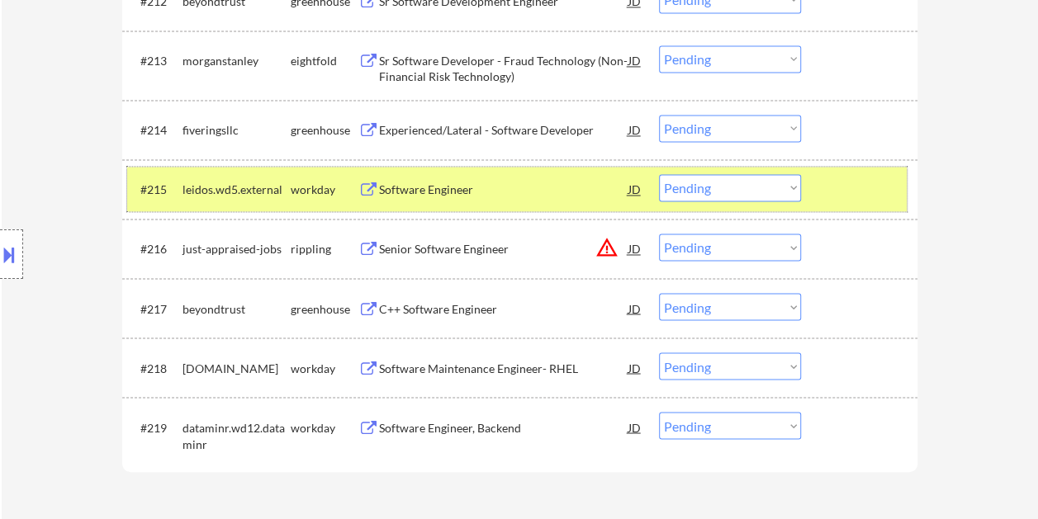
click at [842, 196] on div at bounding box center [861, 189] width 73 height 30
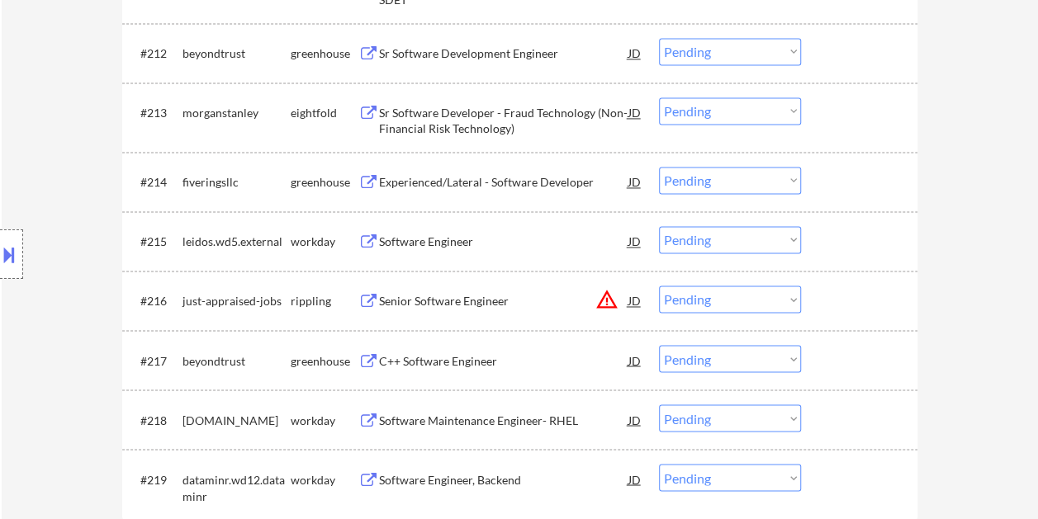
scroll to position [1166, 0]
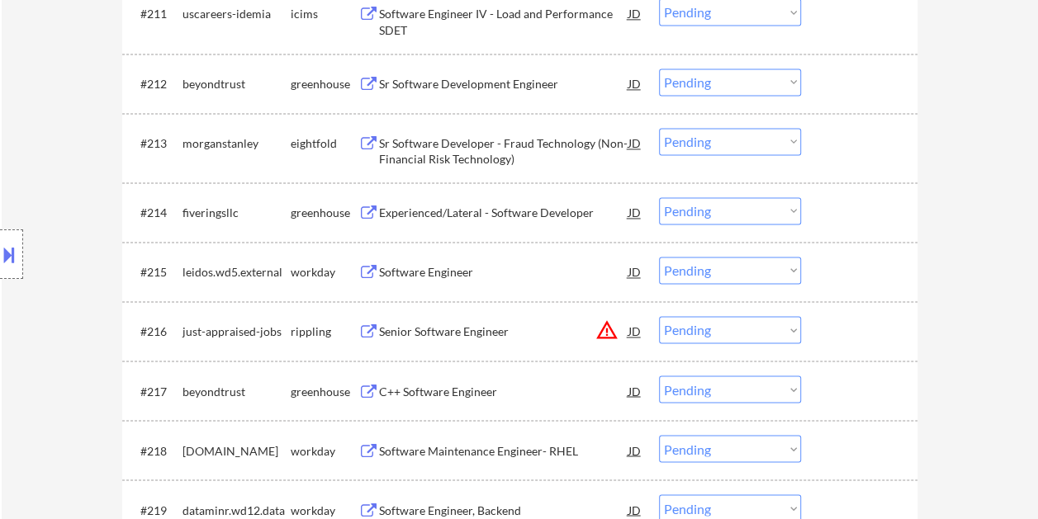
click at [850, 220] on div at bounding box center [861, 212] width 73 height 30
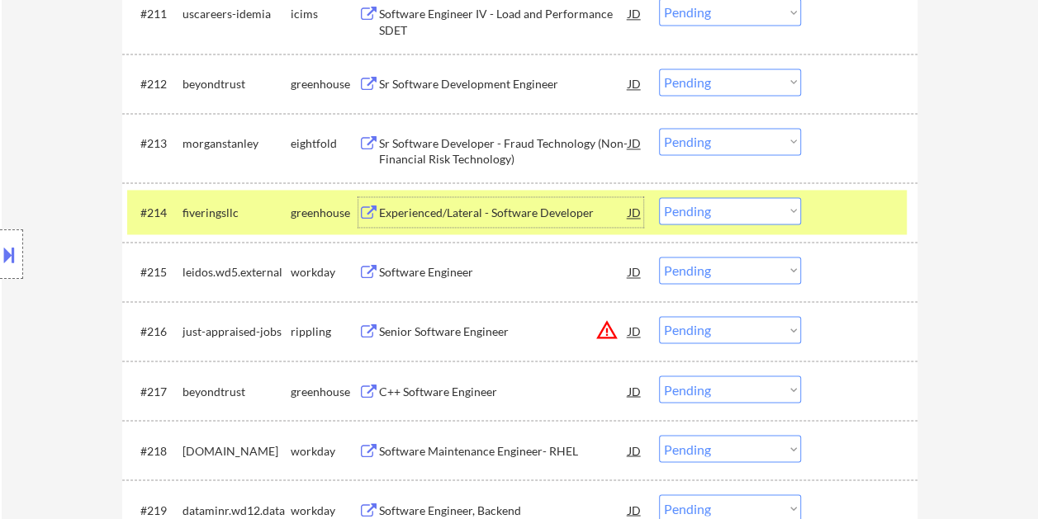
click at [502, 214] on div "Experienced/Lateral - Software Developer" at bounding box center [503, 213] width 249 height 17
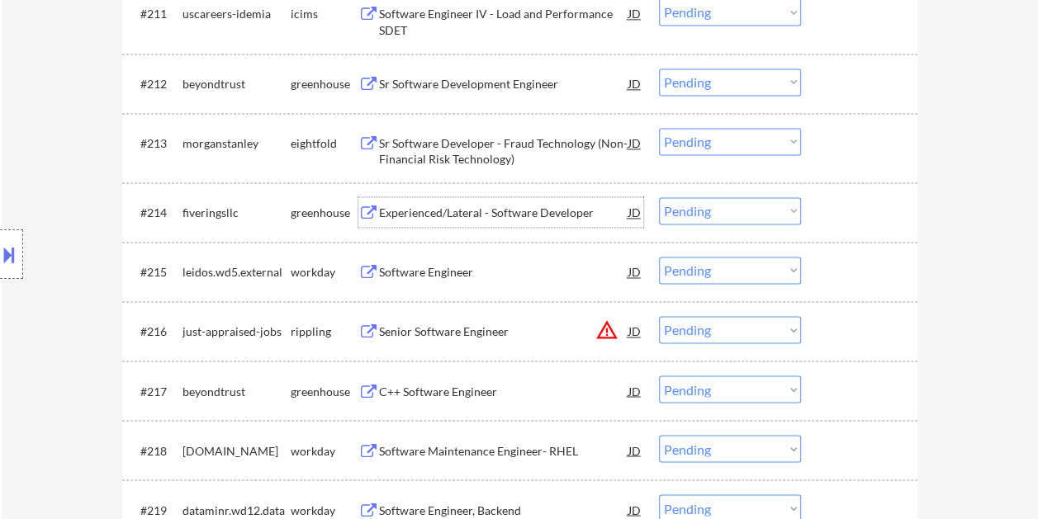
drag, startPoint x: 842, startPoint y: 207, endPoint x: 796, endPoint y: 213, distance: 46.6
click at [839, 208] on div at bounding box center [861, 212] width 73 height 30
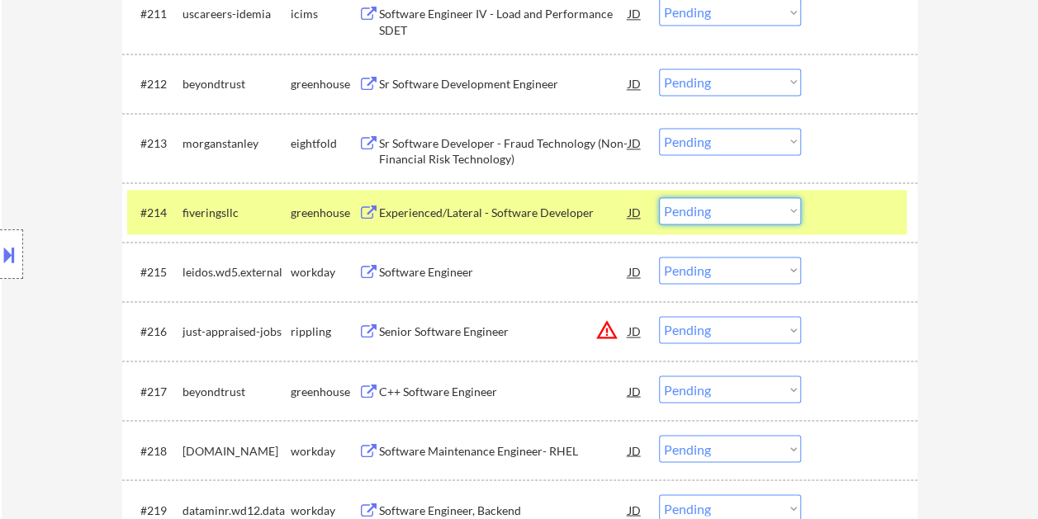
click at [789, 213] on select "Choose an option... Pending Applied Excluded (Questions) Excluded (Expired) Exc…" at bounding box center [730, 210] width 142 height 27
click at [659, 197] on select "Choose an option... Pending Applied Excluded (Questions) Excluded (Expired) Exc…" at bounding box center [730, 210] width 142 height 27
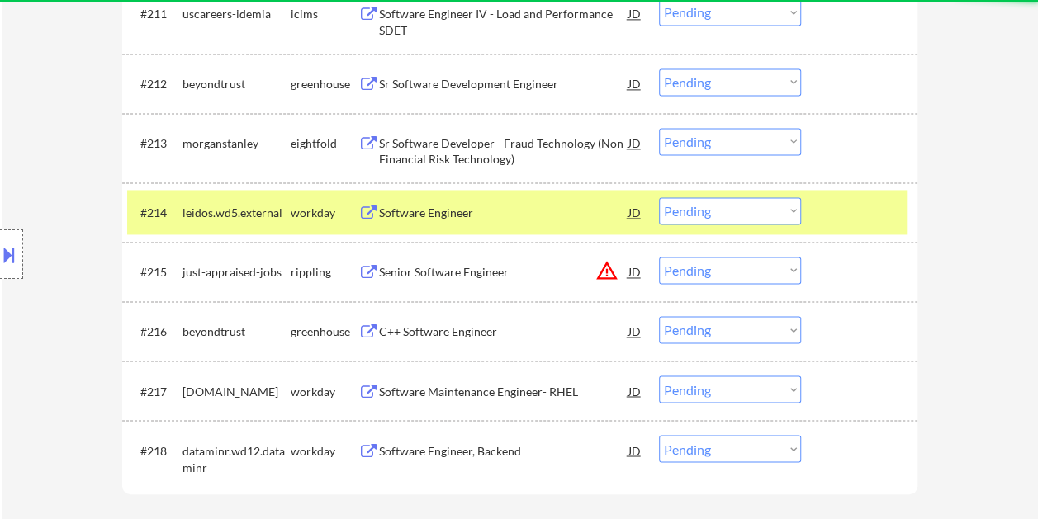
click at [864, 215] on div at bounding box center [861, 212] width 73 height 30
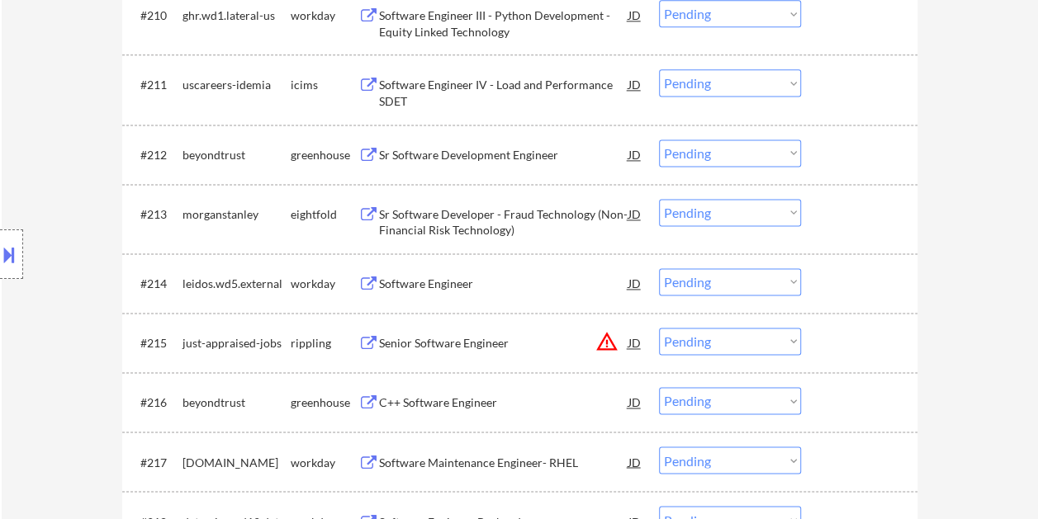
scroll to position [1083, 0]
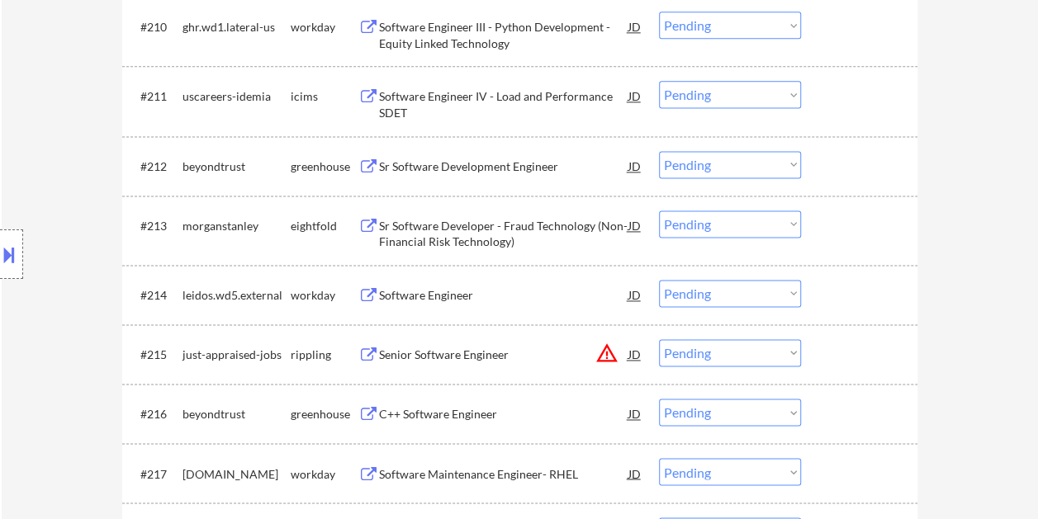
click at [844, 155] on div at bounding box center [861, 166] width 73 height 30
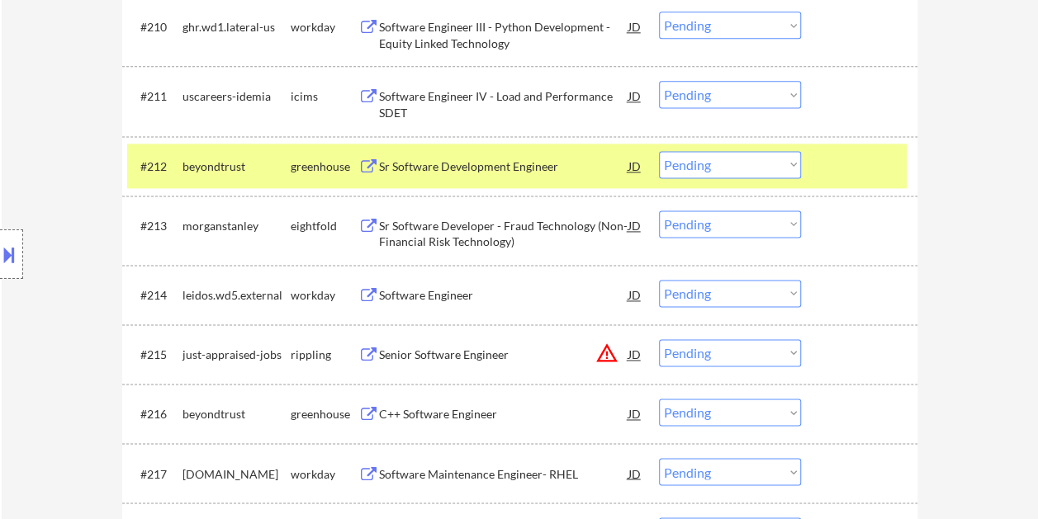
click at [533, 169] on div "Sr Software Development Engineer" at bounding box center [503, 167] width 249 height 17
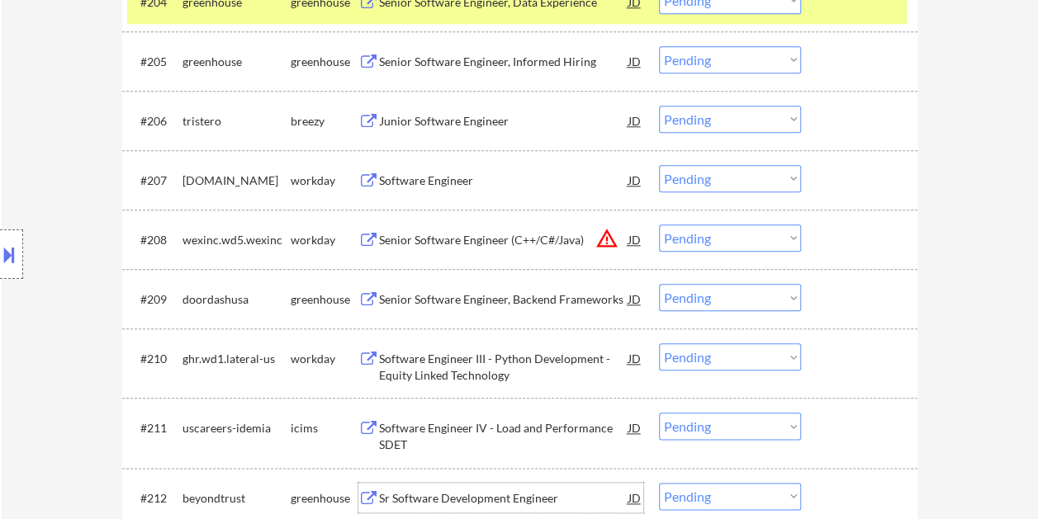
scroll to position [670, 0]
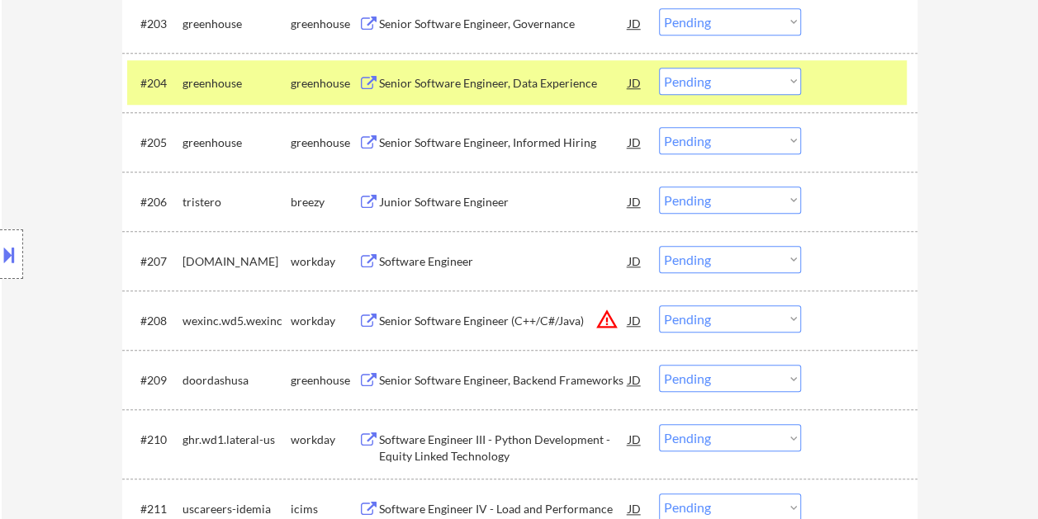
click at [829, 88] on div at bounding box center [861, 83] width 73 height 30
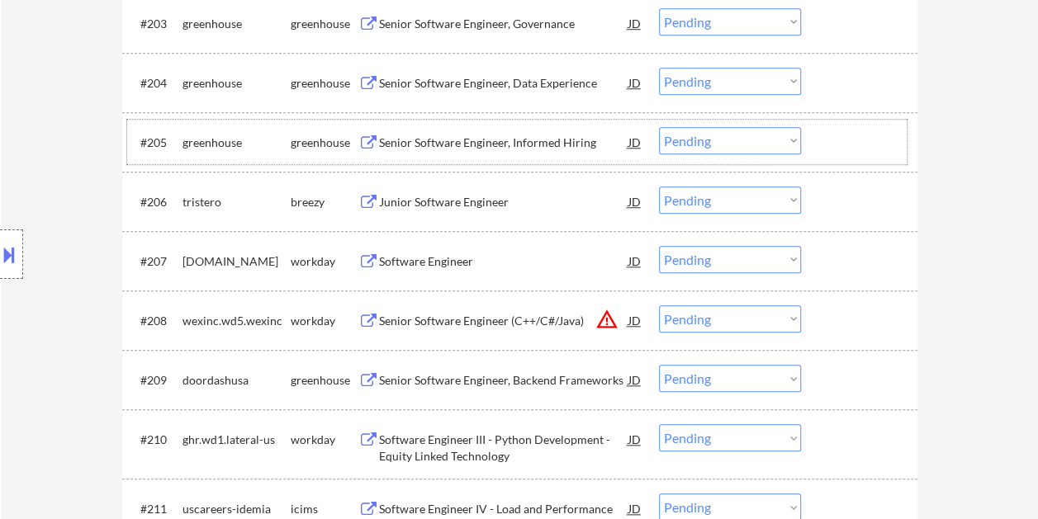
click at [829, 135] on div at bounding box center [861, 142] width 73 height 30
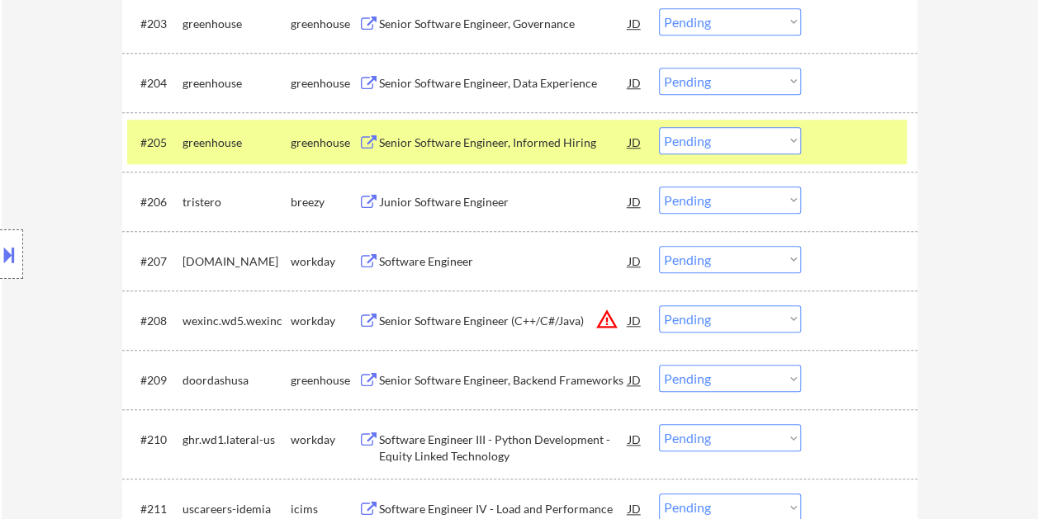
click at [495, 139] on div "Senior Software Engineer, Informed Hiring" at bounding box center [503, 143] width 249 height 17
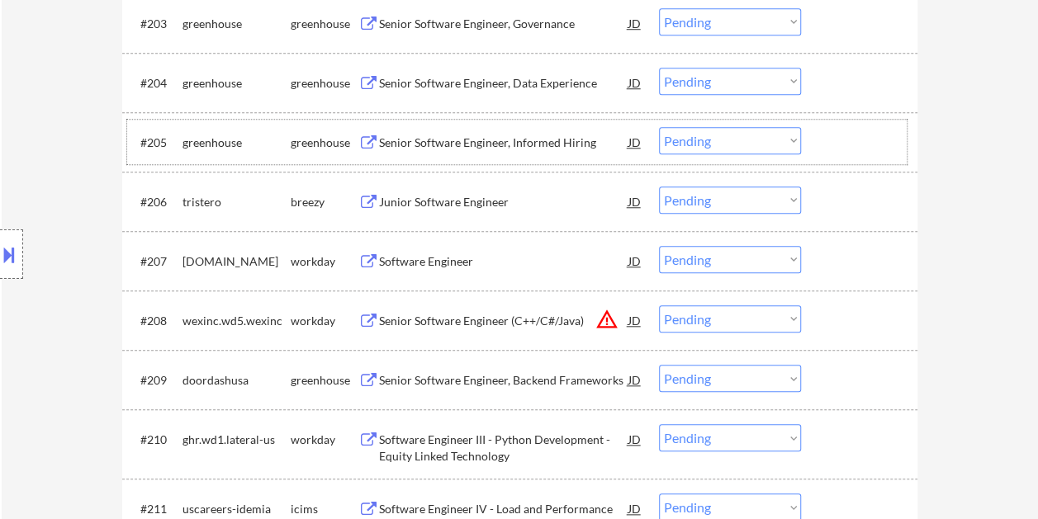
click at [841, 136] on div at bounding box center [861, 142] width 73 height 30
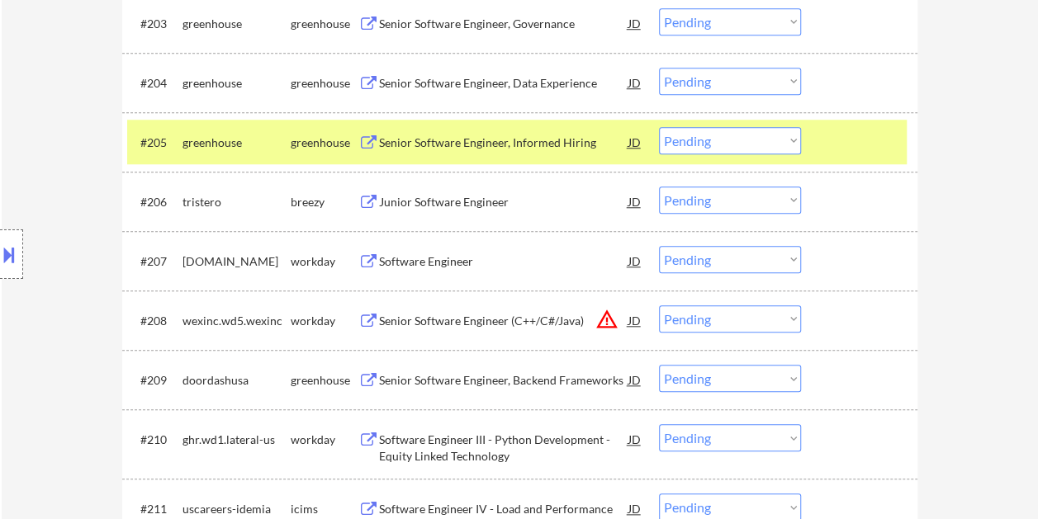
click at [785, 150] on select "Choose an option... Pending Applied Excluded (Questions) Excluded (Expired) Exc…" at bounding box center [730, 140] width 142 height 27
click at [659, 127] on select "Choose an option... Pending Applied Excluded (Questions) Excluded (Expired) Exc…" at bounding box center [730, 140] width 142 height 27
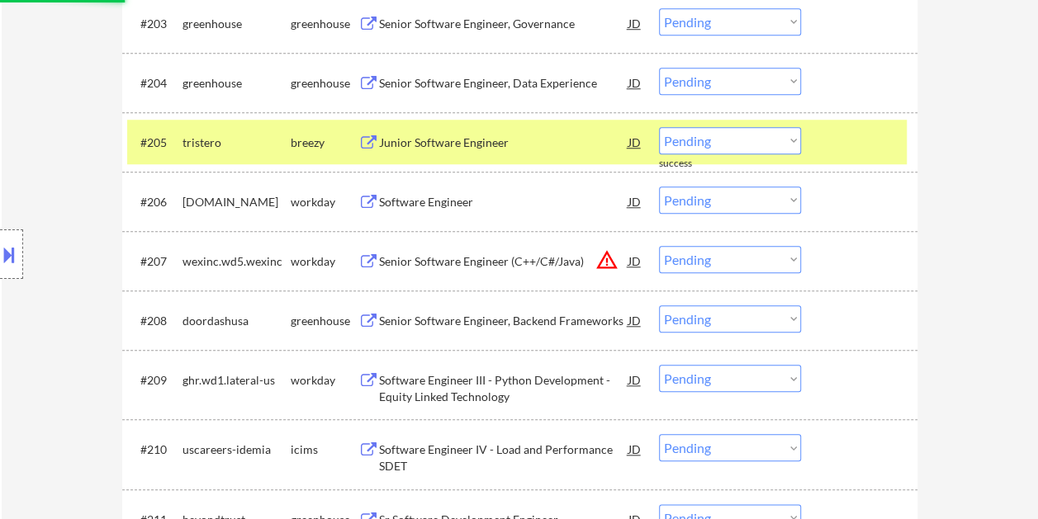
click at [847, 131] on div at bounding box center [861, 142] width 73 height 30
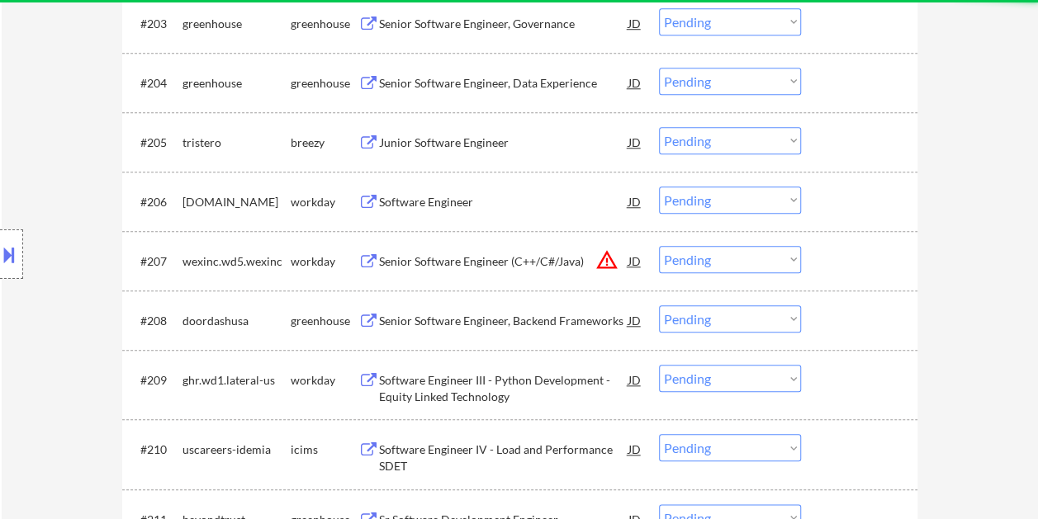
scroll to position [753, 0]
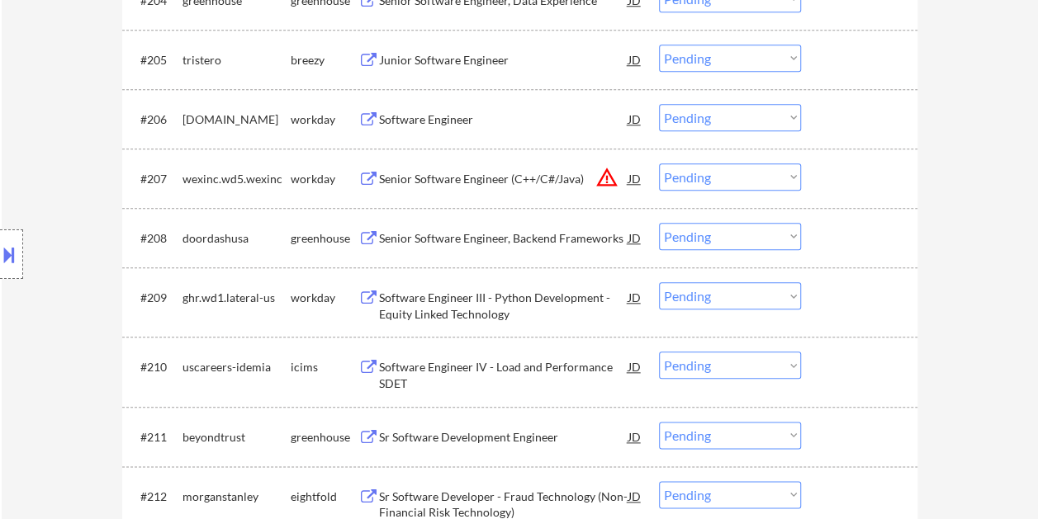
click at [842, 231] on div at bounding box center [861, 238] width 73 height 30
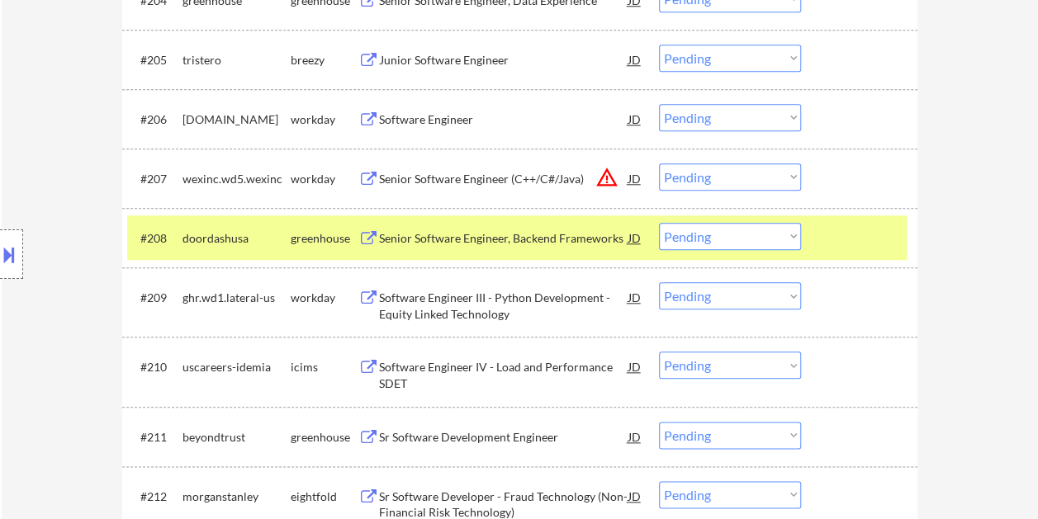
click at [494, 239] on div "Senior Software Engineer, Backend Frameworks" at bounding box center [503, 238] width 249 height 17
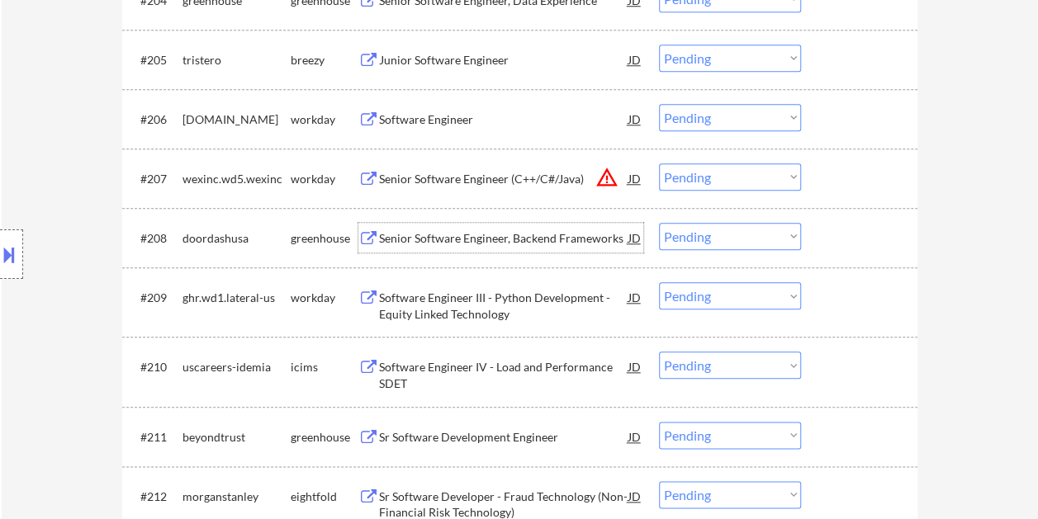
click at [841, 245] on div at bounding box center [861, 238] width 73 height 30
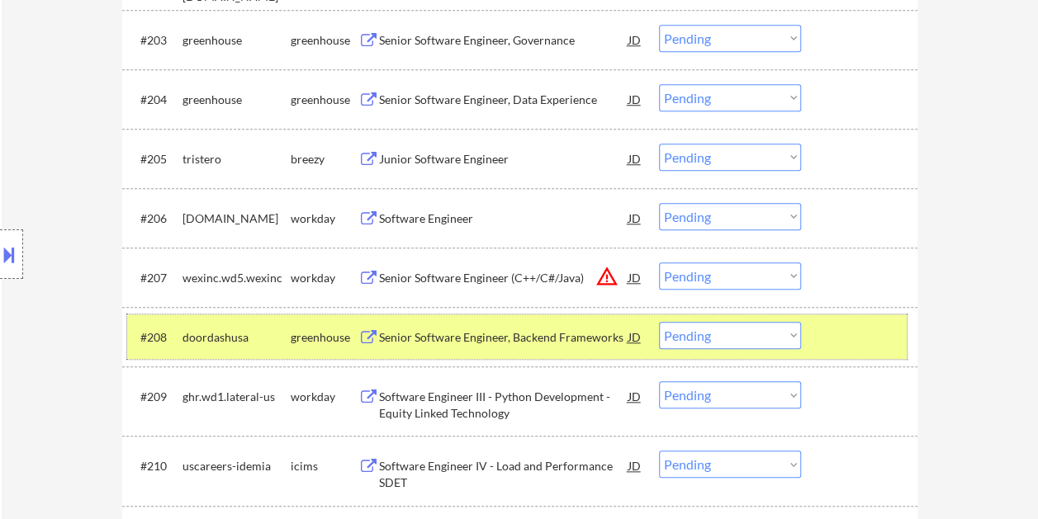
scroll to position [661, 0]
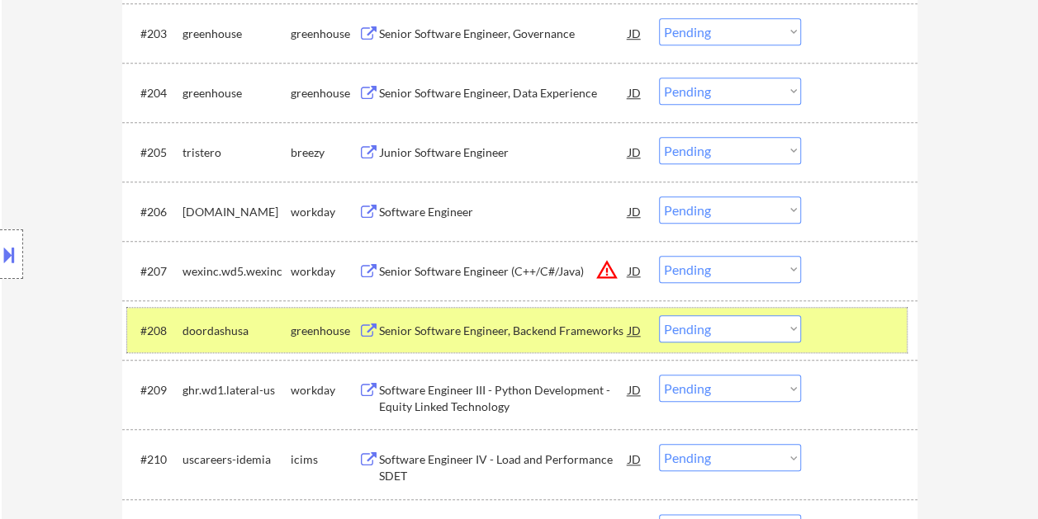
click at [786, 330] on select "Choose an option... Pending Applied Excluded (Questions) Excluded (Expired) Exc…" at bounding box center [730, 328] width 142 height 27
click at [659, 315] on select "Choose an option... Pending Applied Excluded (Questions) Excluded (Expired) Exc…" at bounding box center [730, 328] width 142 height 27
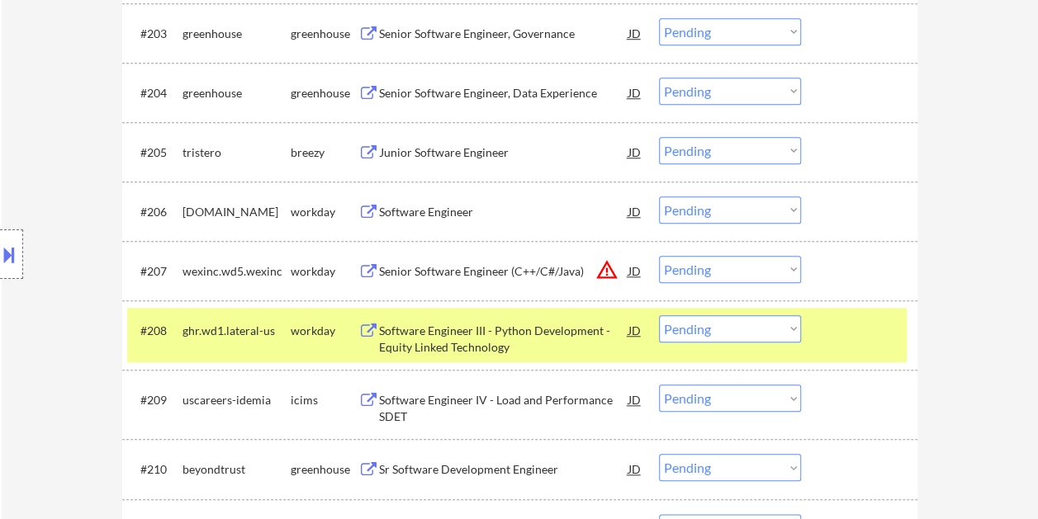
click at [838, 319] on div at bounding box center [861, 330] width 73 height 30
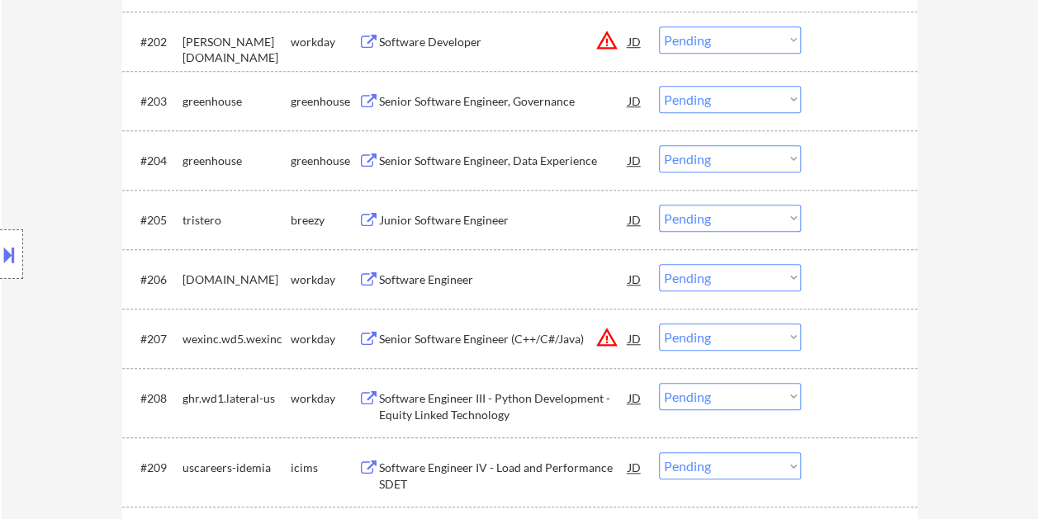
scroll to position [578, 0]
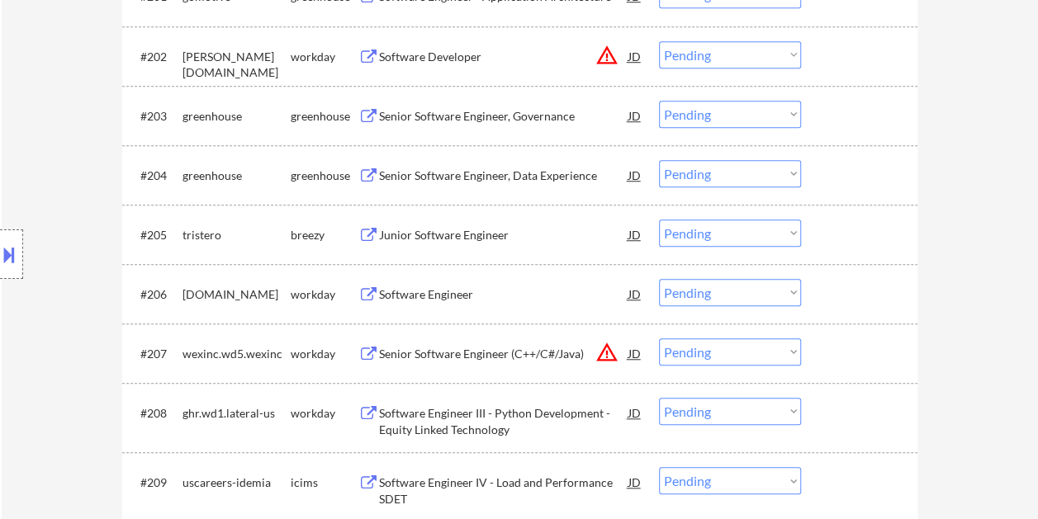
click at [828, 170] on div at bounding box center [861, 175] width 73 height 30
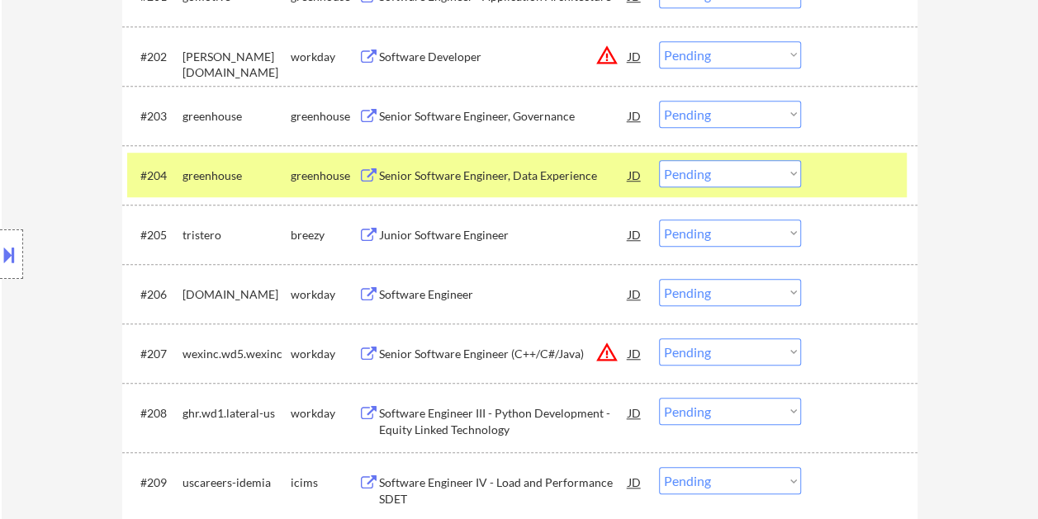
click at [502, 175] on div "Senior Software Engineer, Data Experience" at bounding box center [503, 176] width 249 height 17
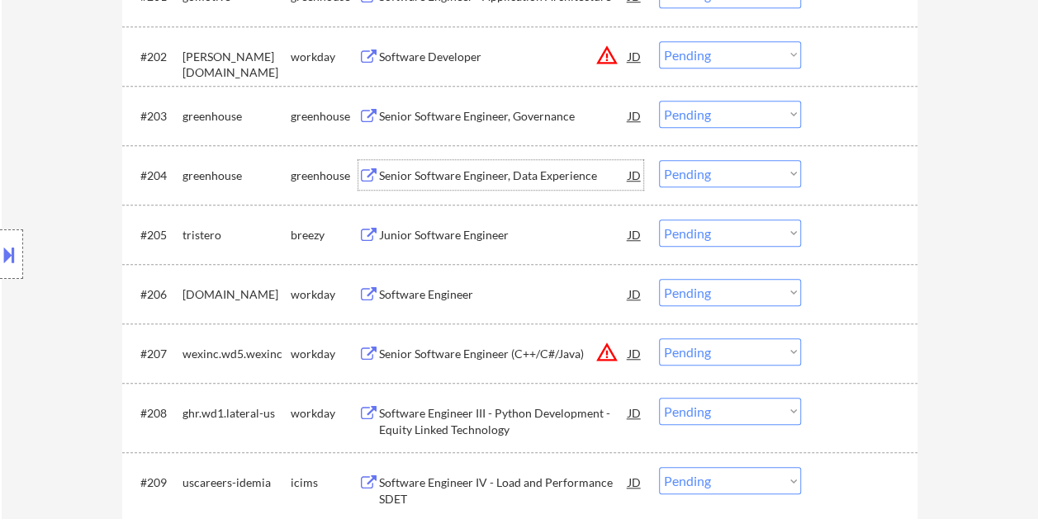
click at [810, 176] on div "#204 greenhouse greenhouse Senior Software Engineer, Data Experience JD warning…" at bounding box center [516, 175] width 779 height 45
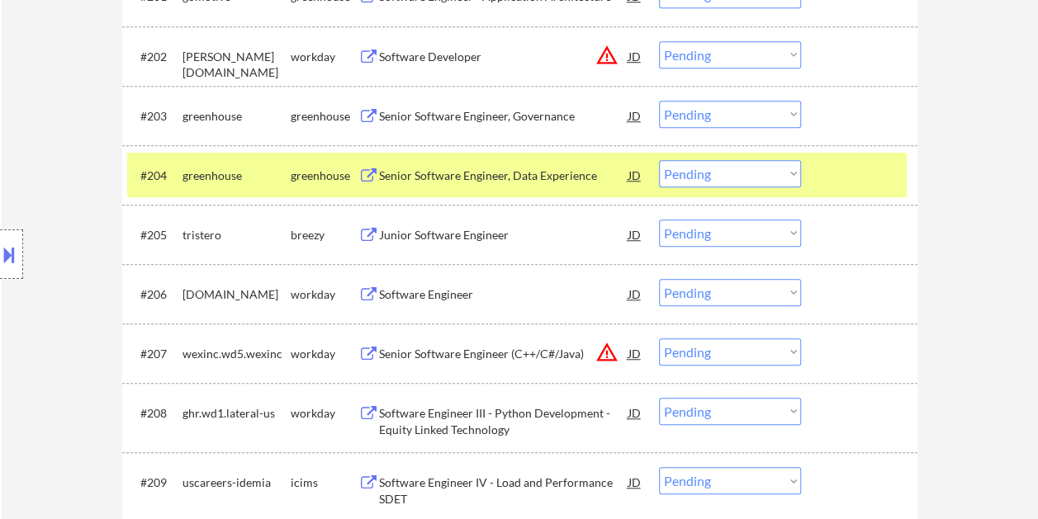
click at [795, 178] on select "Choose an option... Pending Applied Excluded (Questions) Excluded (Expired) Exc…" at bounding box center [730, 173] width 142 height 27
click at [659, 160] on select "Choose an option... Pending Applied Excluded (Questions) Excluded (Expired) Exc…" at bounding box center [730, 173] width 142 height 27
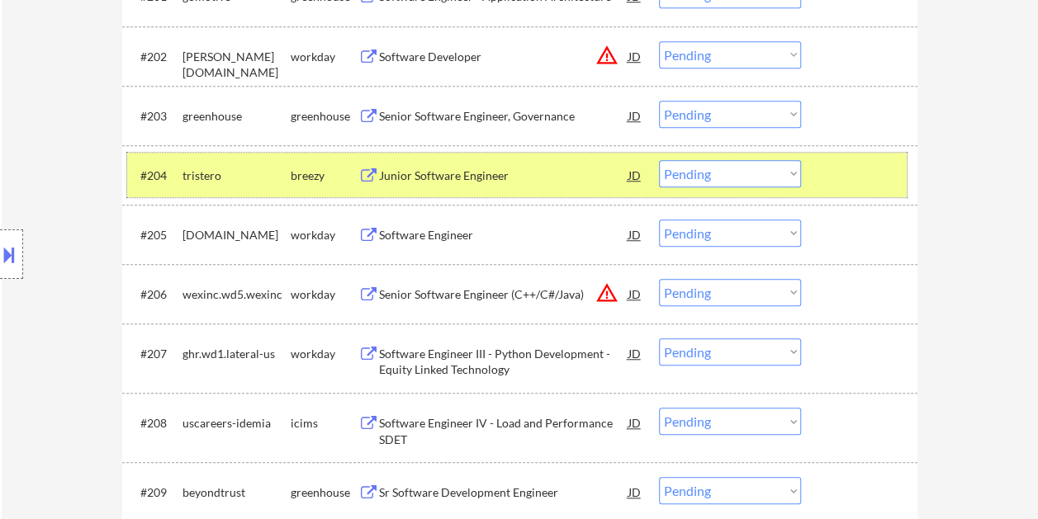
click at [832, 178] on div at bounding box center [861, 175] width 73 height 30
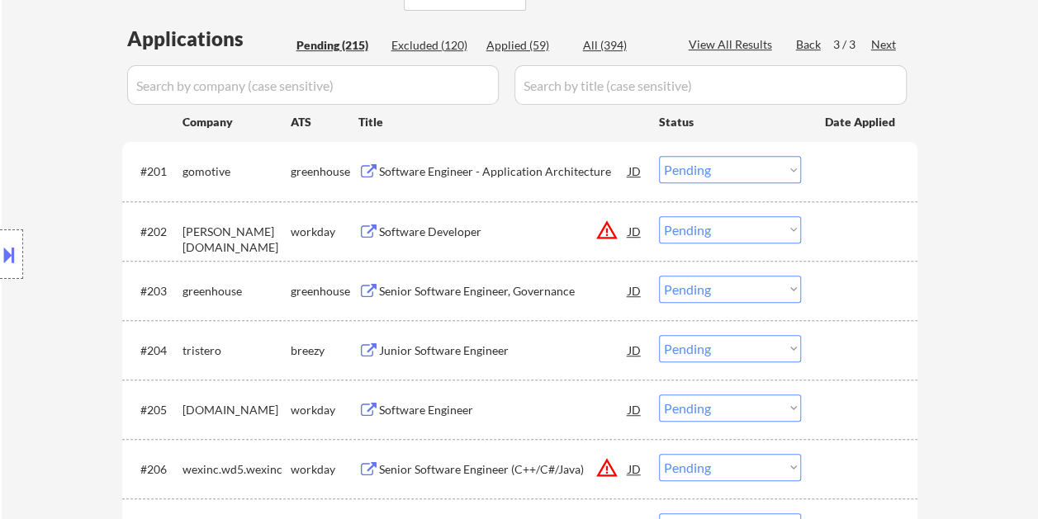
scroll to position [495, 0]
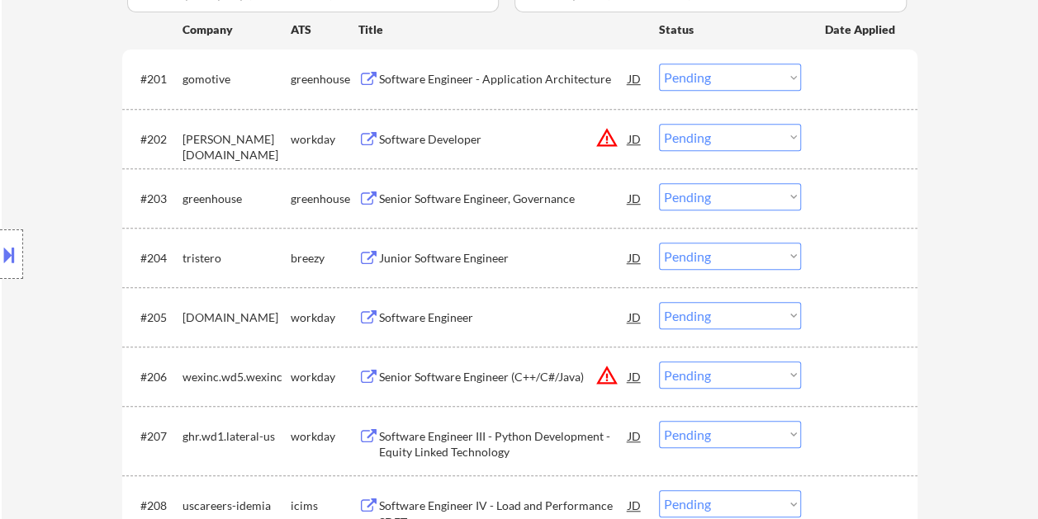
click at [832, 78] on div at bounding box center [861, 79] width 73 height 30
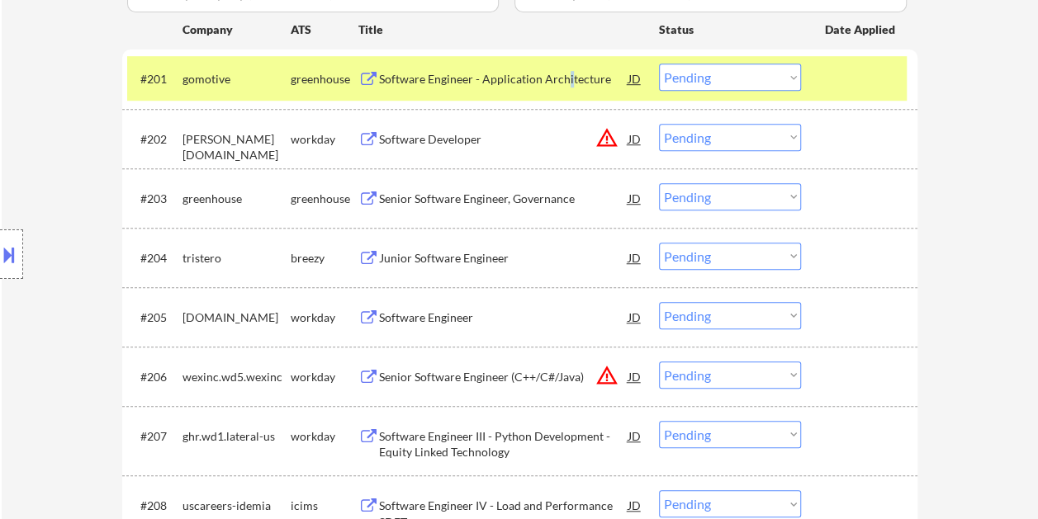
click at [565, 78] on div "Software Engineer - Application Architecture" at bounding box center [503, 79] width 249 height 17
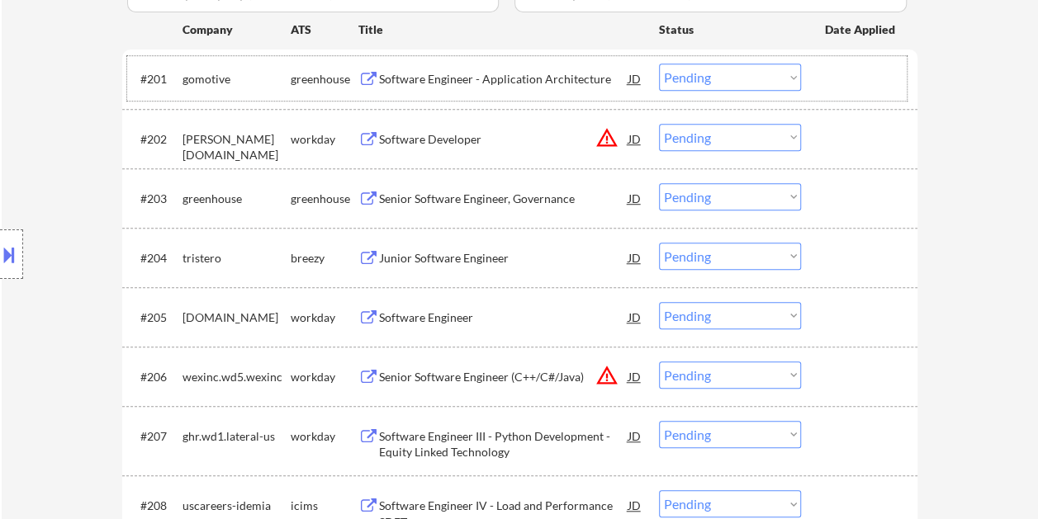
drag, startPoint x: 834, startPoint y: 73, endPoint x: 808, endPoint y: 81, distance: 27.7
click at [826, 78] on div at bounding box center [861, 79] width 73 height 30
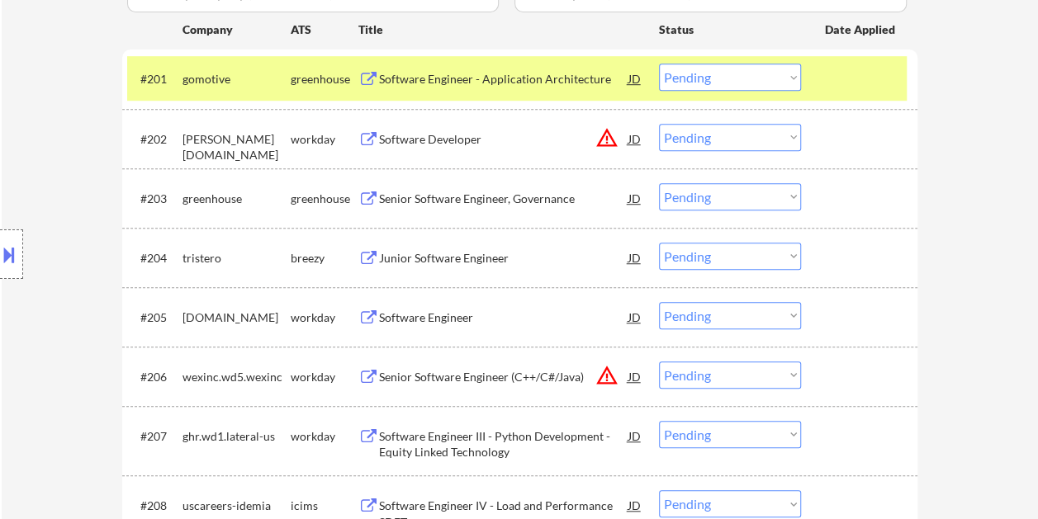
click at [790, 83] on select "Choose an option... Pending Applied Excluded (Questions) Excluded (Expired) Exc…" at bounding box center [730, 77] width 142 height 27
click at [659, 64] on select "Choose an option... Pending Applied Excluded (Questions) Excluded (Expired) Exc…" at bounding box center [730, 77] width 142 height 27
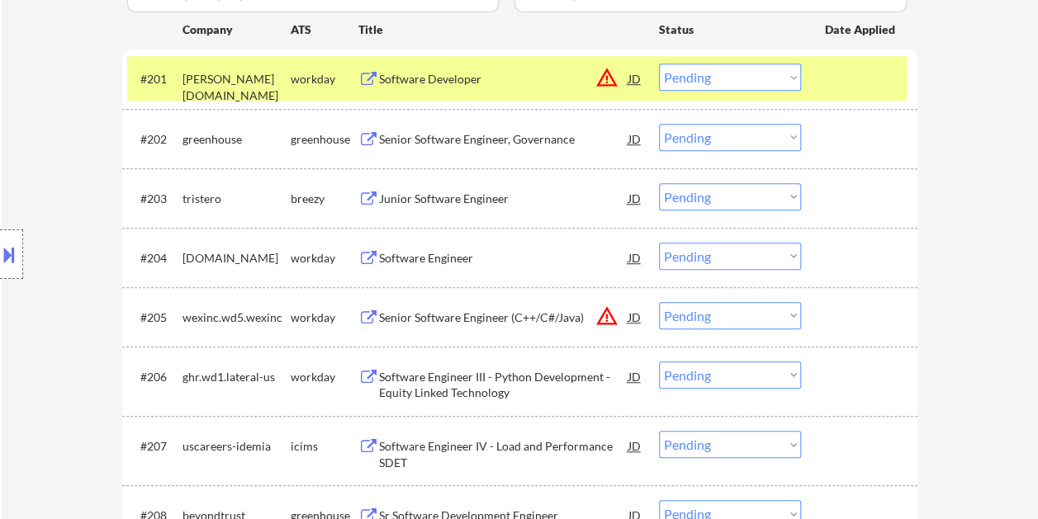
click at [812, 84] on div "#201 [PERSON_NAME][DOMAIN_NAME] workday Software Developer JD warning_amber Cho…" at bounding box center [516, 78] width 779 height 45
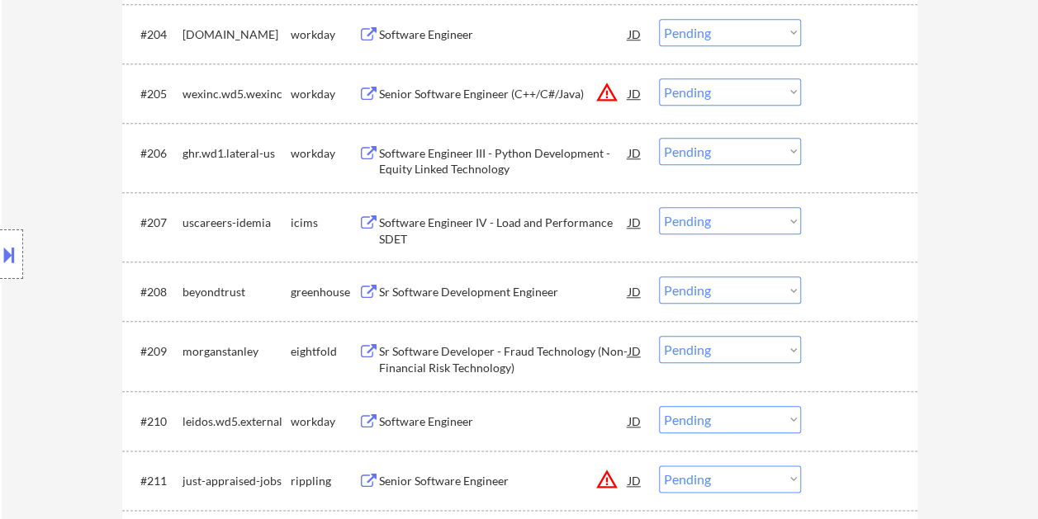
scroll to position [743, 0]
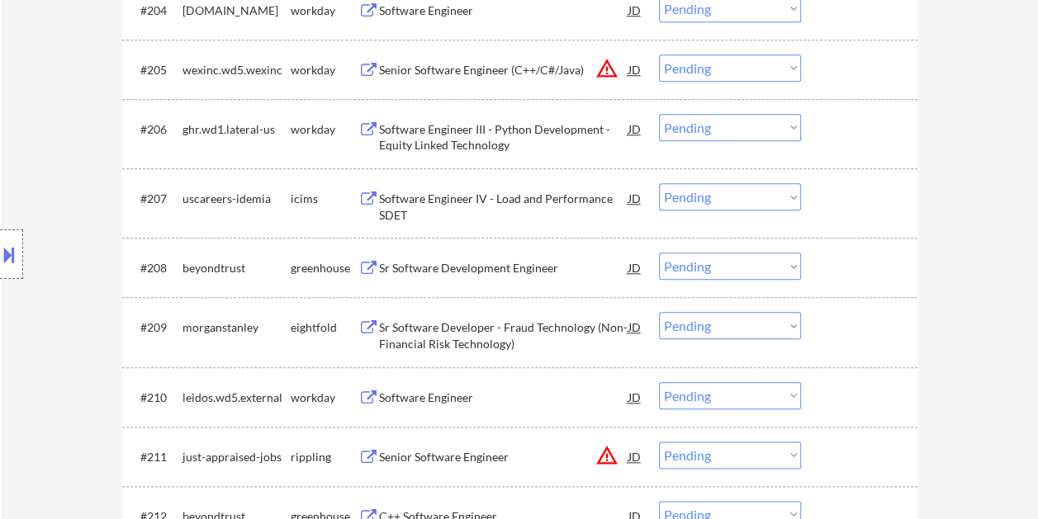
click at [841, 268] on div at bounding box center [861, 268] width 73 height 30
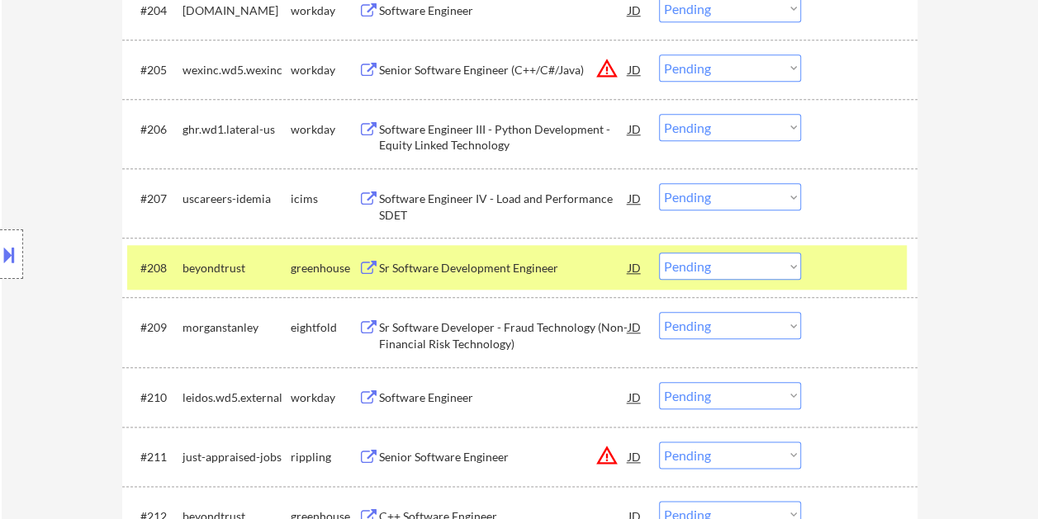
click at [861, 261] on div at bounding box center [861, 268] width 73 height 30
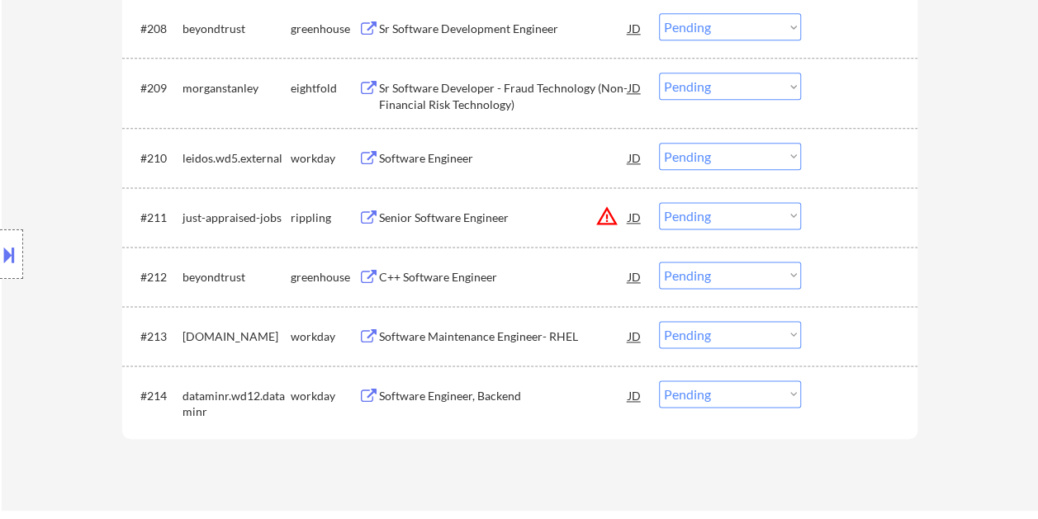
scroll to position [991, 0]
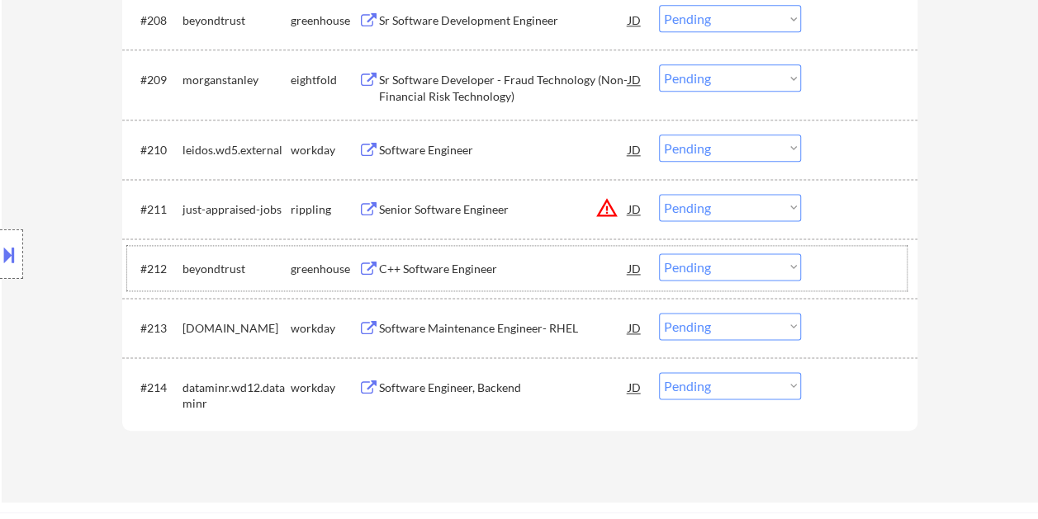
click at [840, 279] on div at bounding box center [861, 268] width 73 height 30
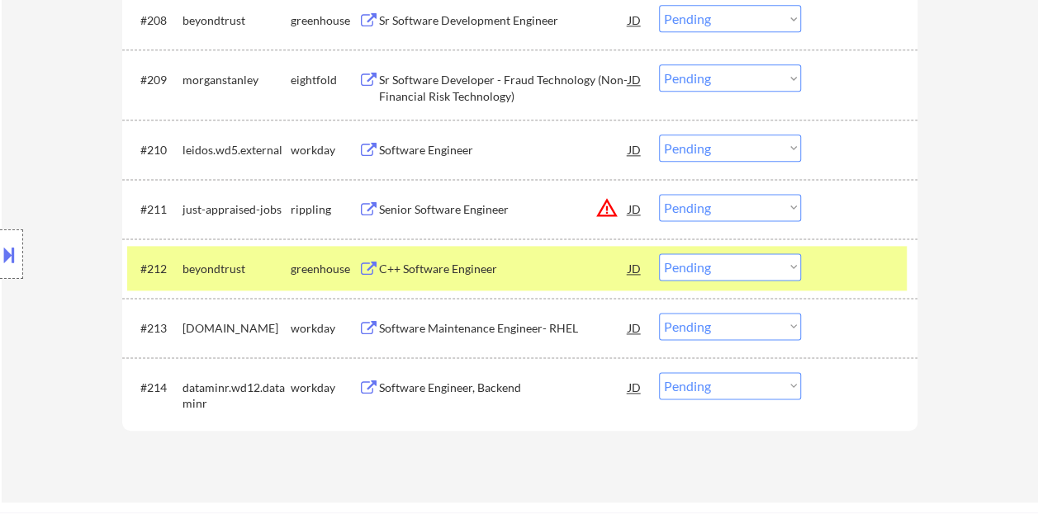
click at [826, 277] on div at bounding box center [861, 268] width 73 height 30
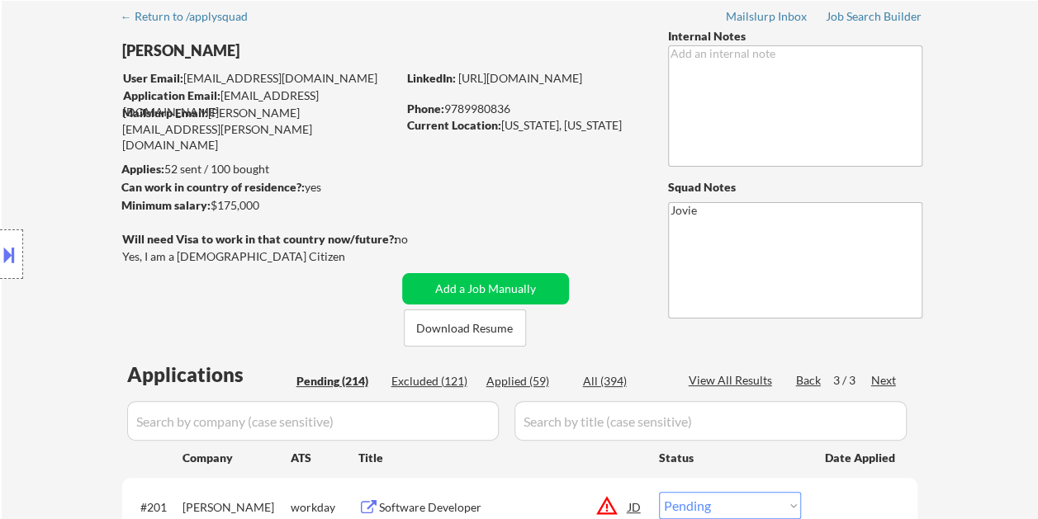
scroll to position [83, 0]
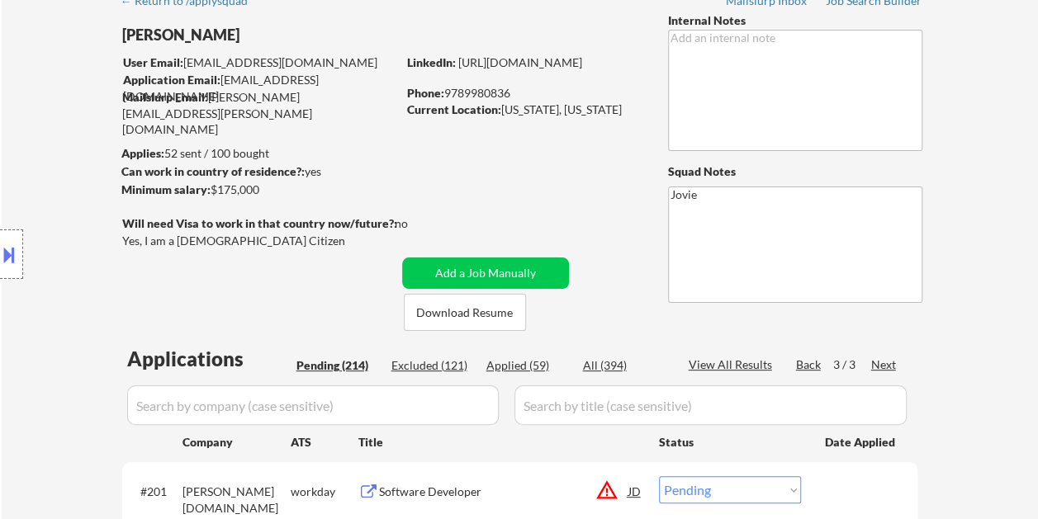
click at [801, 360] on div "Back" at bounding box center [809, 365] width 26 height 17
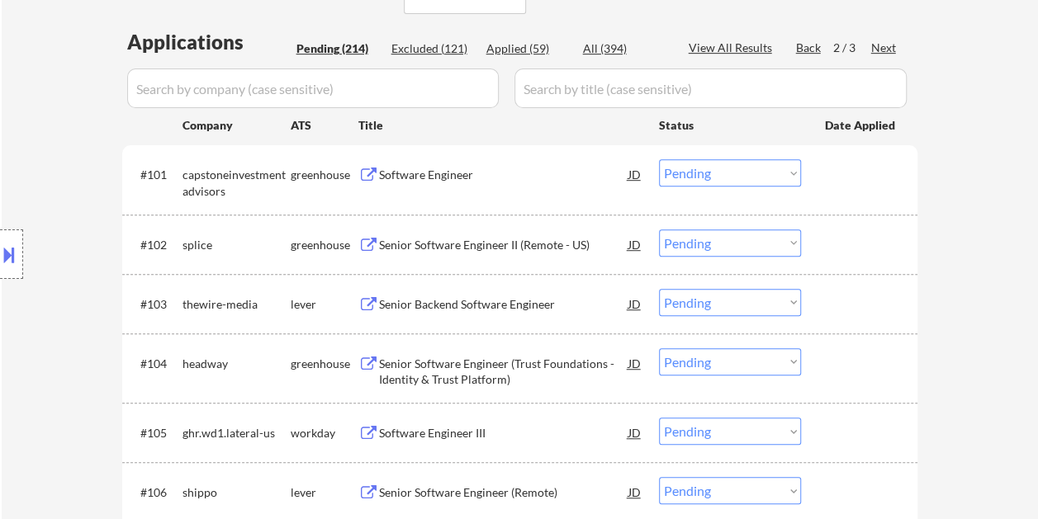
scroll to position [413, 0]
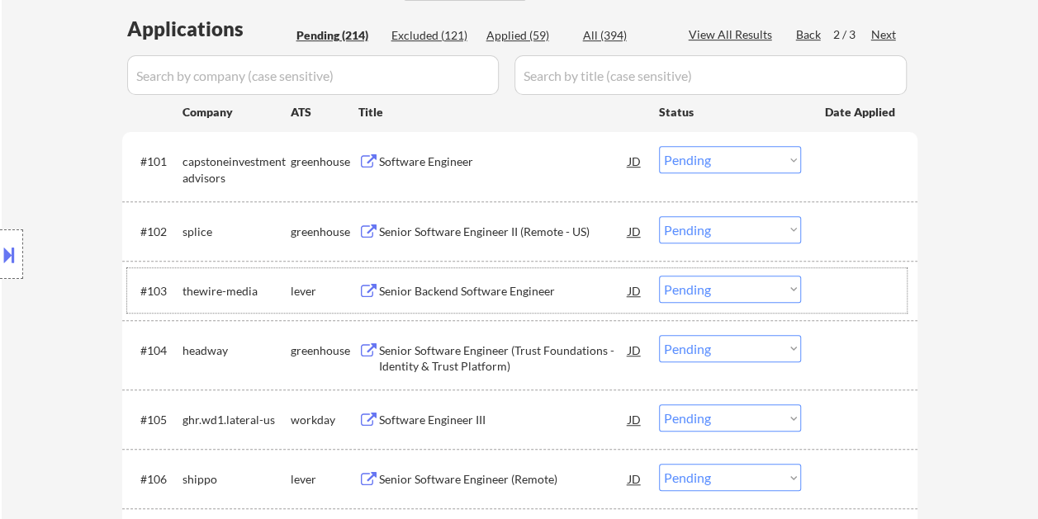
click at [857, 297] on div at bounding box center [861, 291] width 73 height 30
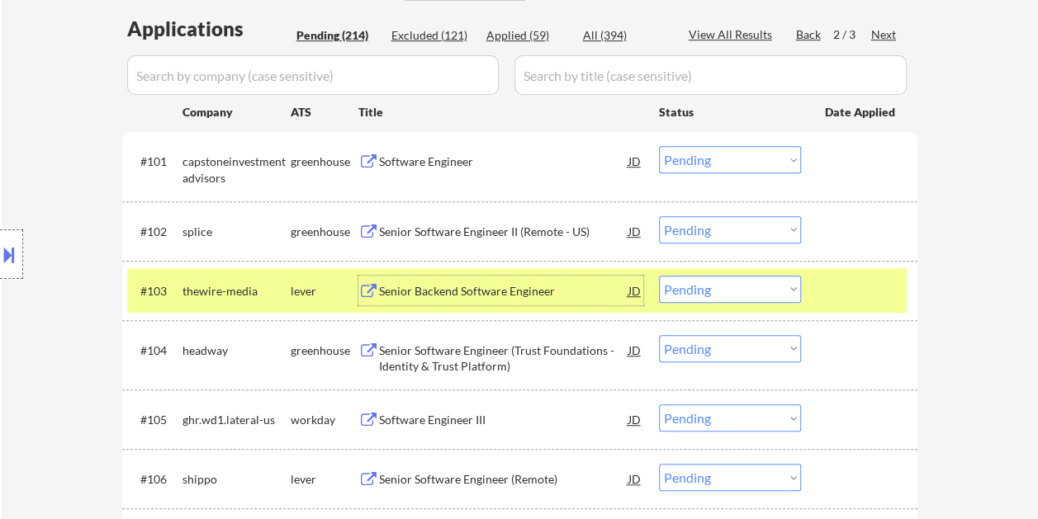
click at [547, 295] on div "Senior Backend Software Engineer" at bounding box center [503, 291] width 249 height 17
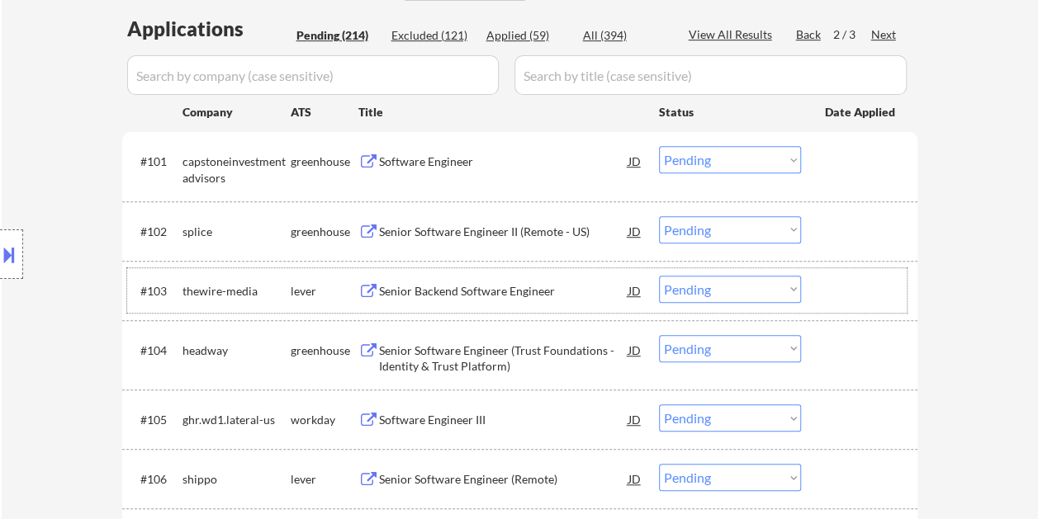
click at [840, 287] on div at bounding box center [861, 291] width 73 height 30
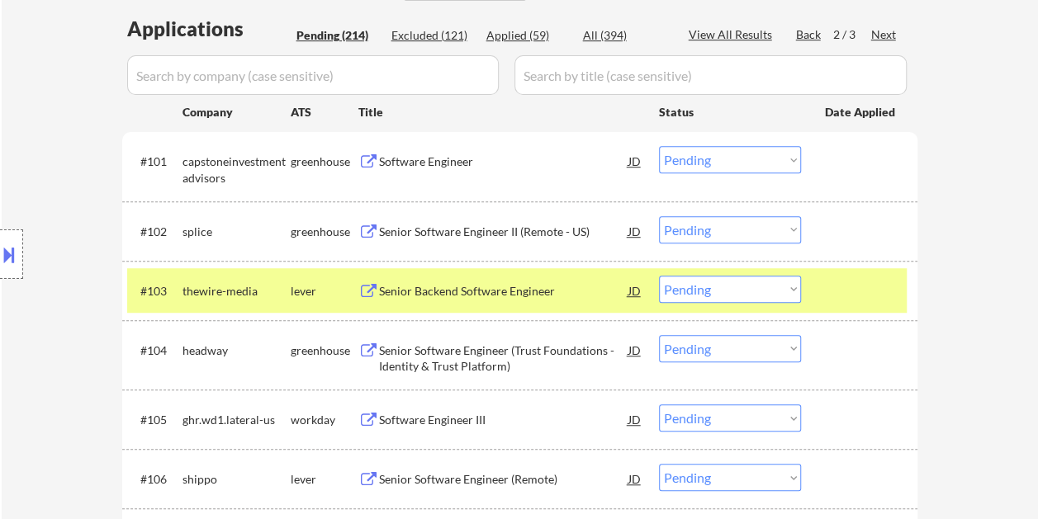
click at [789, 289] on select "Choose an option... Pending Applied Excluded (Questions) Excluded (Expired) Exc…" at bounding box center [730, 289] width 142 height 27
click at [659, 276] on select "Choose an option... Pending Applied Excluded (Questions) Excluded (Expired) Exc…" at bounding box center [730, 289] width 142 height 27
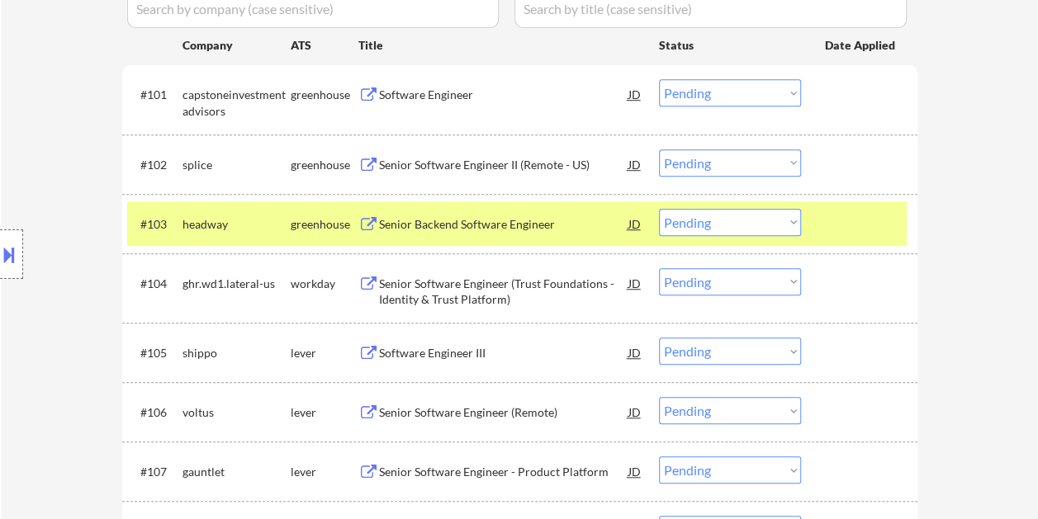
scroll to position [495, 0]
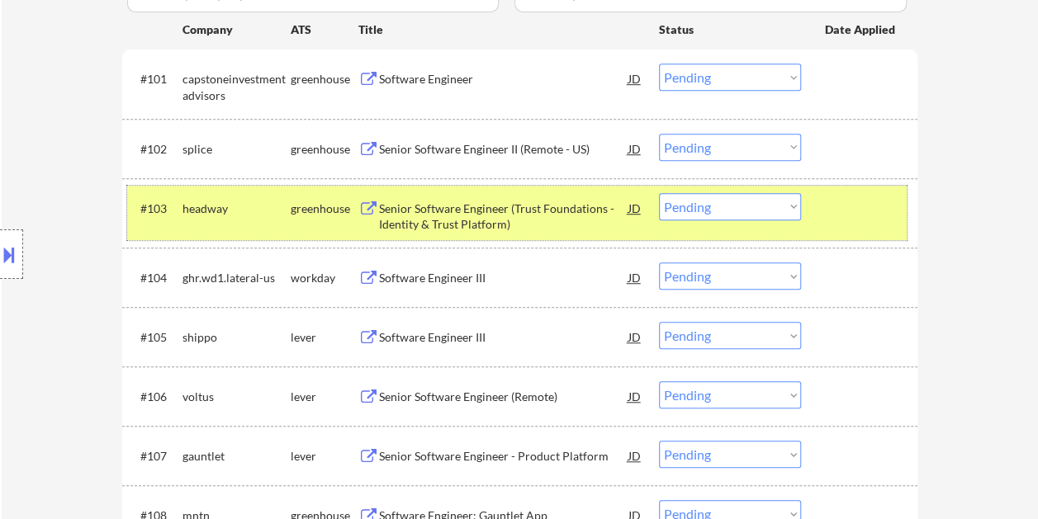
click at [854, 211] on div at bounding box center [861, 208] width 73 height 30
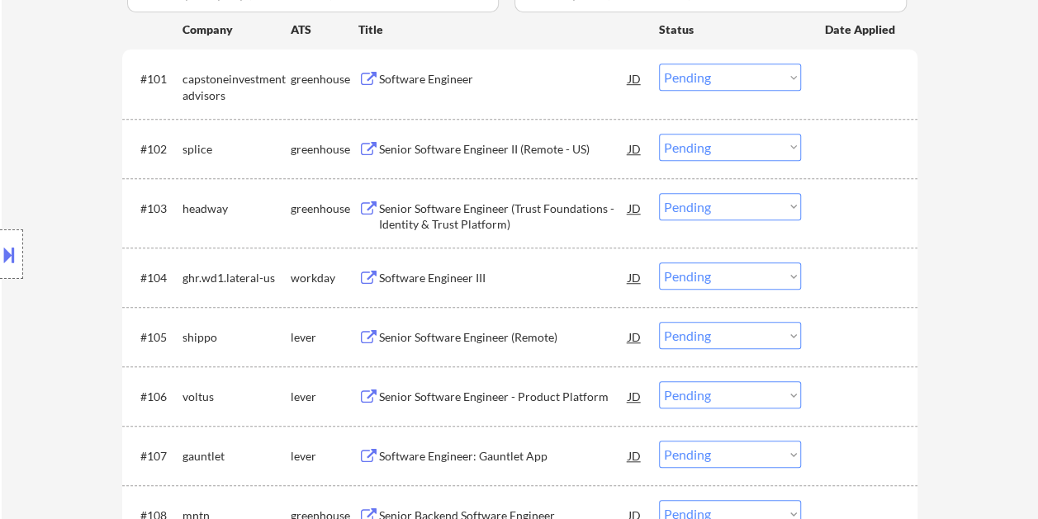
click at [836, 151] on div at bounding box center [861, 149] width 73 height 30
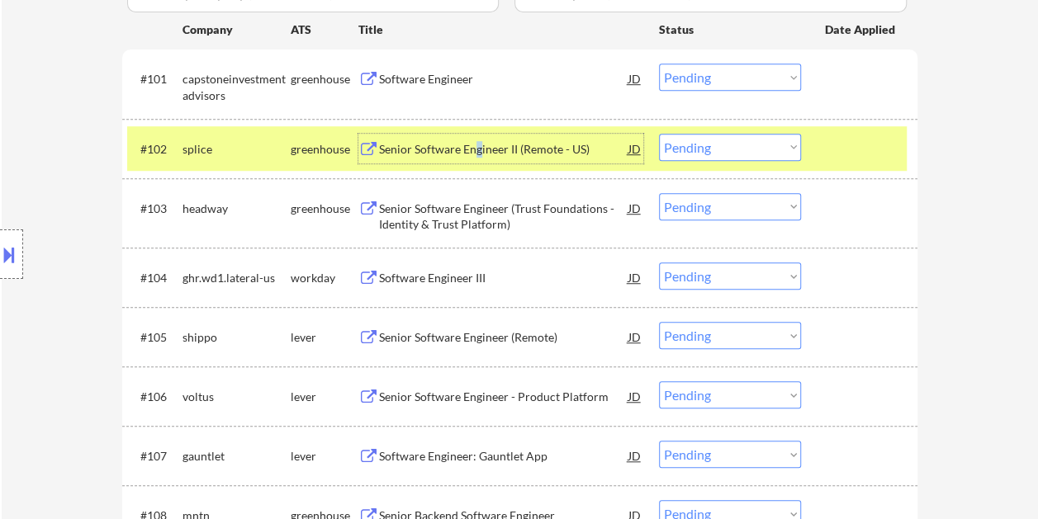
click at [477, 151] on div "Senior Software Engineer II (Remote - US)" at bounding box center [503, 149] width 249 height 17
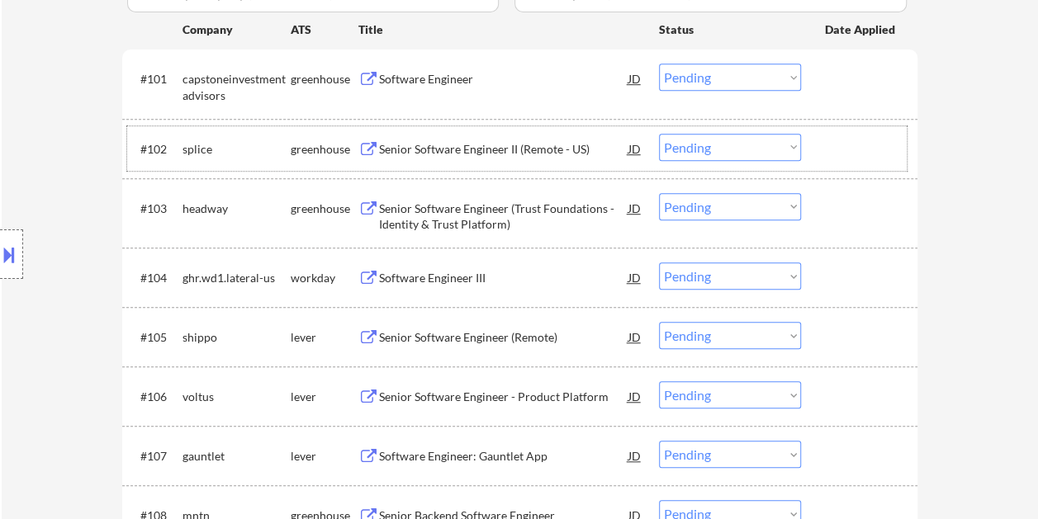
click at [852, 134] on div at bounding box center [861, 149] width 73 height 30
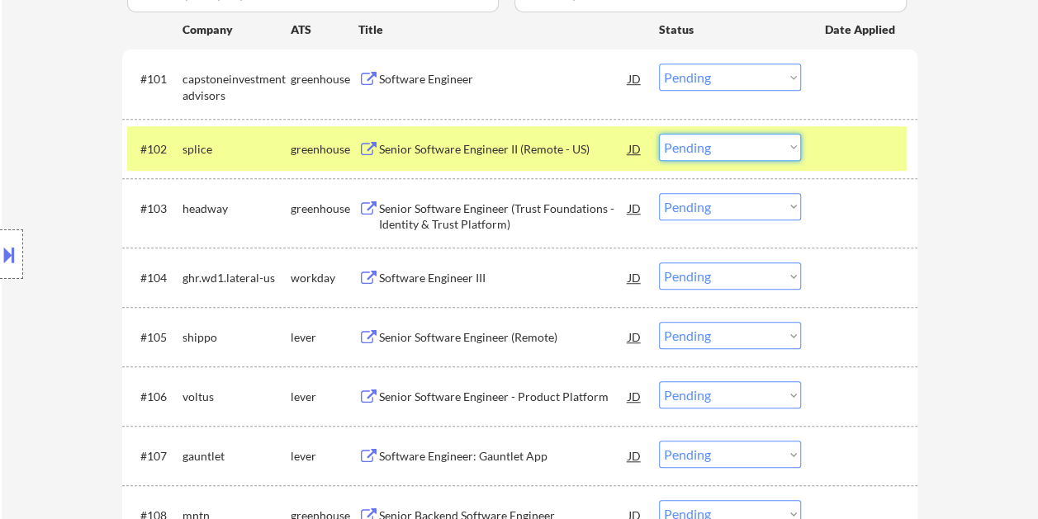
click at [751, 144] on select "Choose an option... Pending Applied Excluded (Questions) Excluded (Expired) Exc…" at bounding box center [730, 147] width 142 height 27
click at [659, 134] on select "Choose an option... Pending Applied Excluded (Questions) Excluded (Expired) Exc…" at bounding box center [730, 147] width 142 height 27
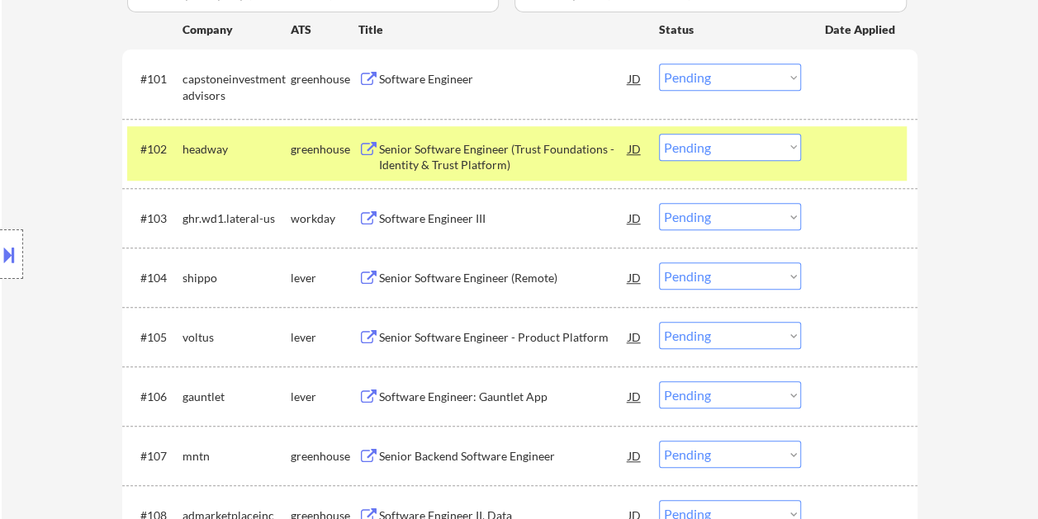
click at [829, 154] on div at bounding box center [861, 149] width 73 height 30
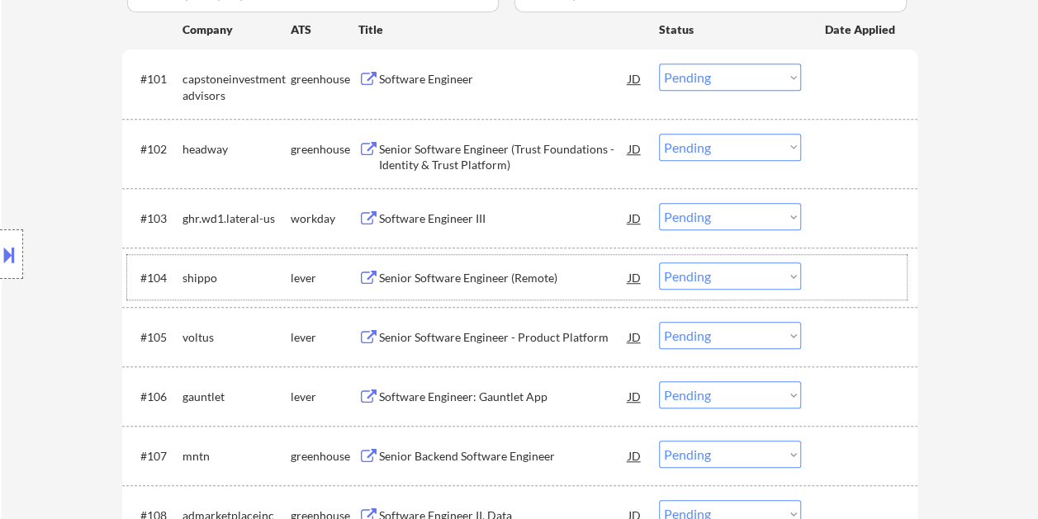
click at [868, 272] on div at bounding box center [861, 278] width 73 height 30
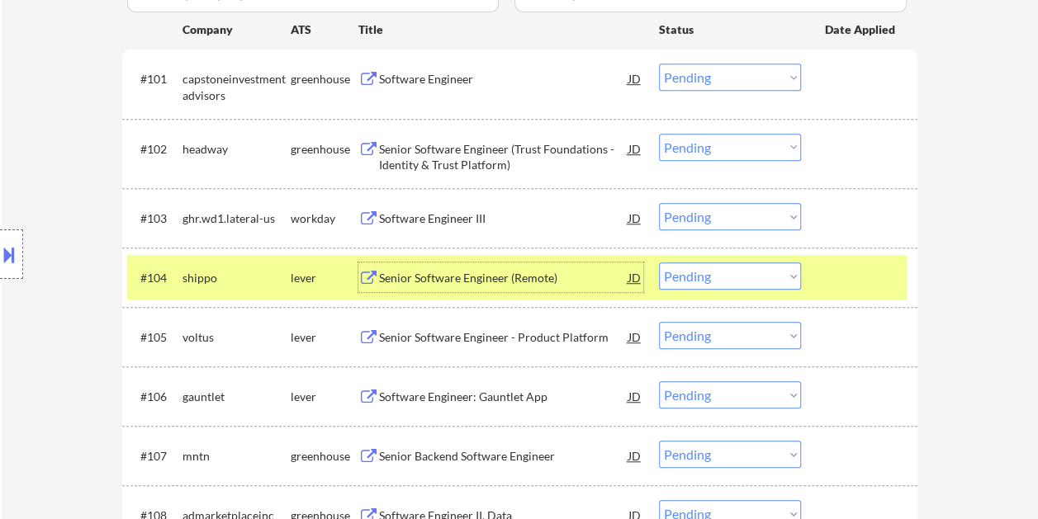
click at [484, 272] on div "Senior Software Engineer (Remote)" at bounding box center [503, 278] width 249 height 17
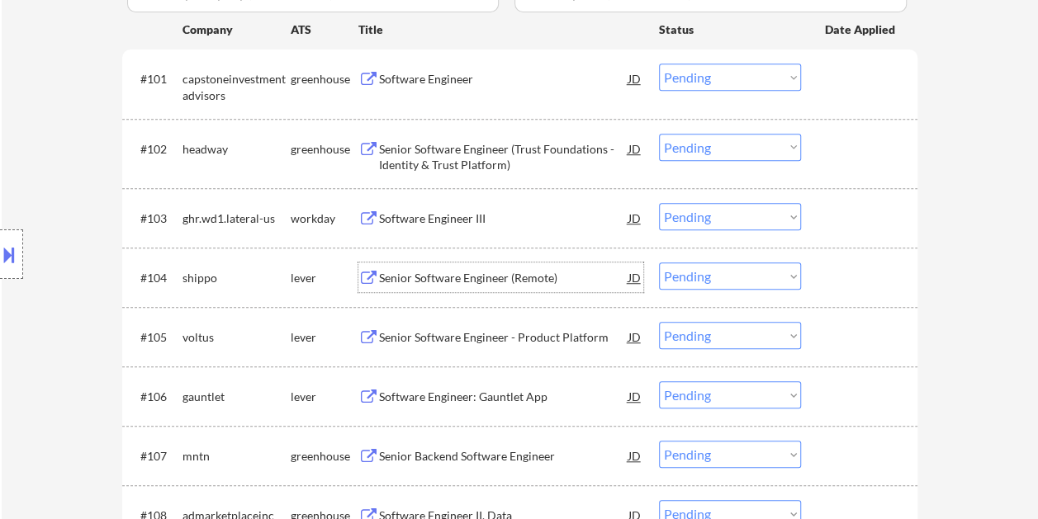
click at [836, 280] on div at bounding box center [861, 278] width 73 height 30
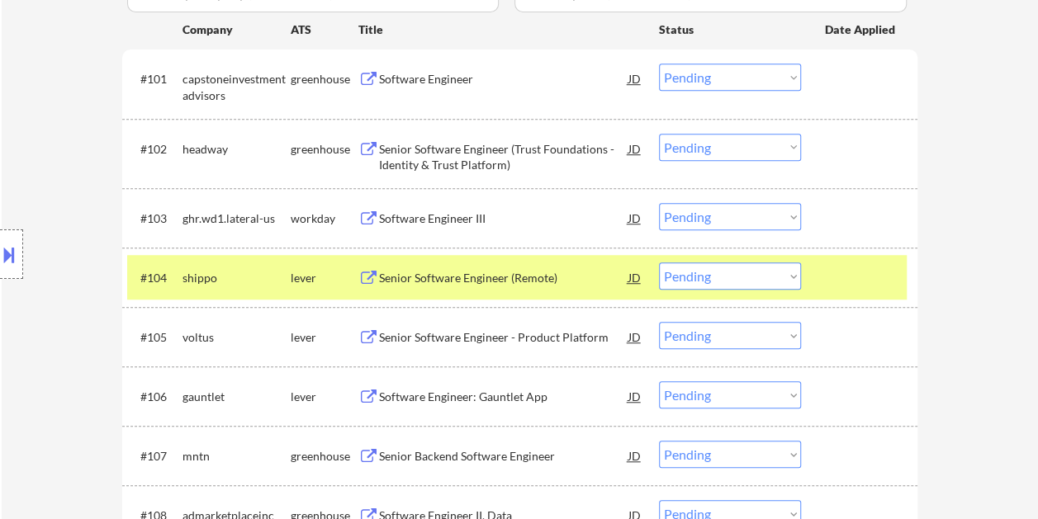
click at [790, 266] on select "Choose an option... Pending Applied Excluded (Questions) Excluded (Expired) Exc…" at bounding box center [730, 276] width 142 height 27
click at [659, 263] on select "Choose an option... Pending Applied Excluded (Questions) Excluded (Expired) Exc…" at bounding box center [730, 276] width 142 height 27
click at [869, 273] on div at bounding box center [861, 278] width 73 height 30
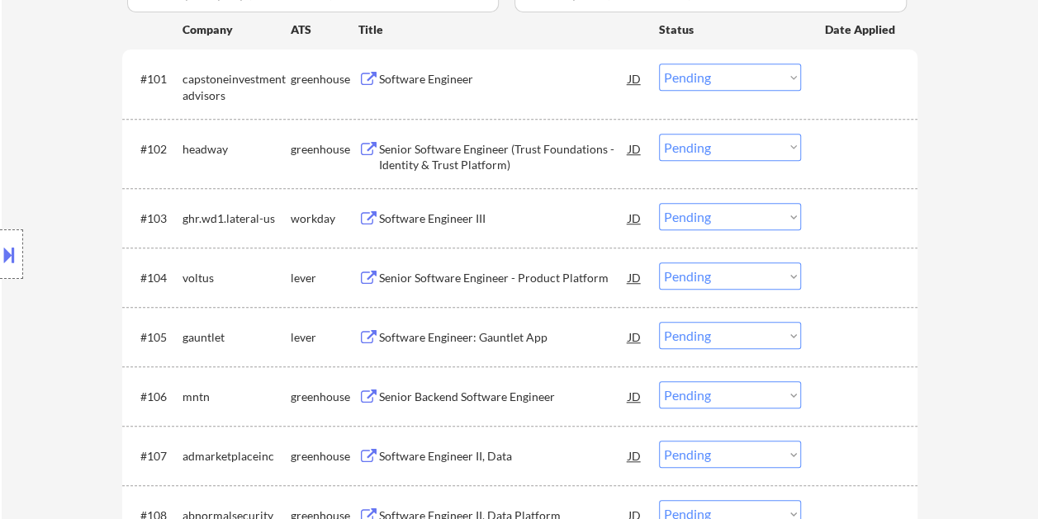
click at [841, 271] on div at bounding box center [861, 278] width 73 height 30
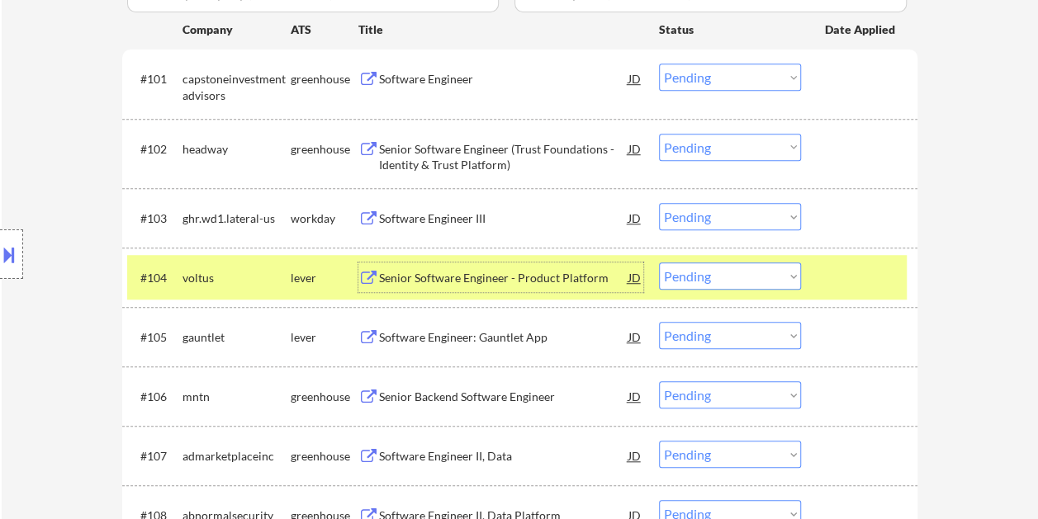
click at [528, 273] on div "Senior Software Engineer - Product Platform" at bounding box center [503, 278] width 249 height 17
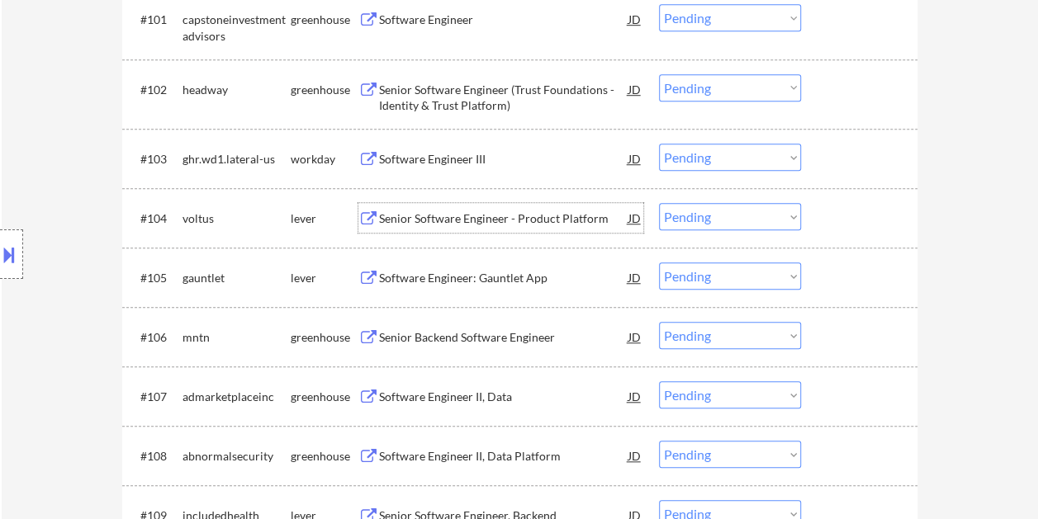
scroll to position [578, 0]
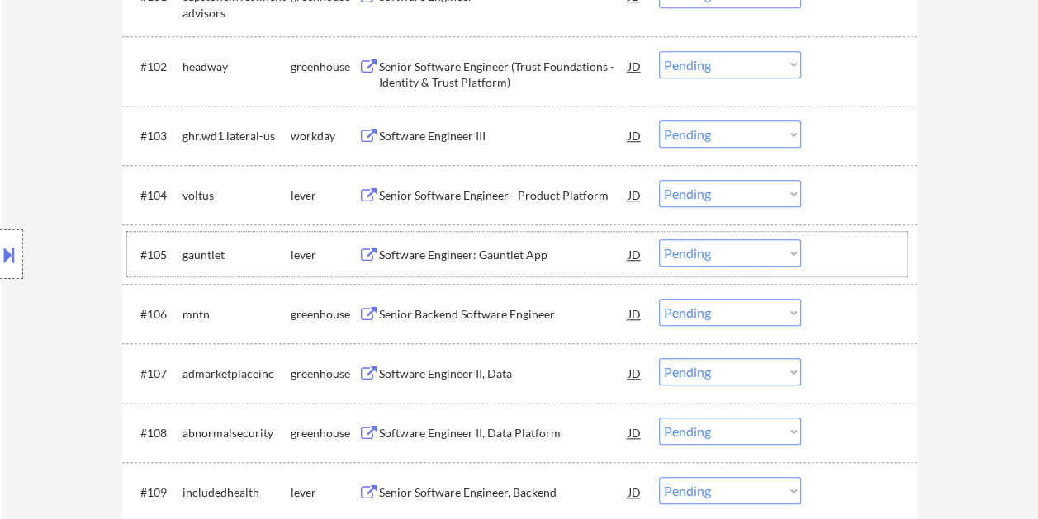
drag, startPoint x: 854, startPoint y: 255, endPoint x: 616, endPoint y: 239, distance: 238.3
click at [854, 256] on div at bounding box center [861, 254] width 73 height 30
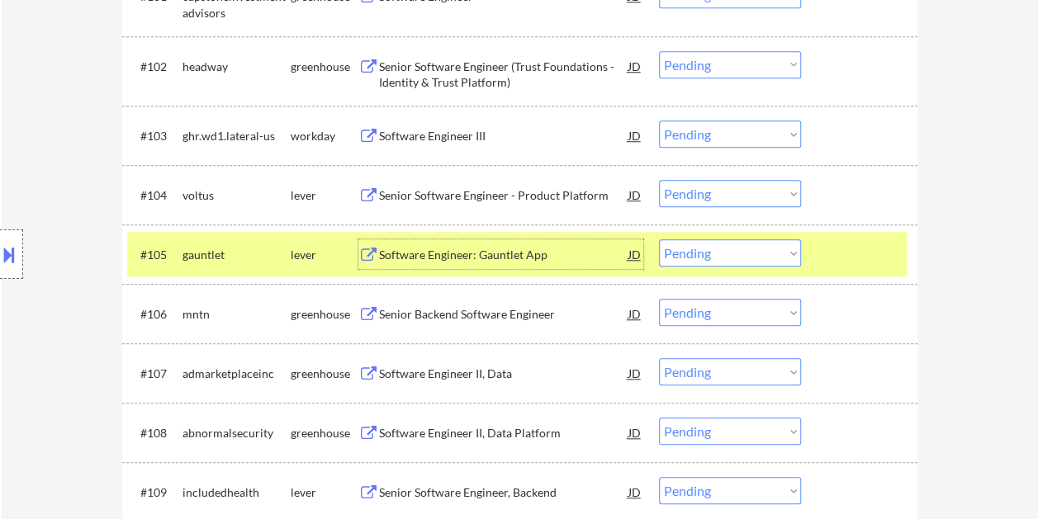
click at [545, 253] on div "Software Engineer: Gauntlet App" at bounding box center [503, 255] width 249 height 17
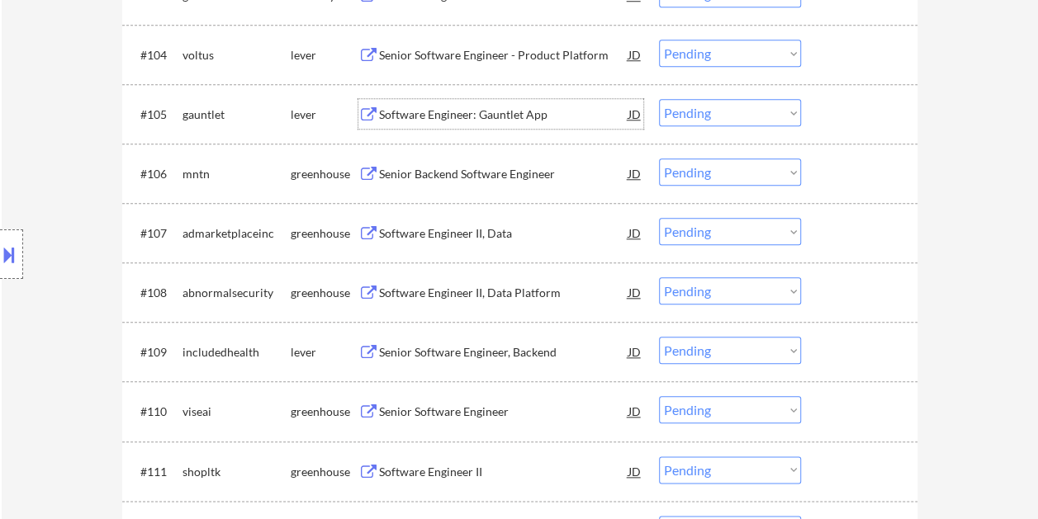
scroll to position [743, 0]
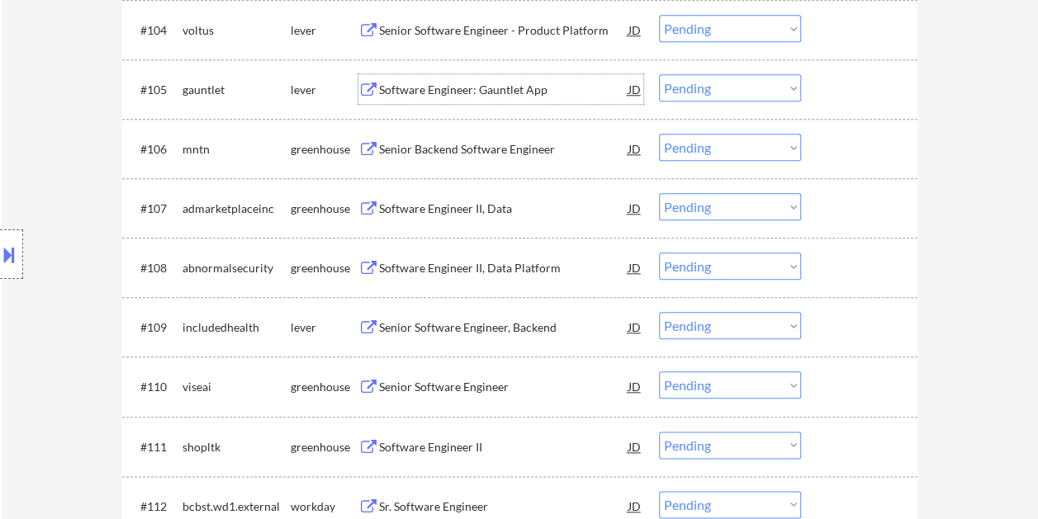
click at [829, 328] on div at bounding box center [861, 327] width 73 height 30
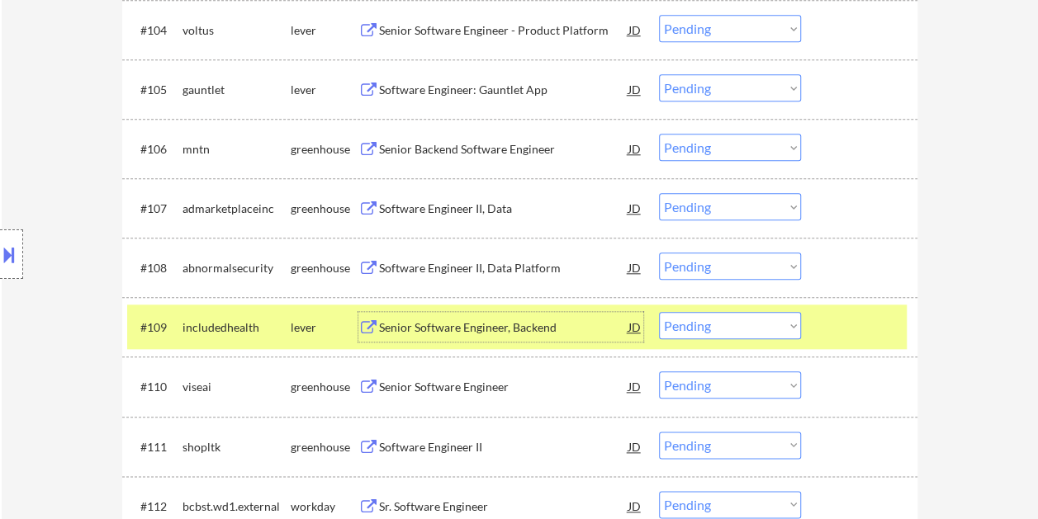
click at [507, 322] on div "Senior Software Engineer, Backend" at bounding box center [503, 328] width 249 height 17
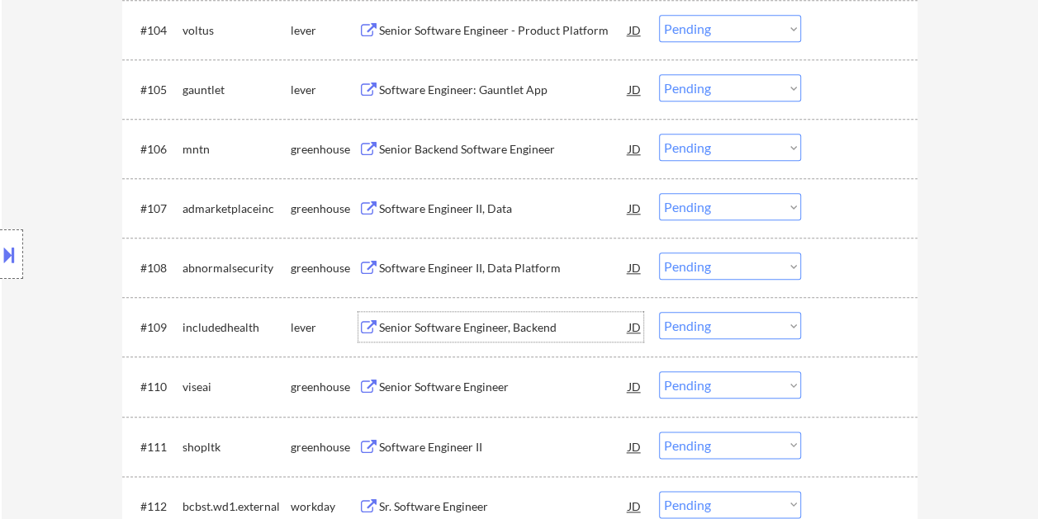
click at [817, 306] on div "#109 includedhealth lever Senior Software Engineer, Backend JD warning_amber Ch…" at bounding box center [516, 327] width 779 height 45
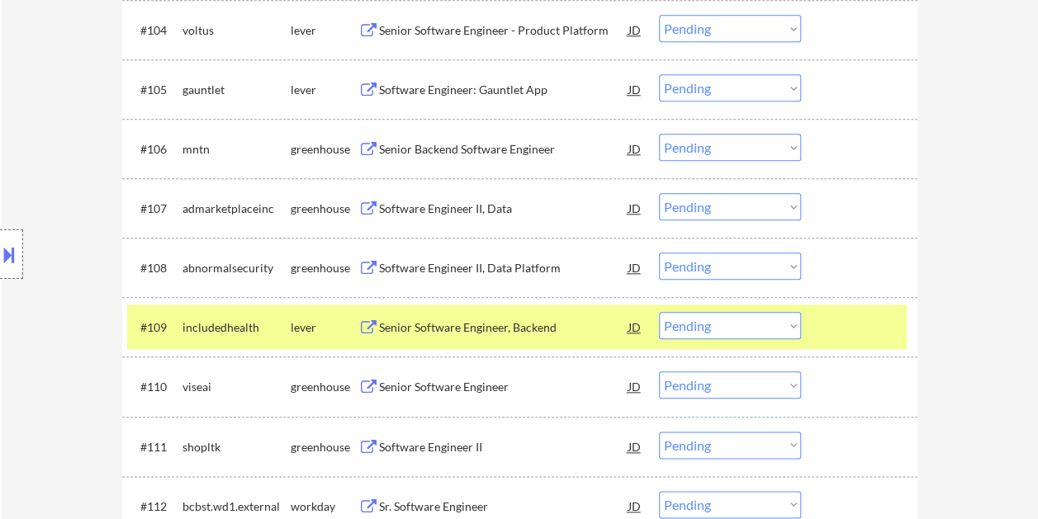
click at [793, 328] on select "Choose an option... Pending Applied Excluded (Questions) Excluded (Expired) Exc…" at bounding box center [730, 325] width 142 height 27
click at [659, 312] on select "Choose an option... Pending Applied Excluded (Questions) Excluded (Expired) Exc…" at bounding box center [730, 325] width 142 height 27
click at [852, 321] on div at bounding box center [861, 327] width 73 height 30
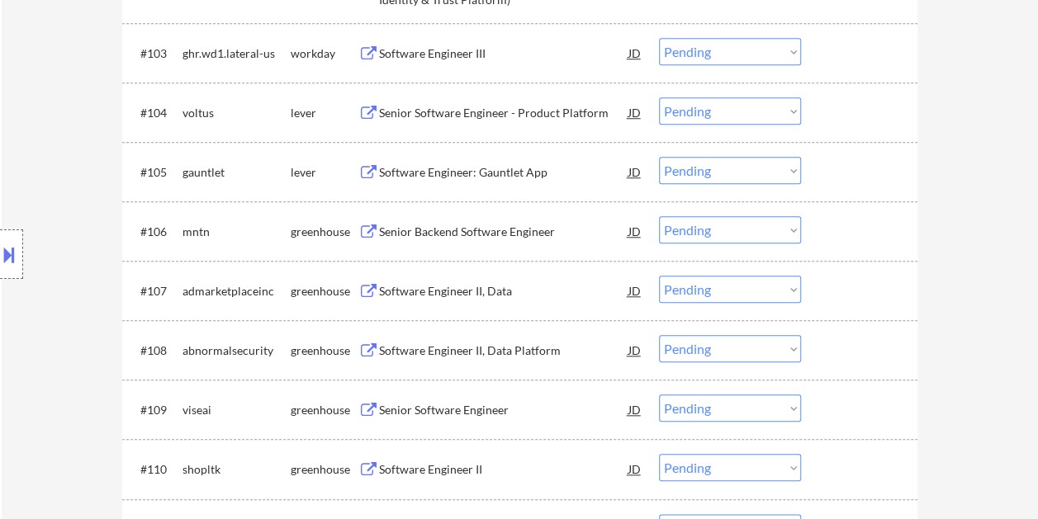
scroll to position [578, 0]
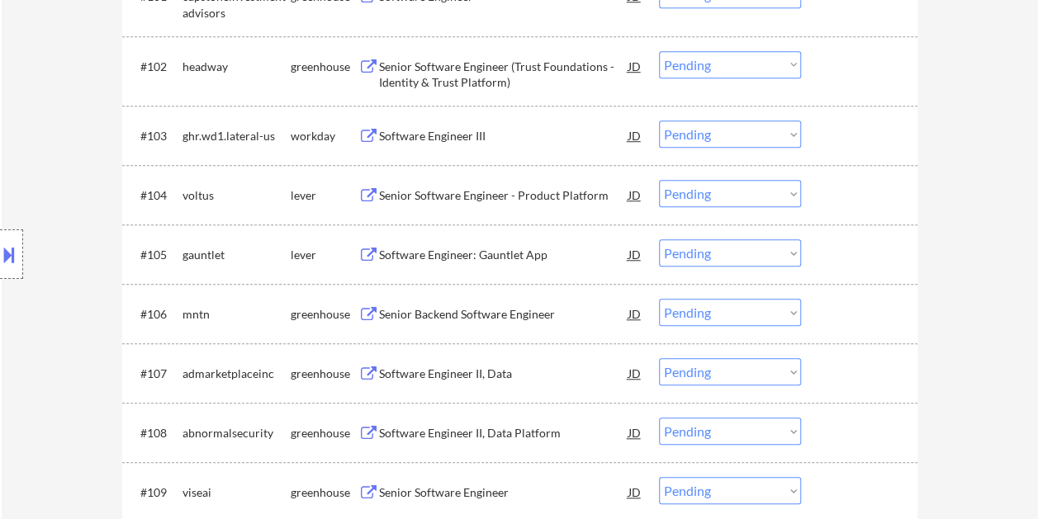
drag, startPoint x: 870, startPoint y: 192, endPoint x: 689, endPoint y: 190, distance: 180.8
click at [867, 193] on div at bounding box center [861, 195] width 73 height 30
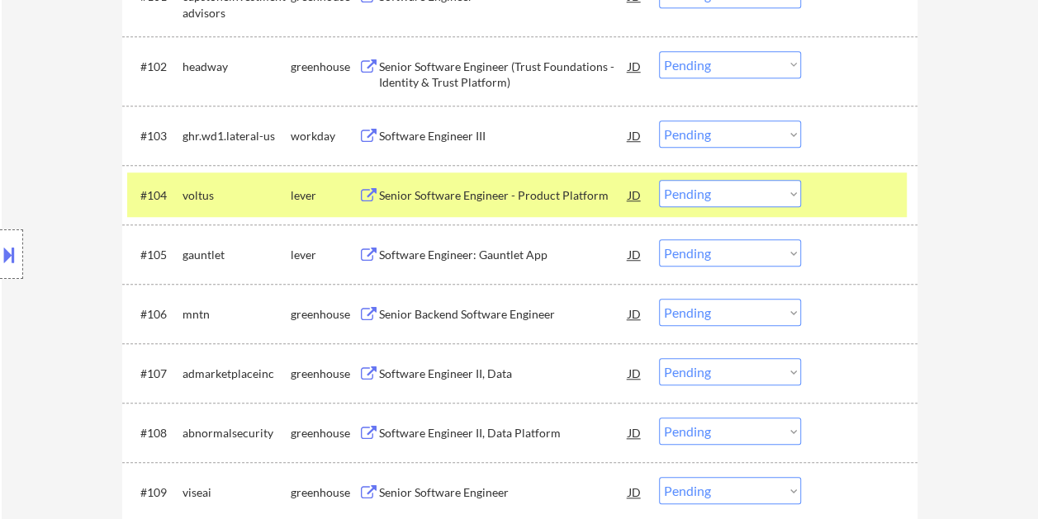
click at [514, 178] on div "#104 voltus lever Senior Software Engineer - Product Platform JD warning_amber …" at bounding box center [516, 195] width 779 height 45
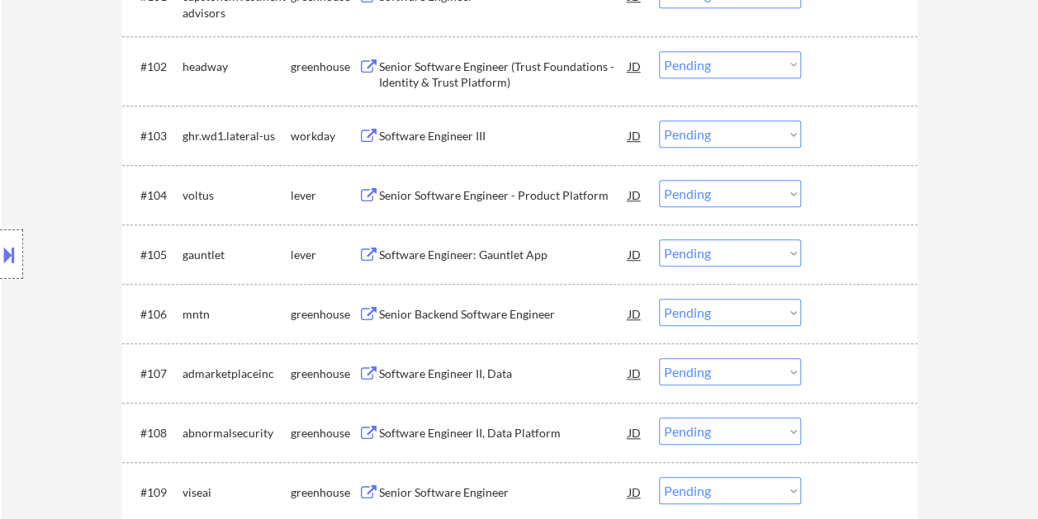
drag, startPoint x: 860, startPoint y: 193, endPoint x: 614, endPoint y: 192, distance: 245.2
click at [858, 193] on div at bounding box center [861, 195] width 73 height 30
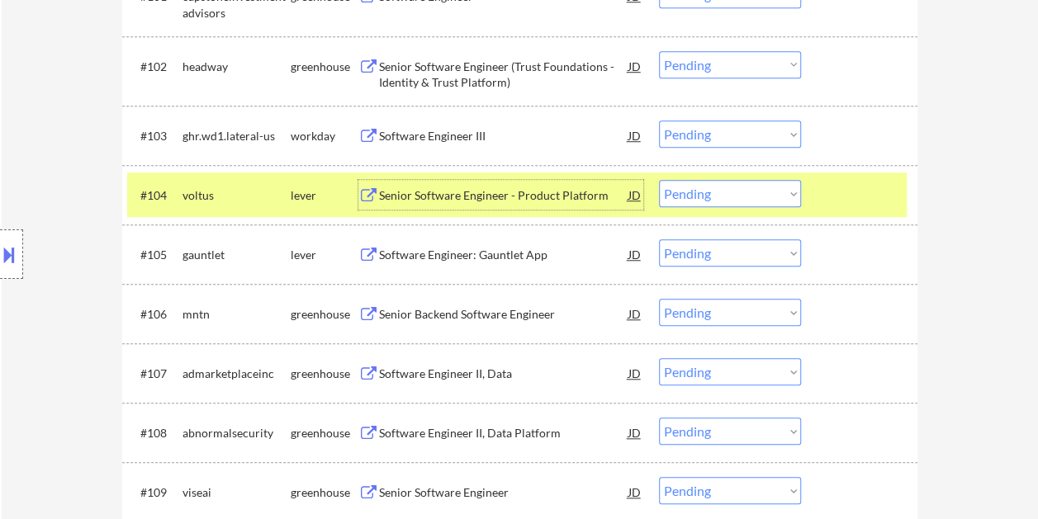
click at [531, 183] on div "Senior Software Engineer - Product Platform" at bounding box center [503, 195] width 249 height 30
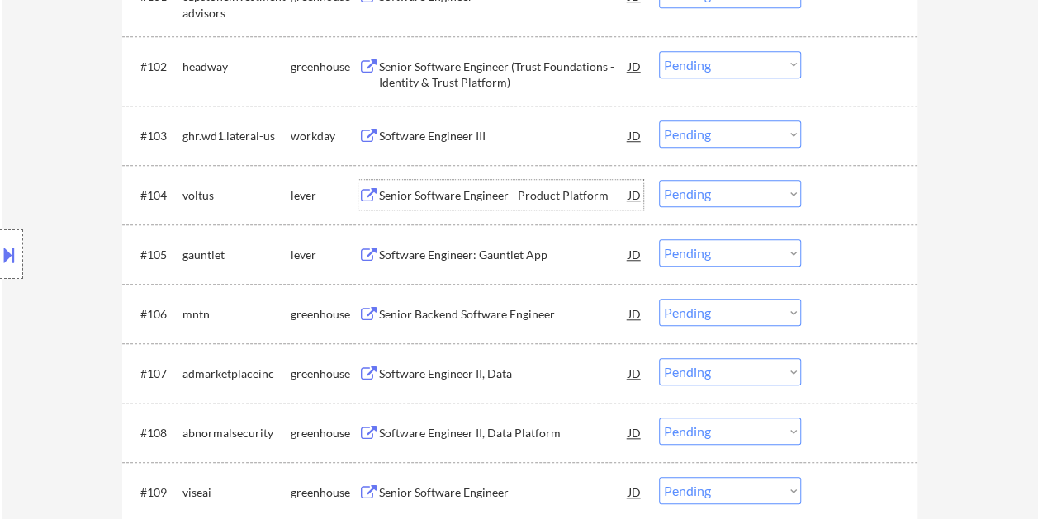
click at [813, 189] on div "#104 voltus lever Senior Software Engineer - Product Platform JD warning_amber …" at bounding box center [516, 195] width 779 height 45
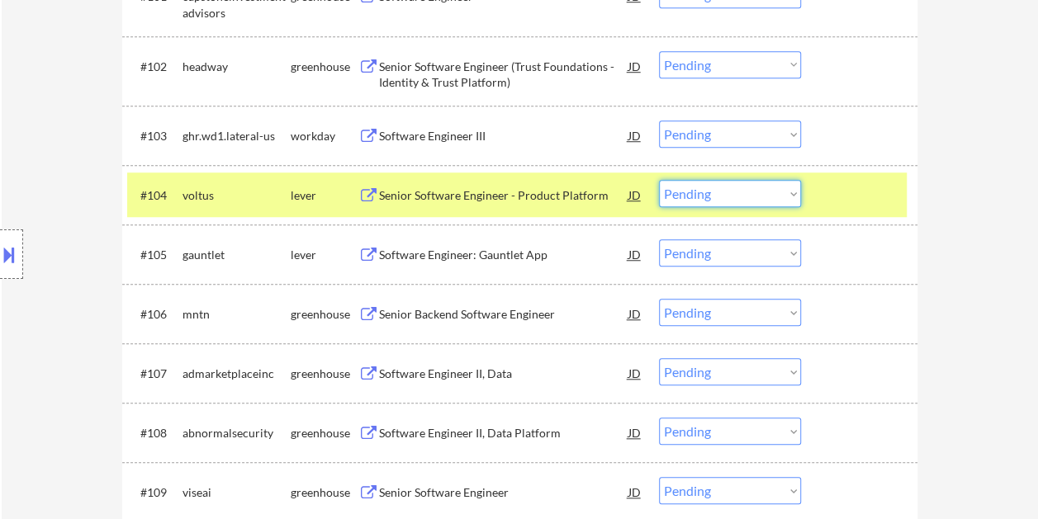
click at [787, 193] on select "Choose an option... Pending Applied Excluded (Questions) Excluded (Expired) Exc…" at bounding box center [730, 193] width 142 height 27
click at [659, 180] on select "Choose an option... Pending Applied Excluded (Questions) Excluded (Expired) Exc…" at bounding box center [730, 193] width 142 height 27
drag, startPoint x: 880, startPoint y: 191, endPoint x: 865, endPoint y: 201, distance: 18.3
click at [879, 191] on div at bounding box center [861, 195] width 73 height 30
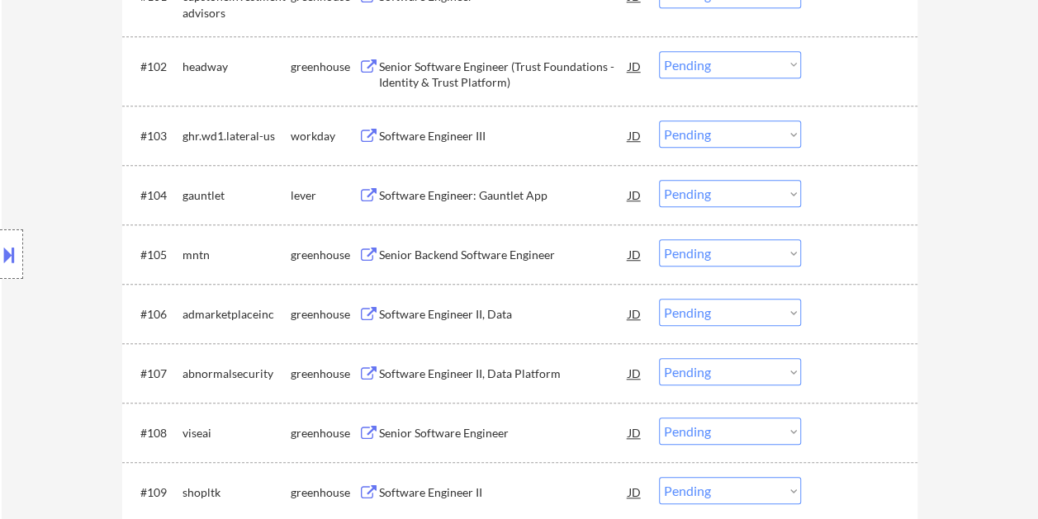
click at [842, 201] on div at bounding box center [861, 195] width 73 height 30
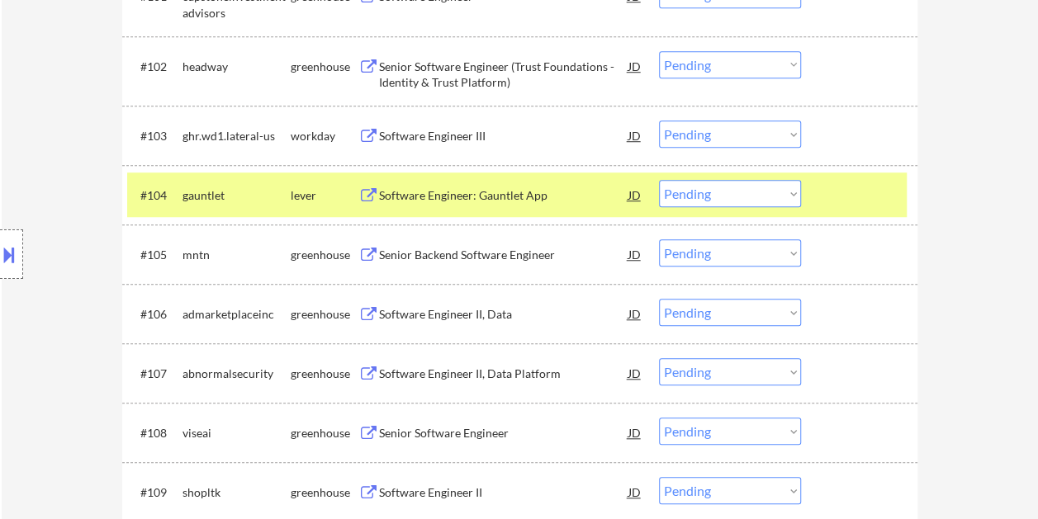
click at [503, 202] on div "Software Engineer: Gauntlet App" at bounding box center [503, 195] width 249 height 17
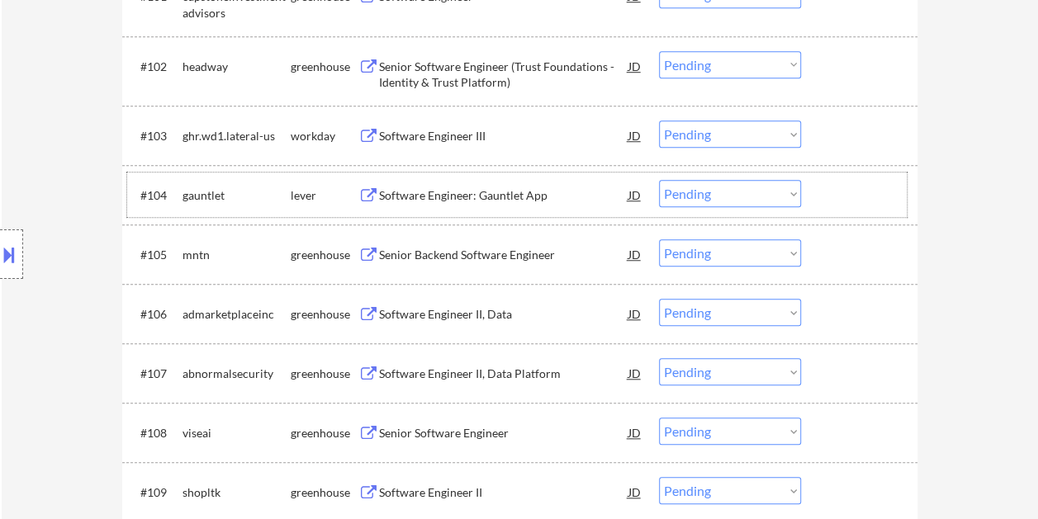
click at [844, 190] on div at bounding box center [861, 195] width 73 height 30
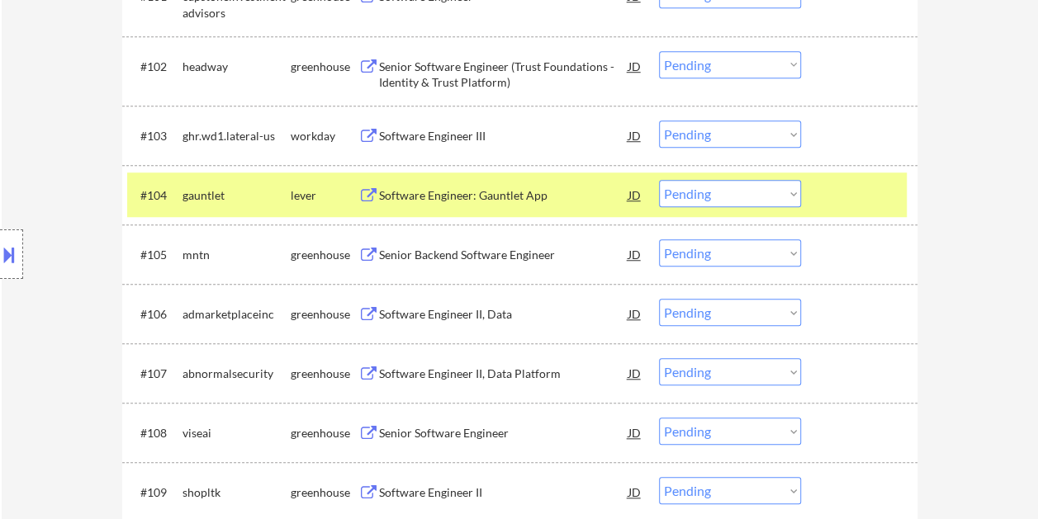
click at [770, 189] on select "Choose an option... Pending Applied Excluded (Questions) Excluded (Expired) Exc…" at bounding box center [730, 193] width 142 height 27
click at [659, 180] on select "Choose an option... Pending Applied Excluded (Questions) Excluded (Expired) Exc…" at bounding box center [730, 193] width 142 height 27
click at [838, 192] on div at bounding box center [861, 195] width 73 height 30
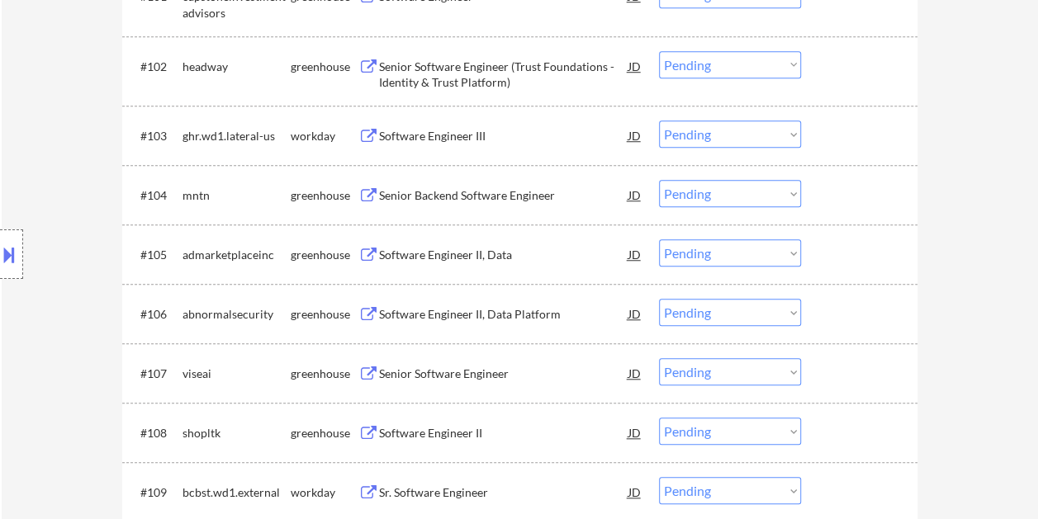
click at [836, 183] on div at bounding box center [861, 195] width 73 height 30
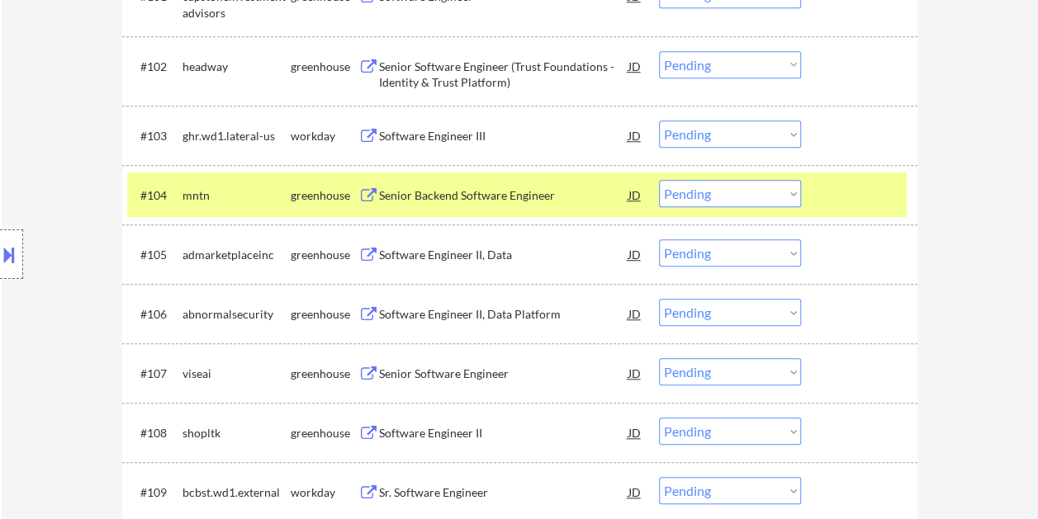
click at [466, 191] on div "Senior Backend Software Engineer" at bounding box center [503, 195] width 249 height 17
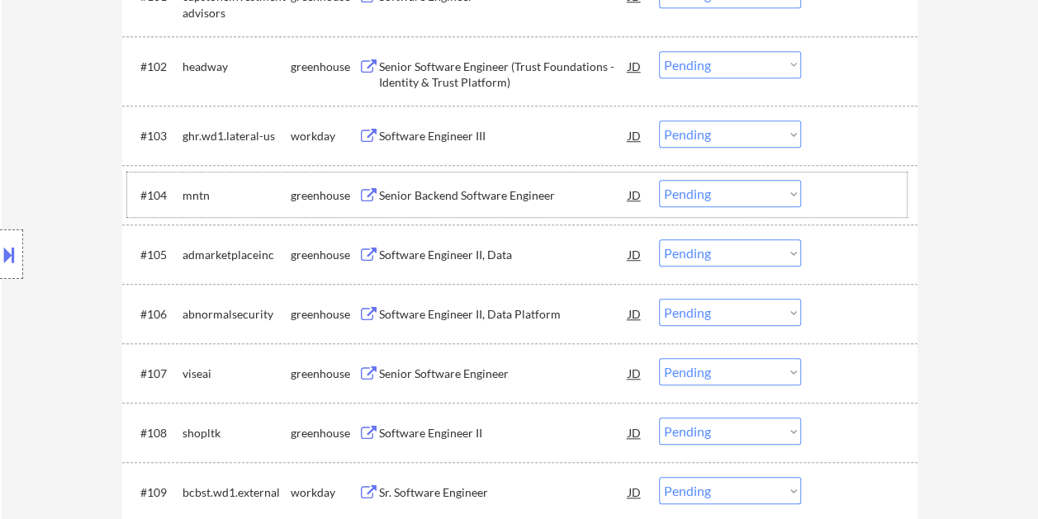
click at [839, 197] on div at bounding box center [861, 195] width 73 height 30
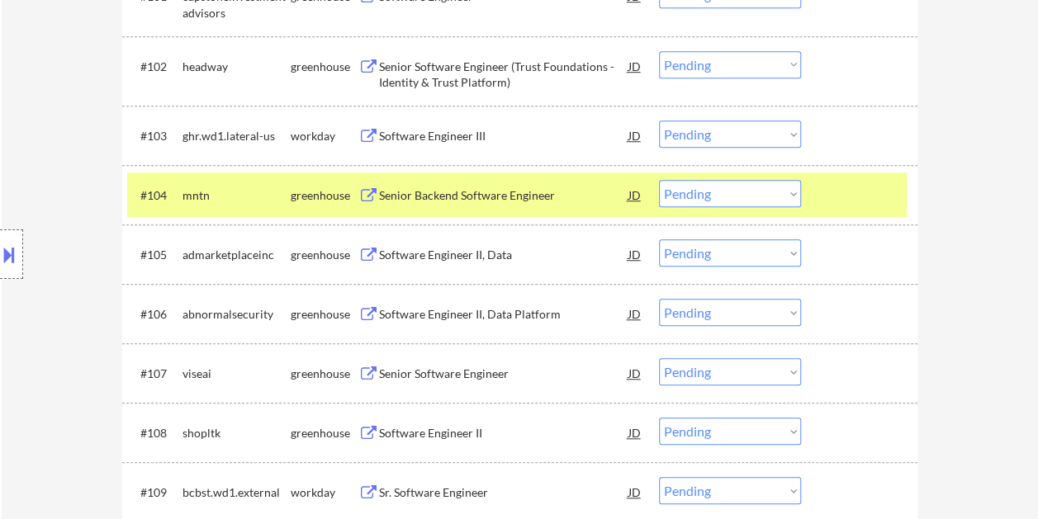
click at [770, 187] on select "Choose an option... Pending Applied Excluded (Questions) Excluded (Expired) Exc…" at bounding box center [730, 193] width 142 height 27
click at [659, 180] on select "Choose an option... Pending Applied Excluded (Questions) Excluded (Expired) Exc…" at bounding box center [730, 193] width 142 height 27
click at [847, 200] on div at bounding box center [861, 195] width 73 height 30
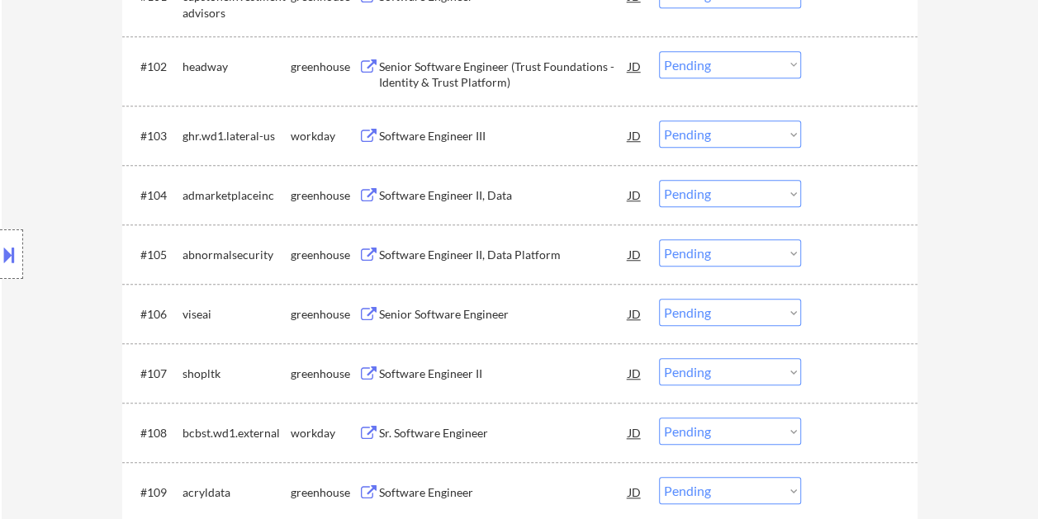
click at [862, 196] on div at bounding box center [861, 195] width 73 height 30
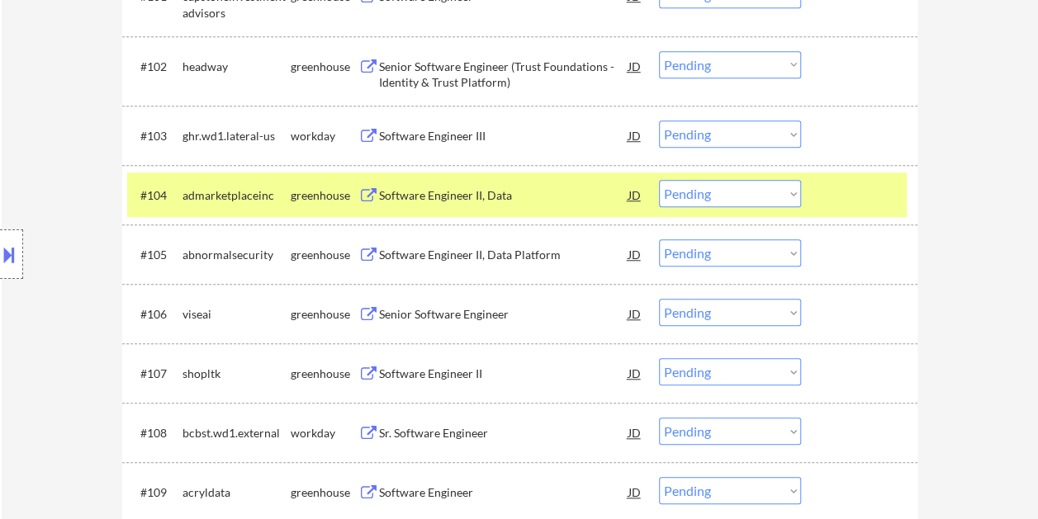
click at [509, 188] on div "Software Engineer II, Data" at bounding box center [503, 195] width 249 height 17
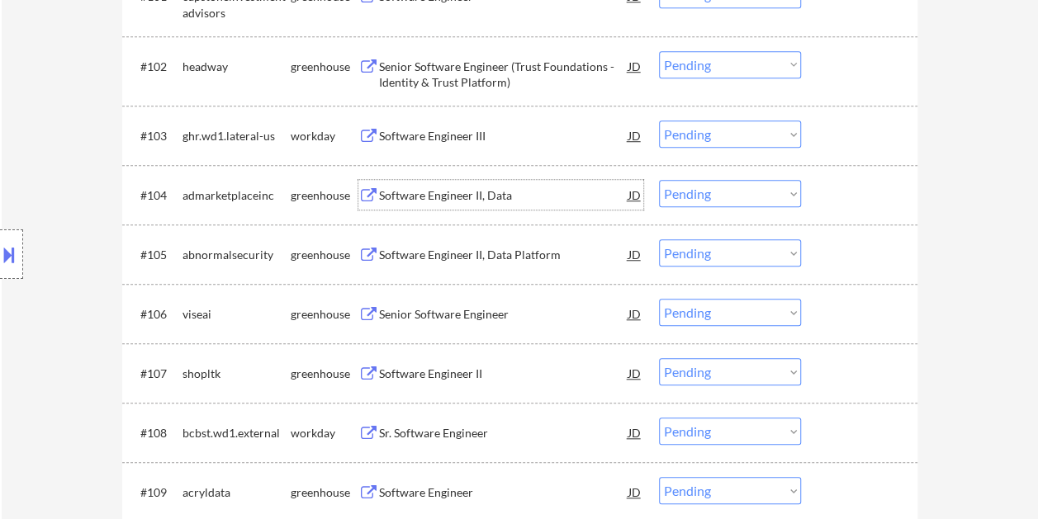
drag, startPoint x: 832, startPoint y: 191, endPoint x: 793, endPoint y: 188, distance: 39.7
click at [832, 190] on div at bounding box center [861, 195] width 73 height 30
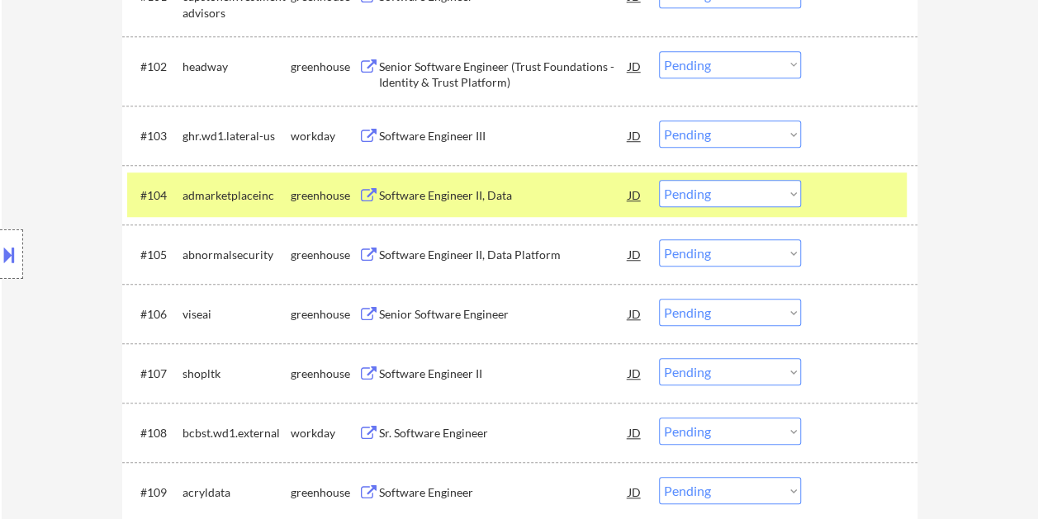
click at [769, 187] on select "Choose an option... Pending Applied Excluded (Questions) Excluded (Expired) Exc…" at bounding box center [730, 193] width 142 height 27
click at [659, 180] on select "Choose an option... Pending Applied Excluded (Questions) Excluded (Expired) Exc…" at bounding box center [730, 193] width 142 height 27
click at [826, 193] on div at bounding box center [861, 195] width 73 height 30
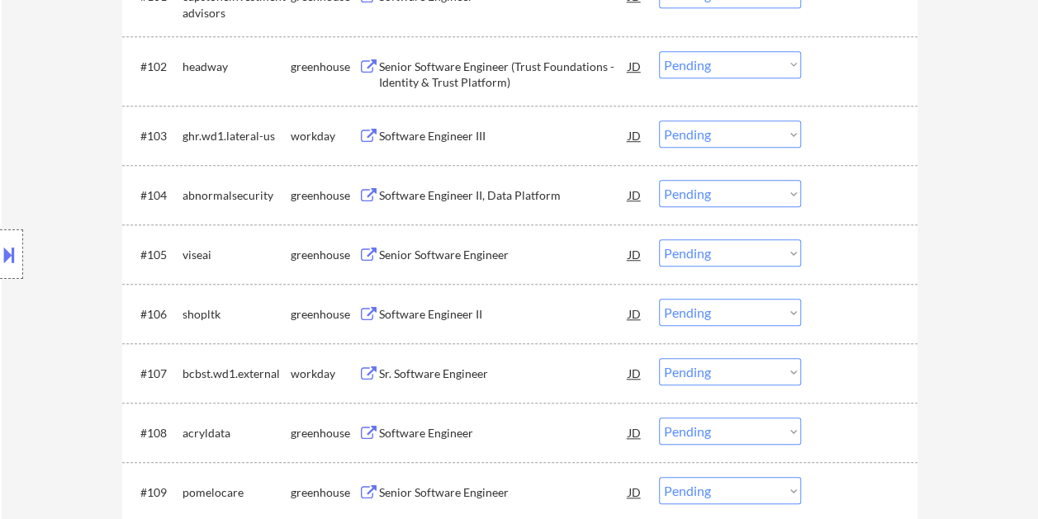
click at [849, 193] on div at bounding box center [861, 195] width 73 height 30
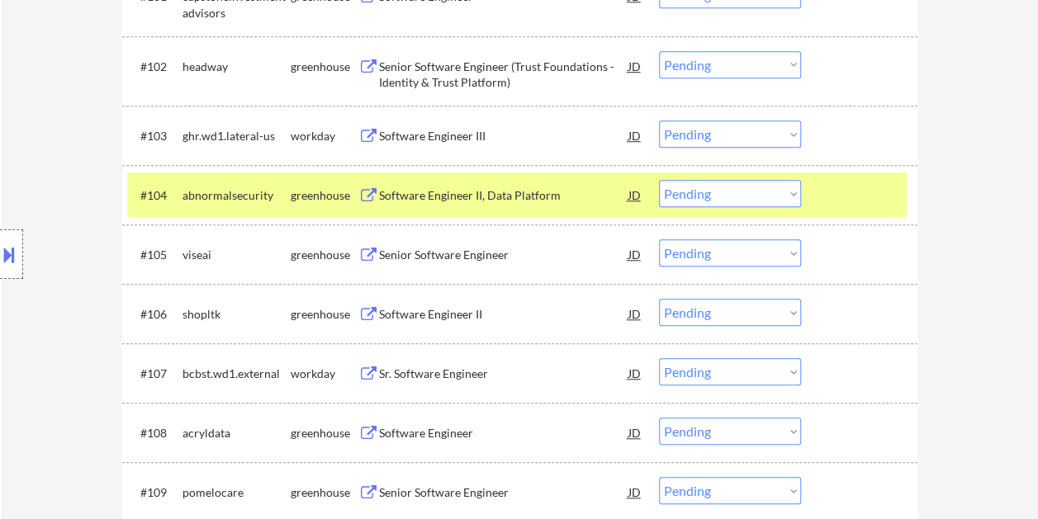
click at [470, 196] on div "Software Engineer II, Data Platform" at bounding box center [503, 195] width 249 height 17
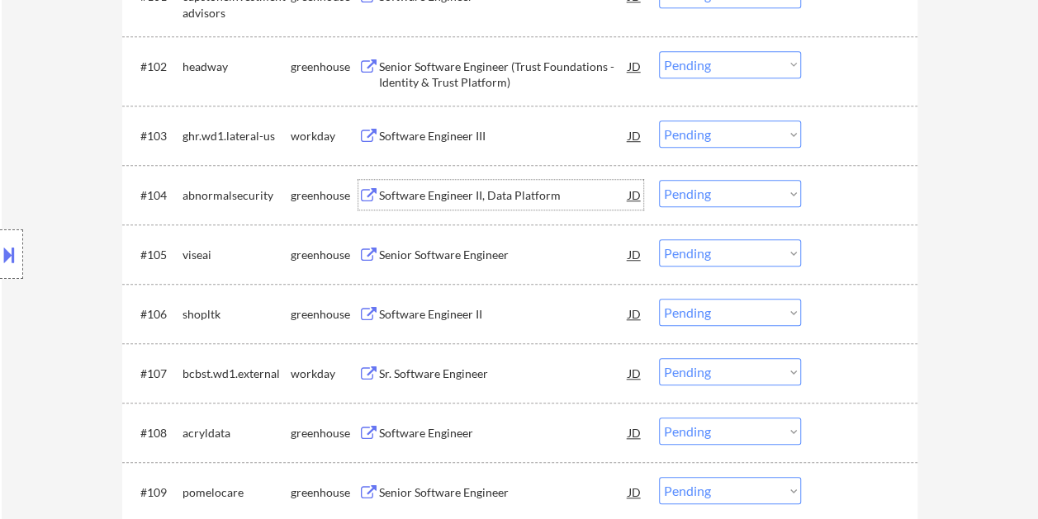
click at [864, 253] on div at bounding box center [861, 254] width 73 height 30
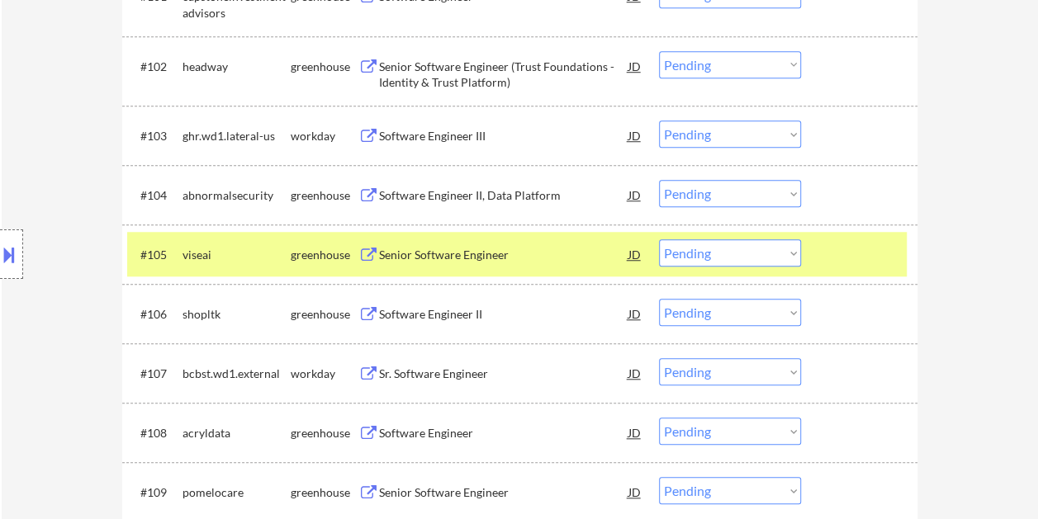
click at [428, 251] on div "Senior Software Engineer" at bounding box center [503, 255] width 249 height 17
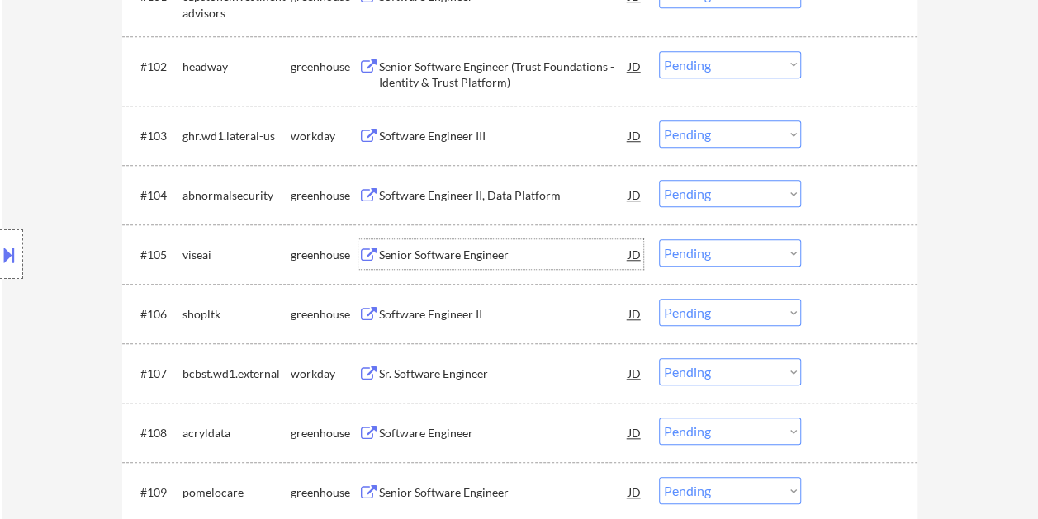
click at [8, 228] on div "Location Inclusions:" at bounding box center [148, 255] width 296 height 306
click at [24, 246] on div "Location Inclusions:" at bounding box center [148, 255] width 296 height 306
click at [21, 249] on div "Location Inclusions:" at bounding box center [148, 255] width 296 height 306
click at [18, 249] on div at bounding box center [11, 255] width 23 height 50
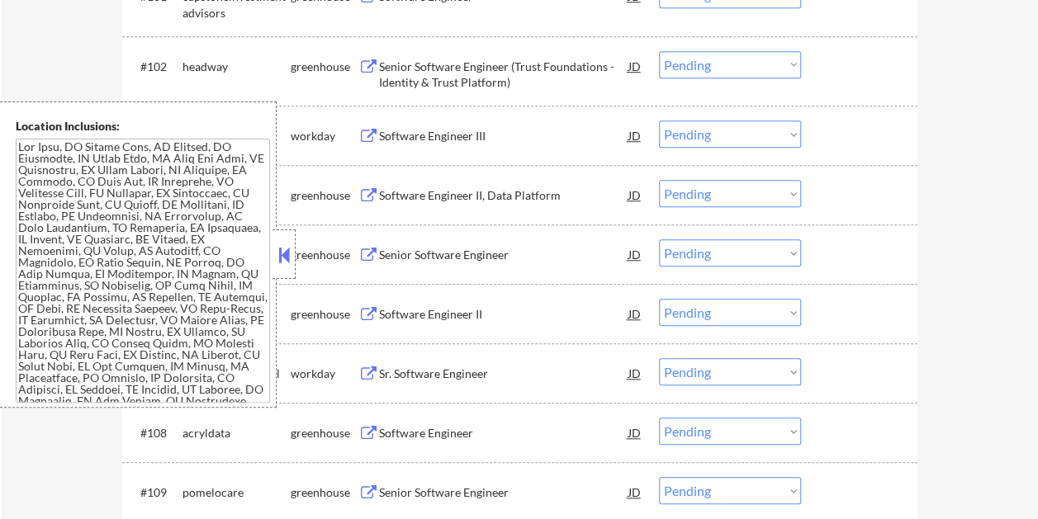
click at [286, 258] on button at bounding box center [284, 255] width 18 height 25
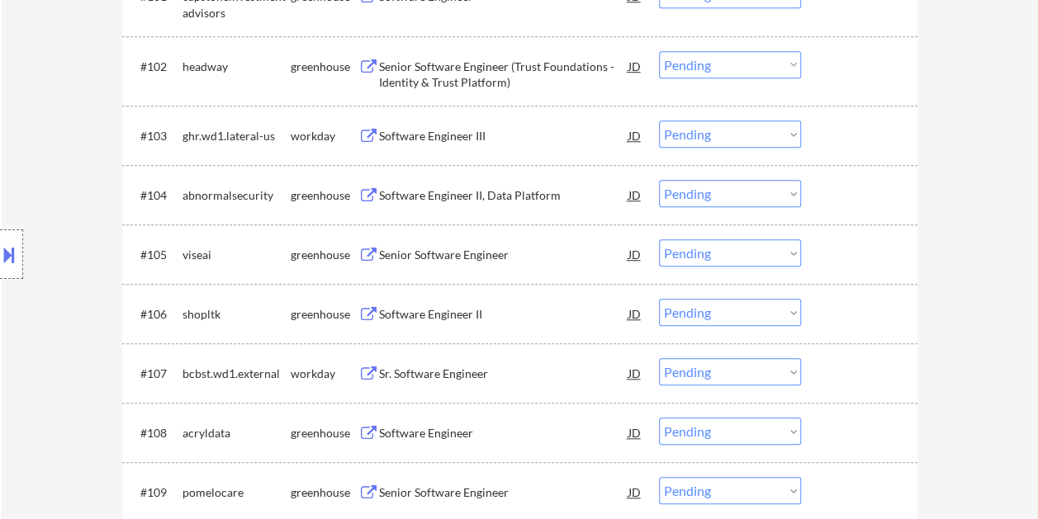
click at [839, 263] on div at bounding box center [861, 254] width 73 height 30
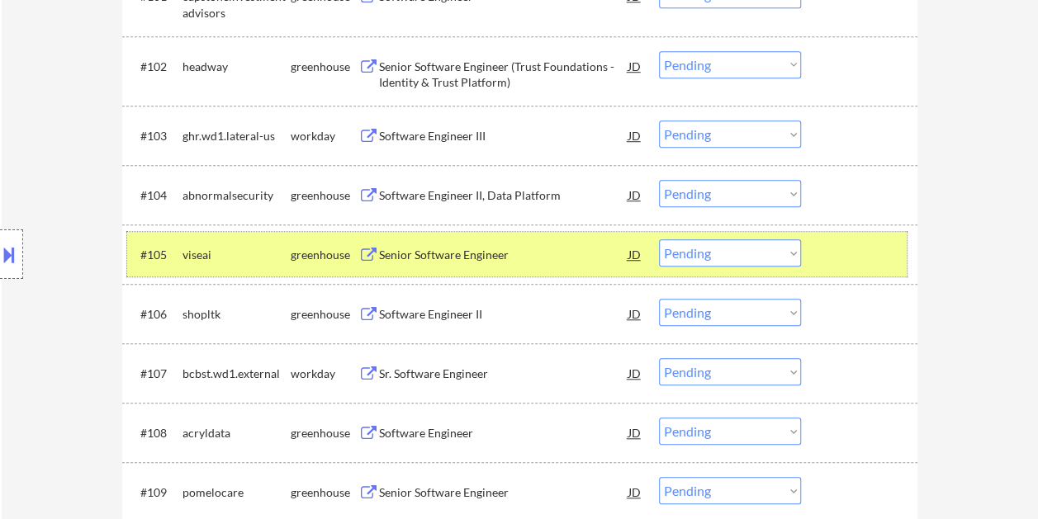
click at [778, 248] on select "Choose an option... Pending Applied Excluded (Questions) Excluded (Expired) Exc…" at bounding box center [730, 252] width 142 height 27
click at [659, 239] on select "Choose an option... Pending Applied Excluded (Questions) Excluded (Expired) Exc…" at bounding box center [730, 252] width 142 height 27
click at [891, 247] on div at bounding box center [861, 254] width 73 height 30
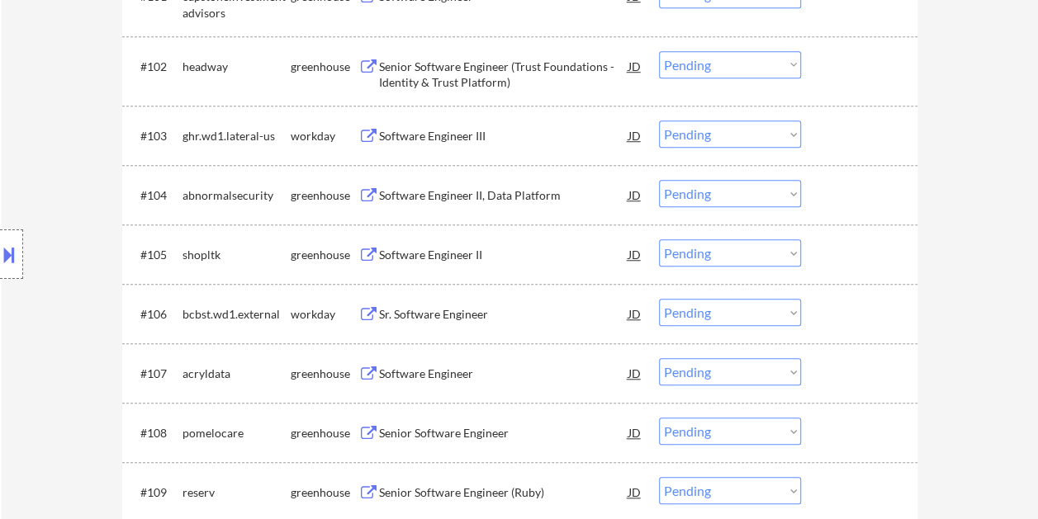
click at [838, 255] on div at bounding box center [861, 254] width 73 height 30
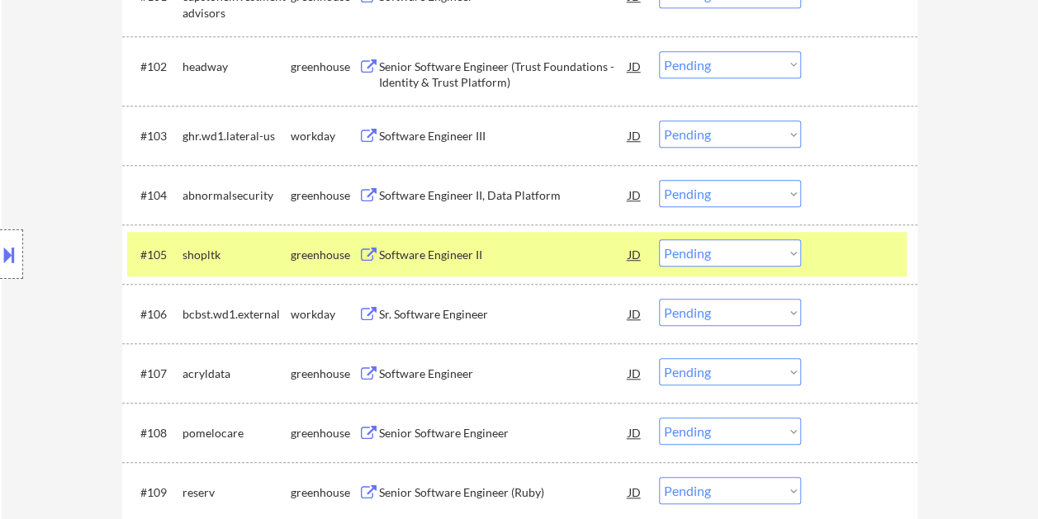
click at [457, 255] on div "Software Engineer II" at bounding box center [503, 255] width 249 height 17
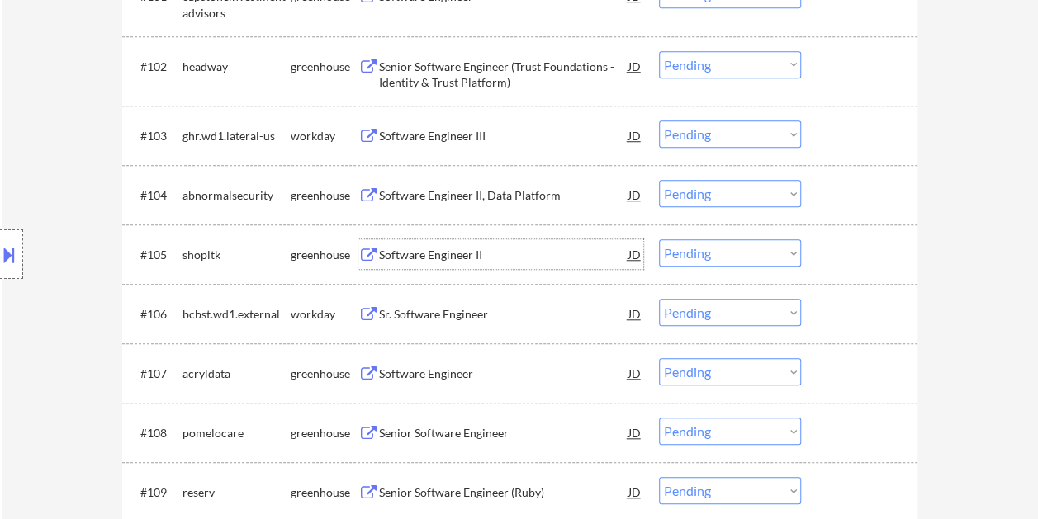
drag, startPoint x: 865, startPoint y: 256, endPoint x: 855, endPoint y: 258, distance: 10.9
click at [862, 258] on div at bounding box center [861, 254] width 73 height 30
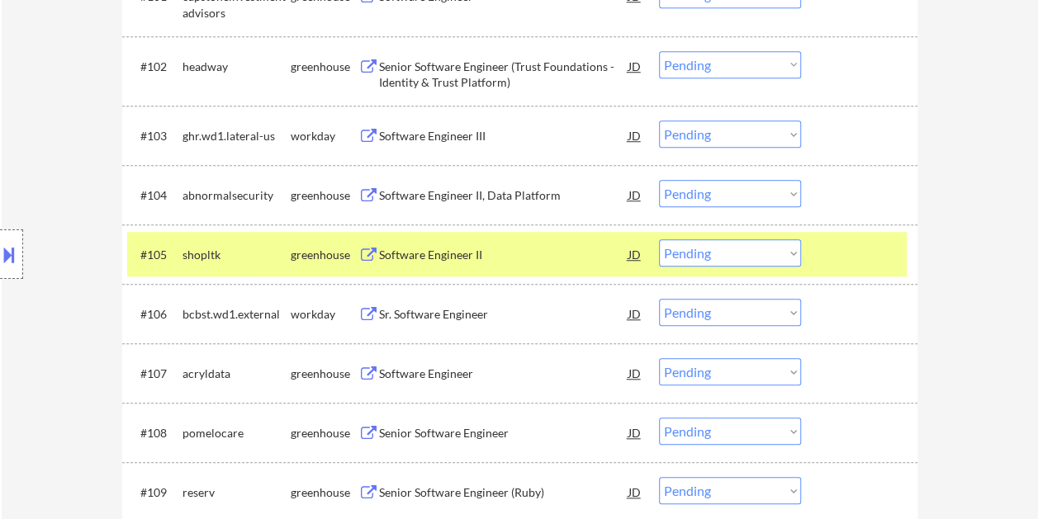
click at [773, 254] on select "Choose an option... Pending Applied Excluded (Questions) Excluded (Expired) Exc…" at bounding box center [730, 252] width 142 height 27
click at [659, 239] on select "Choose an option... Pending Applied Excluded (Questions) Excluded (Expired) Exc…" at bounding box center [730, 252] width 142 height 27
click at [849, 236] on div "#105 bcbst.wd1.external workday Sr. Software Engineer JD warning_amber Choose a…" at bounding box center [516, 254] width 779 height 45
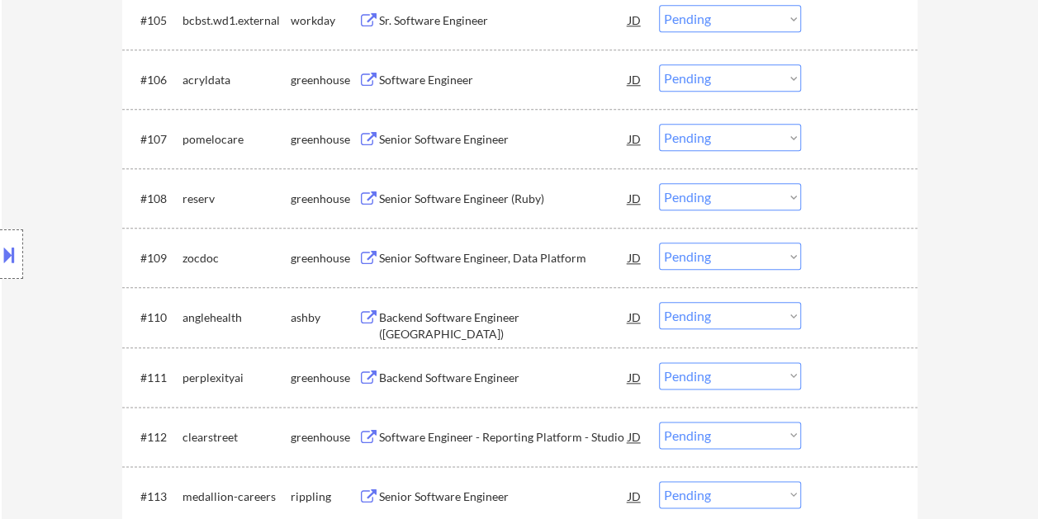
scroll to position [826, 0]
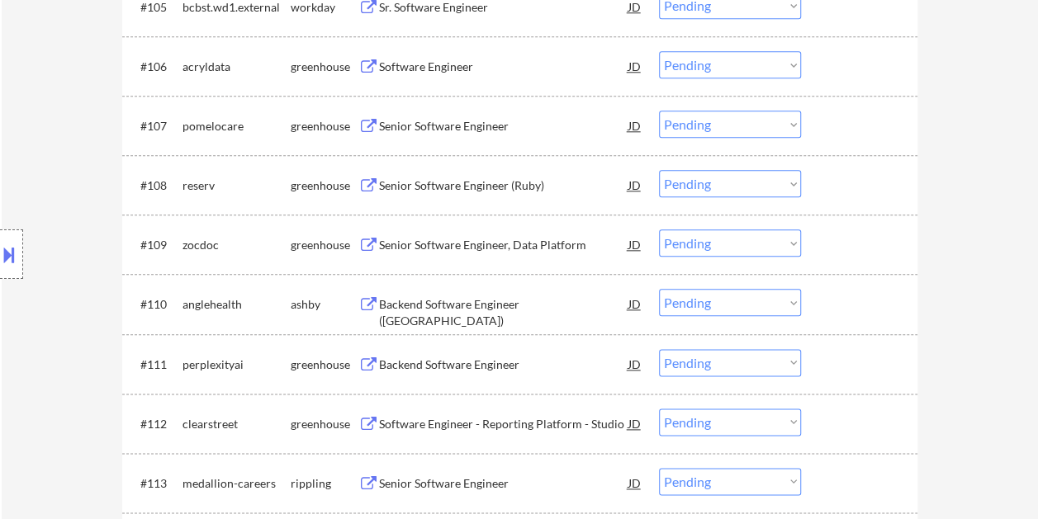
drag, startPoint x: 872, startPoint y: 303, endPoint x: 841, endPoint y: 307, distance: 31.6
click at [872, 303] on div at bounding box center [861, 304] width 73 height 30
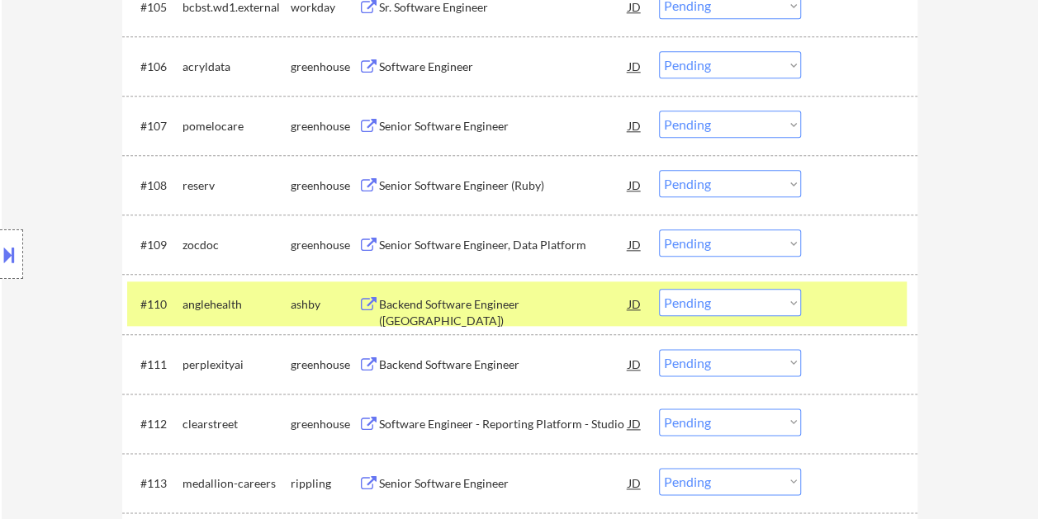
click at [495, 305] on div "Backend Software Engineer ([GEOGRAPHIC_DATA])" at bounding box center [503, 312] width 249 height 32
